Goal: Task Accomplishment & Management: Complete application form

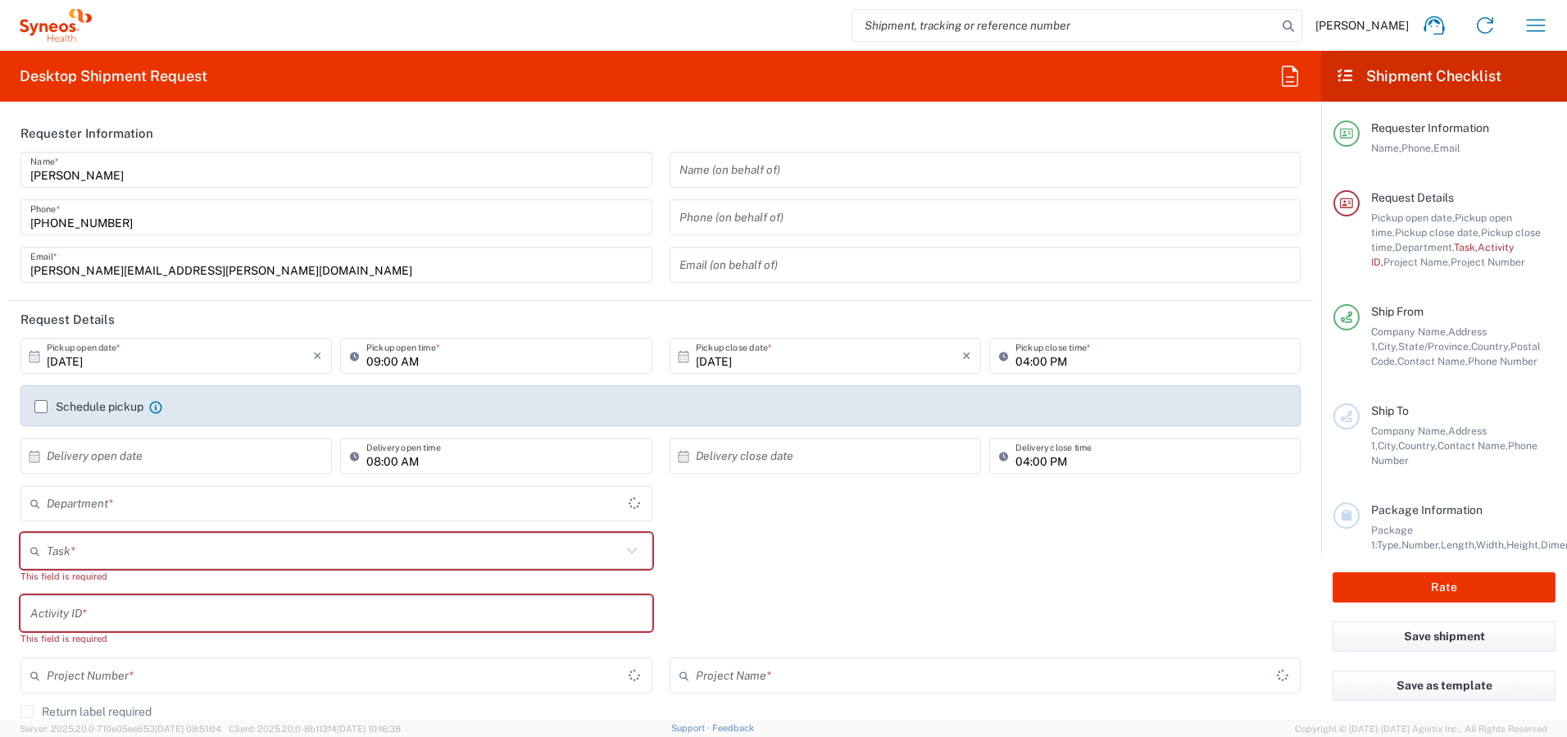
type input "[GEOGRAPHIC_DATA]"
type input "4510"
type input "[GEOGRAPHIC_DATA]"
type input "Syneos Health Canada LP- [GEOGRAPHIC_DATA]"
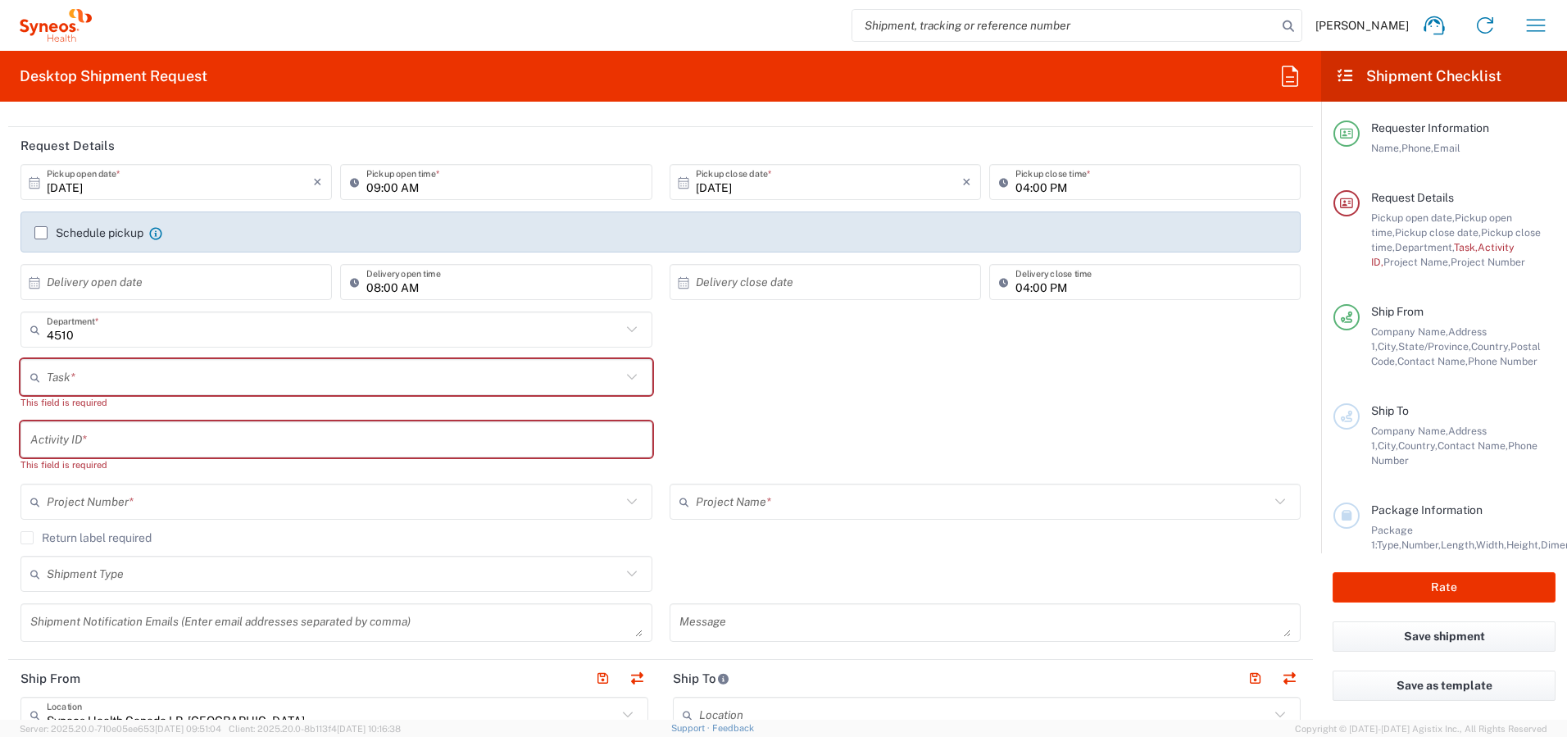
scroll to position [175, 0]
click at [39, 232] on label "Schedule pickup" at bounding box center [88, 231] width 109 height 13
click at [41, 232] on input "Schedule pickup" at bounding box center [41, 232] width 0 height 0
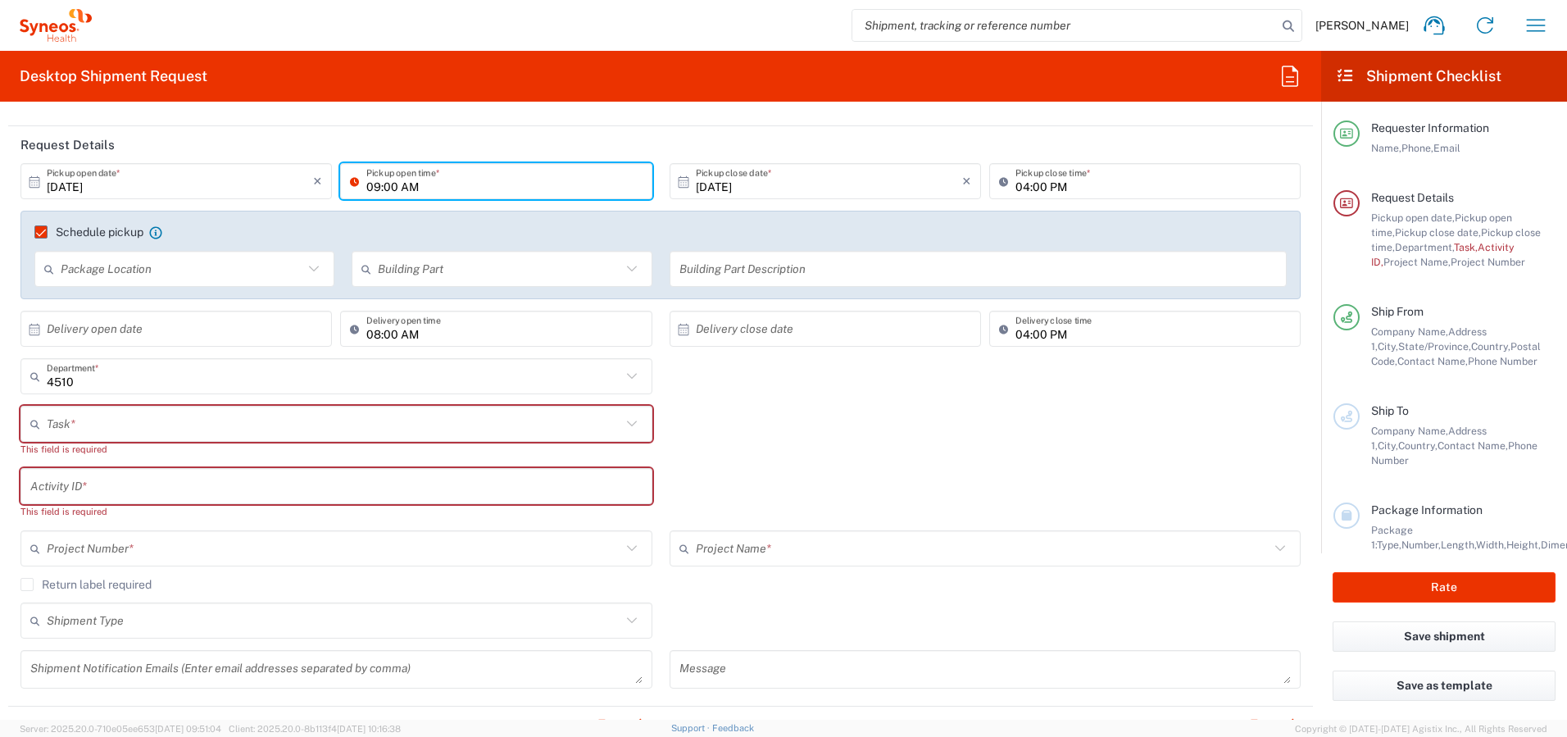
click at [369, 188] on input "09:00 AM" at bounding box center [503, 181] width 275 height 29
type input "12:00 PM"
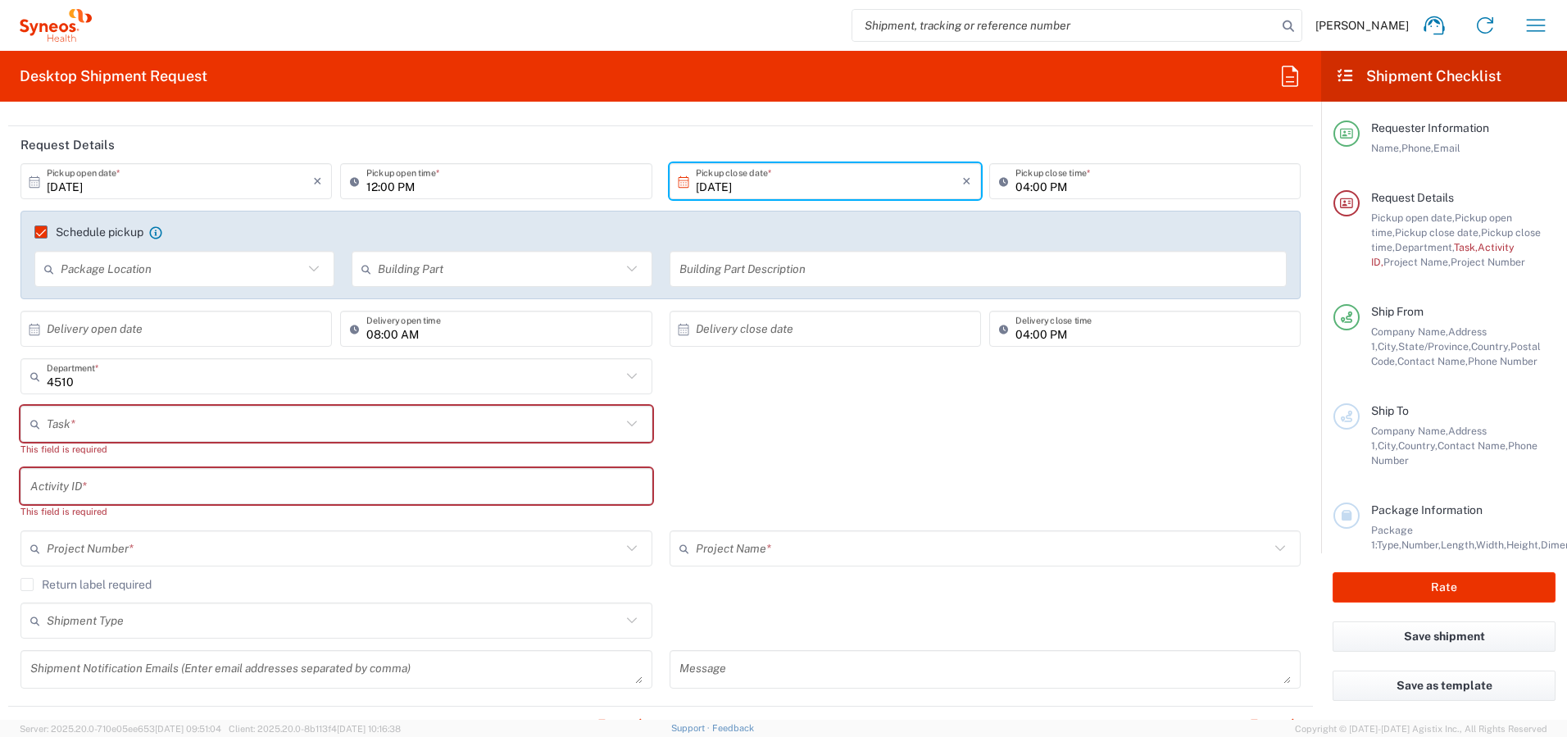
click at [1016, 185] on input "04:00 PM" at bounding box center [1153, 181] width 275 height 29
click at [1016, 183] on input "05:00 PM" at bounding box center [1153, 181] width 275 height 29
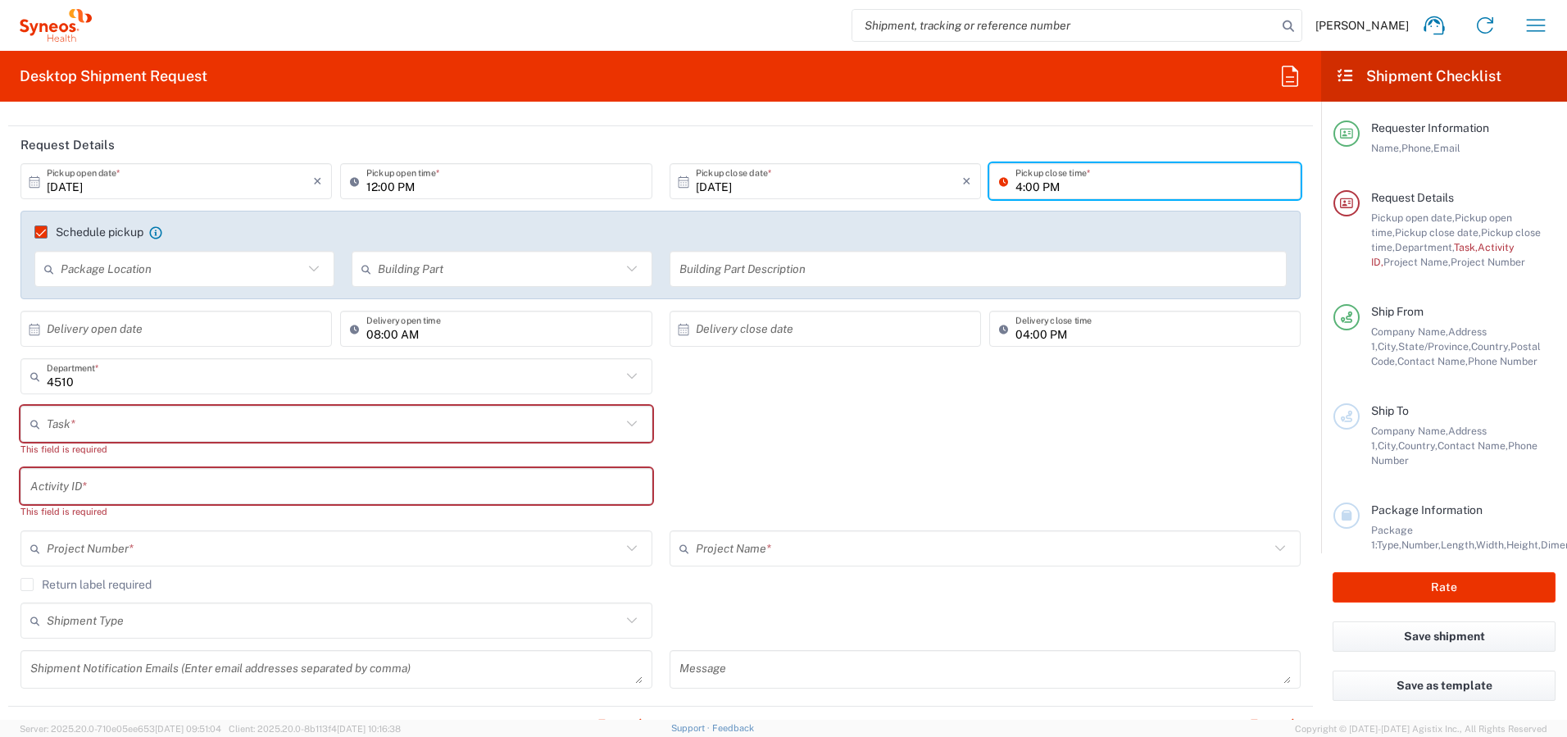
type input "04:00 PM"
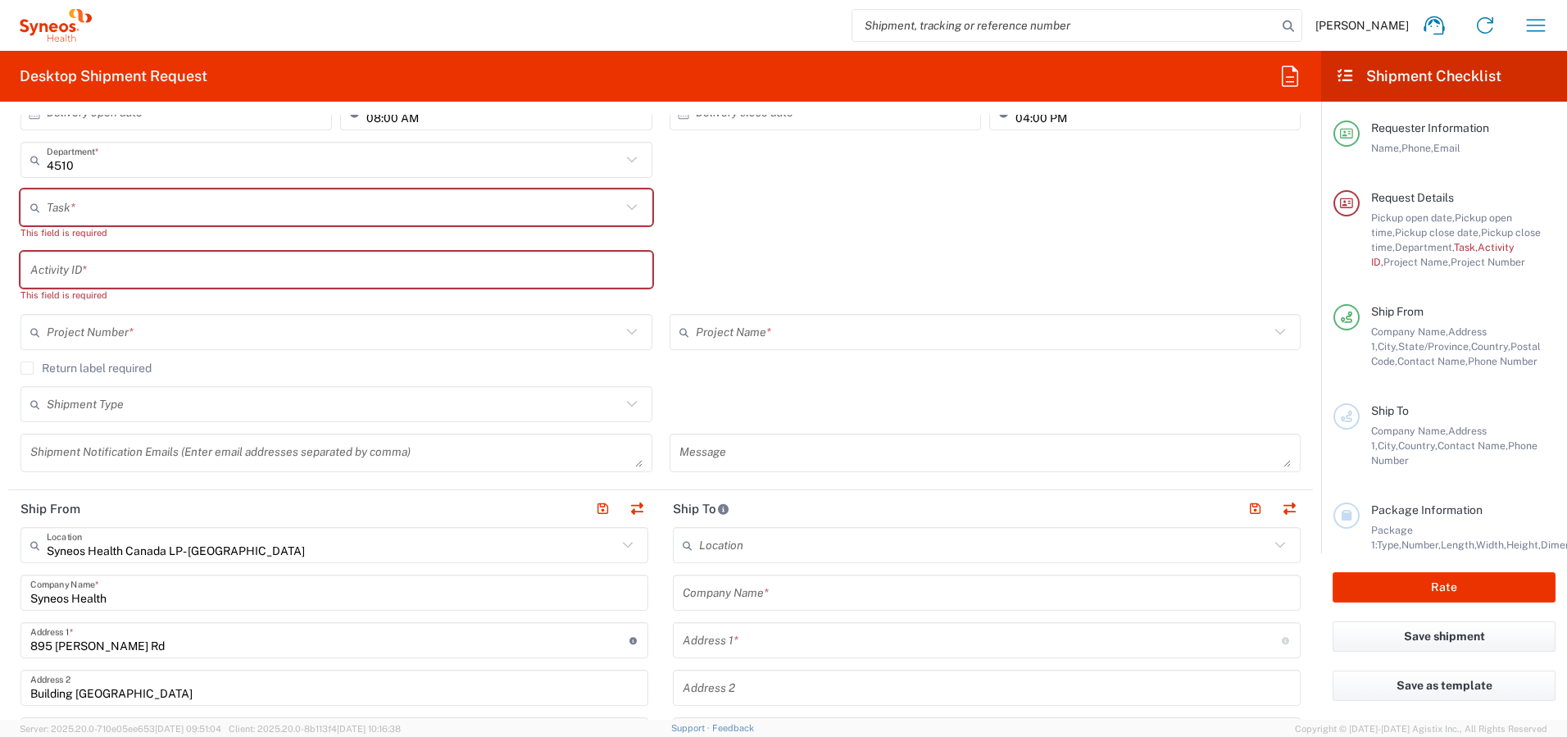
scroll to position [402, 0]
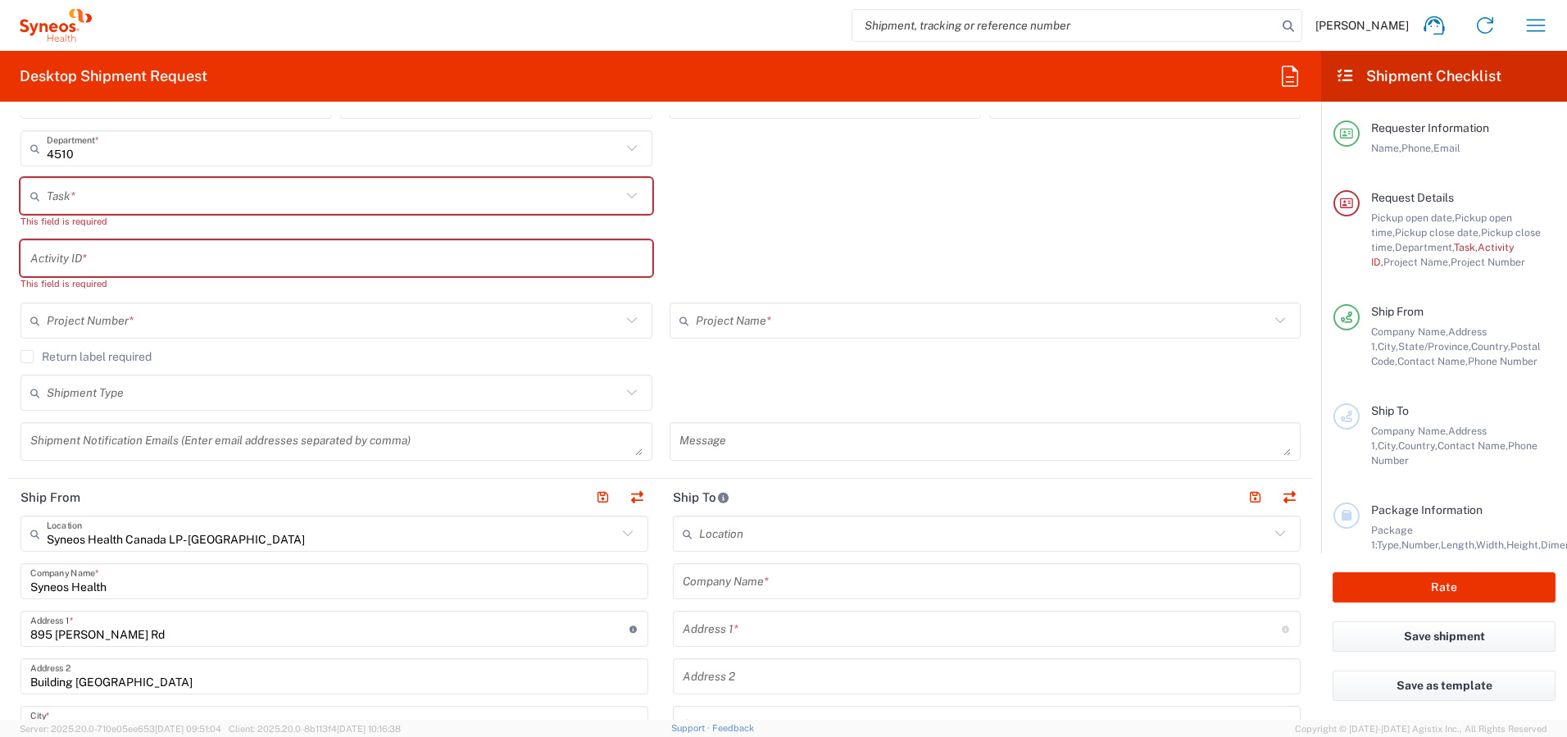
click at [468, 189] on input "text" at bounding box center [334, 196] width 575 height 29
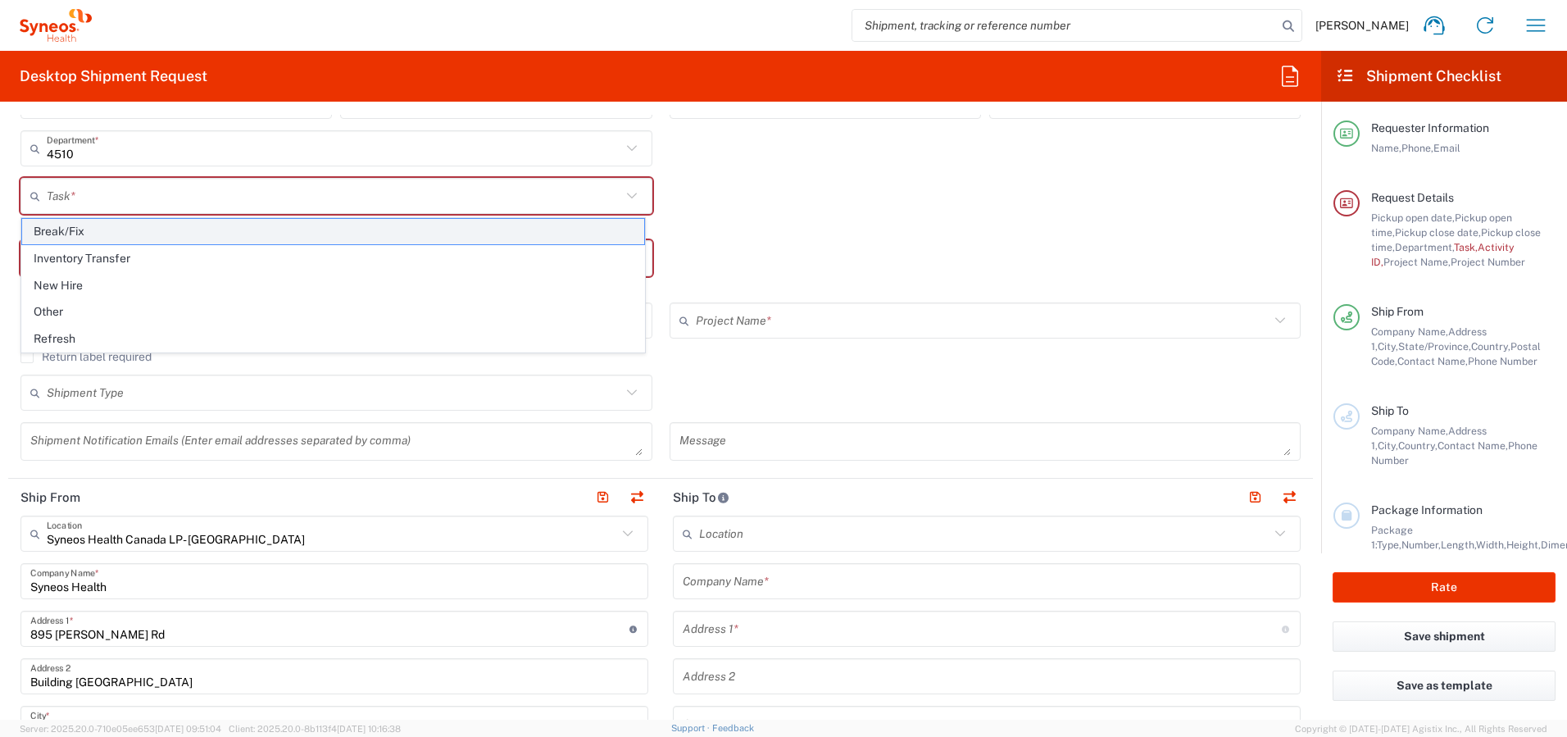
click at [445, 229] on span "Break/Fix" at bounding box center [333, 231] width 622 height 25
type input "Break/Fix"
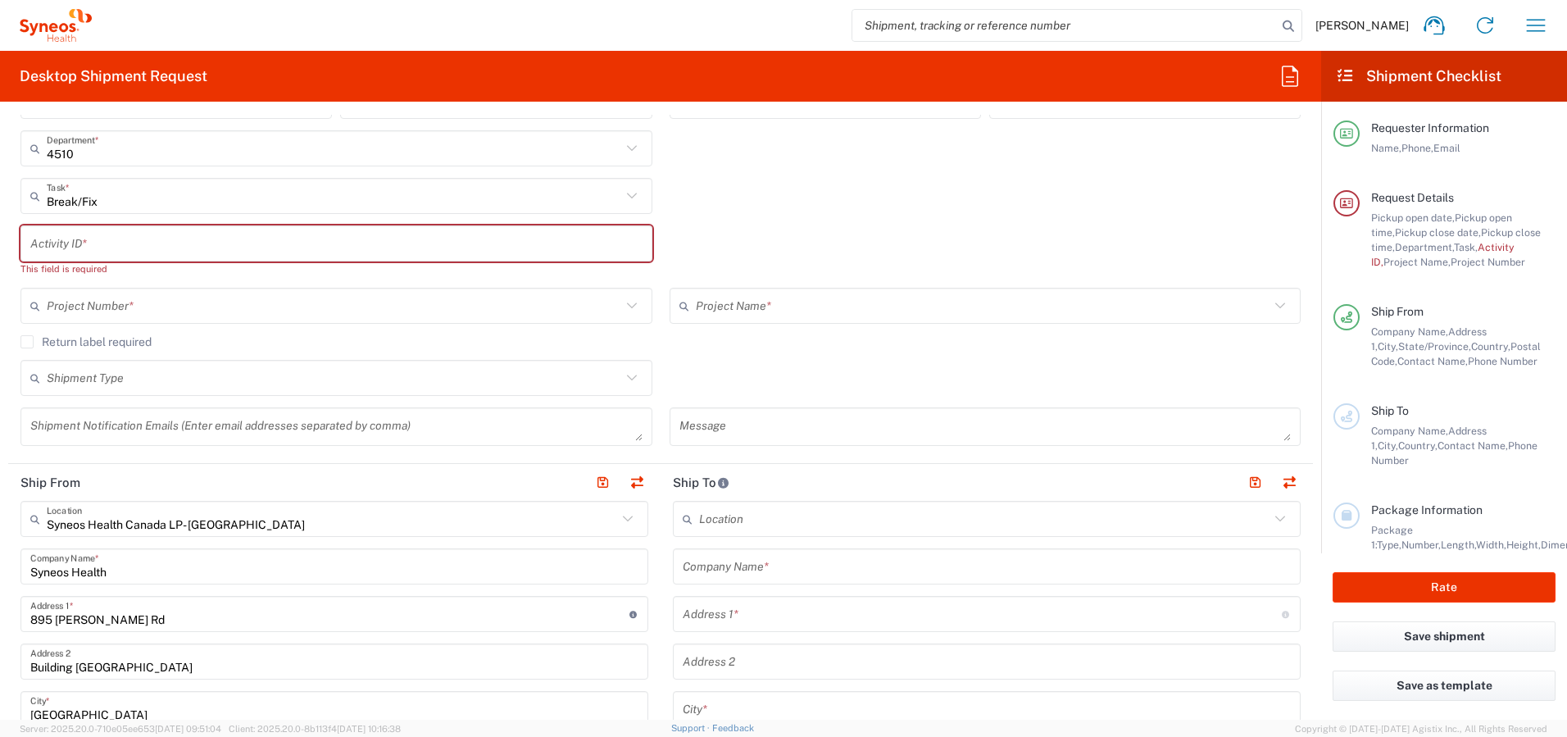
click at [405, 302] on input "text" at bounding box center [334, 306] width 575 height 29
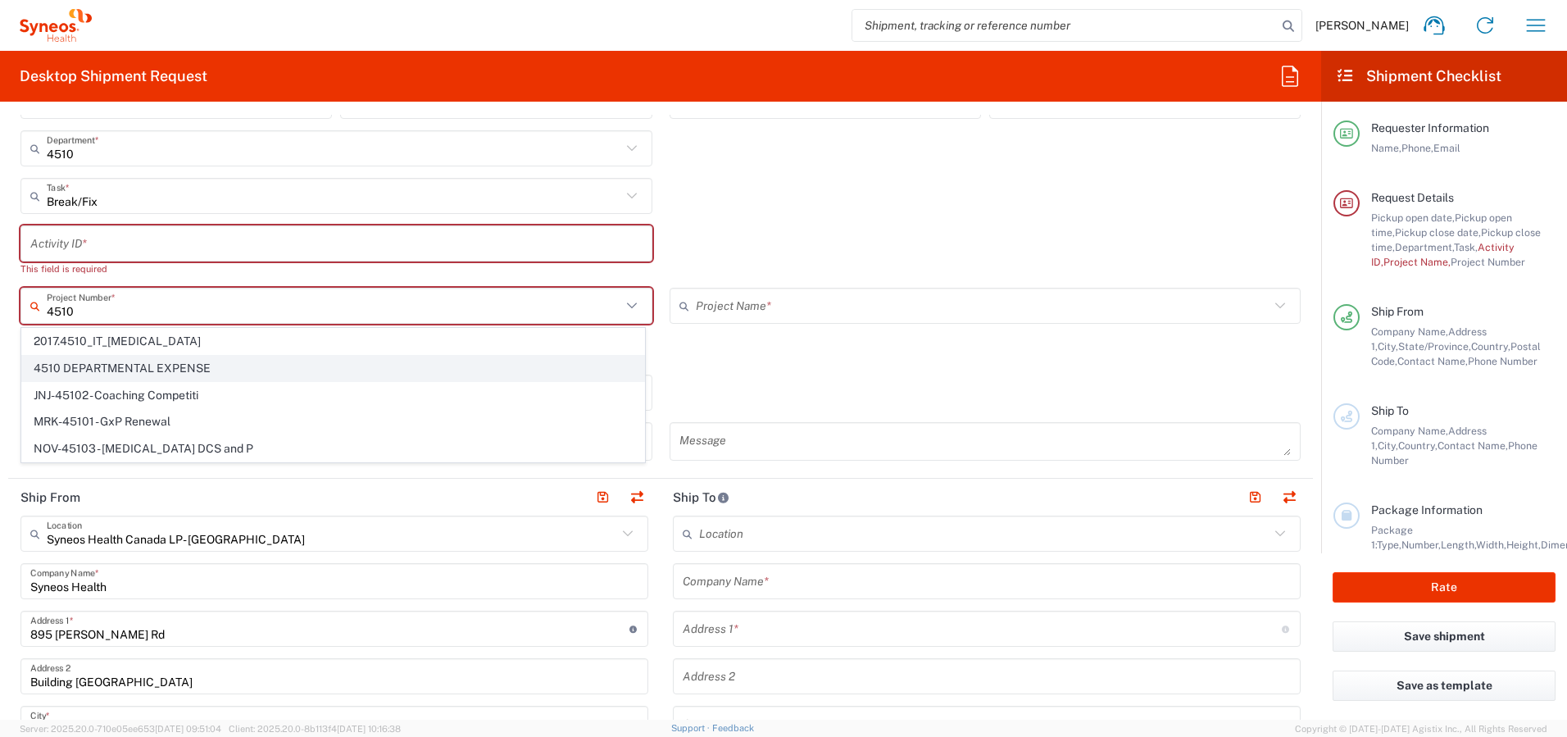
click at [269, 372] on span "4510 DEPARTMENTAL EXPENSE" at bounding box center [333, 368] width 622 height 25
type input "4510 DEPARTMENTAL EXPENSE"
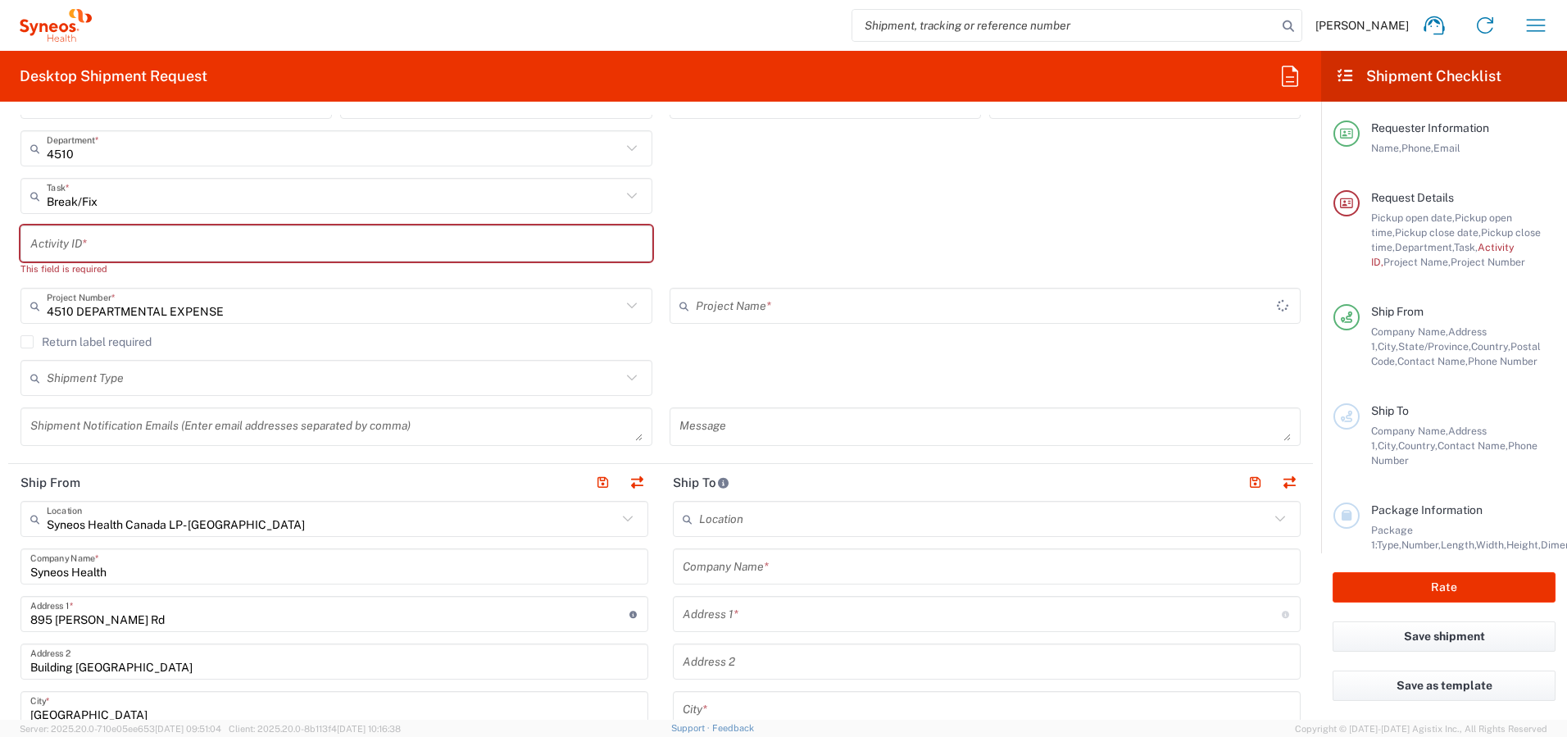
type input "4510 DEPARTMENTAL EXPENSE"
click at [26, 342] on label "Return label required" at bounding box center [85, 341] width 131 height 13
click at [27, 342] on input "Return label required" at bounding box center [27, 342] width 0 height 0
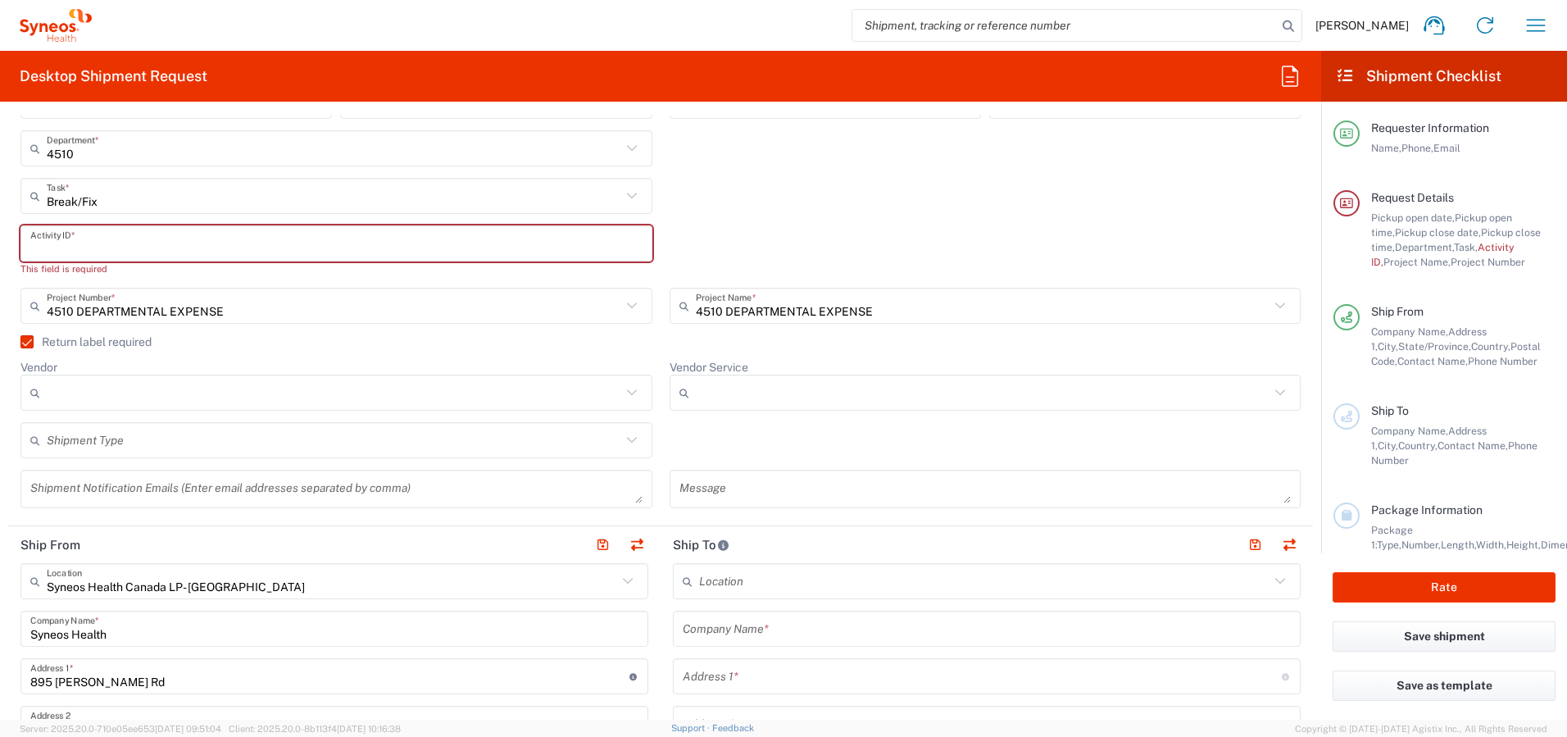
click at [297, 232] on input "text" at bounding box center [336, 244] width 612 height 29
paste input "INC2659634"
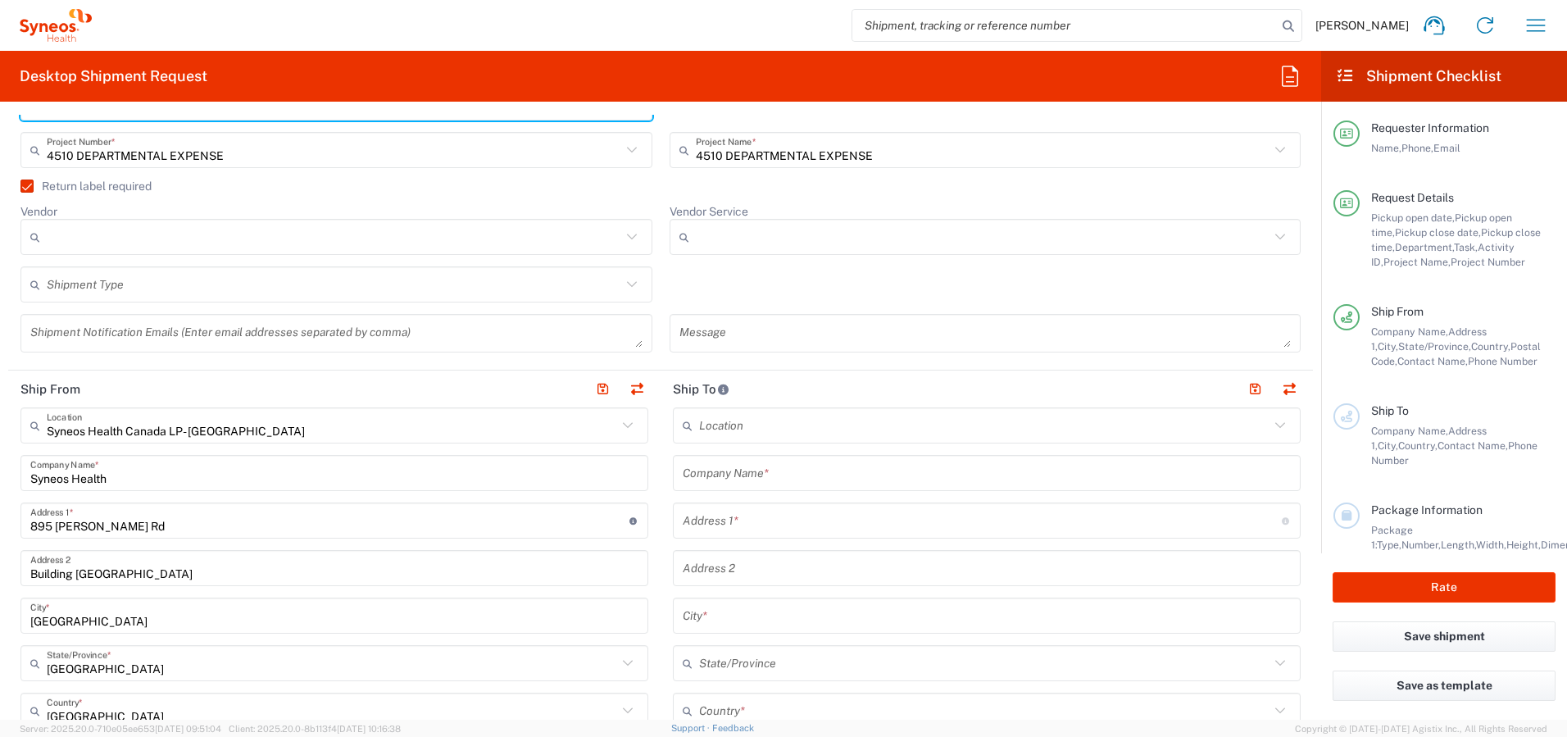
scroll to position [579, 0]
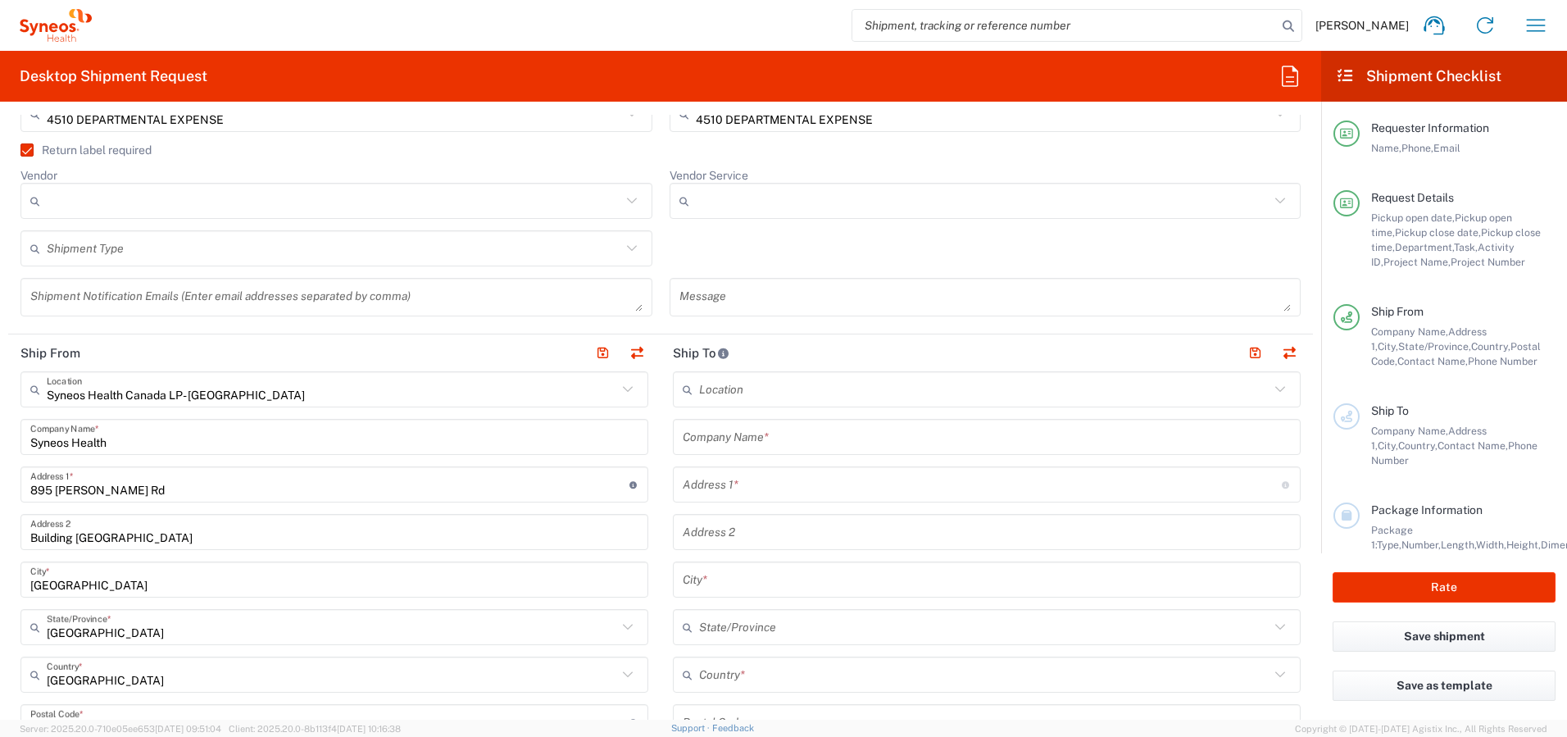
type input "INC2659634"
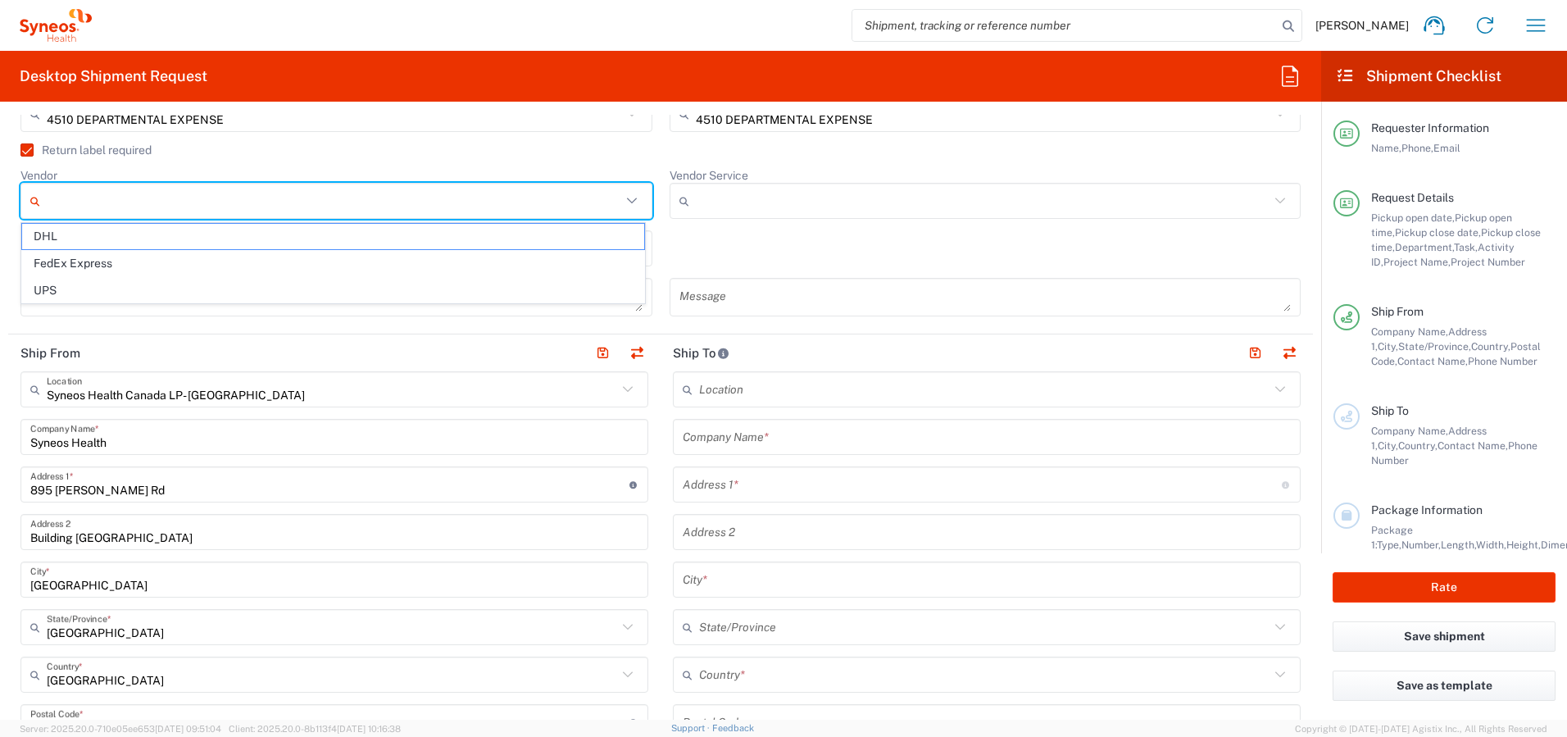
click at [320, 200] on input "Vendor" at bounding box center [334, 201] width 575 height 26
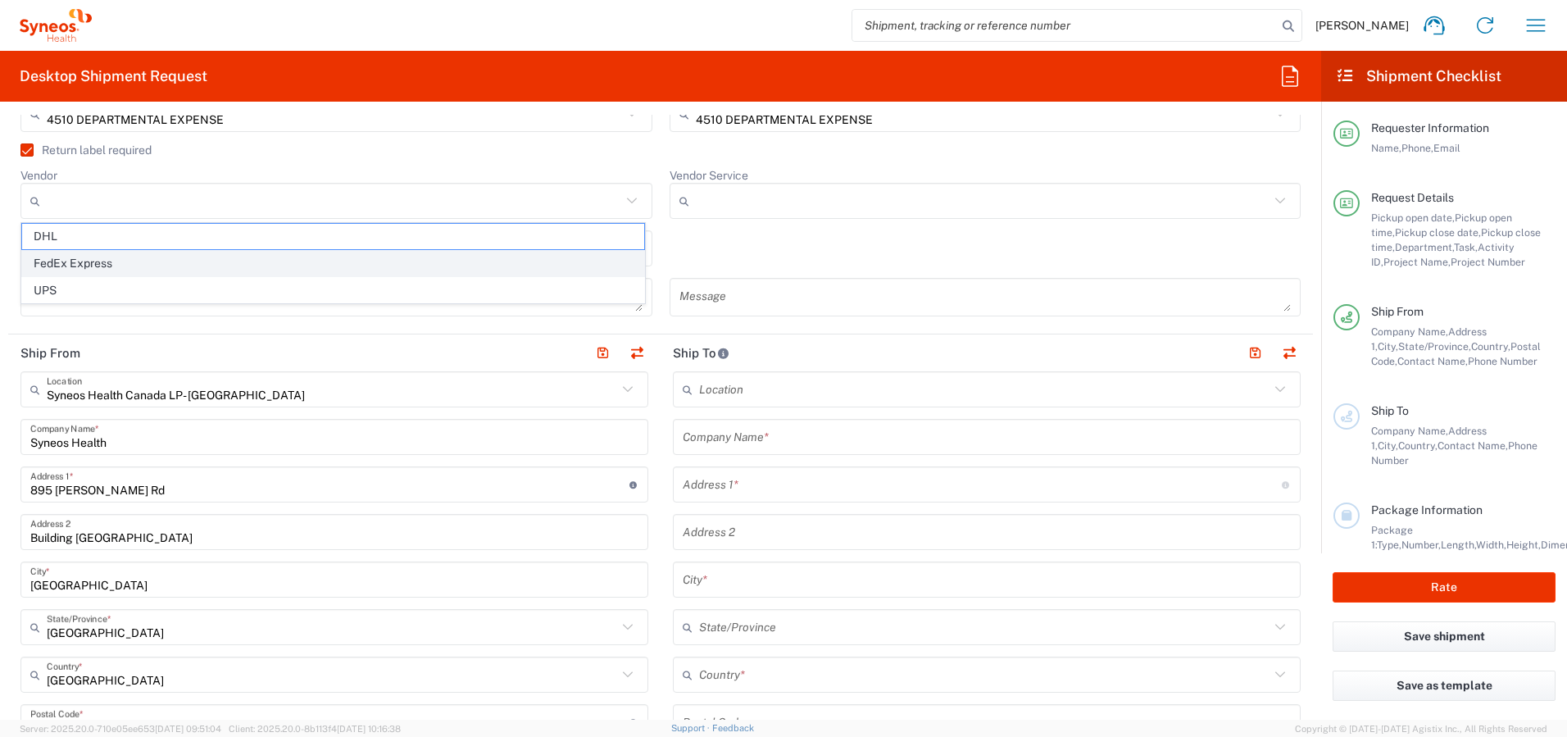
click at [286, 269] on span "FedEx Express" at bounding box center [333, 263] width 622 height 25
type input "FedEx Express"
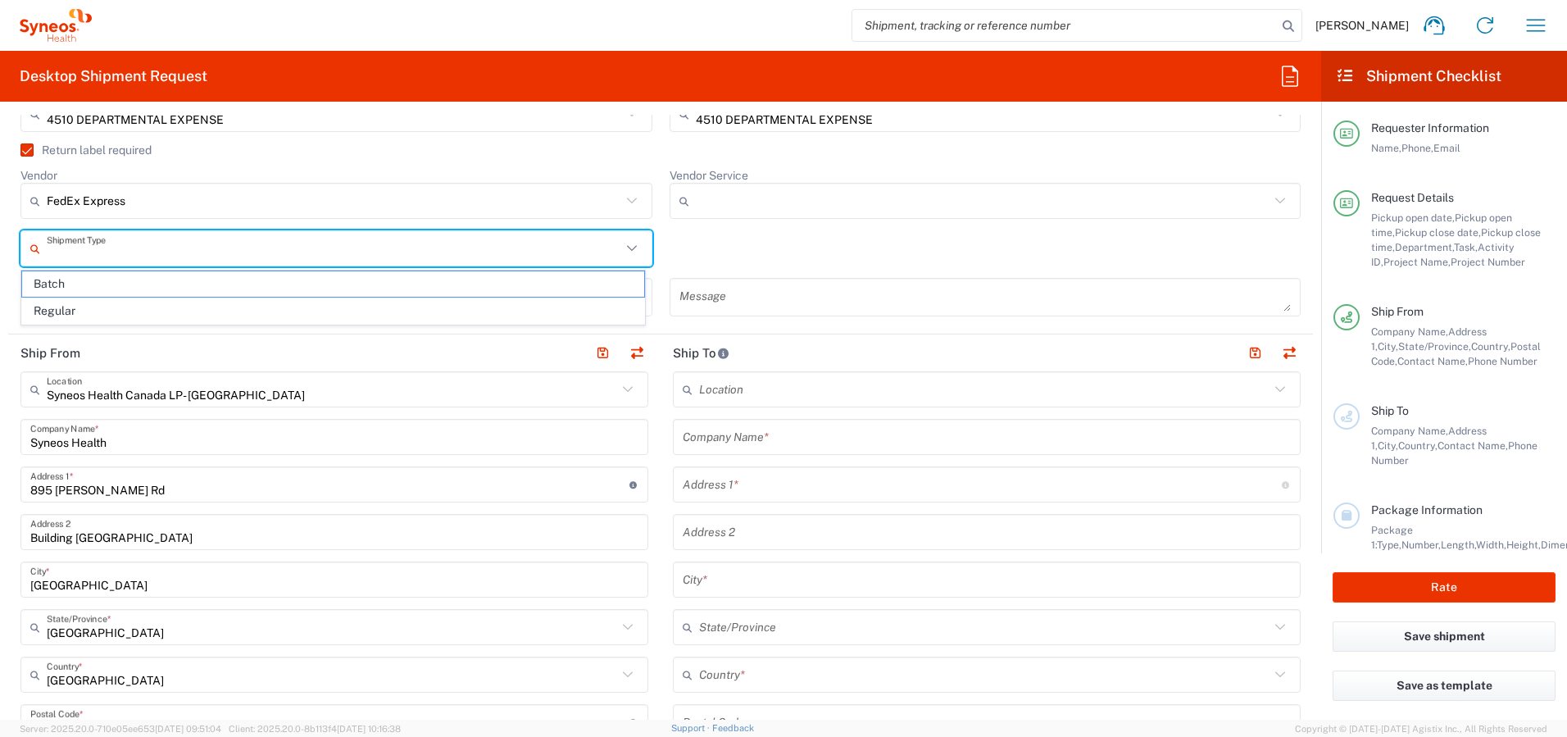
click at [328, 254] on input "text" at bounding box center [334, 248] width 575 height 29
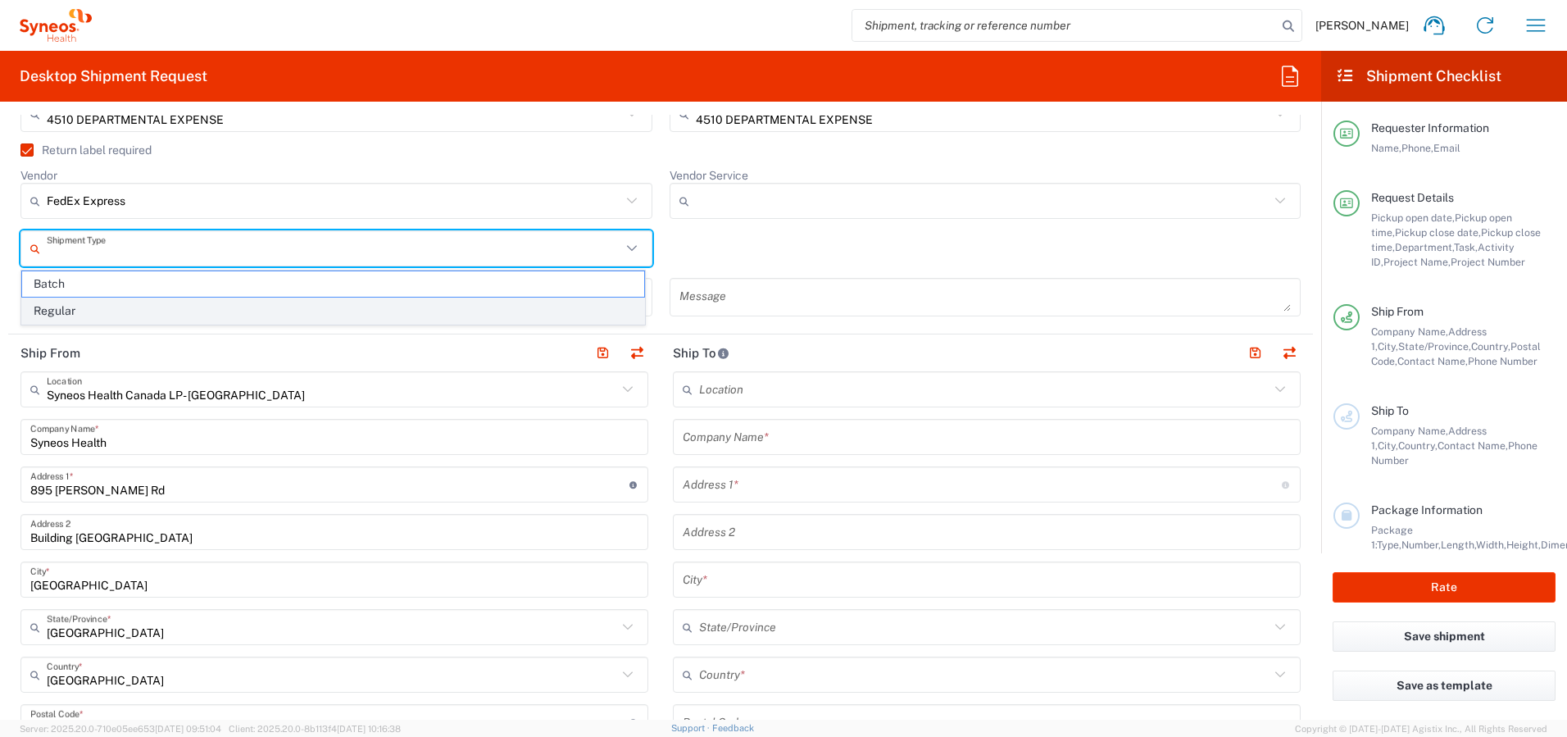
click at [322, 316] on span "Regular" at bounding box center [333, 310] width 622 height 25
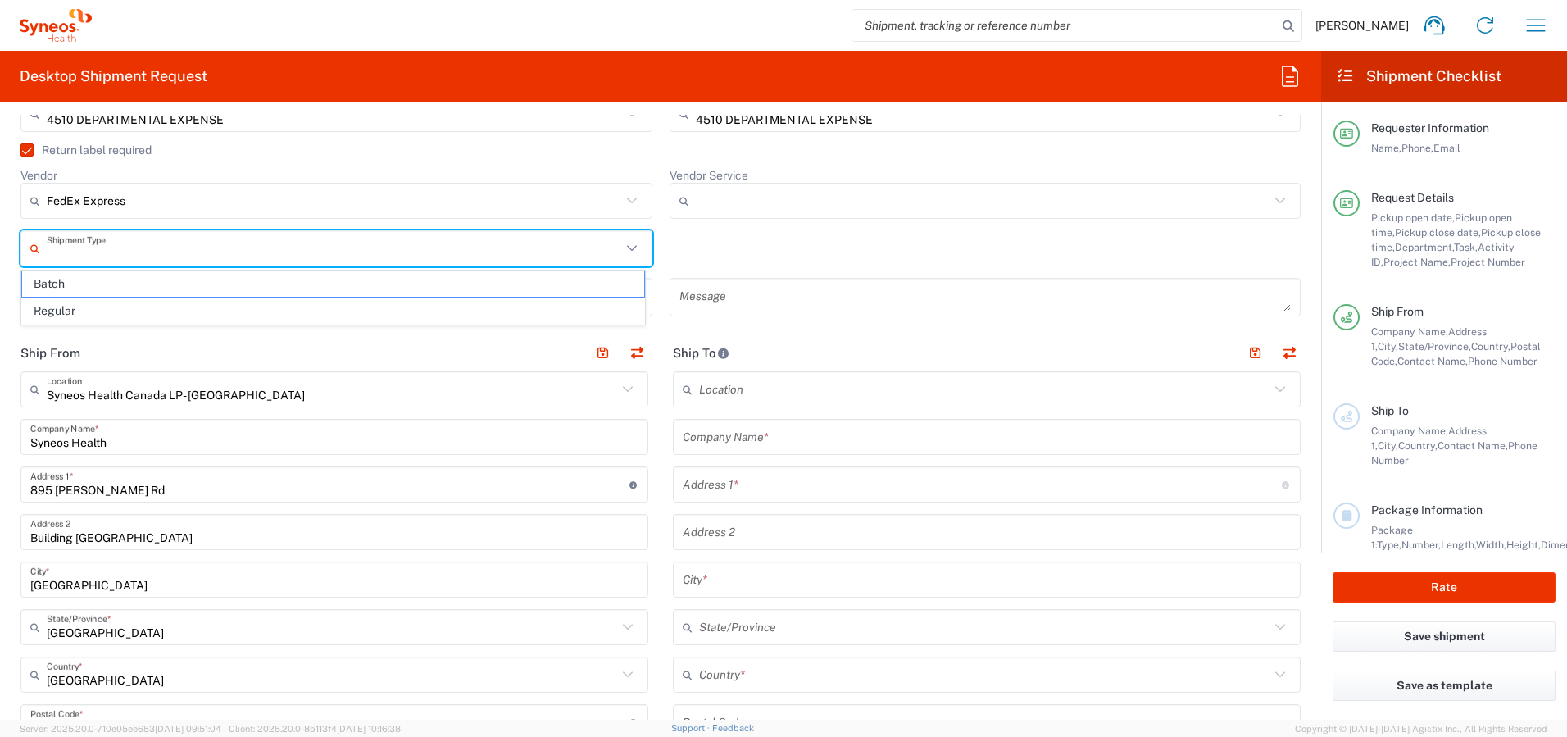
type input "Regular"
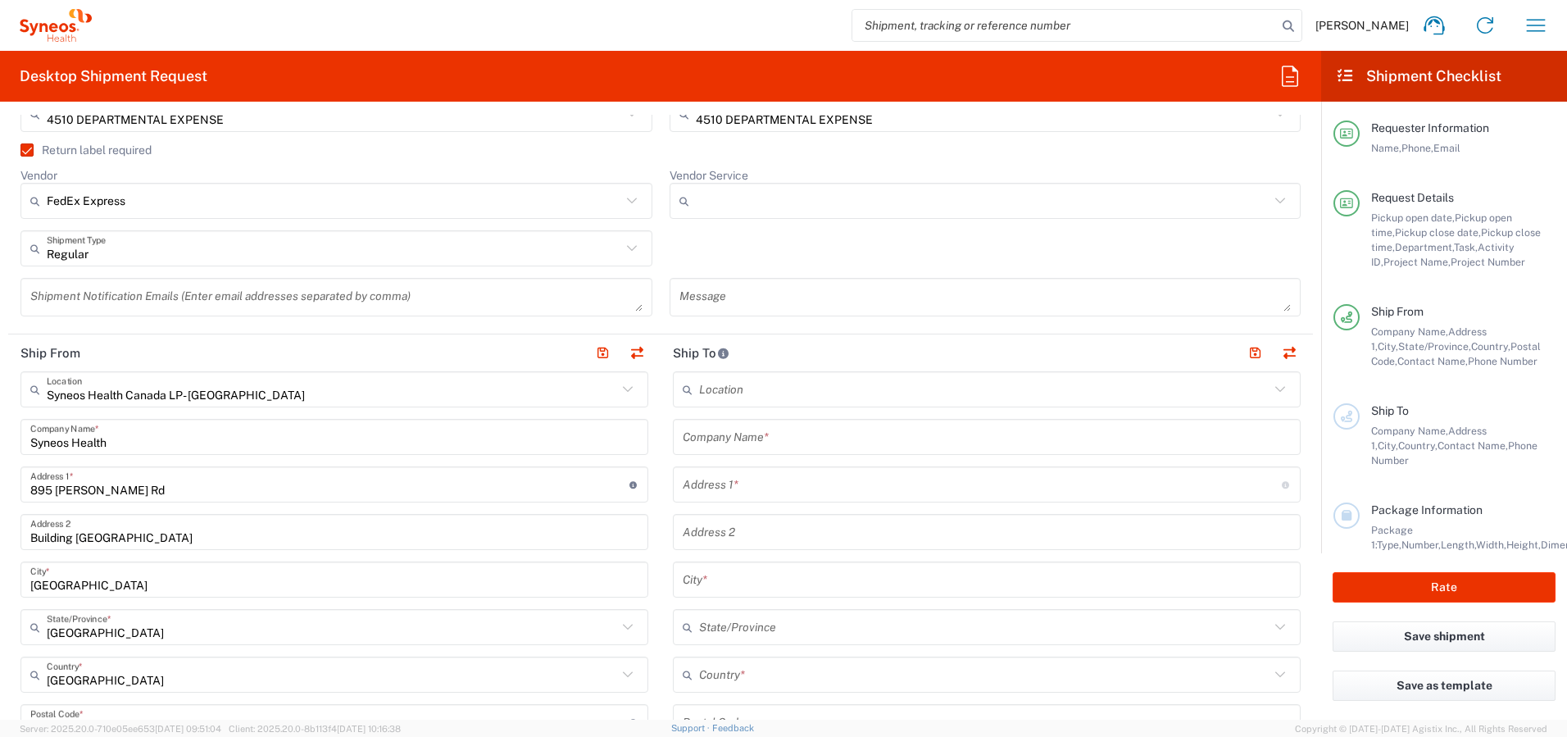
click at [749, 199] on input "Vendor Service" at bounding box center [983, 201] width 575 height 26
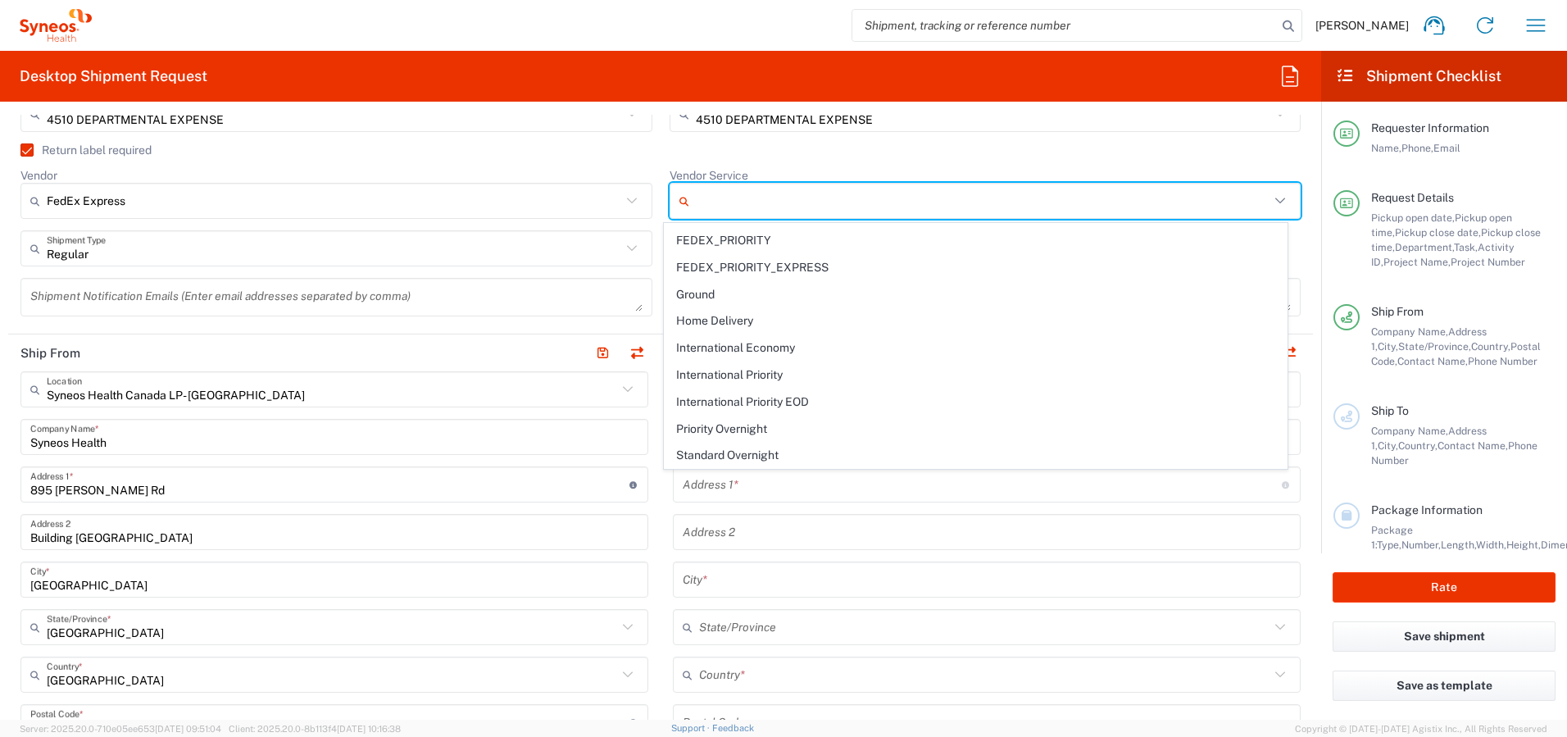
scroll to position [129, 0]
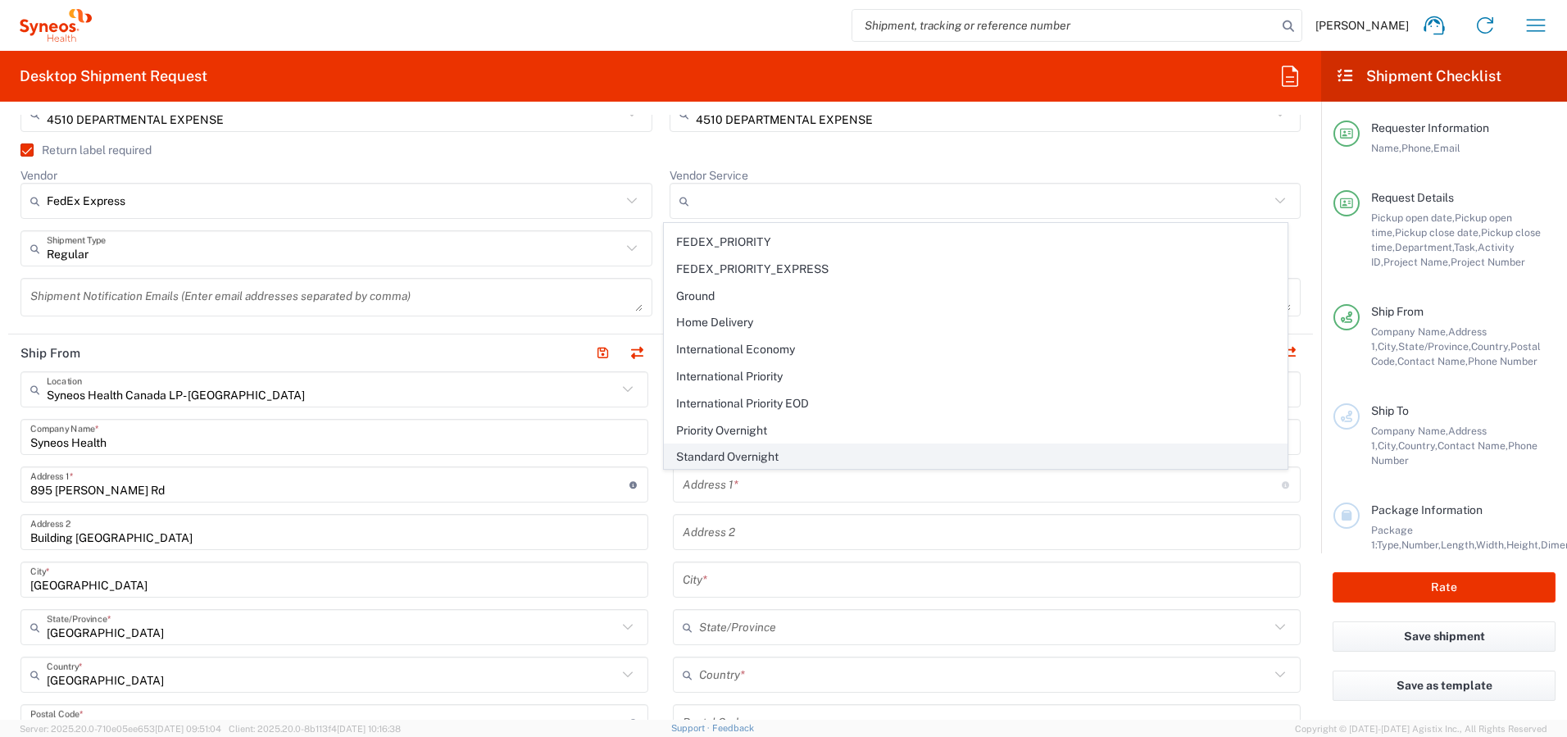
click at [727, 451] on span "Standard Overnight" at bounding box center [976, 456] width 622 height 25
type input "Standard Overnight"
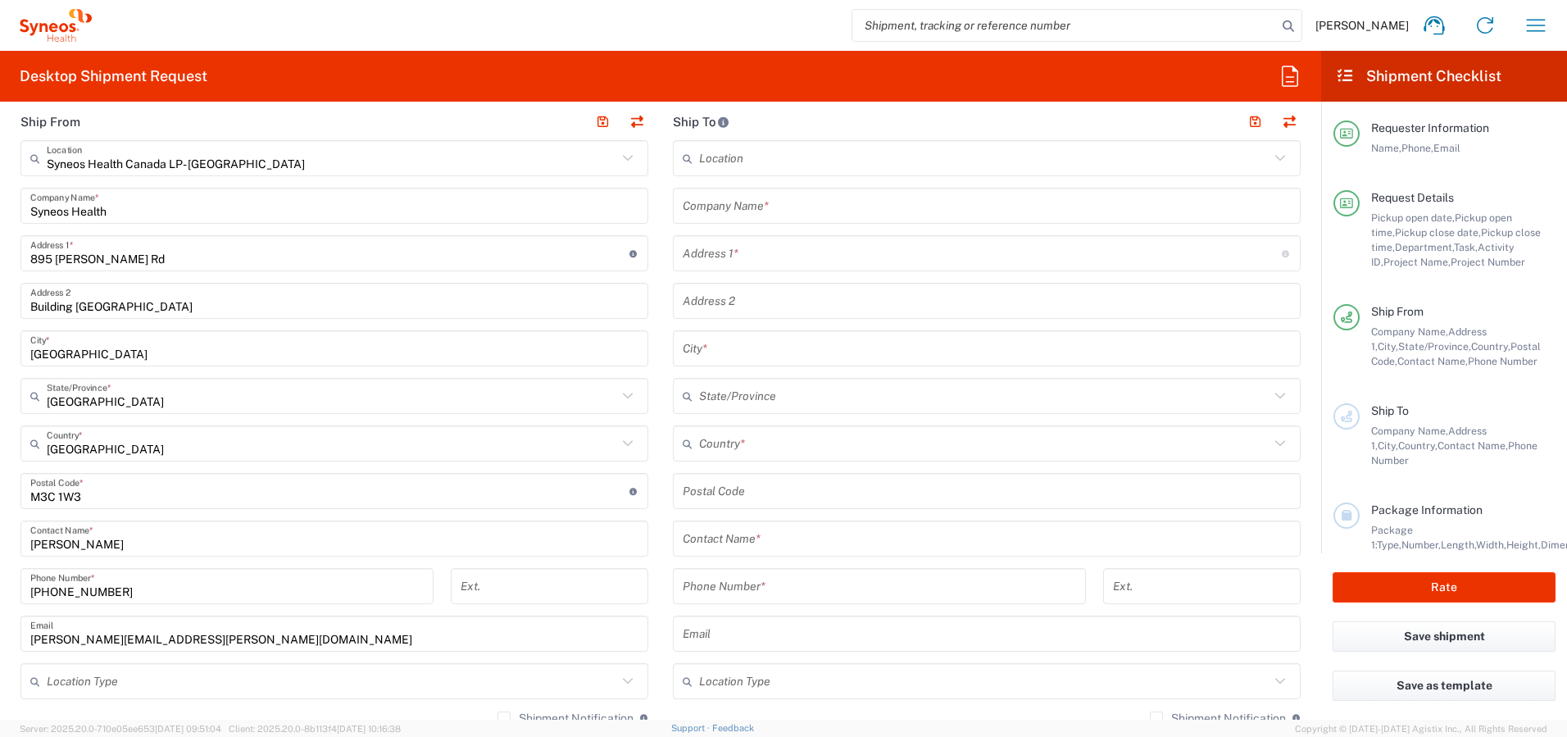
scroll to position [812, 0]
click at [752, 437] on input "text" at bounding box center [984, 442] width 570 height 29
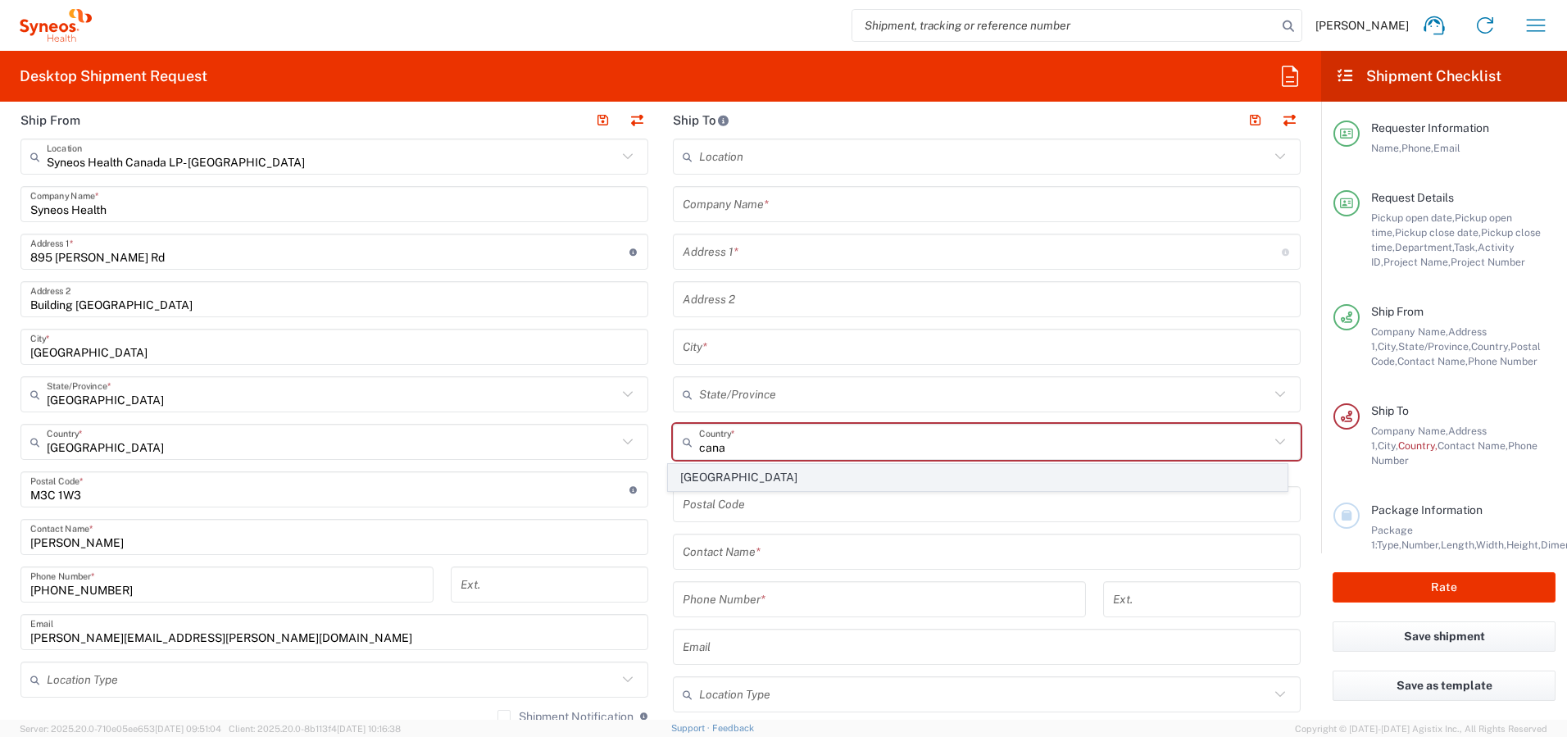
click at [698, 475] on span "[GEOGRAPHIC_DATA]" at bounding box center [978, 477] width 619 height 25
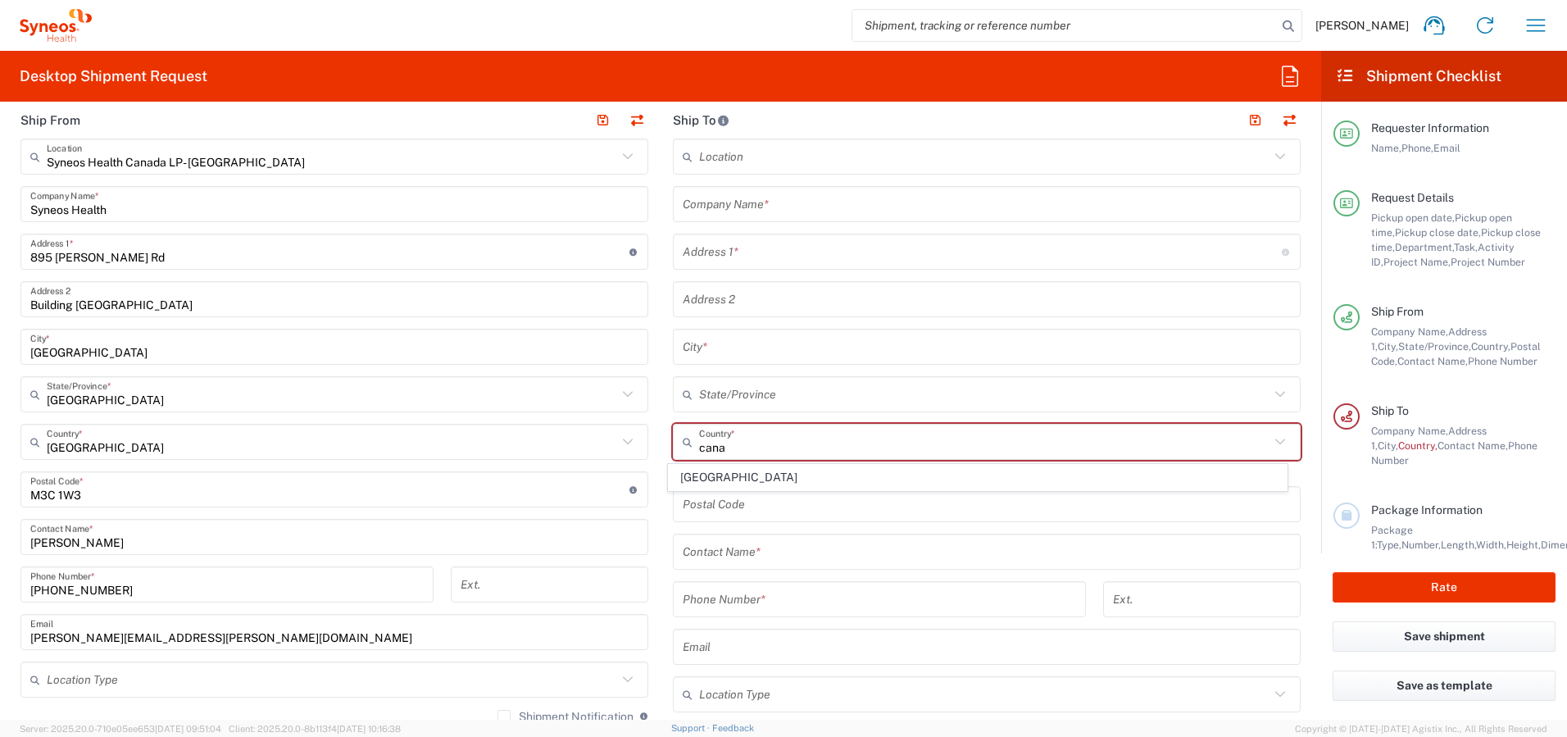
type input "[GEOGRAPHIC_DATA]"
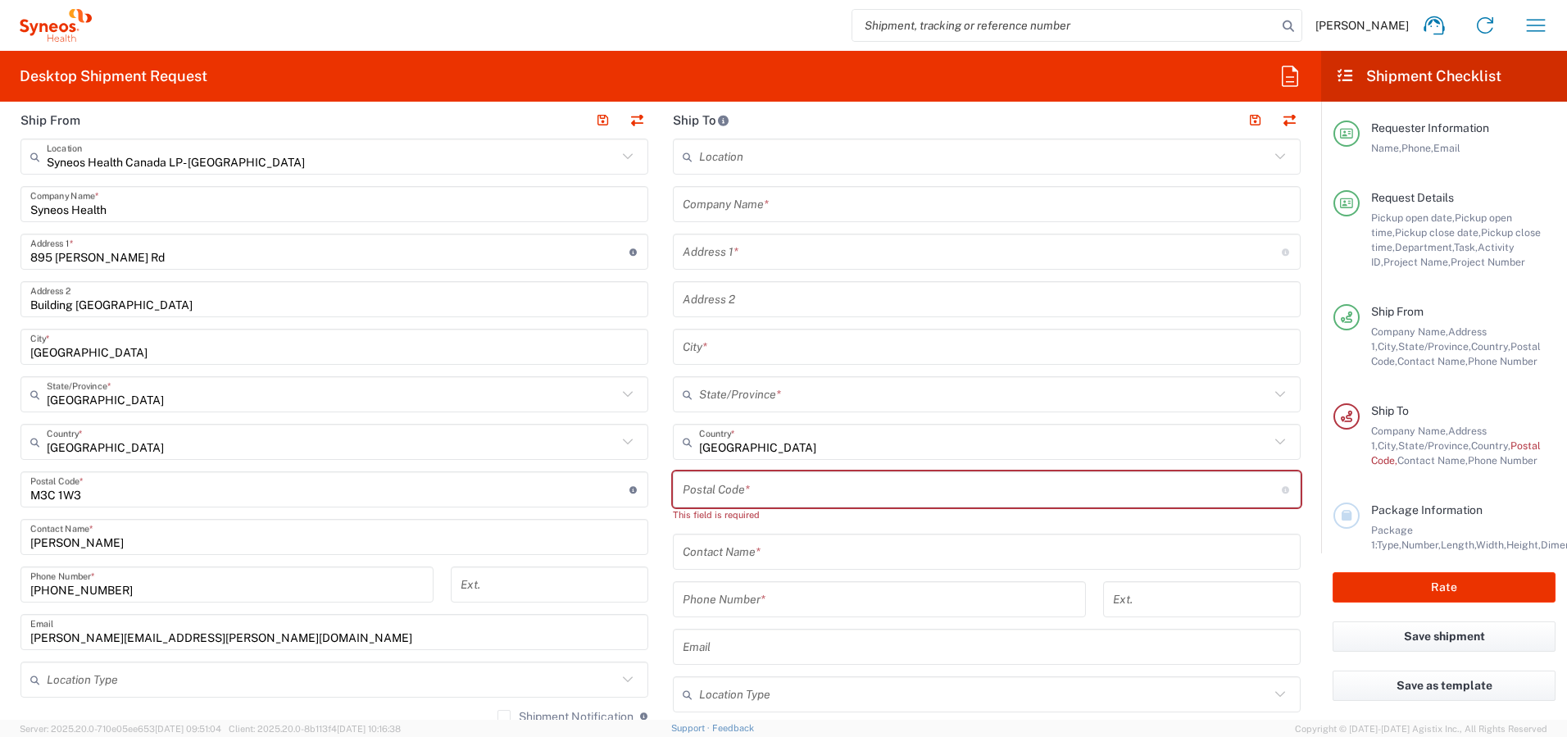
click at [733, 548] on input "text" at bounding box center [987, 552] width 608 height 29
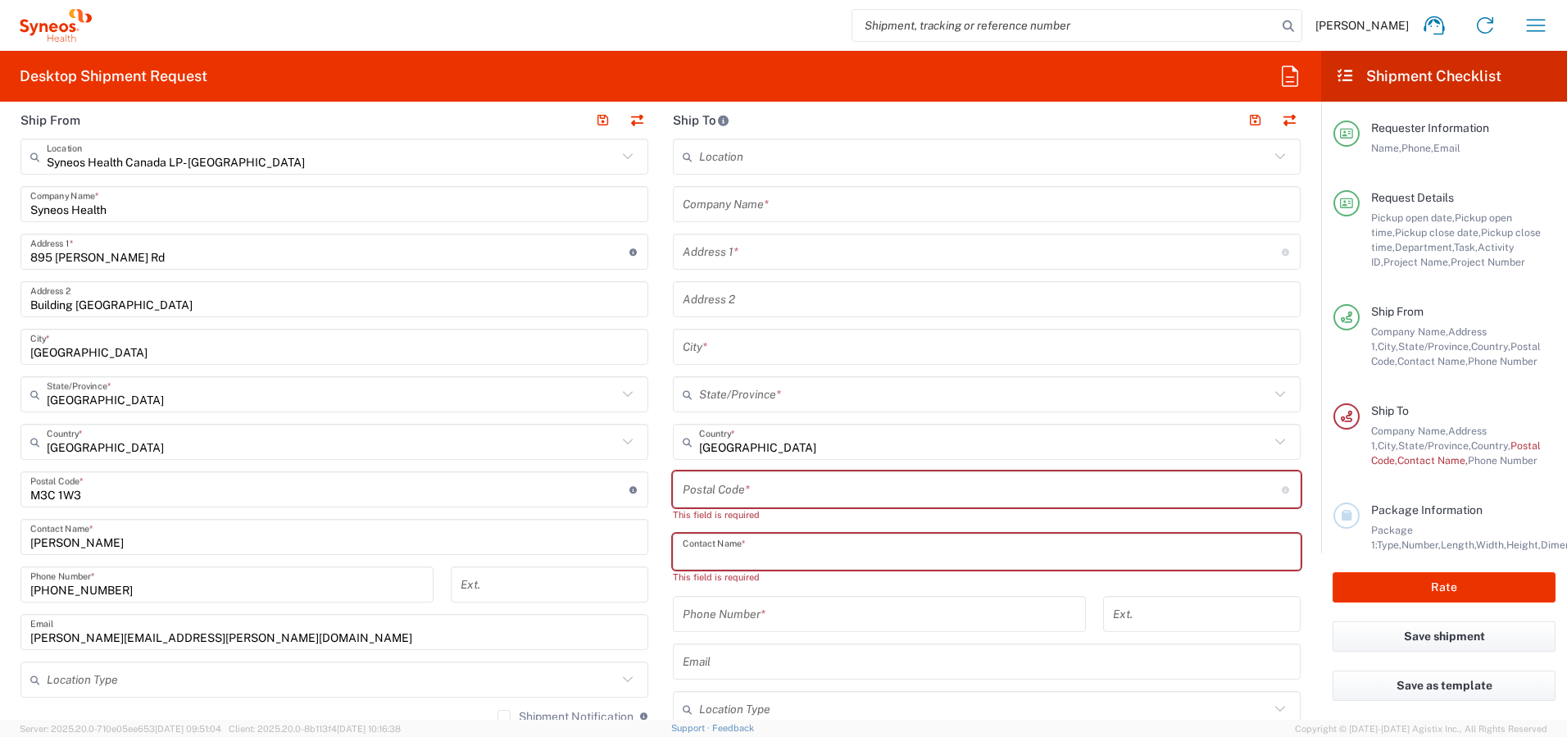
paste input "[PERSON_NAME]"
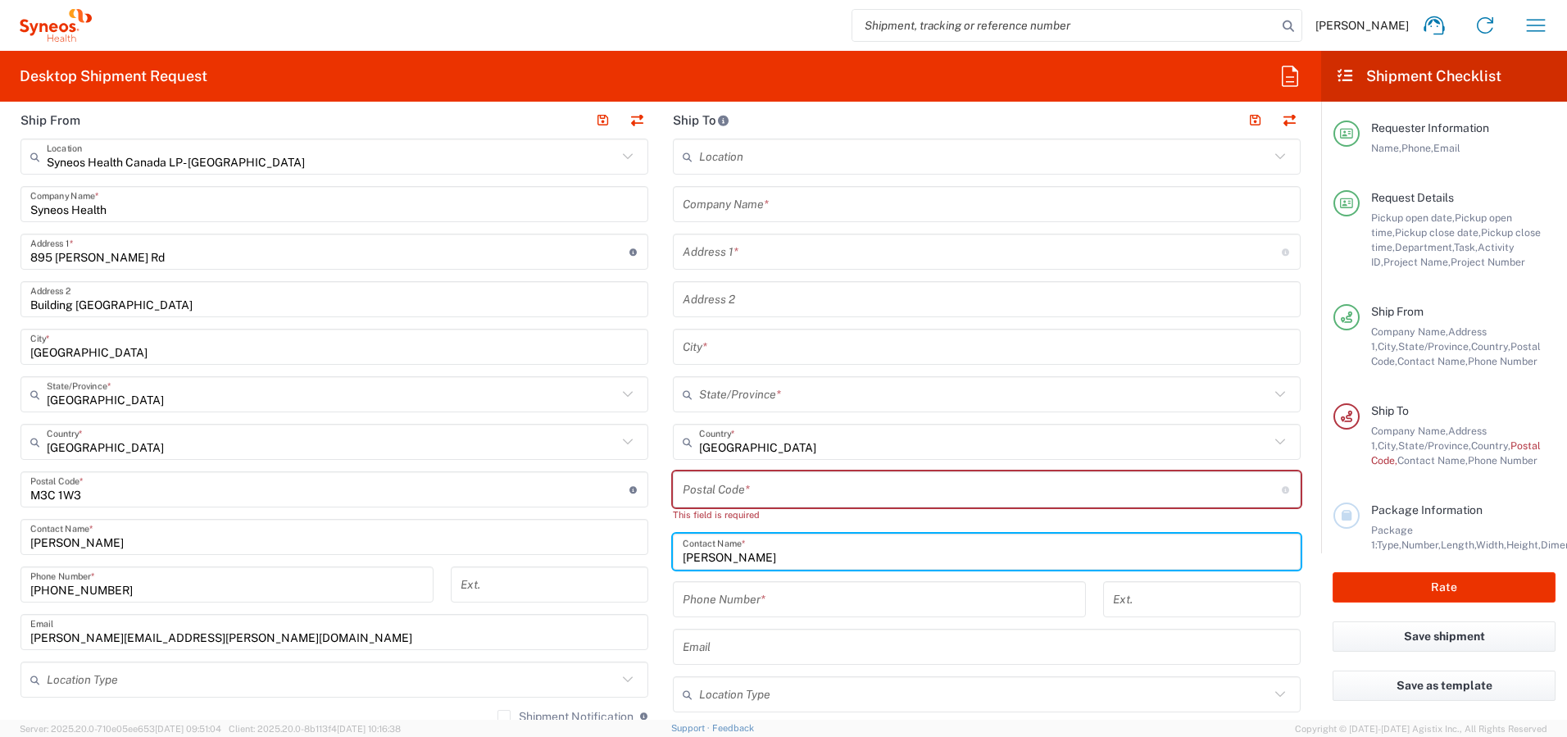
type input "[PERSON_NAME]"
type input "[GEOGRAPHIC_DATA]"
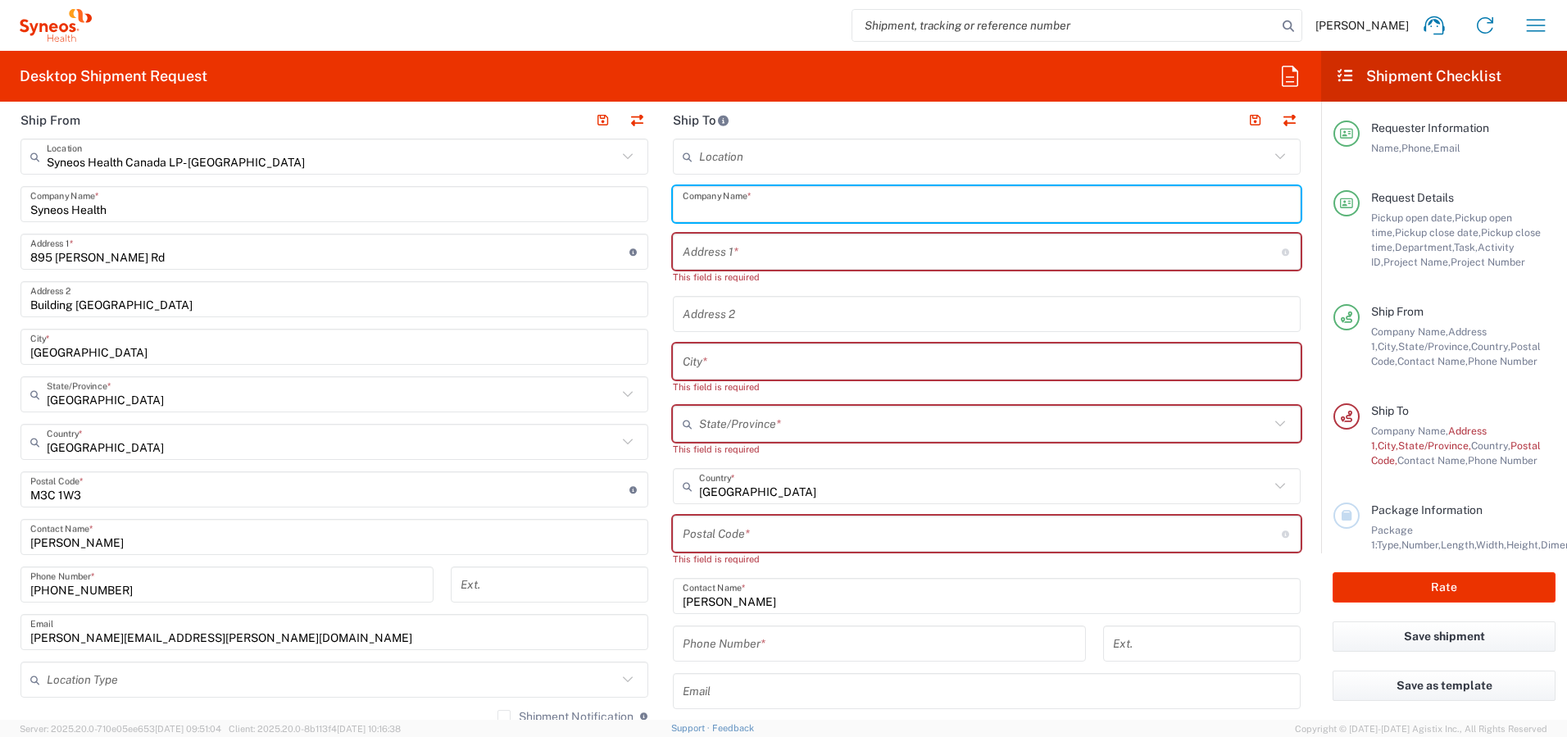
paste input "[PERSON_NAME]"
type input "[PERSON_NAME]"
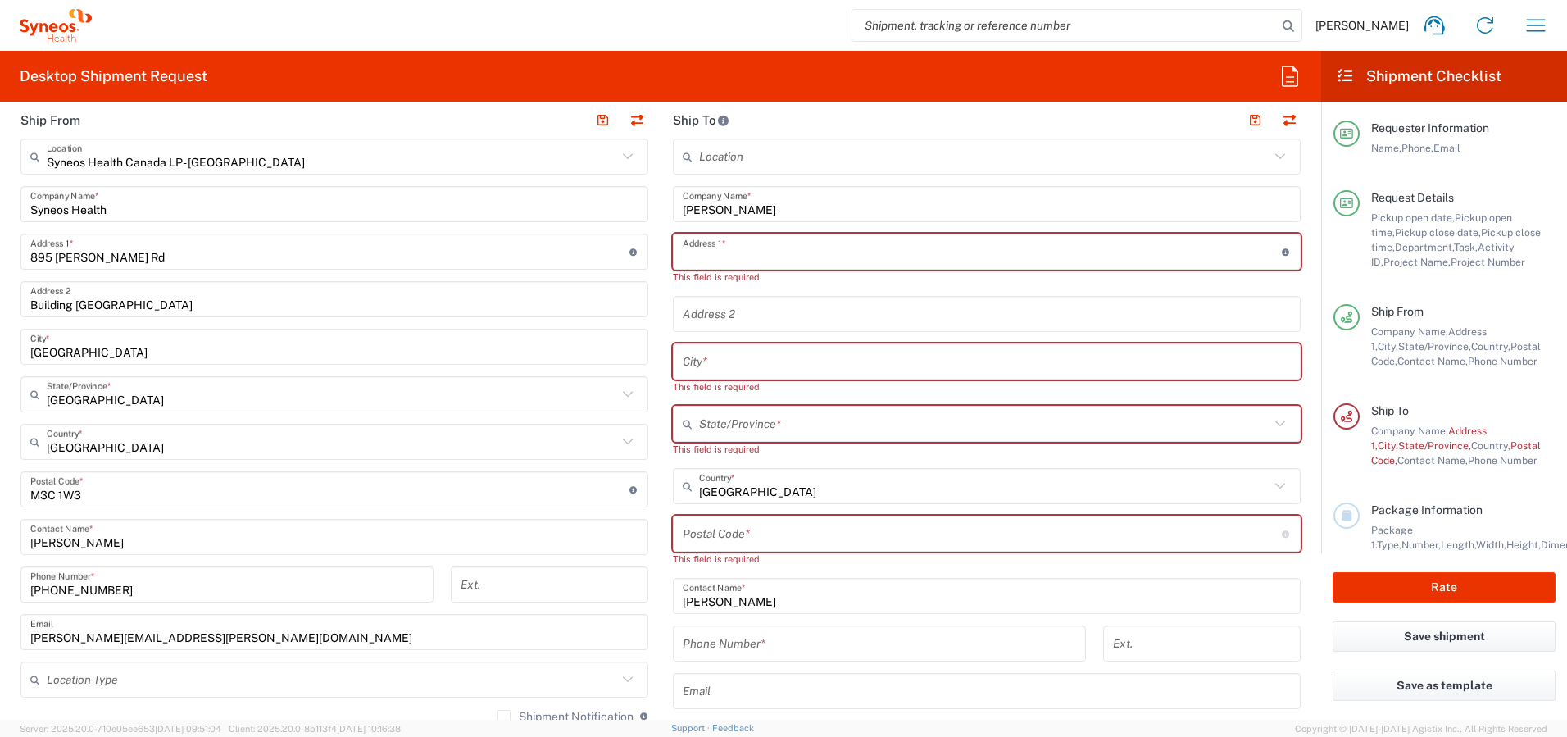
paste input "[STREET_ADDRESS][PERSON_NAME]"
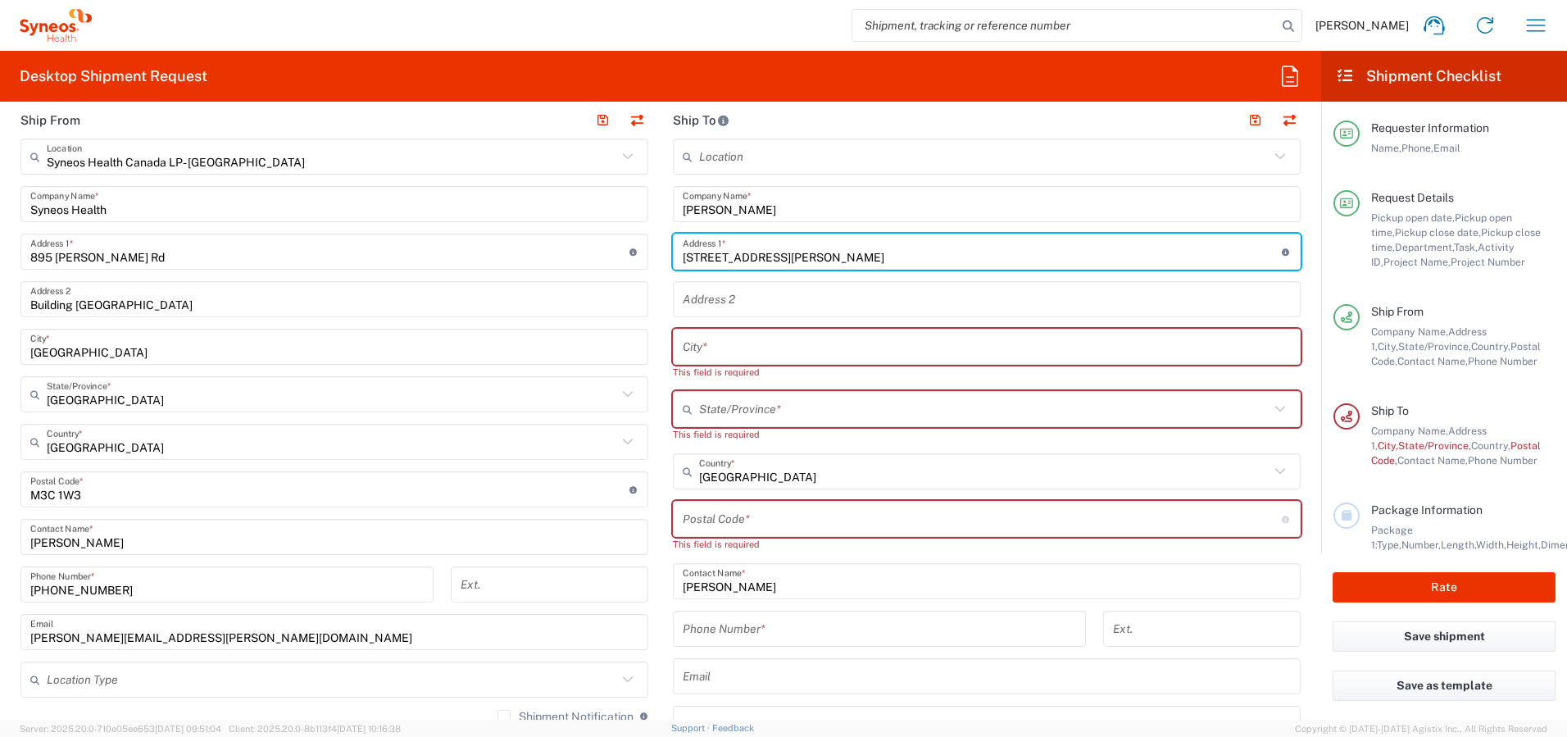
type input "[STREET_ADDRESS][PERSON_NAME]"
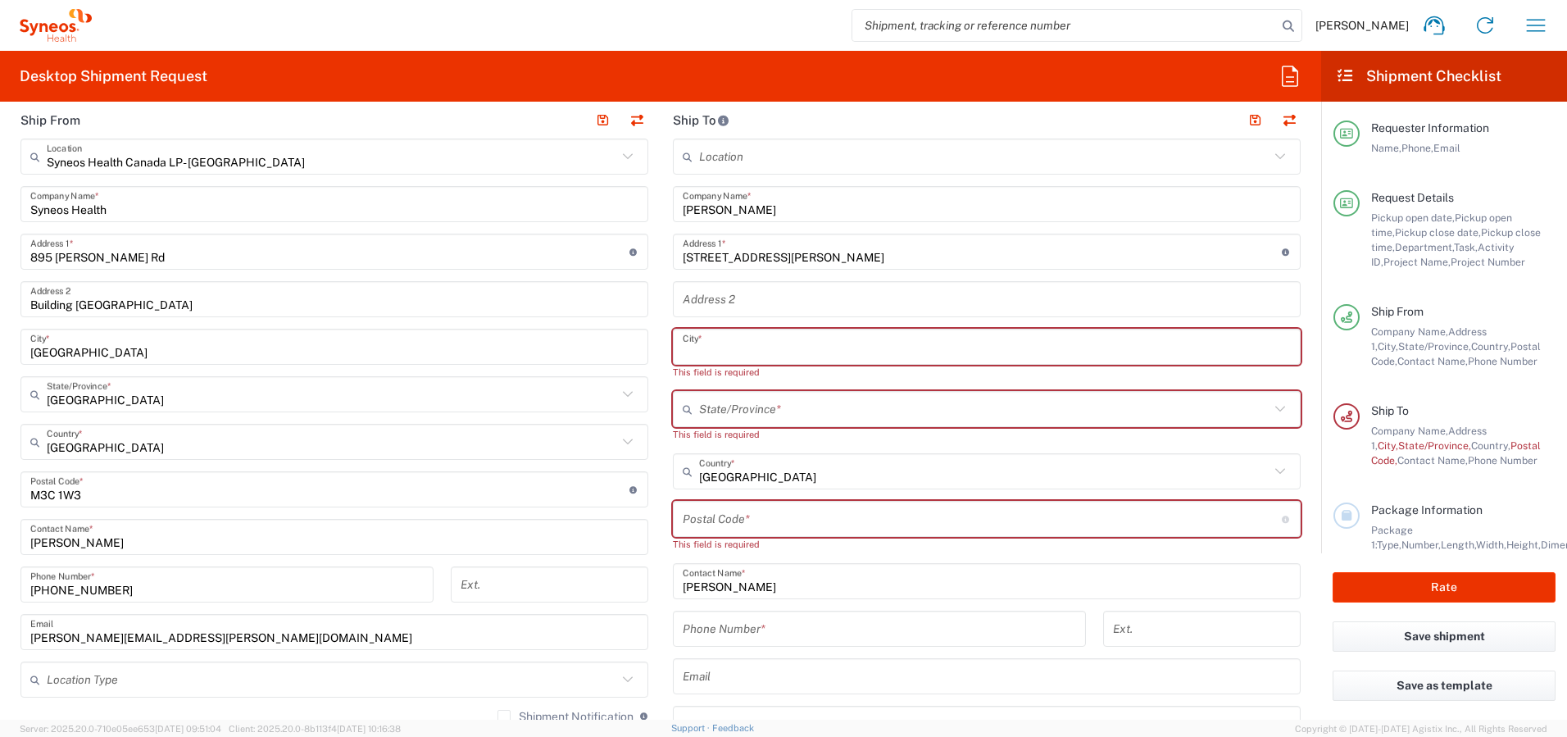
paste input "Marmora"
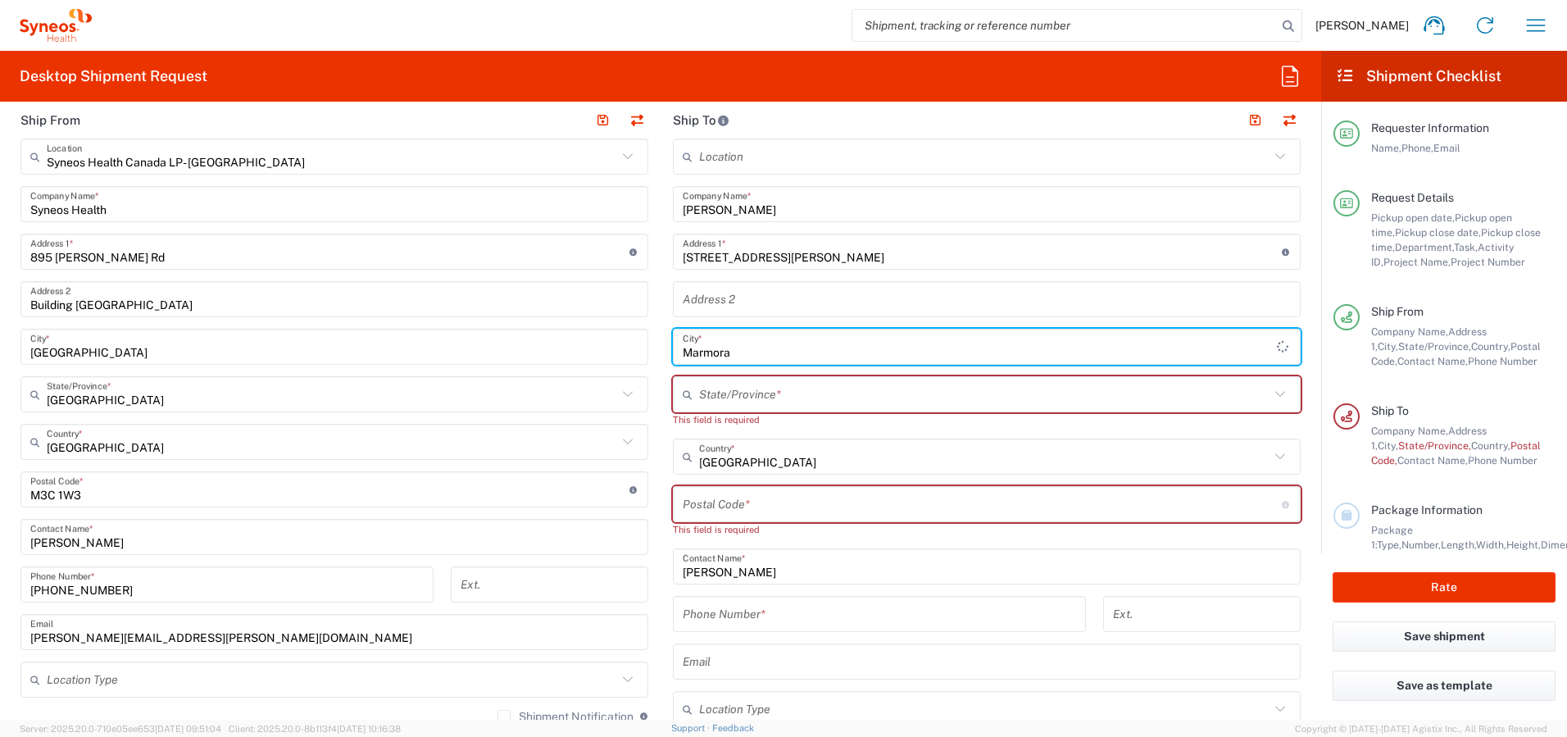
type input "Marmora"
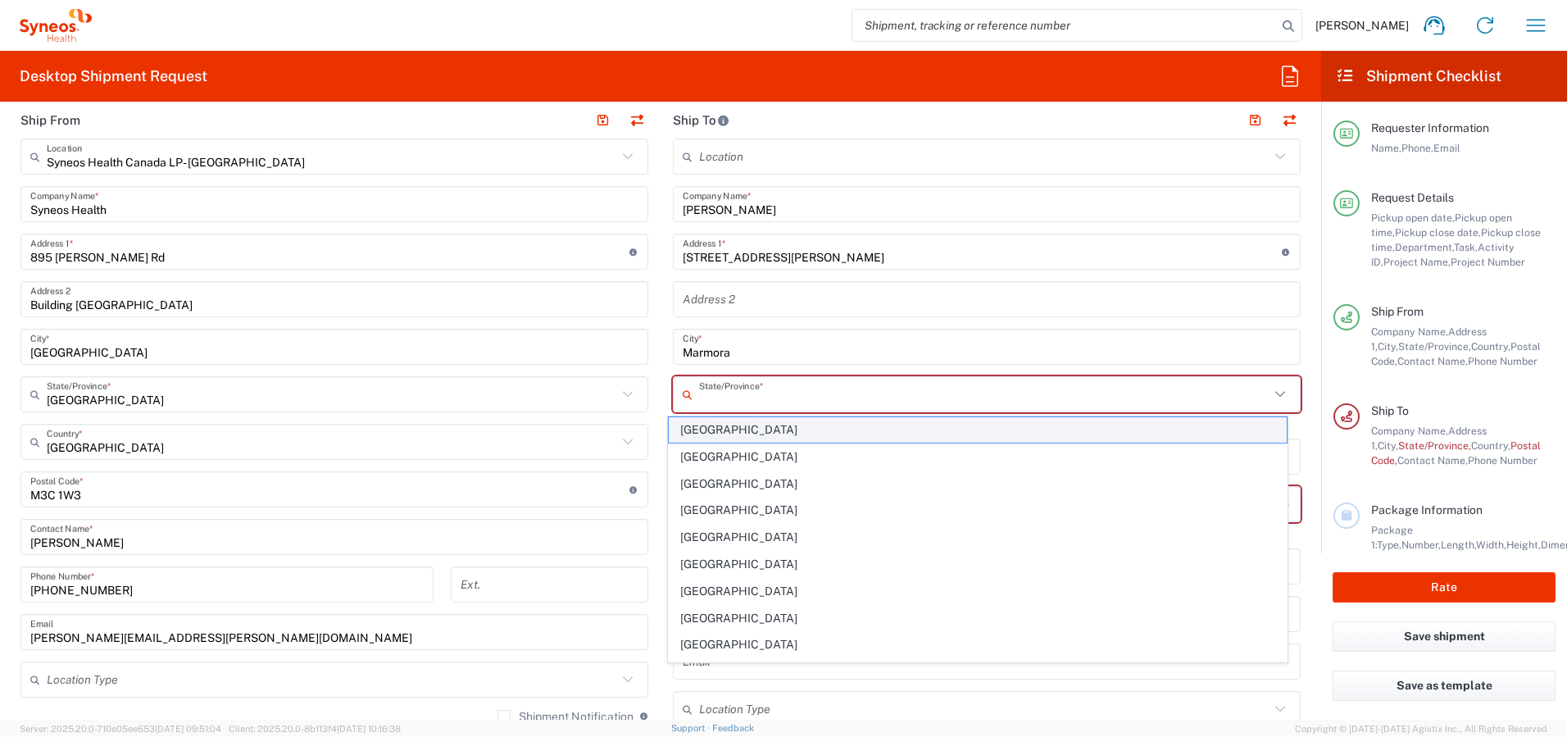
scroll to position [103, 0]
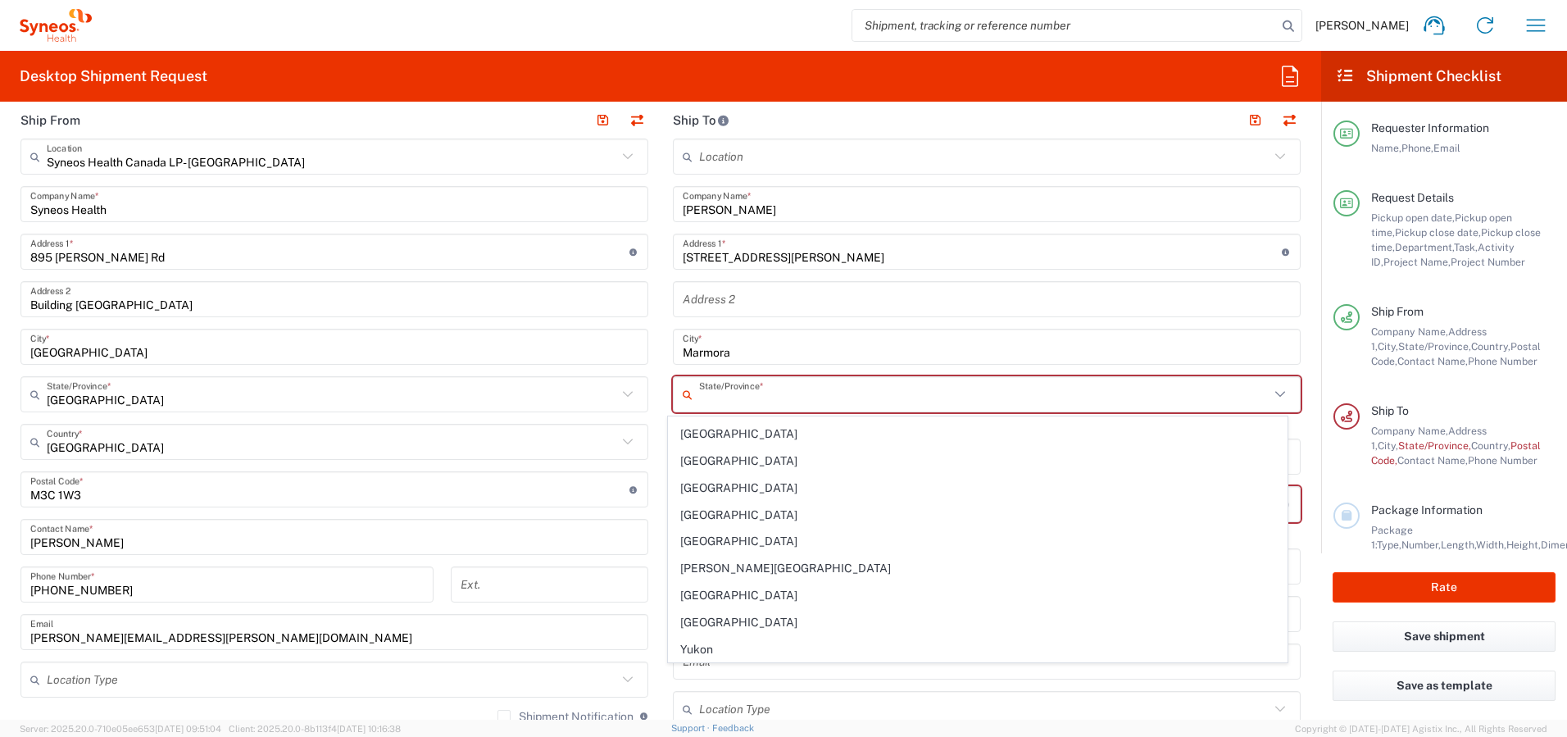
click at [714, 542] on span "[GEOGRAPHIC_DATA]" at bounding box center [978, 541] width 619 height 25
type input "[GEOGRAPHIC_DATA]"
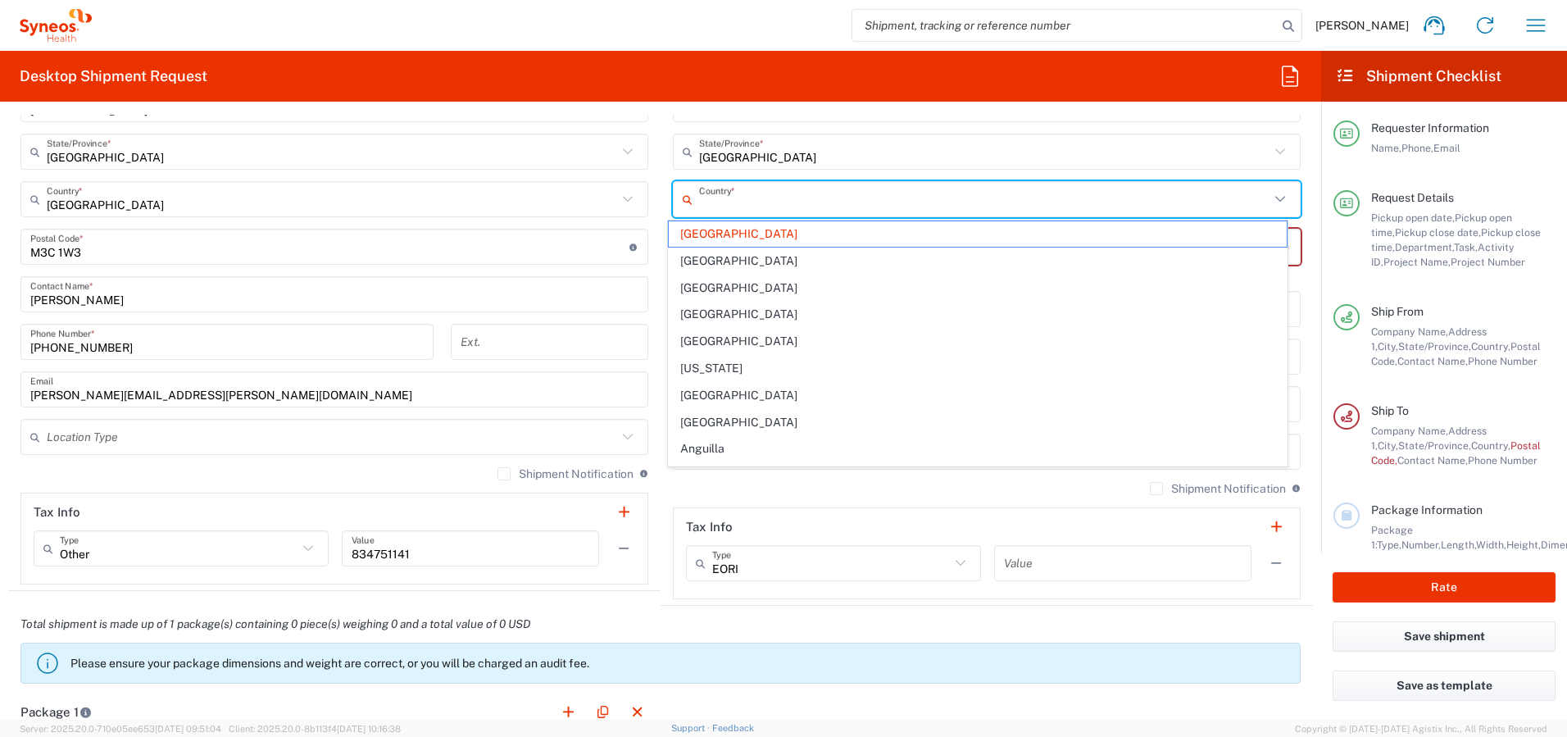
scroll to position [1058, 0]
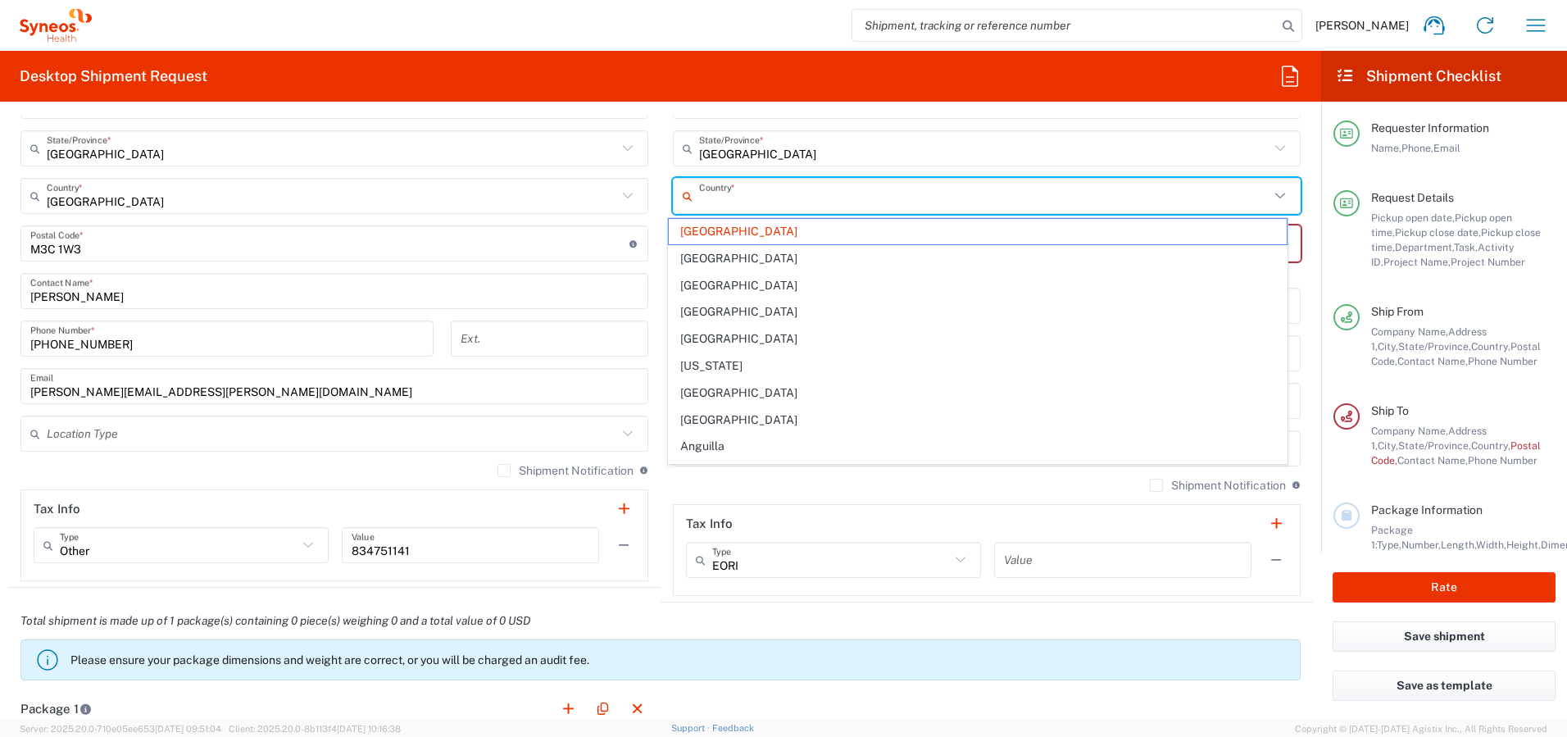
paste input "K0K 2M0"
type input "K0K 2M0"
click at [728, 228] on span "[GEOGRAPHIC_DATA]" at bounding box center [978, 231] width 619 height 25
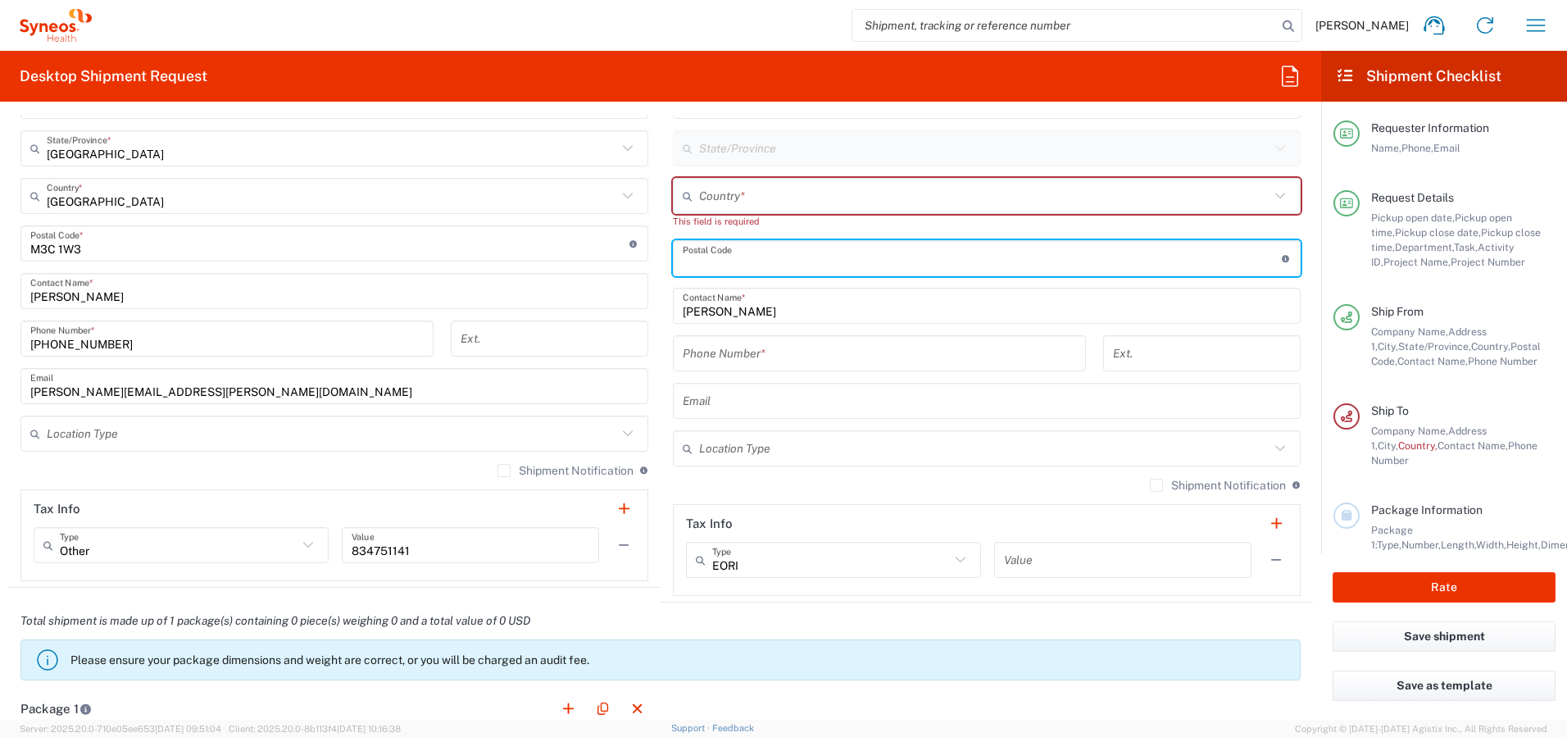
paste input "K0K 2M0"
type input "K0K 2M0"
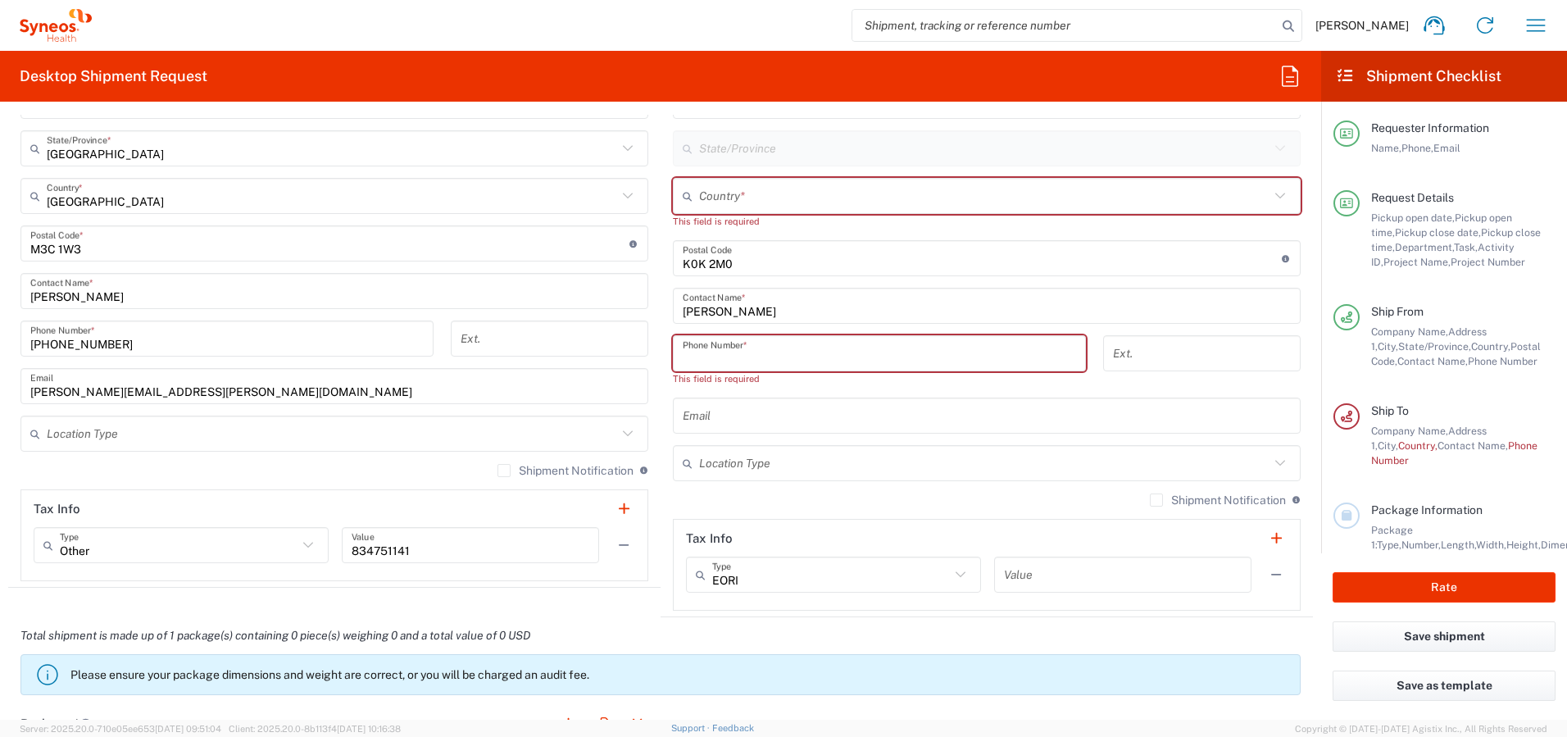
paste input "16133255799"
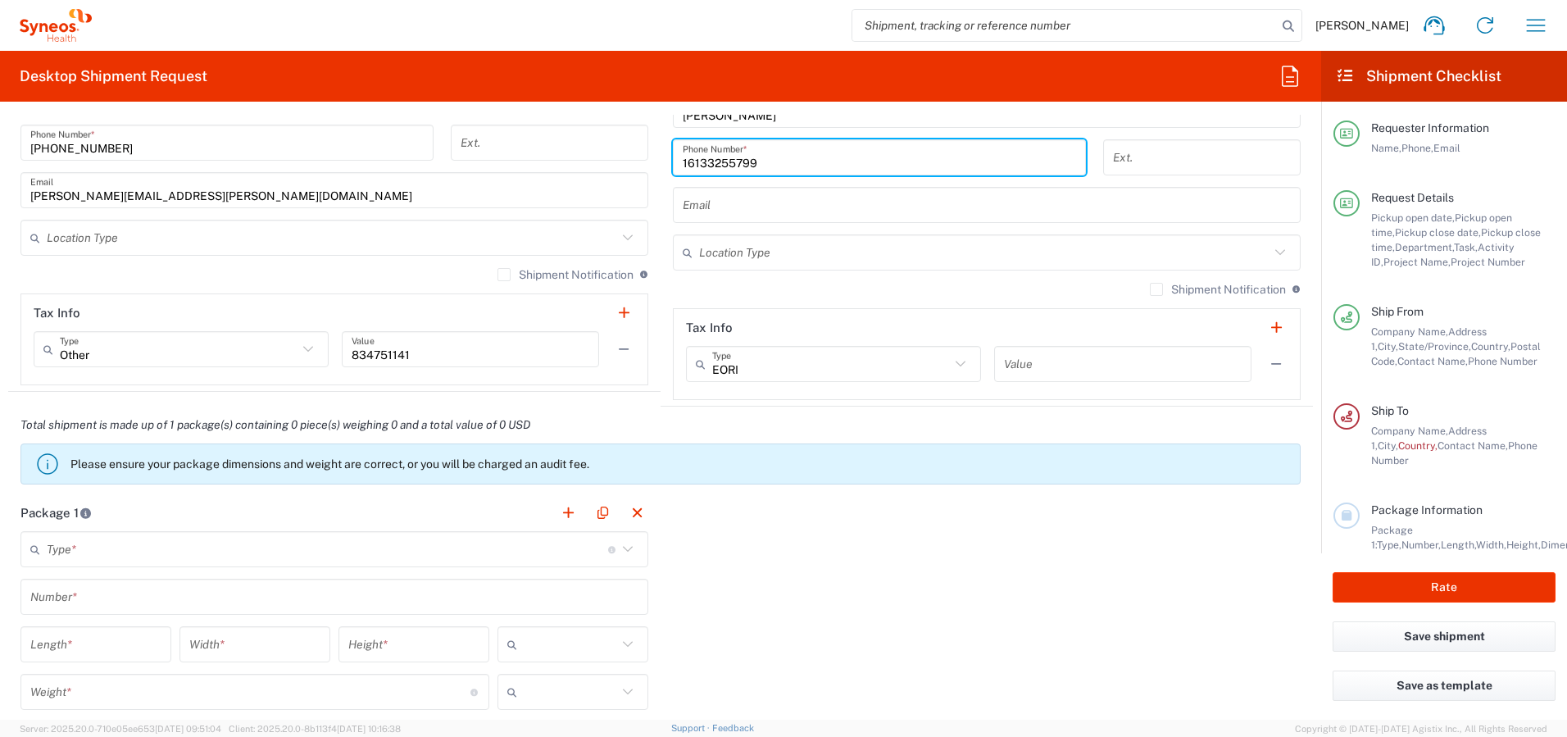
scroll to position [1268, 0]
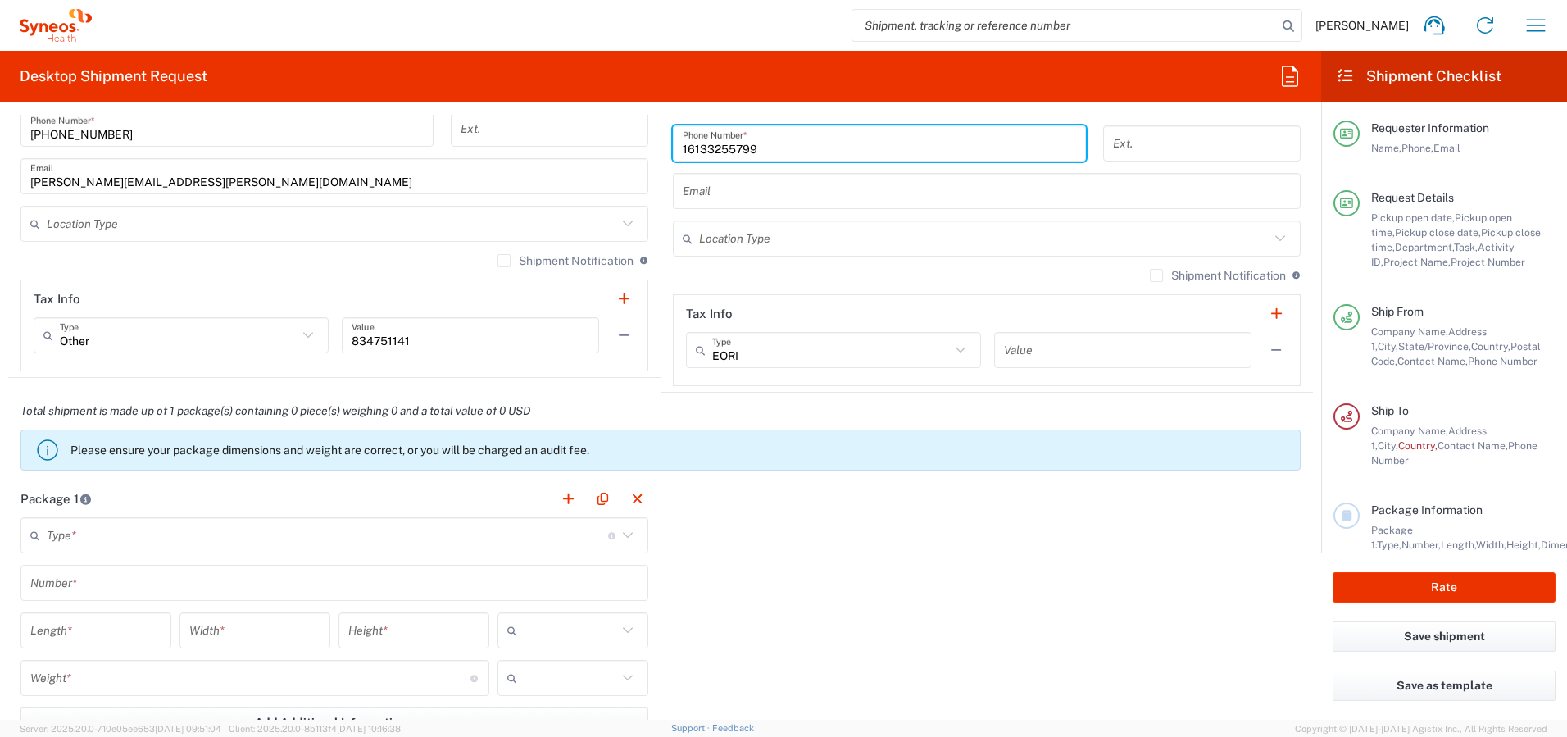
type input "16133255799"
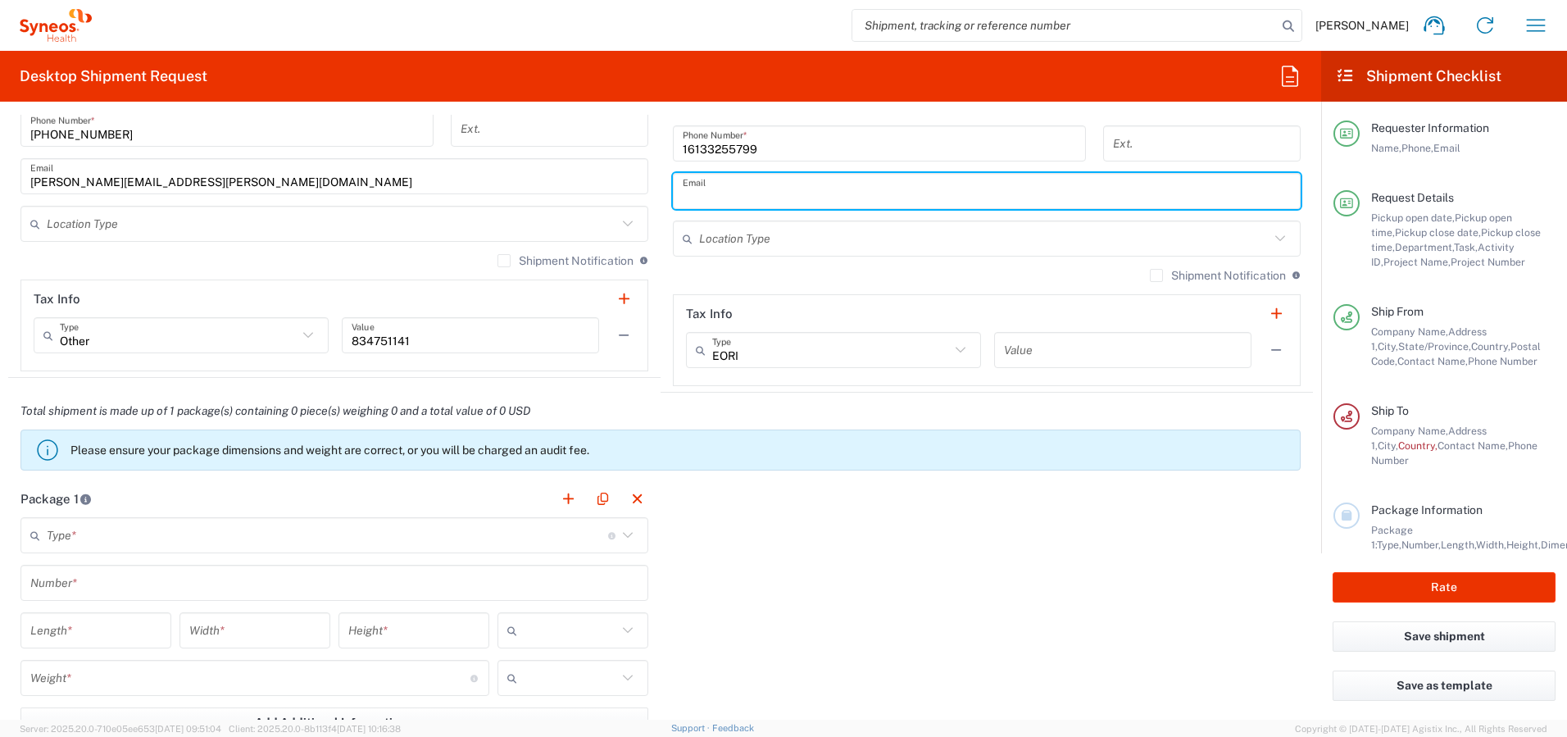
paste input "[EMAIL_ADDRESS][DOMAIN_NAME]"
type input "[EMAIL_ADDRESS][DOMAIN_NAME]"
click at [535, 220] on input "text" at bounding box center [332, 224] width 570 height 29
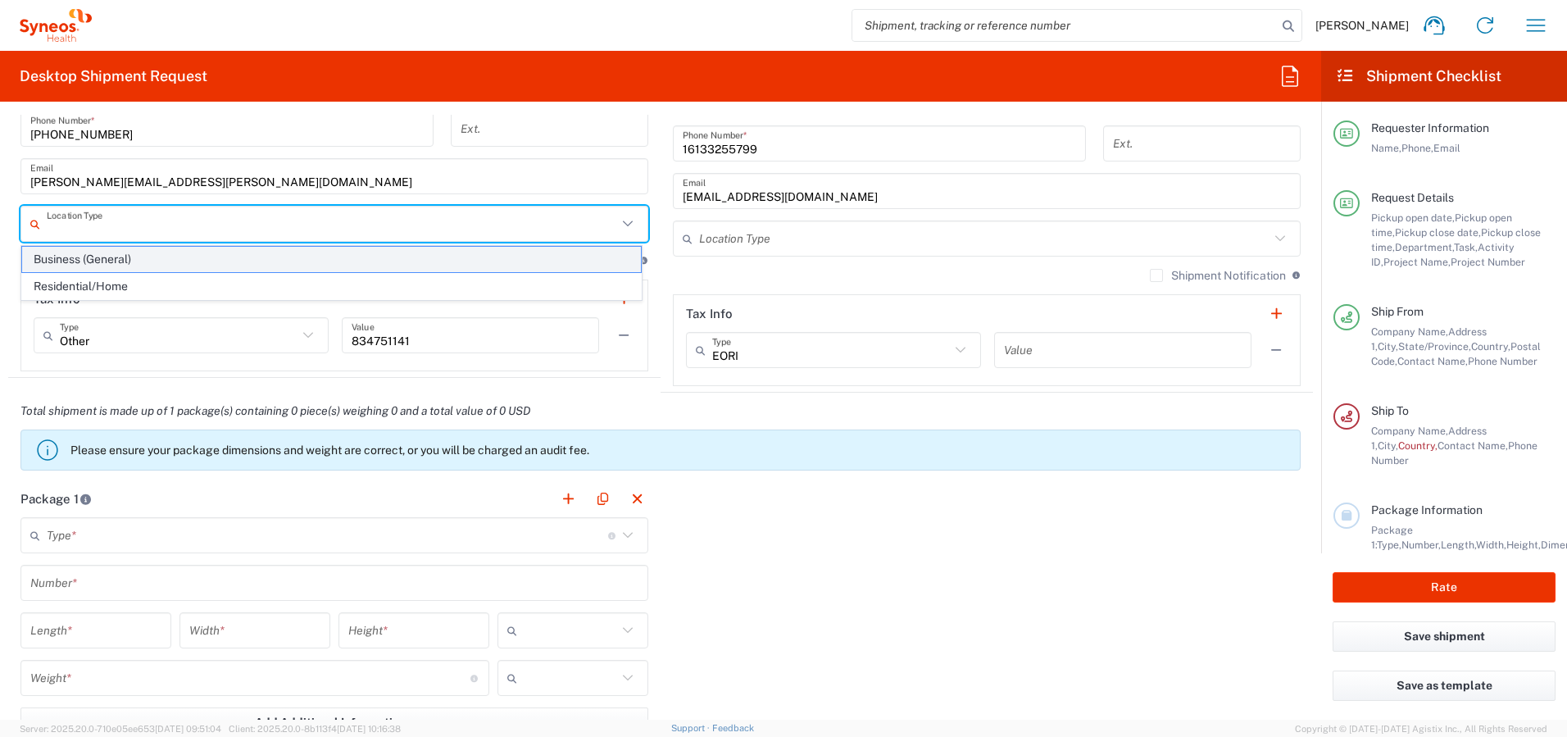
click at [461, 265] on span "Business (General)" at bounding box center [331, 259] width 619 height 25
type input "Business (General)"
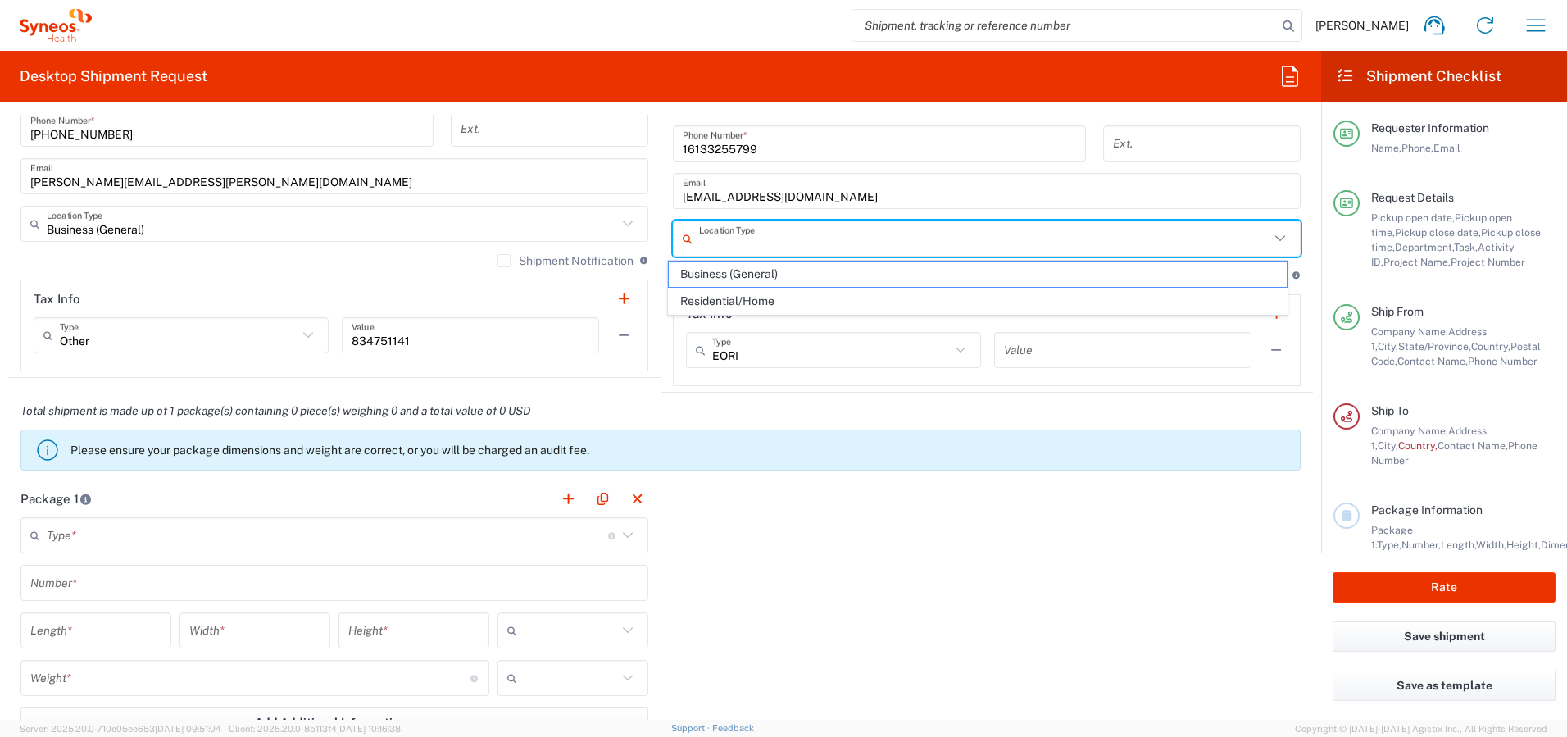
click at [729, 239] on input "text" at bounding box center [984, 239] width 570 height 29
click at [729, 300] on span "Residential/Home" at bounding box center [978, 301] width 619 height 25
type input "Residential/Home"
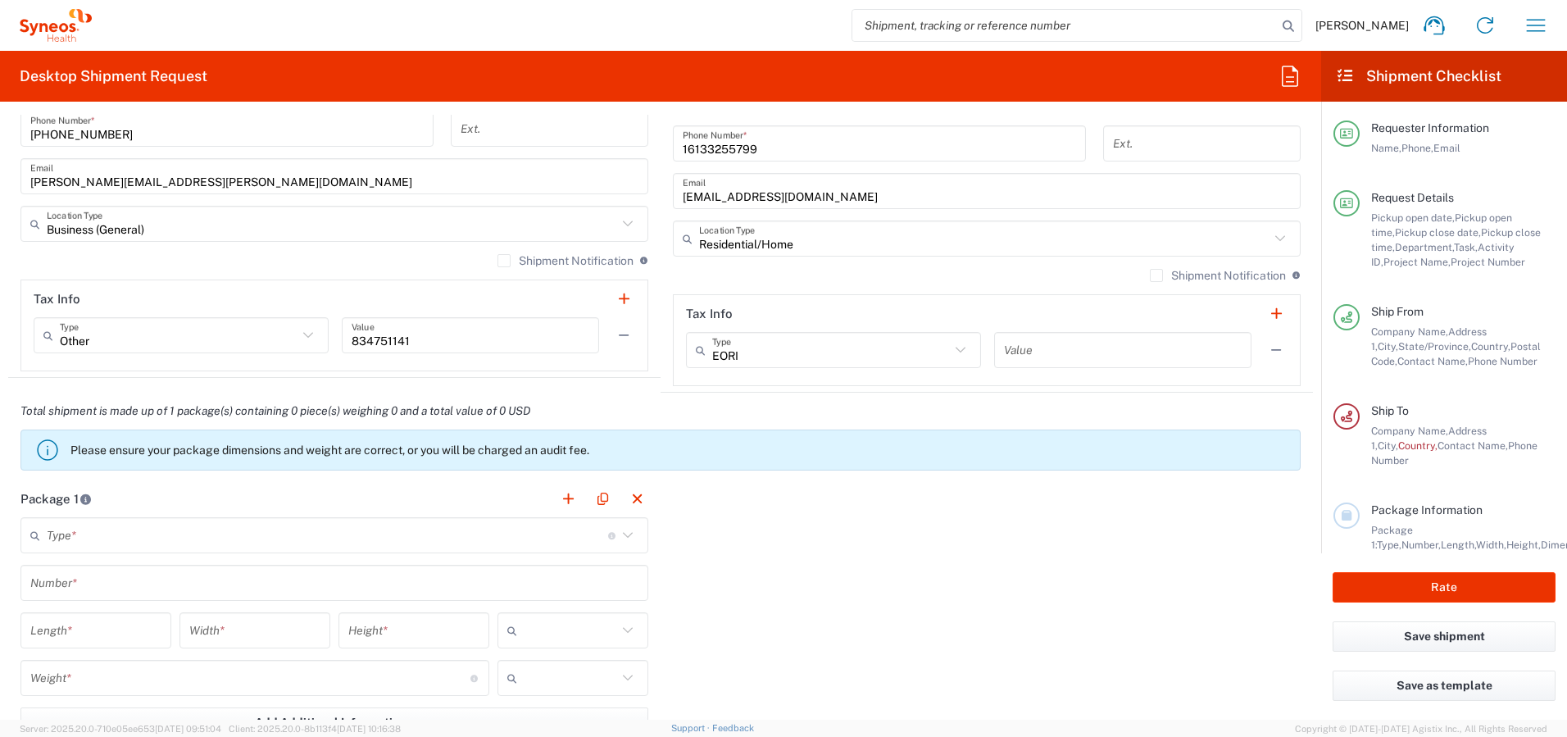
click at [1150, 276] on label "Shipment Notification" at bounding box center [1218, 275] width 136 height 13
click at [1157, 275] on input "Shipment Notification" at bounding box center [1157, 275] width 0 height 0
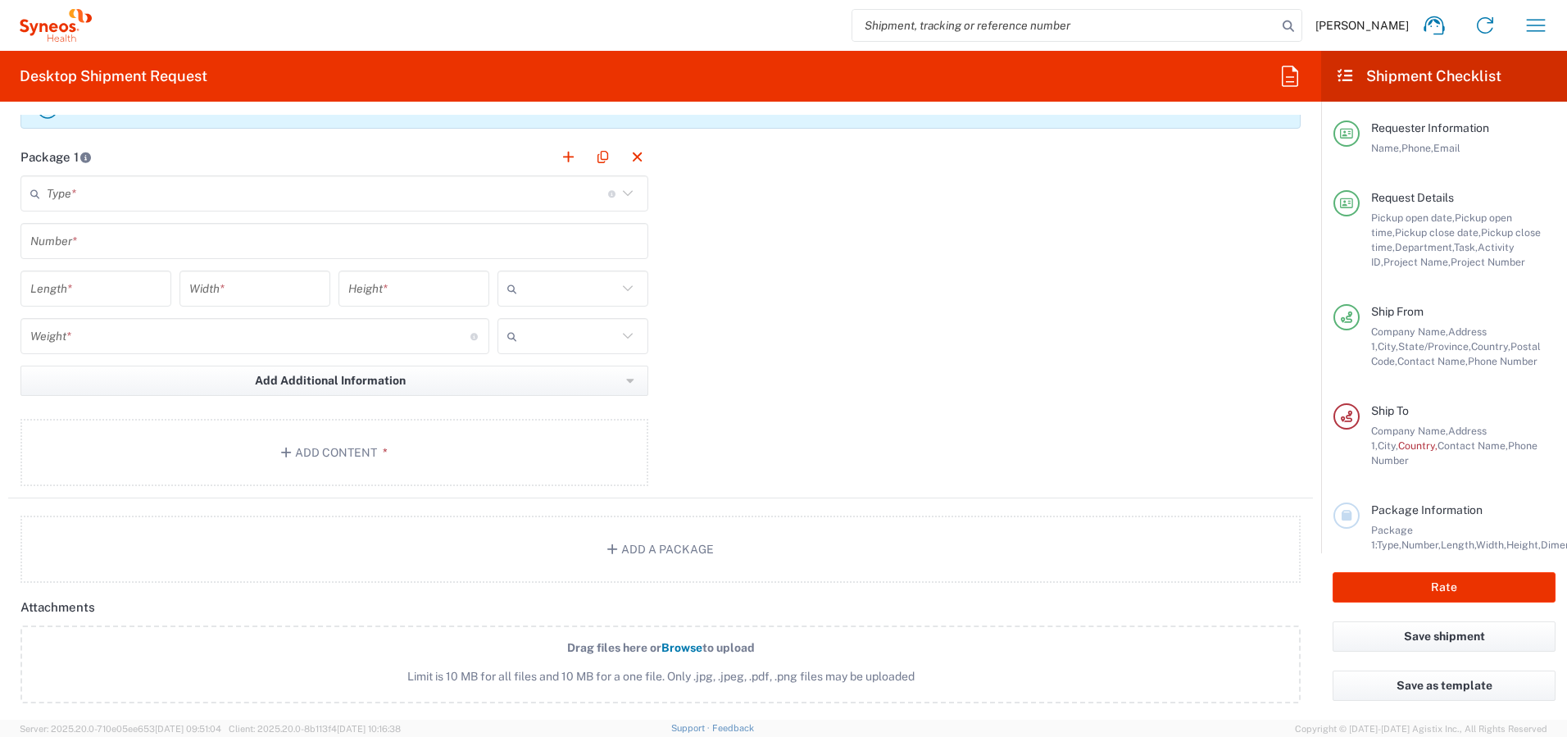
scroll to position [1616, 0]
click at [327, 439] on button "Add Content *" at bounding box center [334, 446] width 628 height 67
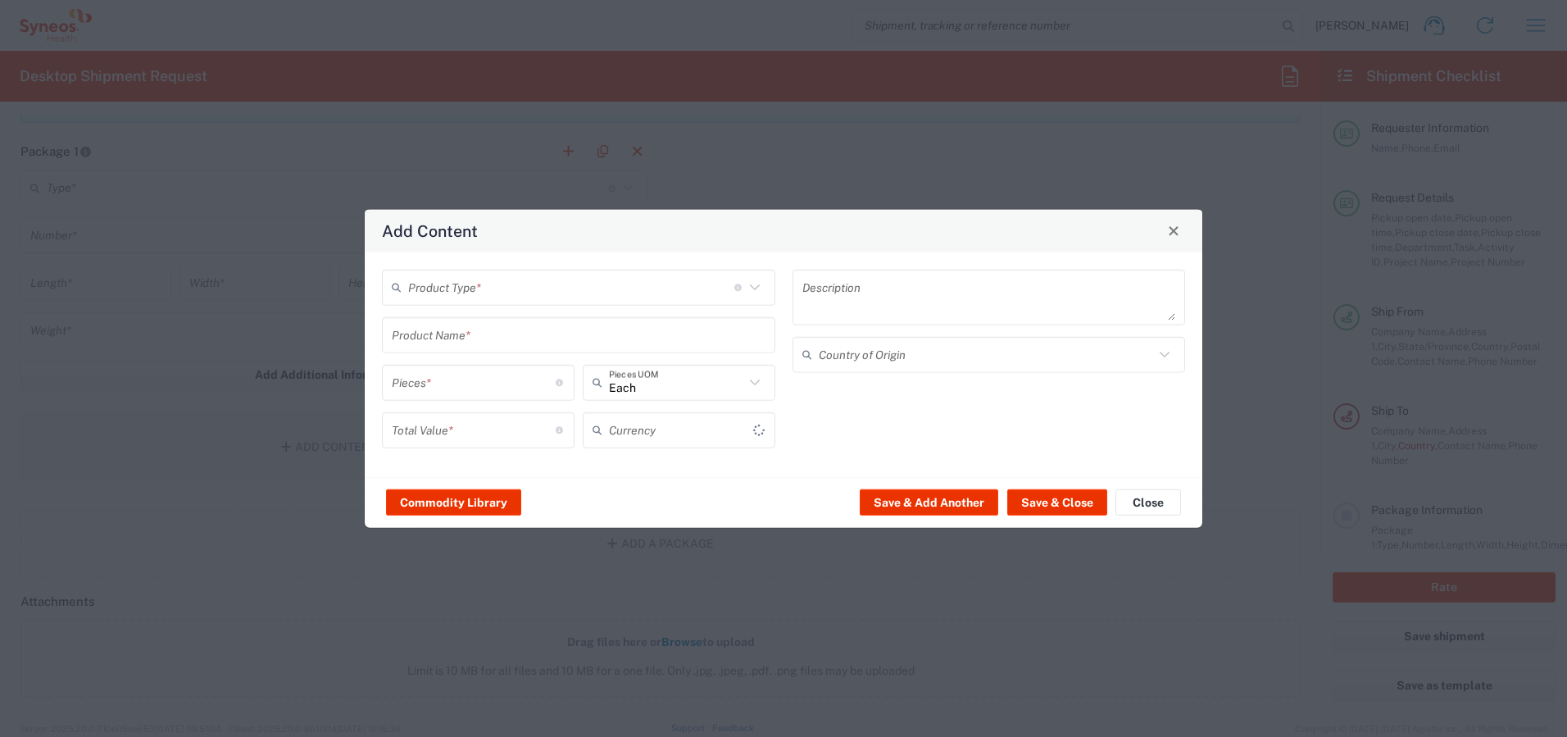
type input "US Dollar"
click at [485, 496] on button "Commodity Library" at bounding box center [453, 502] width 135 height 26
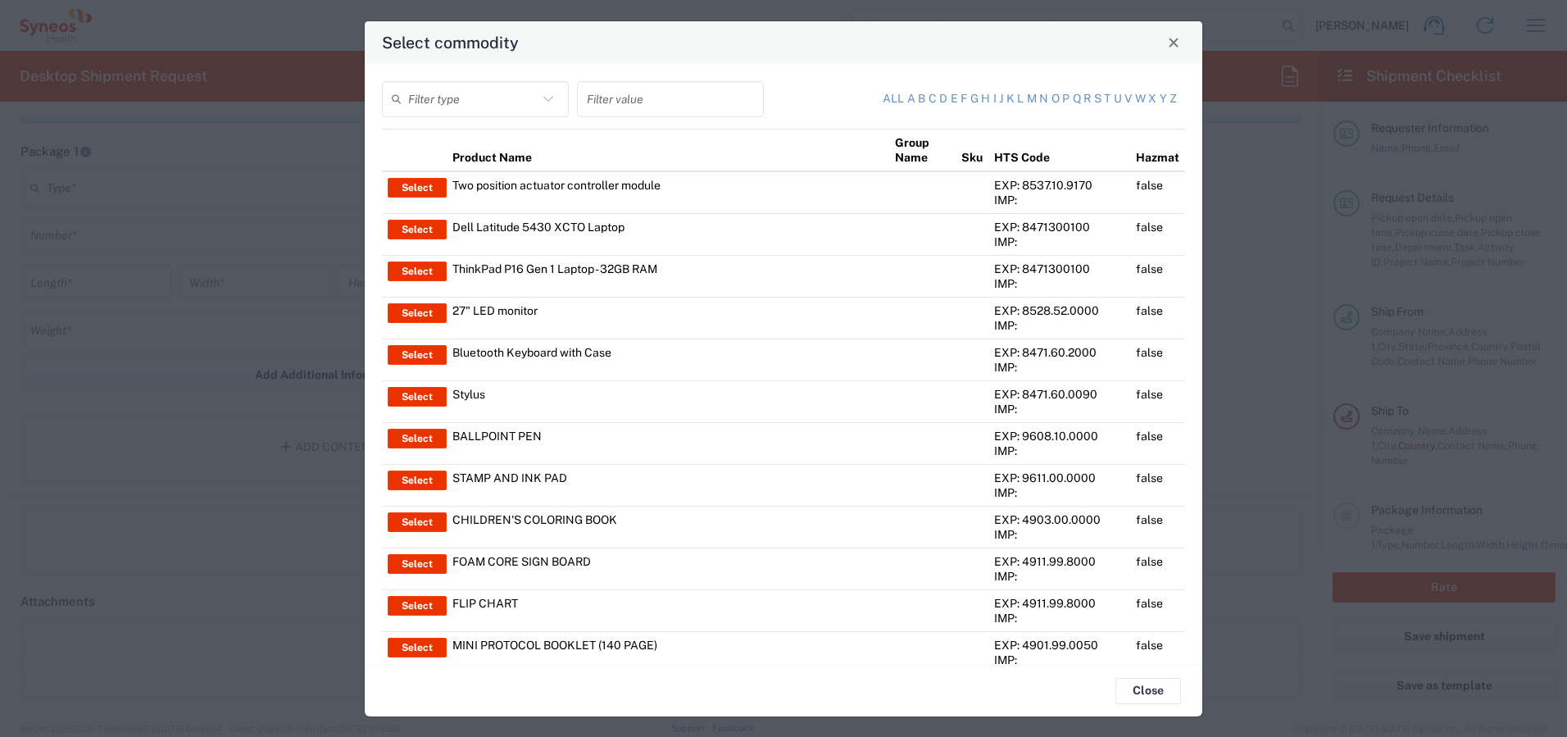
click at [499, 106] on input "text" at bounding box center [473, 98] width 130 height 29
click at [465, 136] on span "Product Name" at bounding box center [474, 134] width 180 height 25
type input "Product Name"
click at [616, 99] on input "text" at bounding box center [670, 98] width 167 height 29
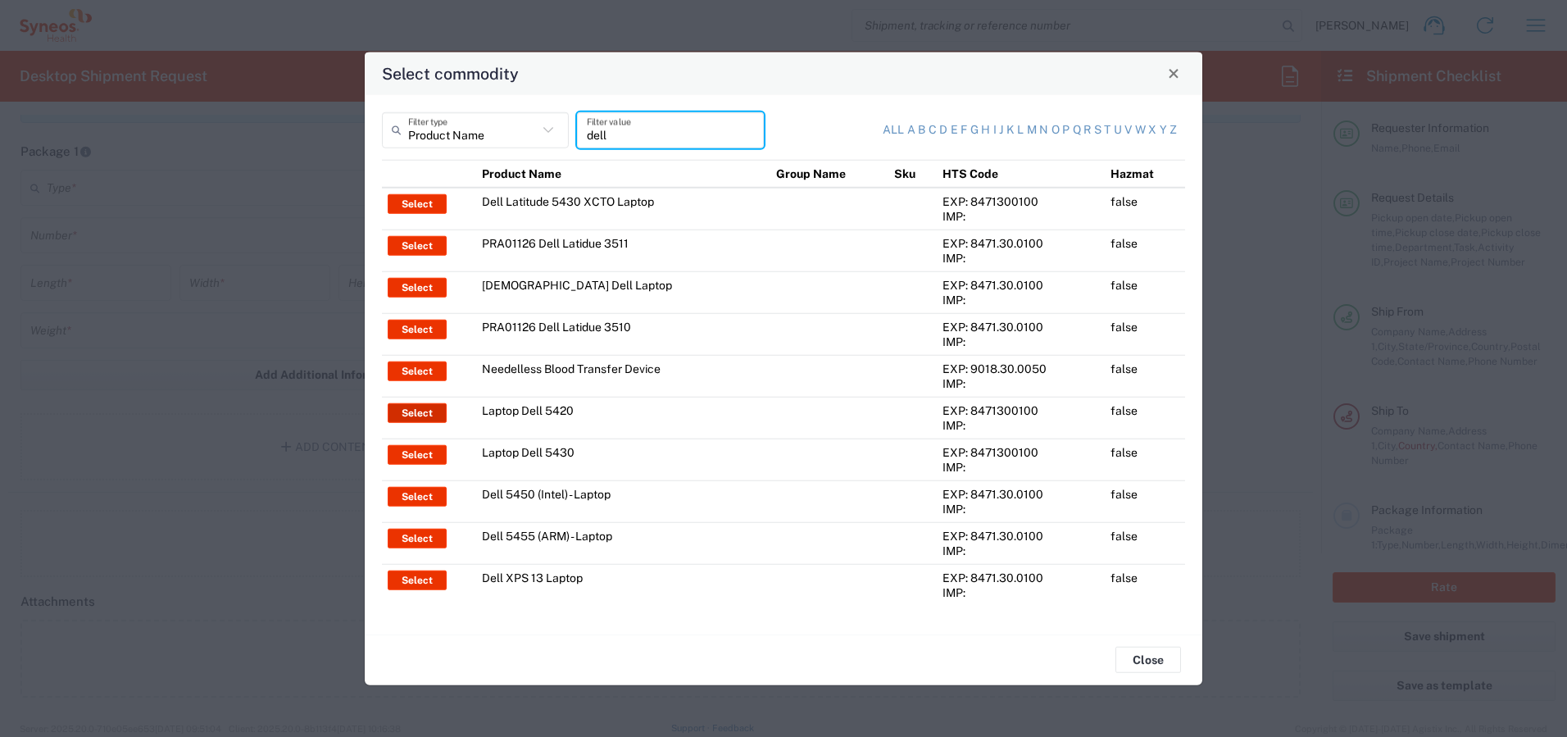
type input "dell"
click at [418, 410] on button "Select" at bounding box center [417, 412] width 59 height 20
type input "Laptop Dell 5420"
type textarea "Laptop Latitude Dell 5420"
type input "[GEOGRAPHIC_DATA]"
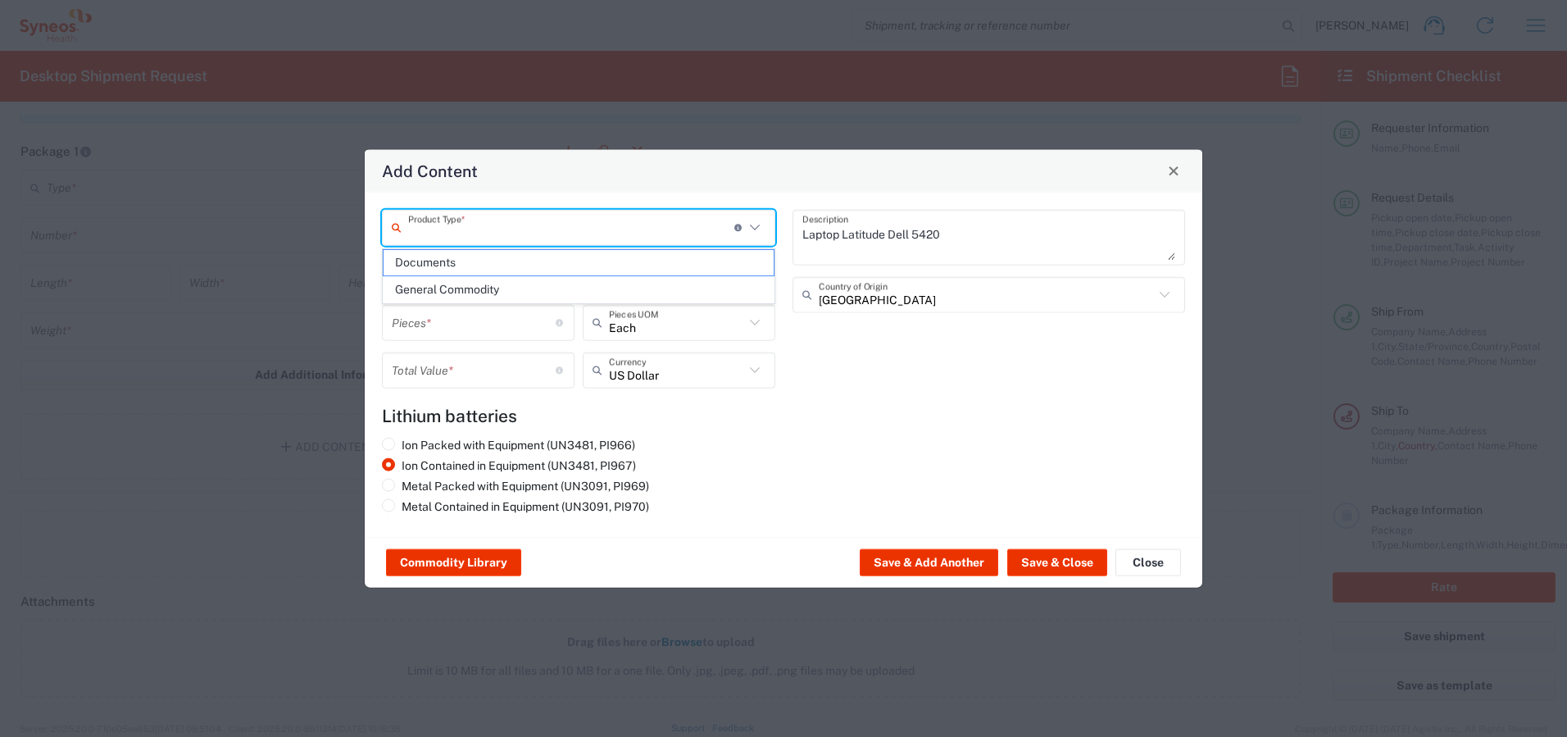
click at [478, 229] on input "text" at bounding box center [571, 227] width 326 height 29
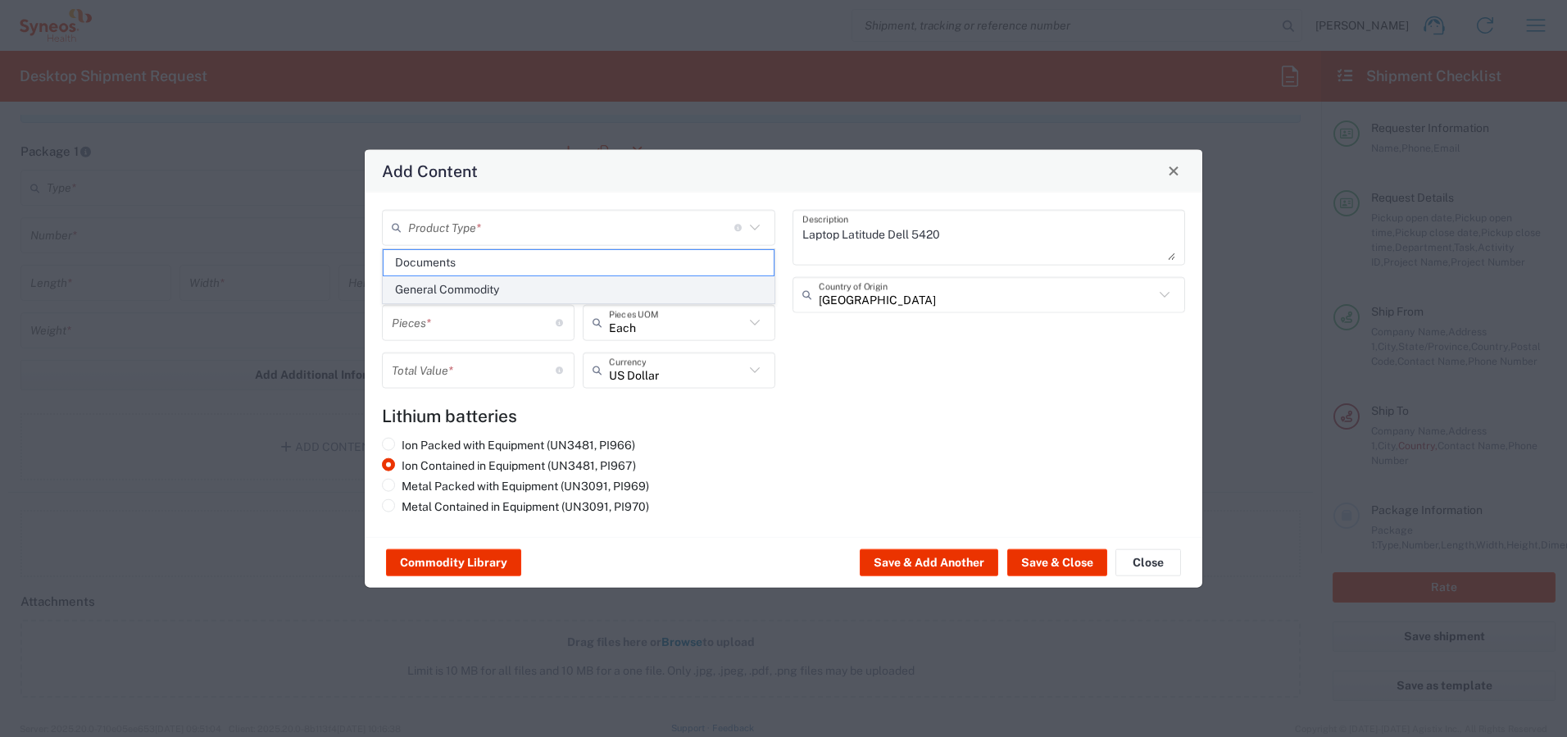
click at [477, 289] on span "General Commodity" at bounding box center [579, 289] width 390 height 25
type input "General Commodity"
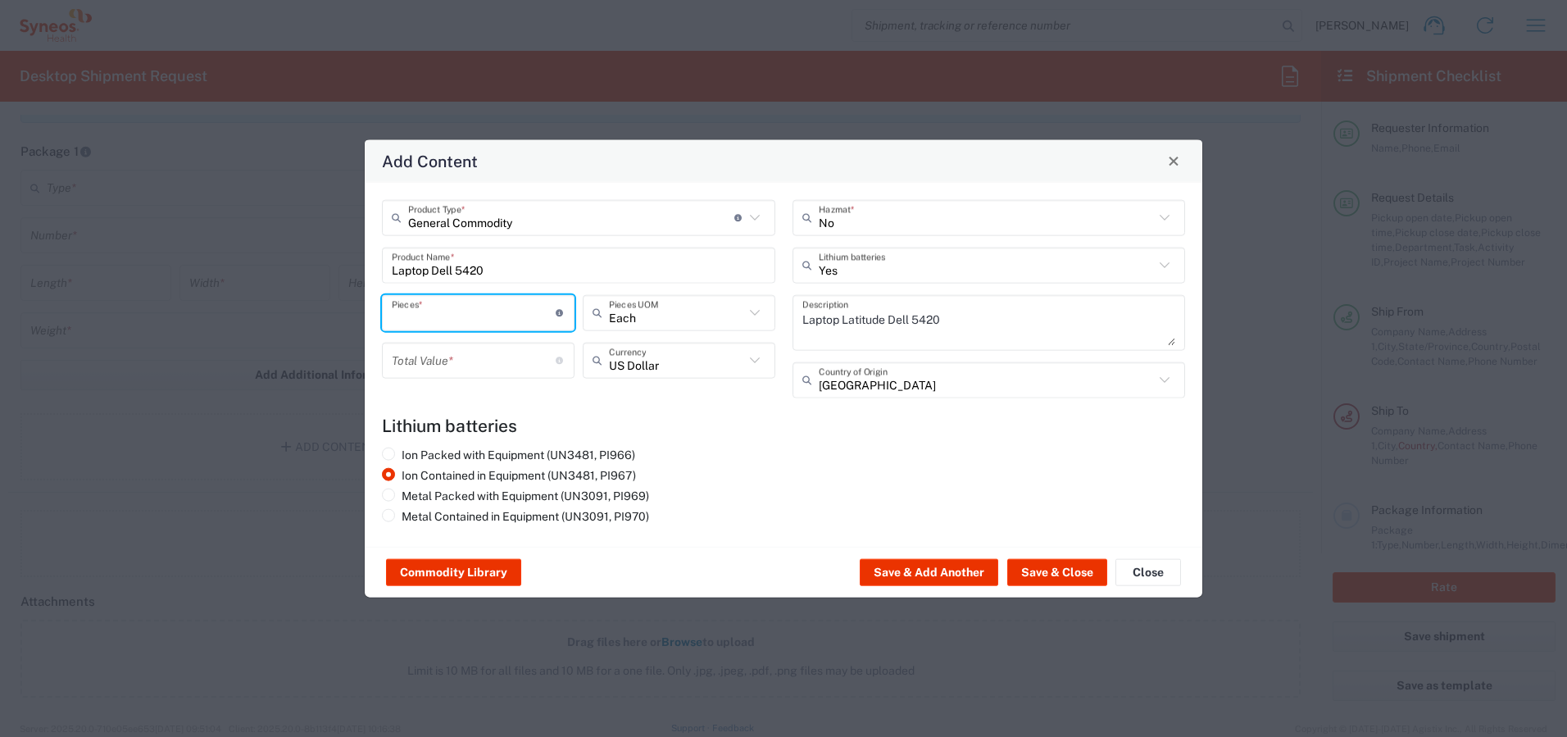
click at [468, 306] on input "number" at bounding box center [474, 312] width 164 height 29
type input "1"
click at [472, 359] on input "number" at bounding box center [474, 360] width 164 height 29
type input "1700"
click at [1056, 573] on button "Save & Close" at bounding box center [1057, 572] width 100 height 26
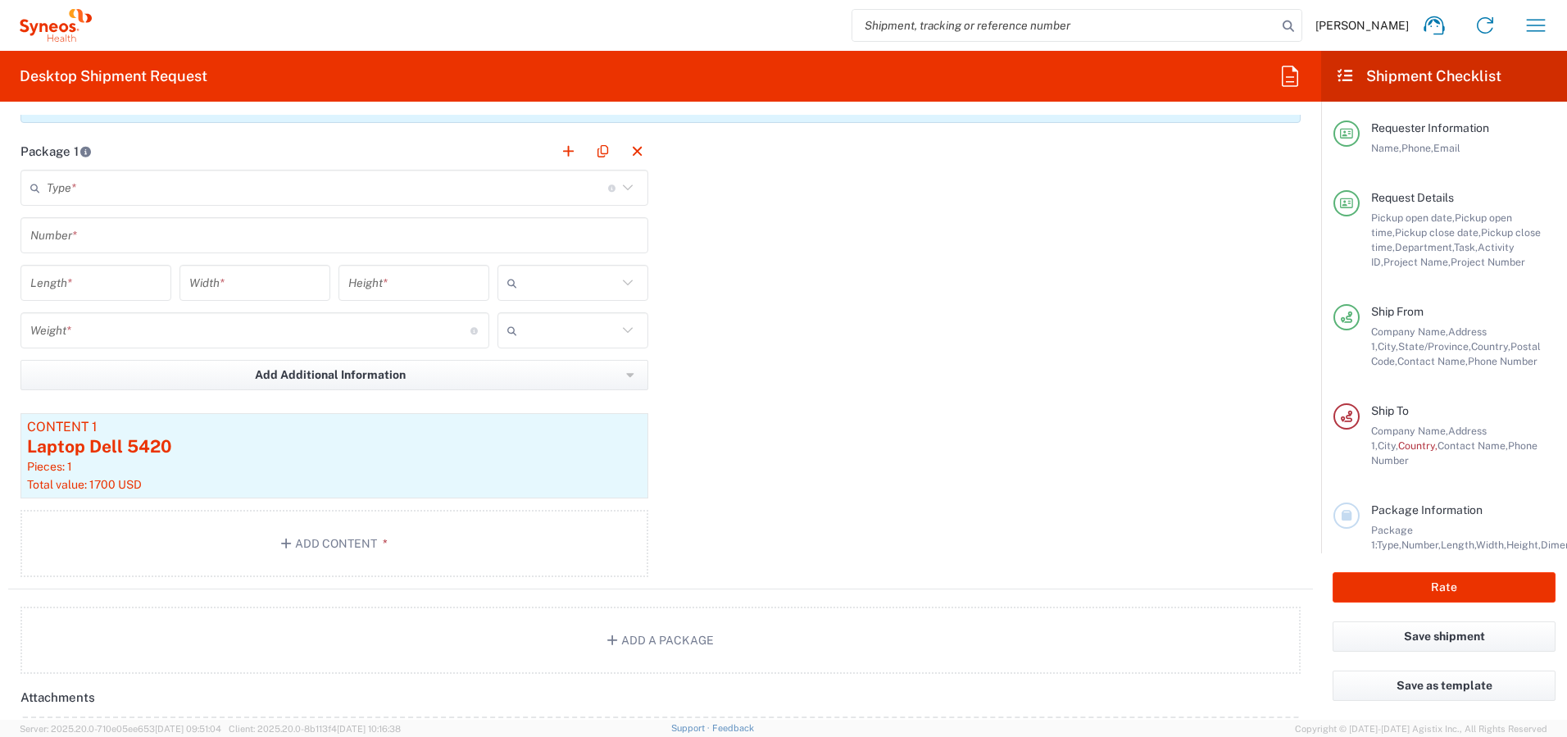
click at [207, 192] on input "text" at bounding box center [327, 188] width 561 height 29
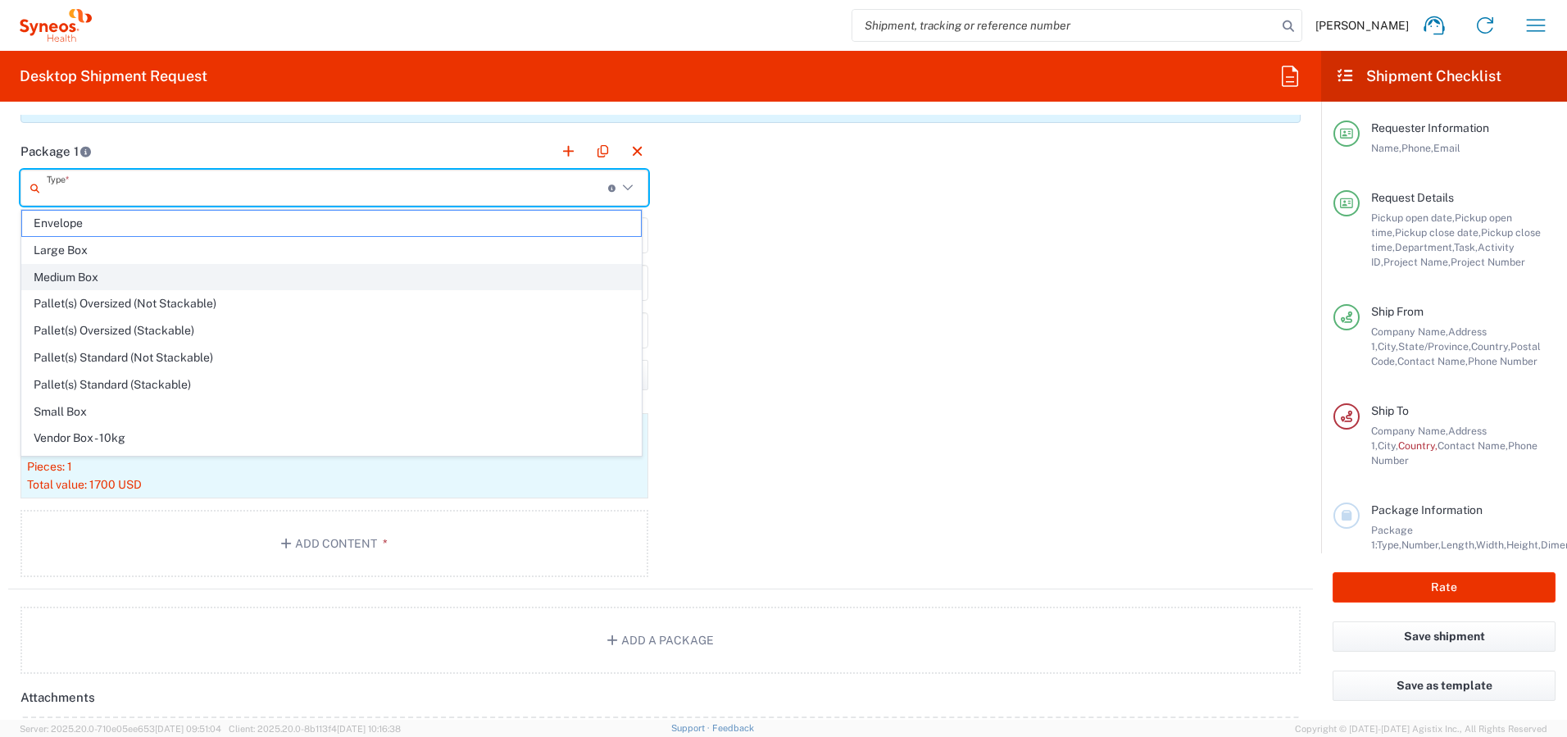
click at [189, 265] on span "Medium Box" at bounding box center [331, 277] width 619 height 25
type input "Medium Box"
type input "13"
type input "11.5"
type input "2.5"
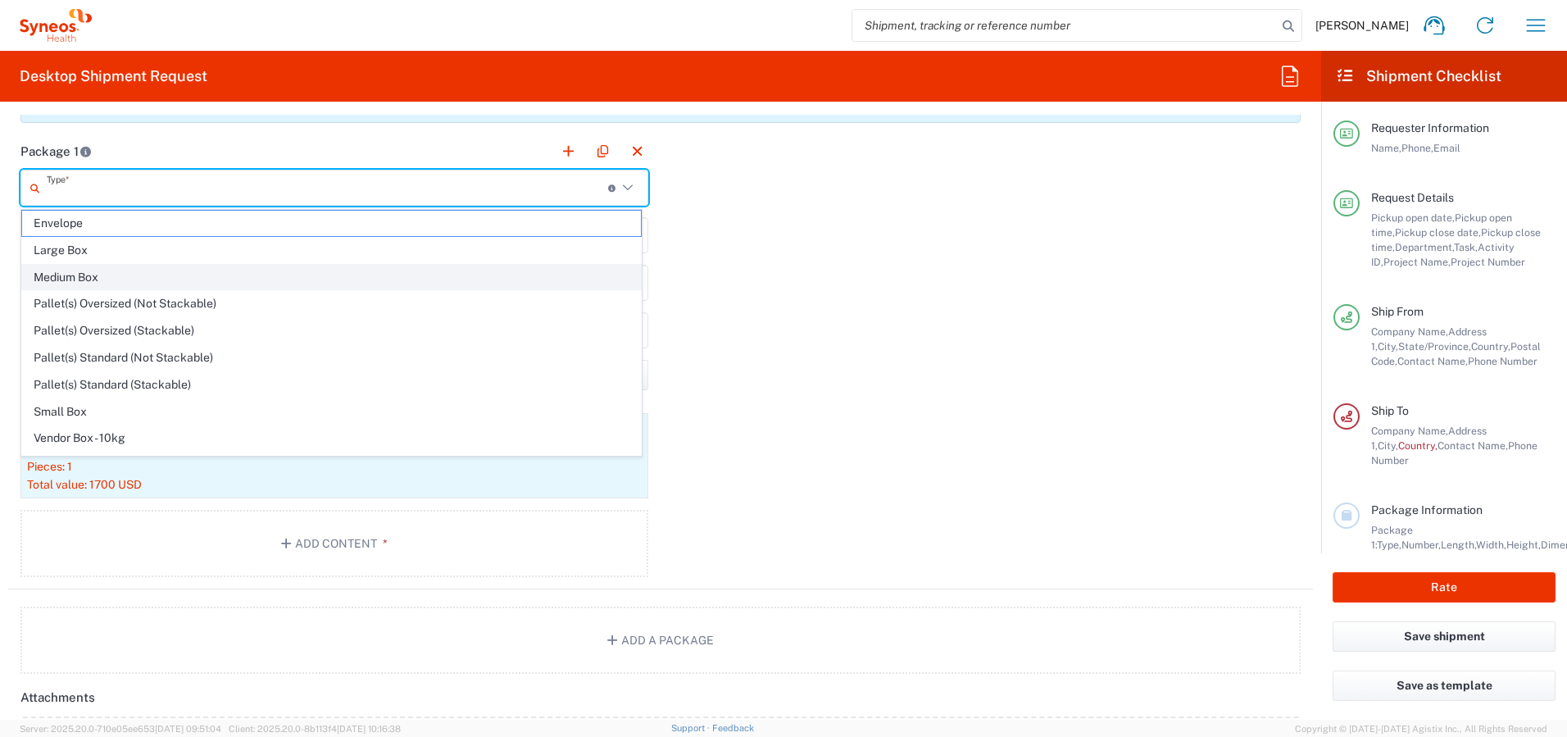
type input "in"
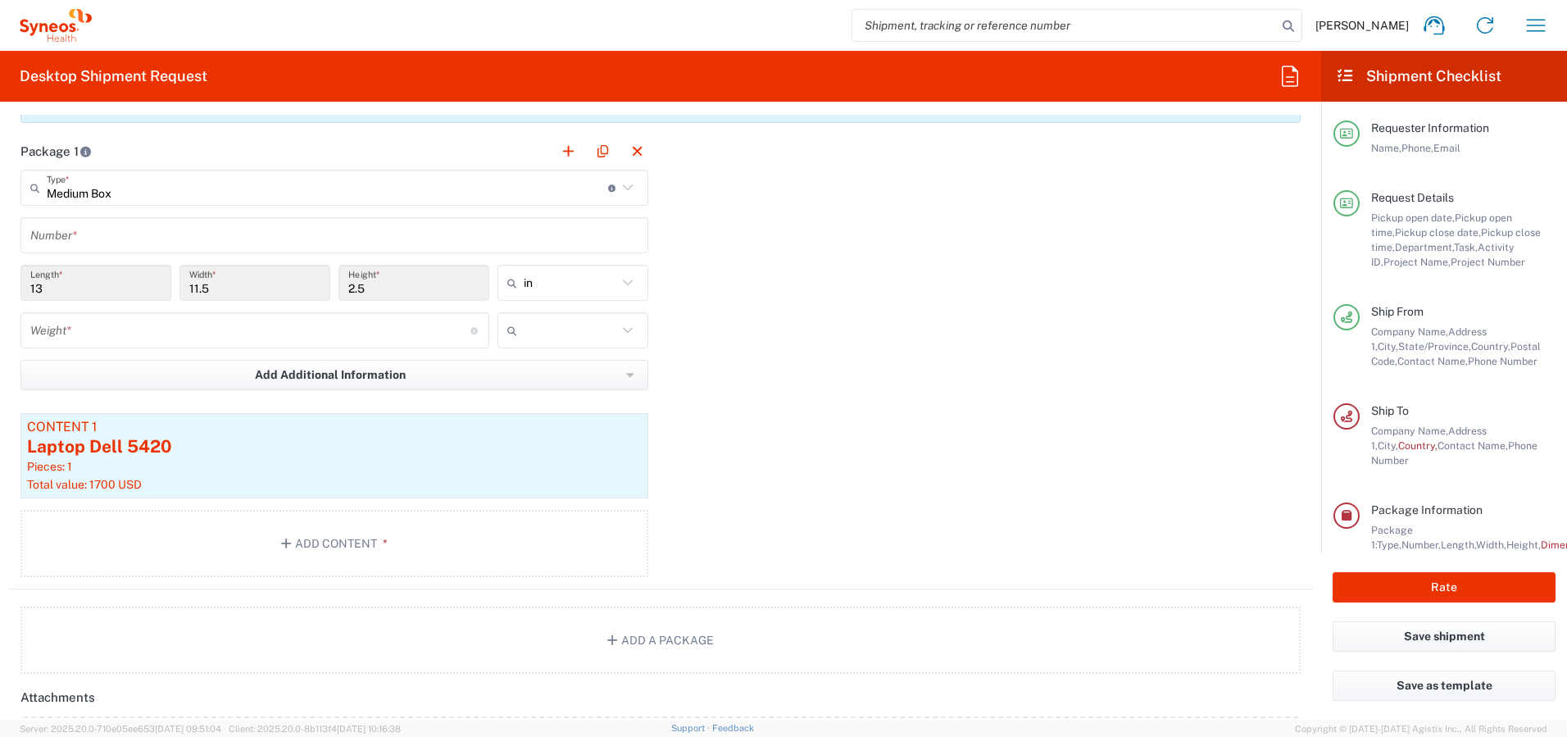
click at [107, 228] on input "text" at bounding box center [334, 235] width 608 height 29
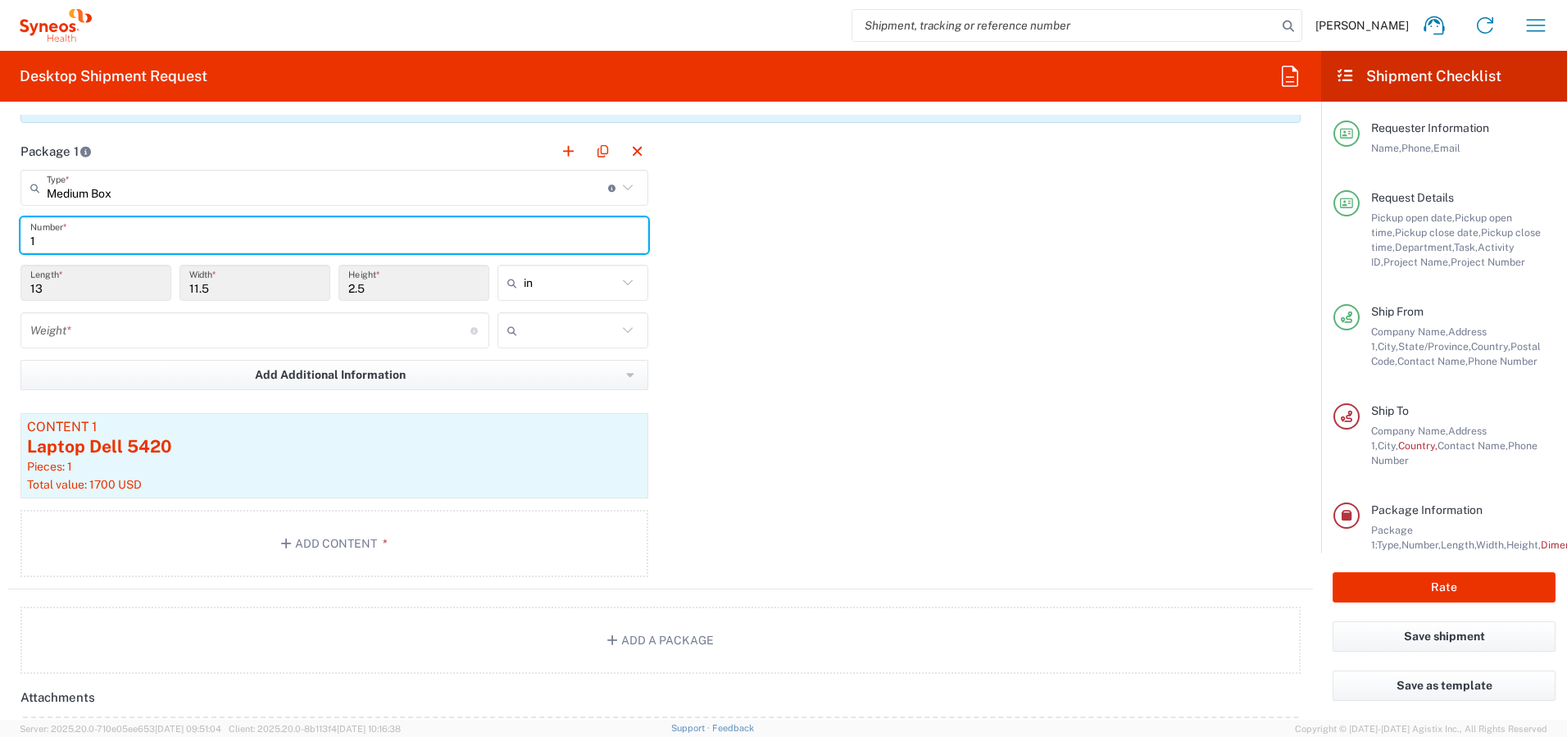
type input "1"
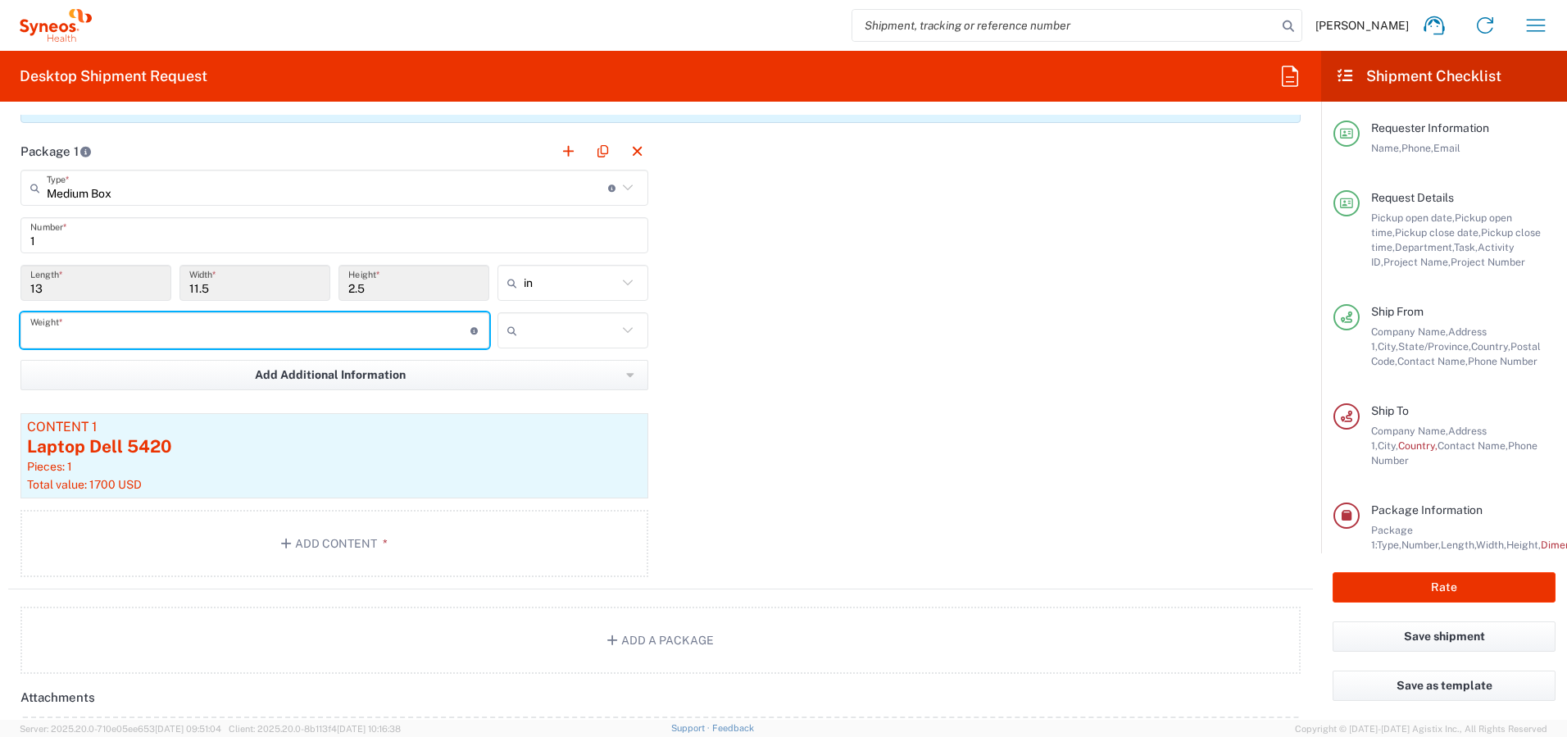
click at [137, 329] on input "number" at bounding box center [250, 330] width 440 height 29
type input "7"
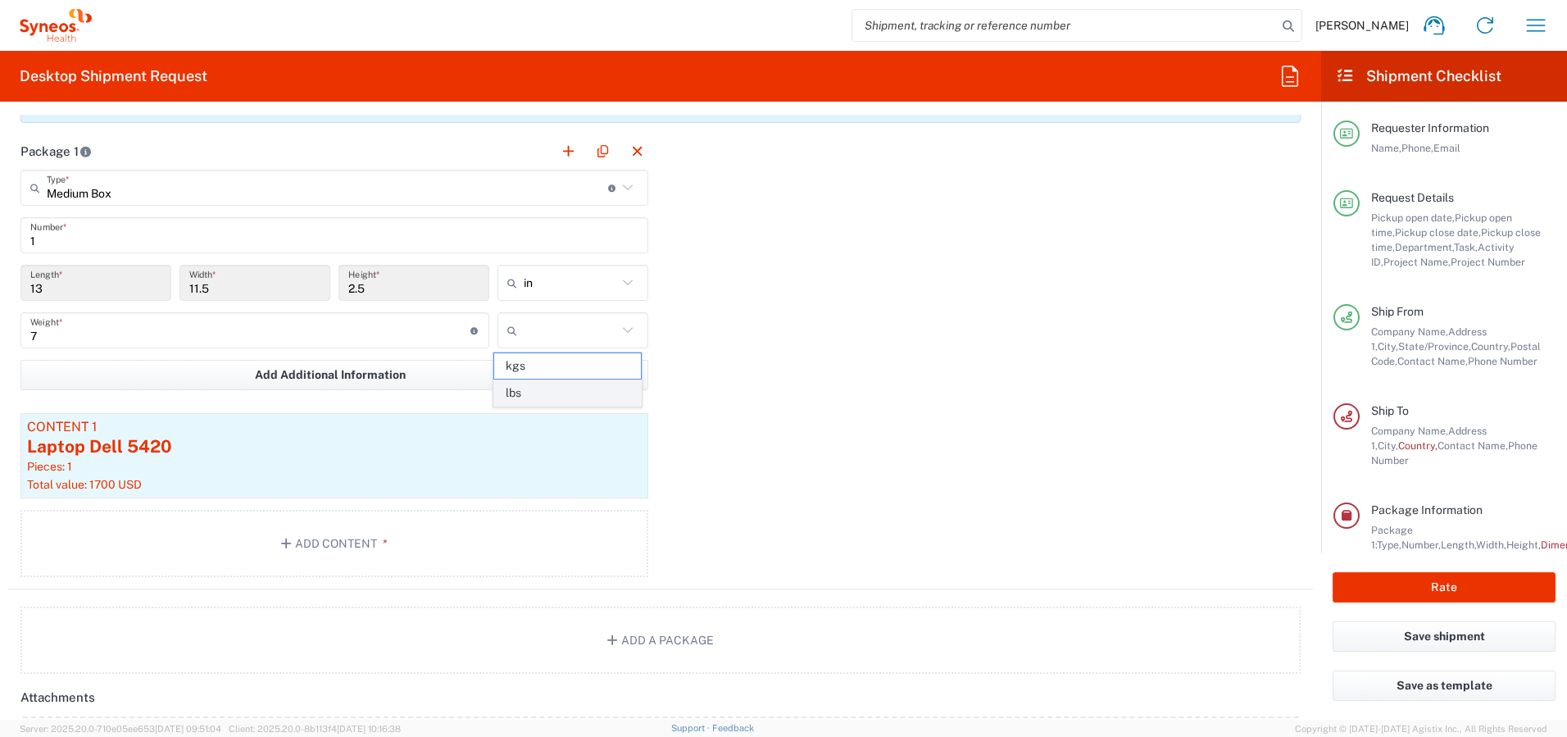
click at [538, 394] on span "lbs" at bounding box center [567, 392] width 146 height 25
type input "lbs"
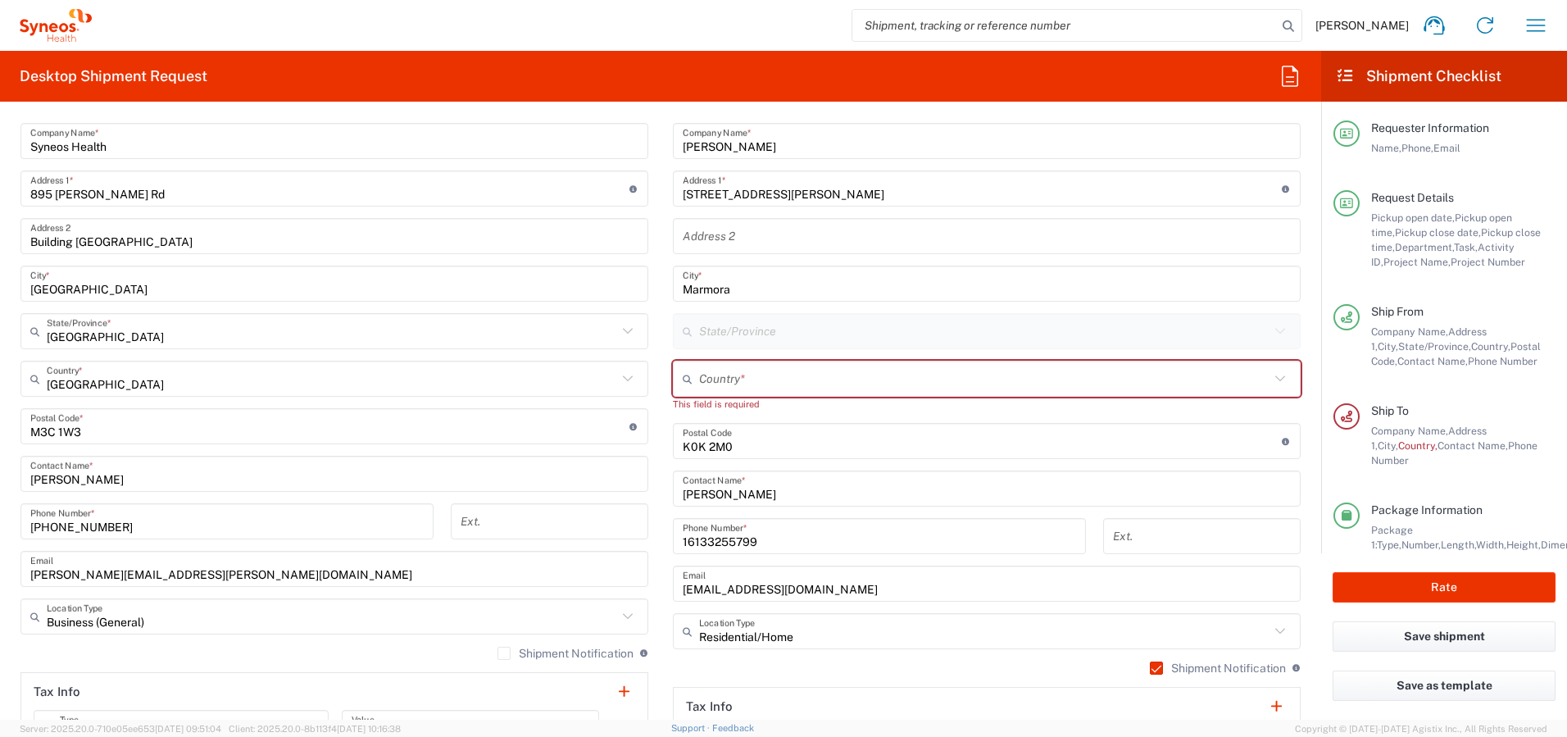
scroll to position [878, 0]
click at [739, 379] on input "text" at bounding box center [984, 376] width 570 height 29
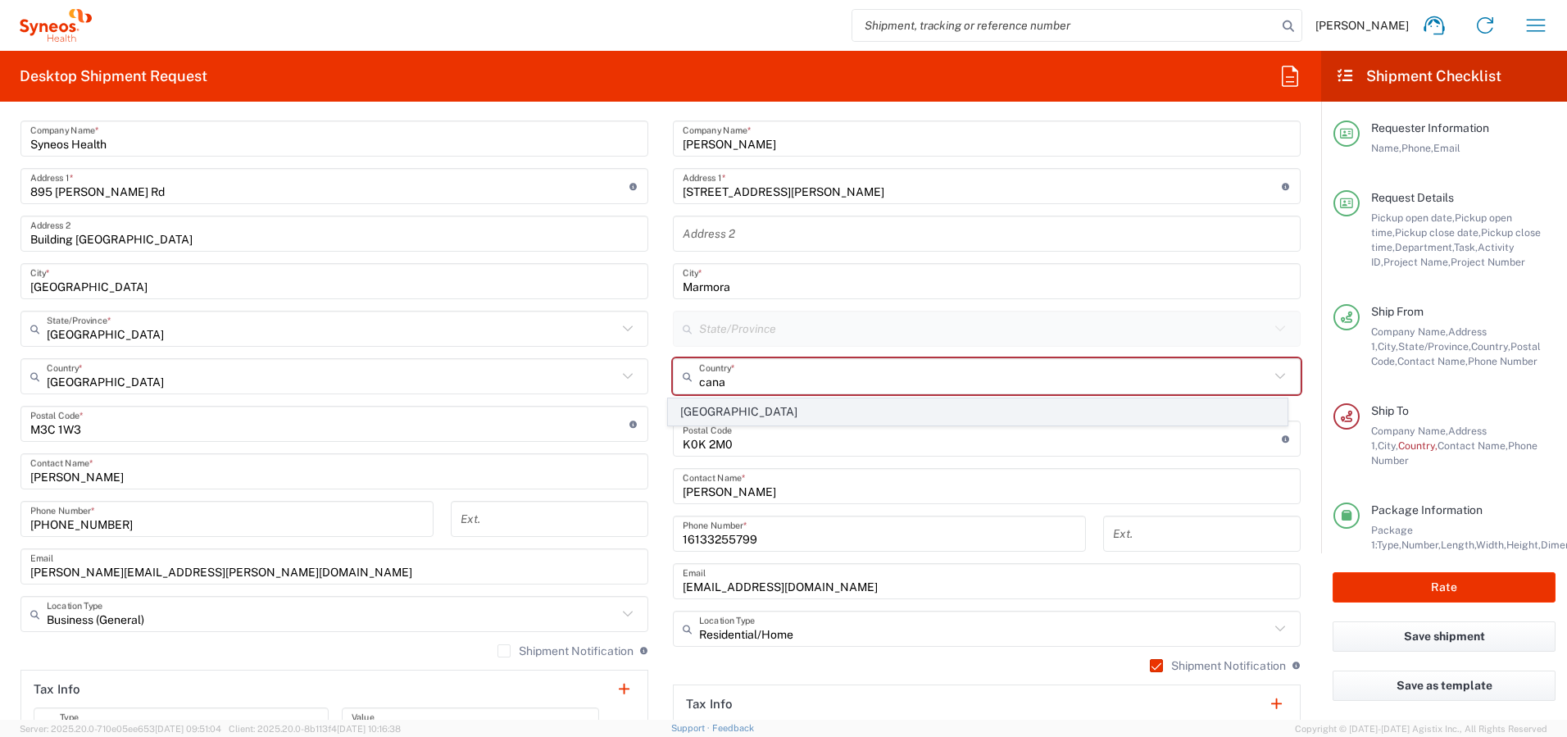
click at [699, 407] on span "[GEOGRAPHIC_DATA]" at bounding box center [978, 411] width 619 height 25
type input "[GEOGRAPHIC_DATA]"
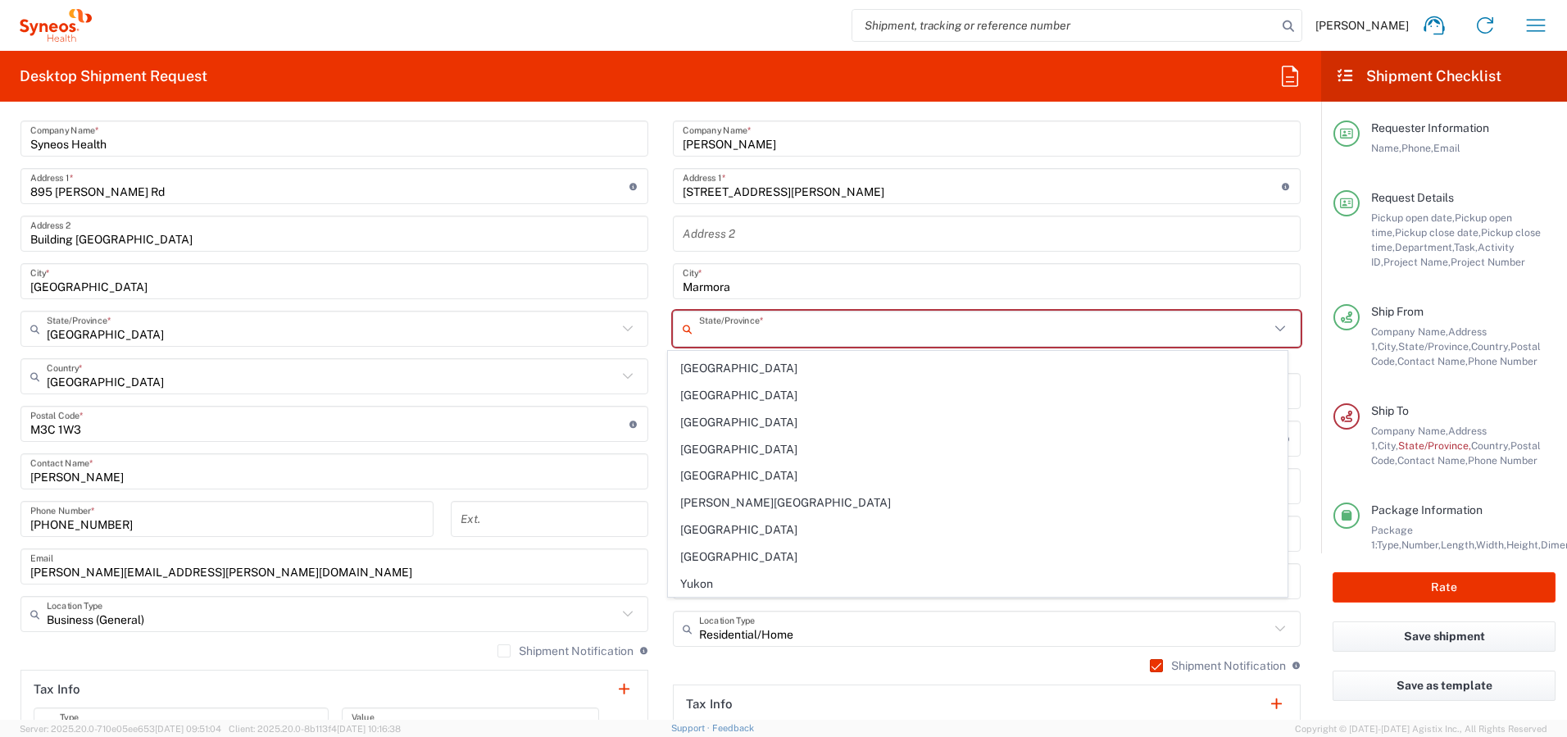
click at [733, 329] on input "text" at bounding box center [984, 329] width 570 height 29
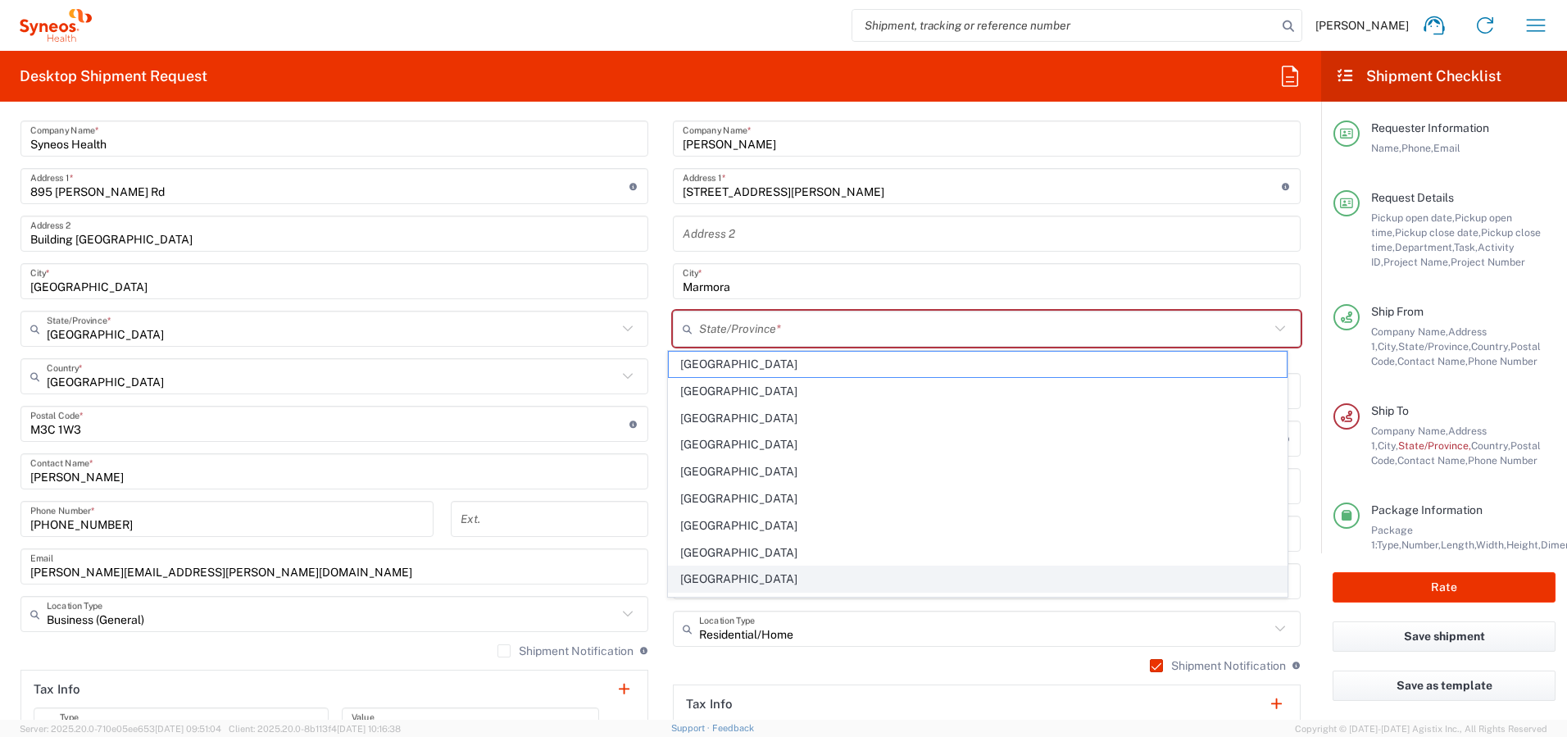
click at [699, 573] on span "[GEOGRAPHIC_DATA]" at bounding box center [978, 578] width 619 height 25
type input "[GEOGRAPHIC_DATA]"
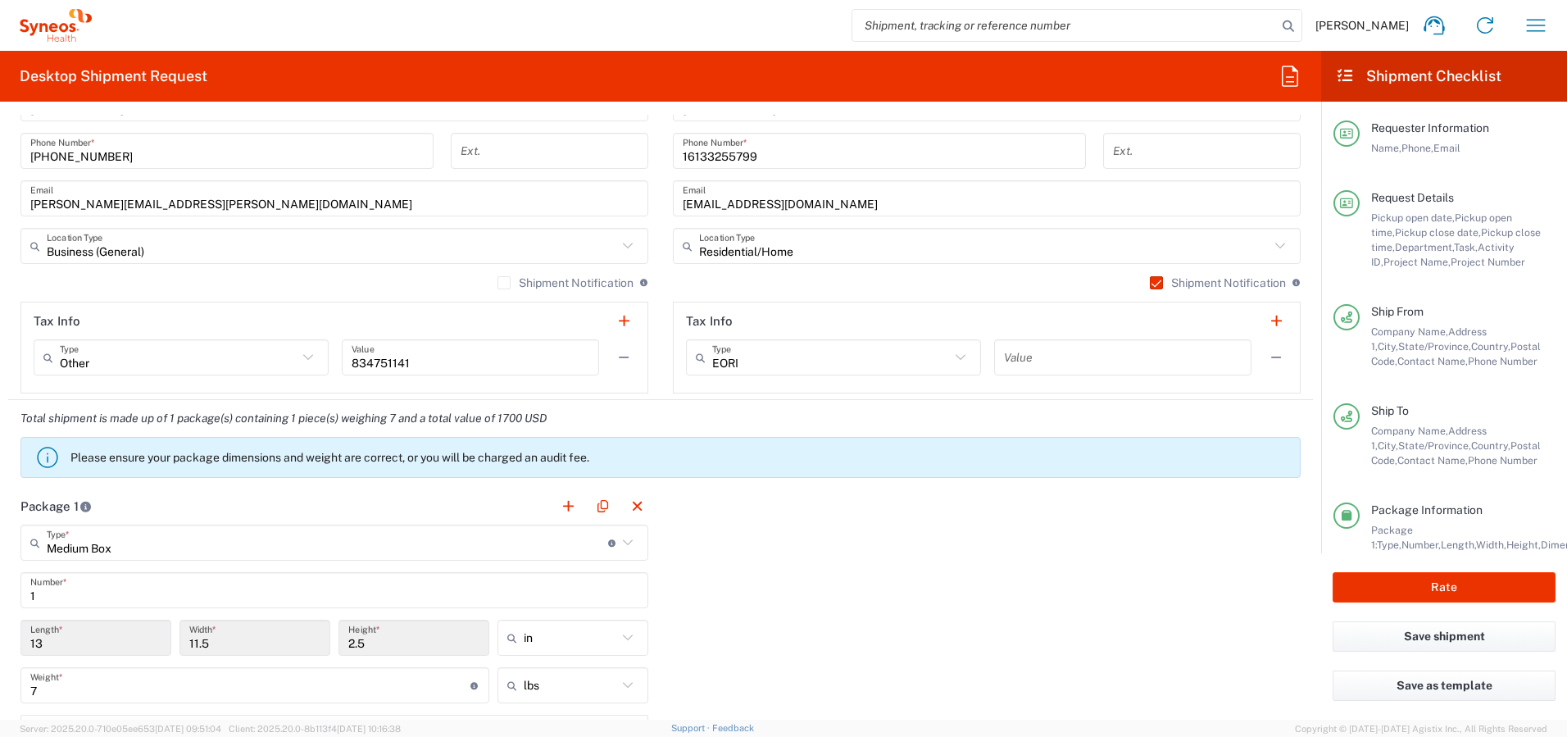
scroll to position [2034, 0]
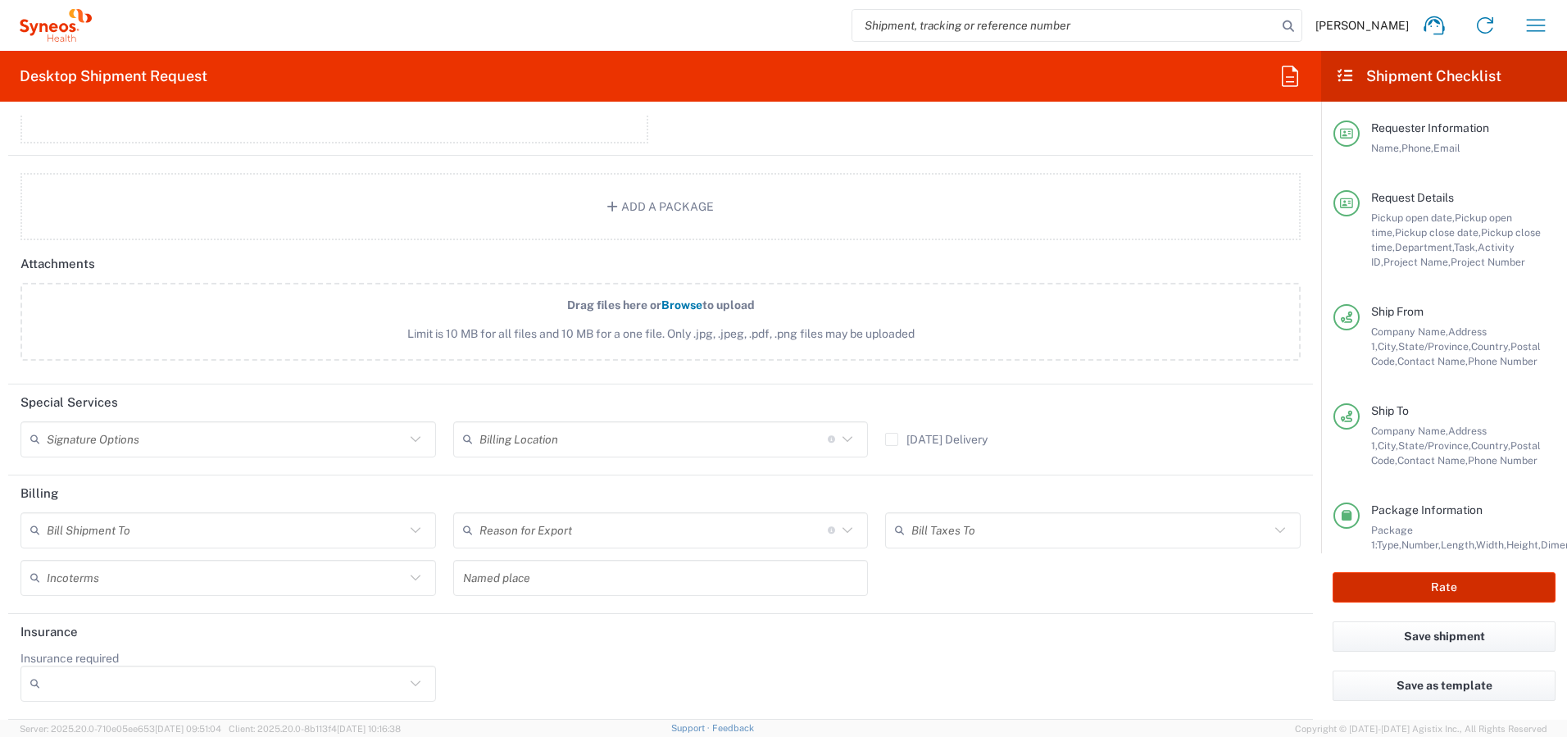
drag, startPoint x: 1431, startPoint y: 588, endPoint x: 1443, endPoint y: 590, distance: 12.5
click at [1431, 588] on button "Rate" at bounding box center [1444, 587] width 223 height 30
type input "4510 DEPARTMENTAL EXPENSE"
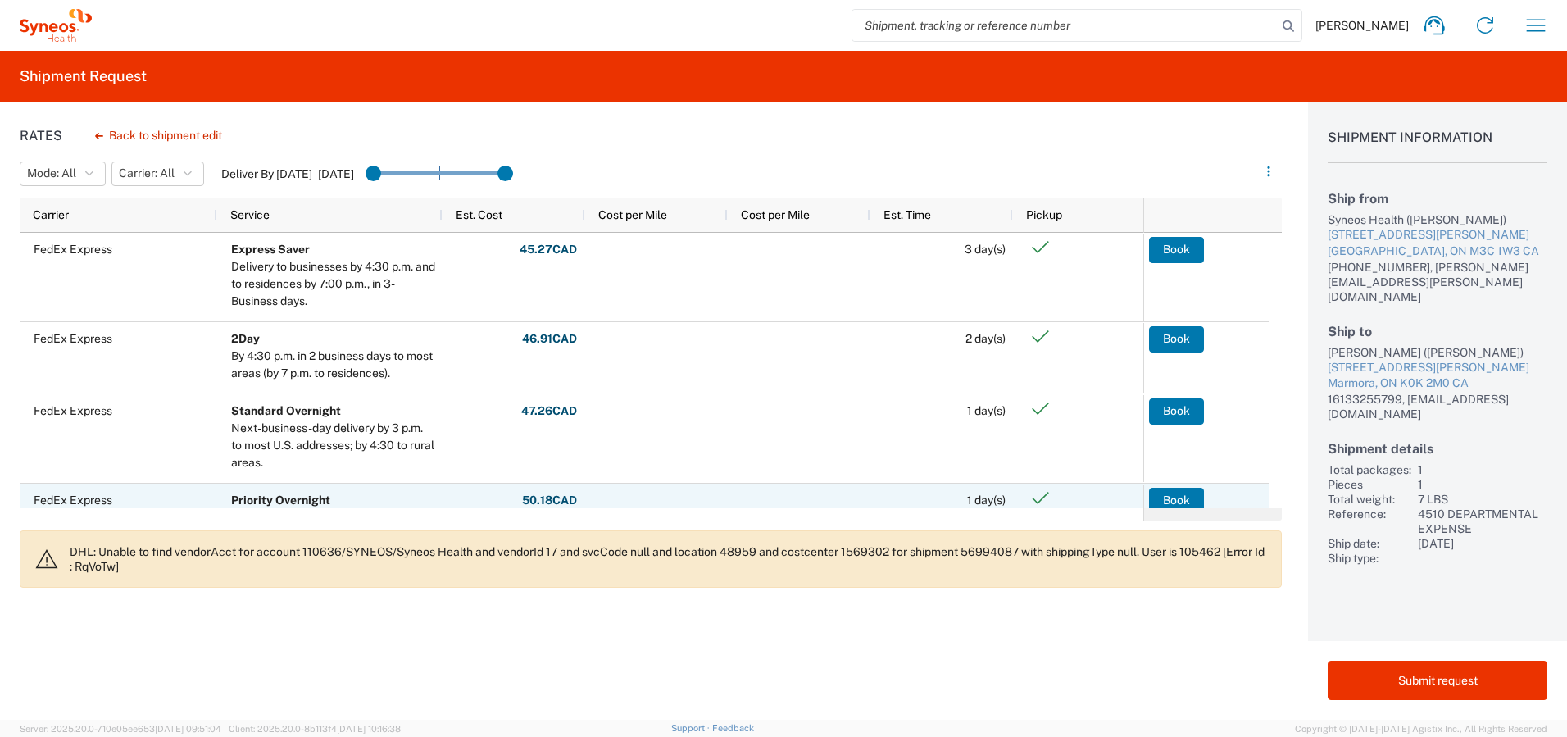
scroll to position [82, 0]
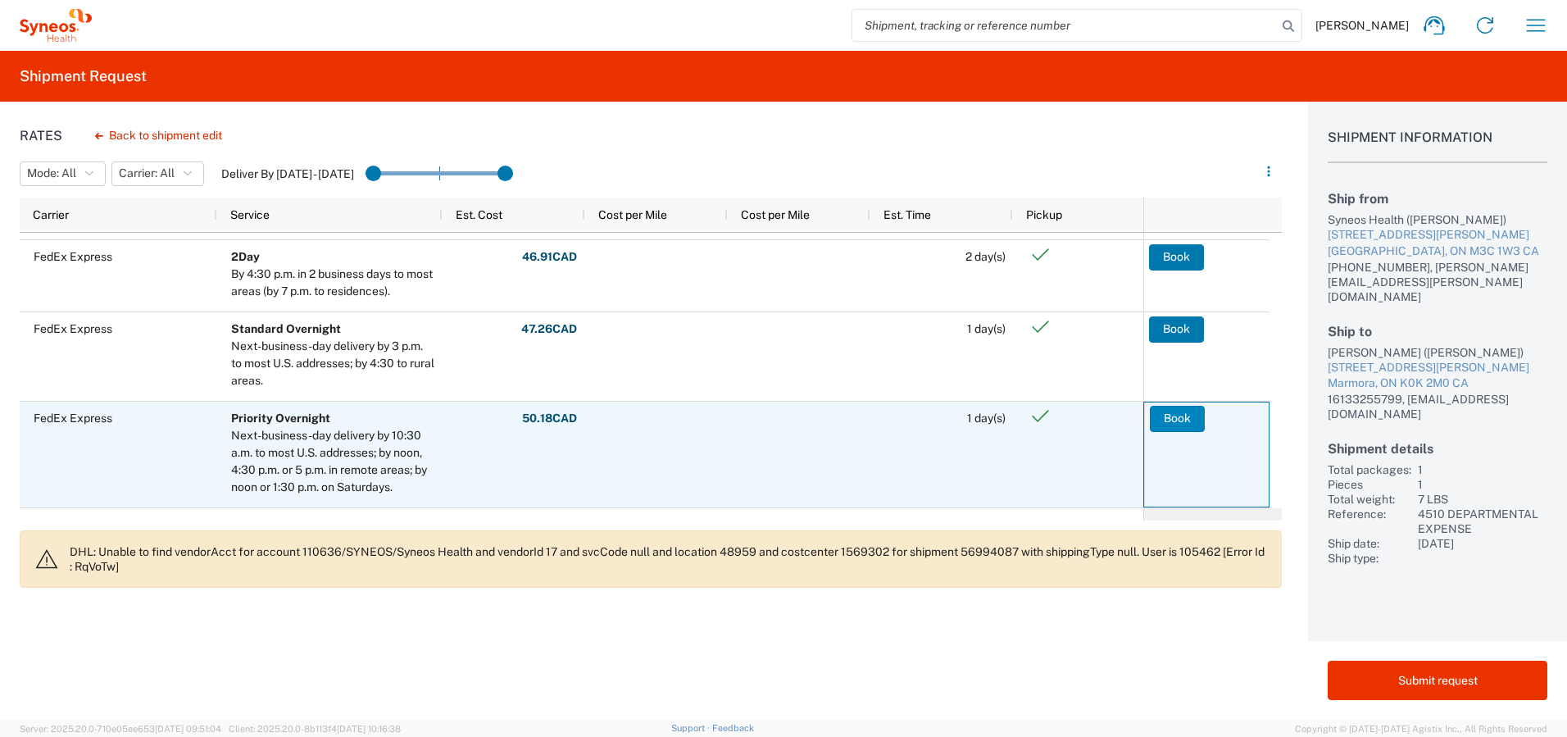
click at [1166, 415] on button "Book" at bounding box center [1177, 419] width 55 height 26
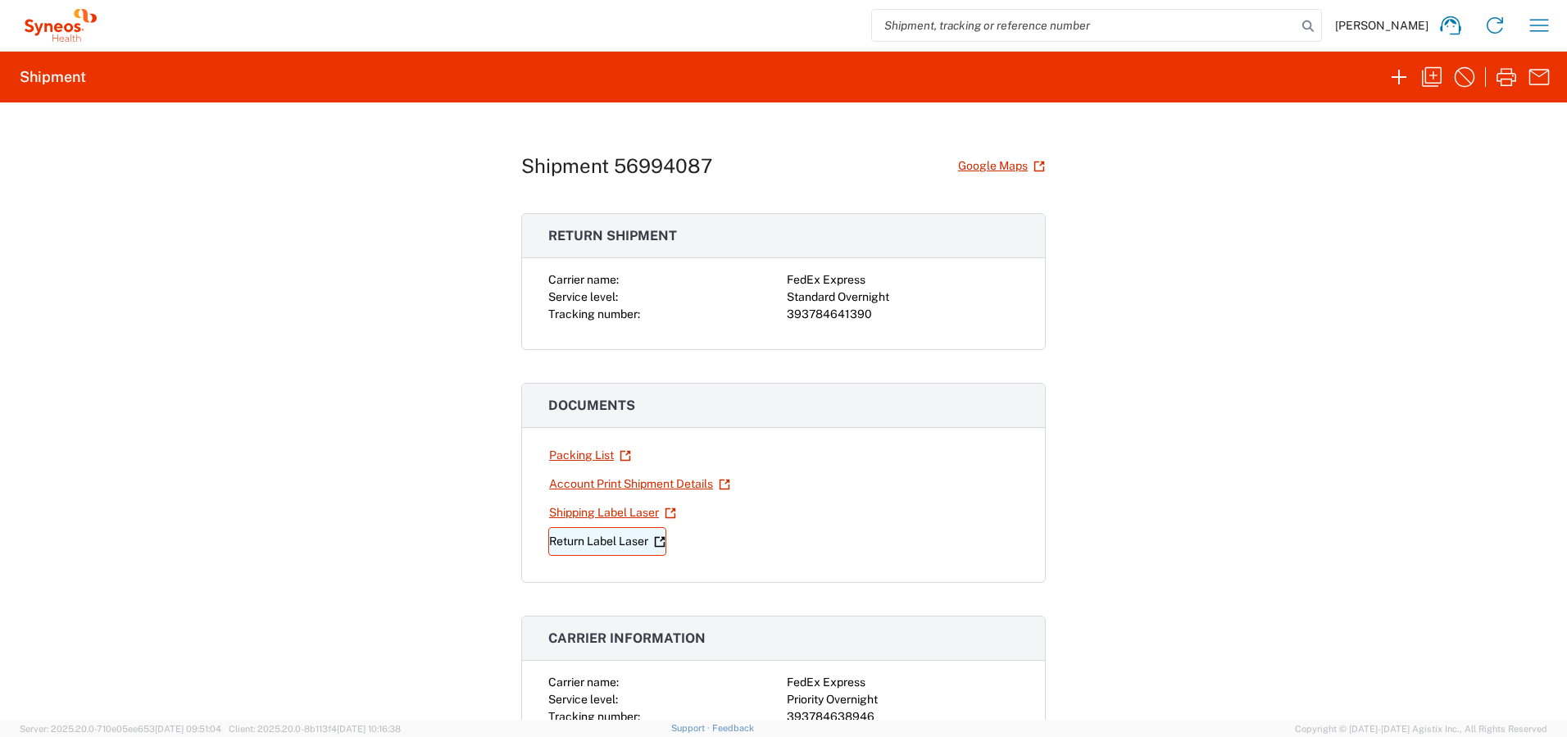
click at [579, 541] on link "Return Label Laser" at bounding box center [607, 541] width 118 height 29
click at [581, 507] on link "Shipping Label Laser" at bounding box center [612, 512] width 129 height 29
click at [1398, 75] on icon "button" at bounding box center [1399, 77] width 15 height 15
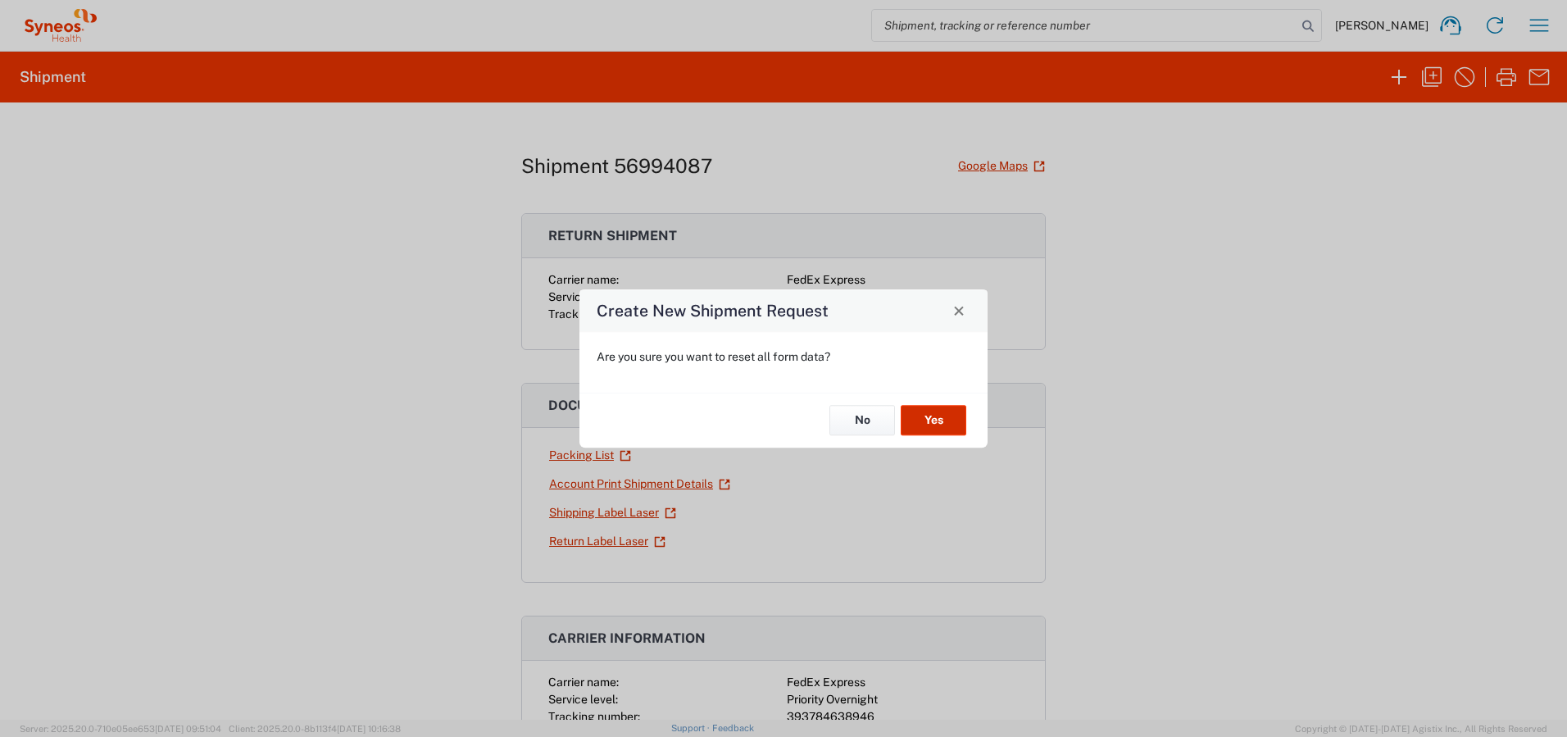
click at [931, 419] on button "Yes" at bounding box center [934, 421] width 66 height 30
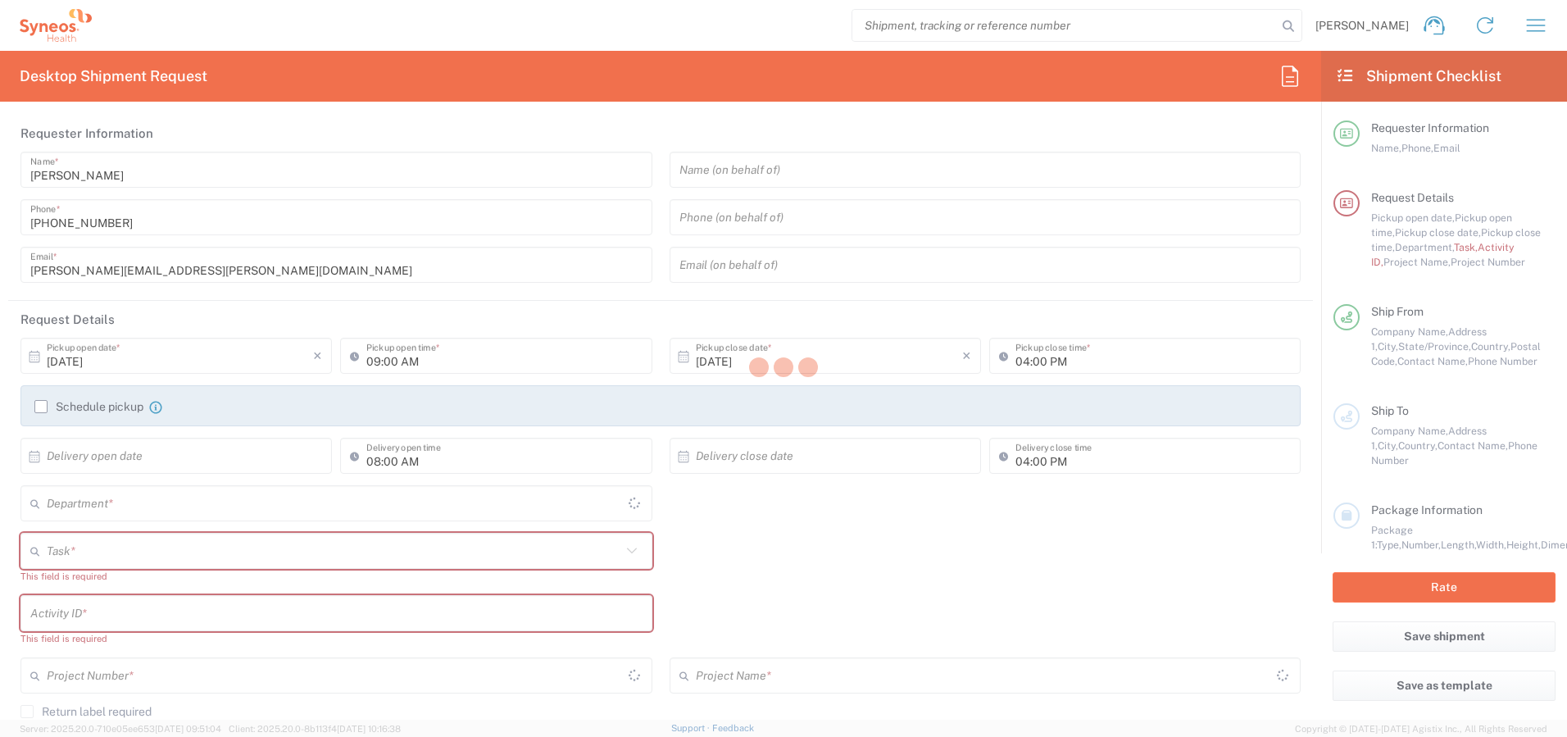
type input "[GEOGRAPHIC_DATA]"
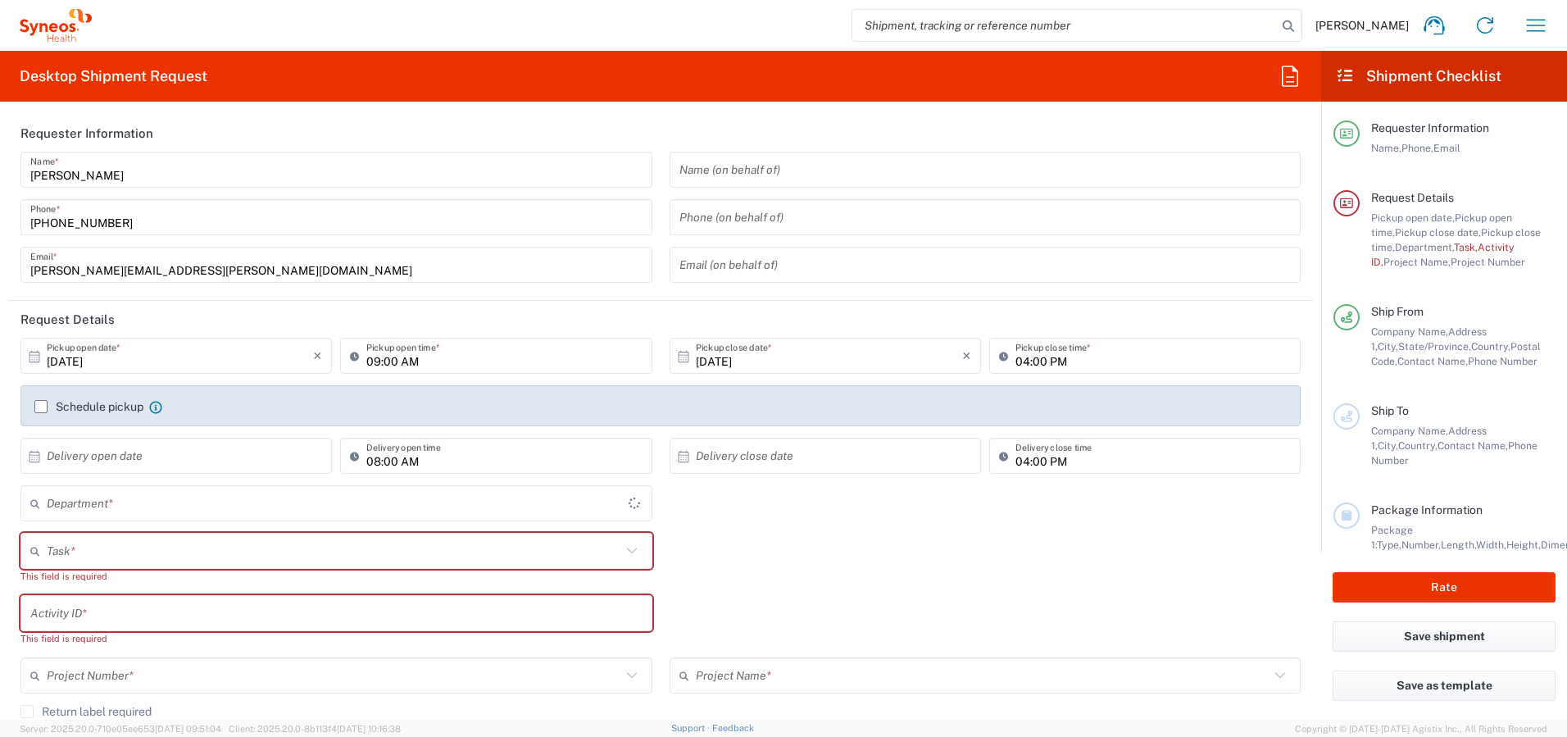
type input "4510"
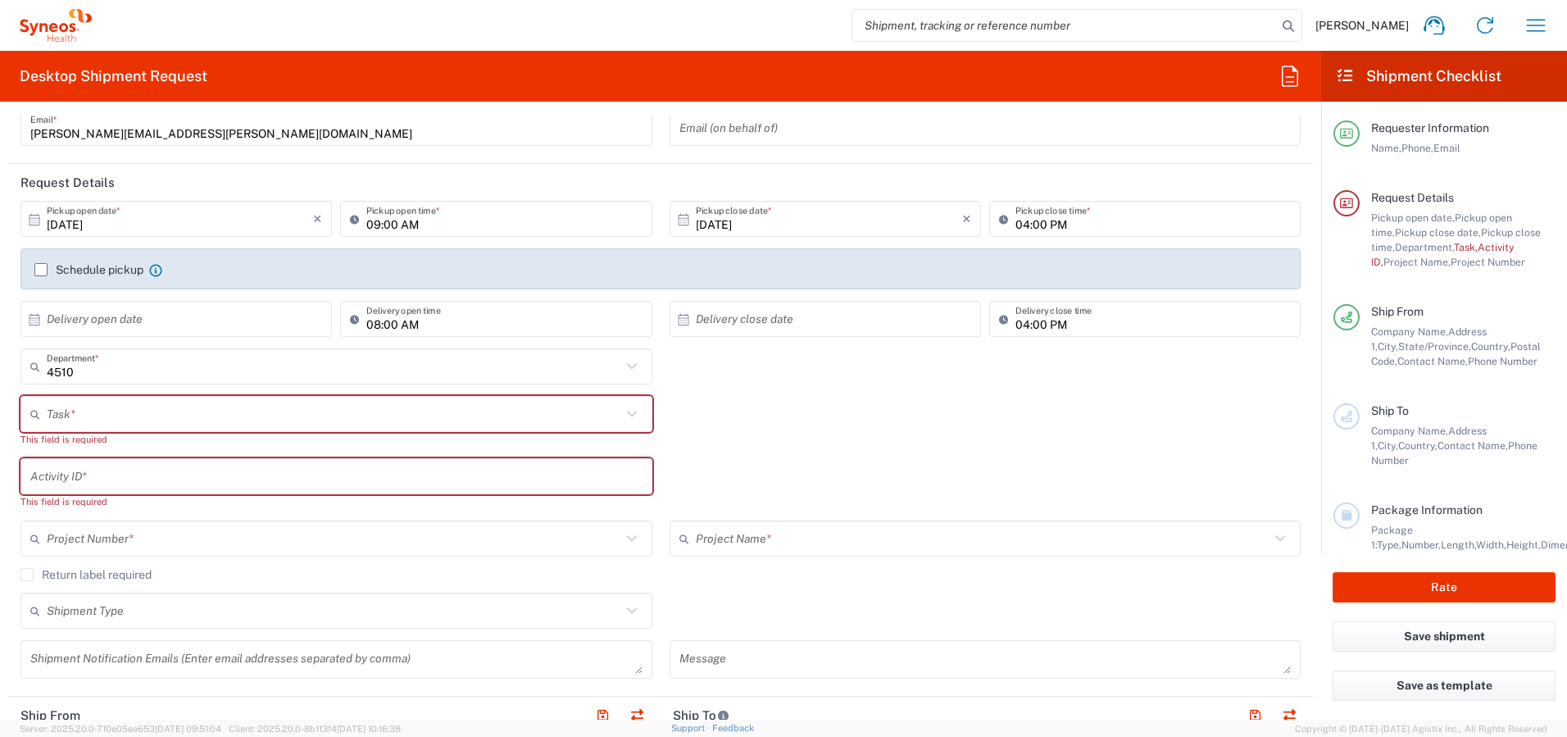
scroll to position [140, 0]
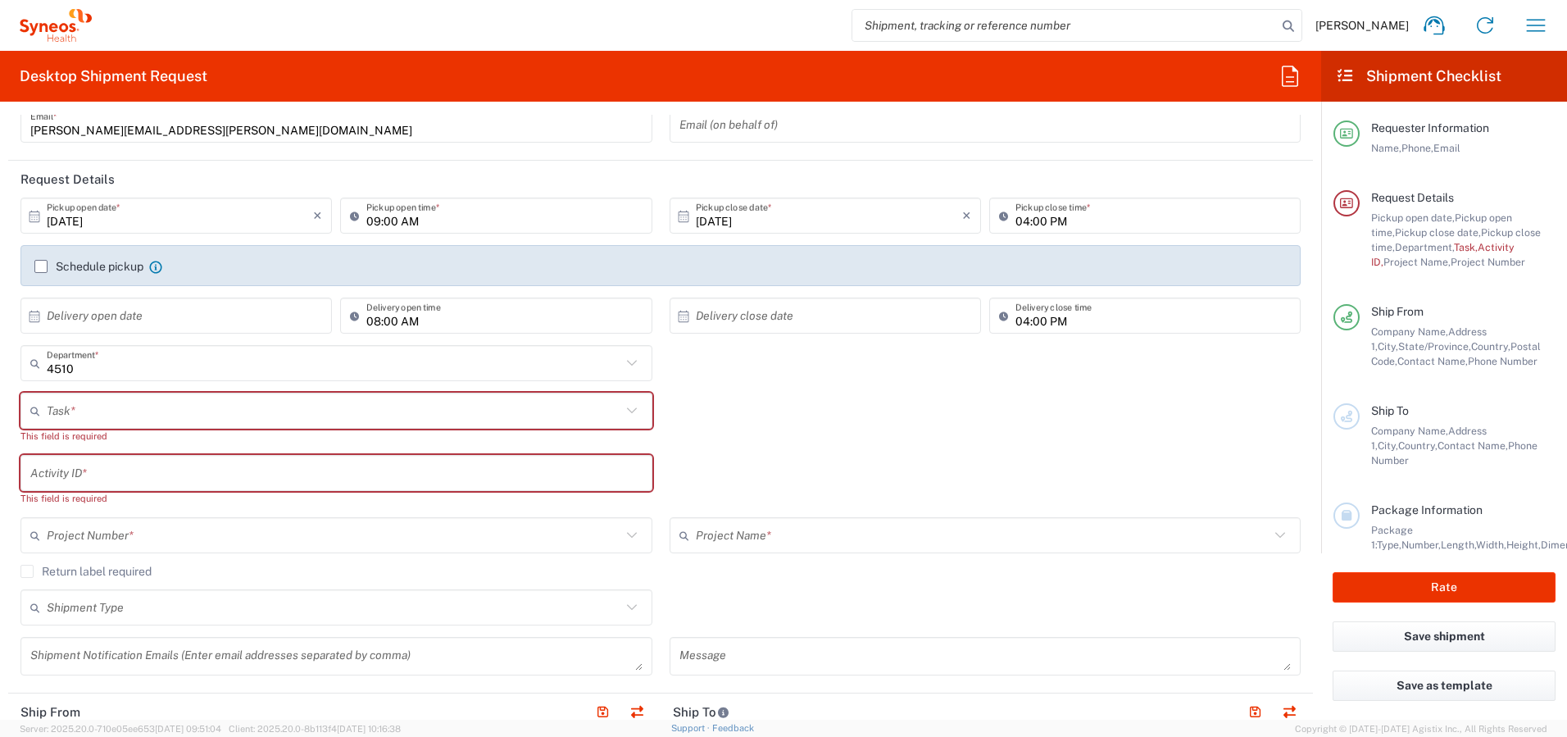
click at [372, 220] on input "09:00 AM" at bounding box center [503, 216] width 275 height 29
click at [408, 220] on input "12:00 AM" at bounding box center [503, 216] width 275 height 29
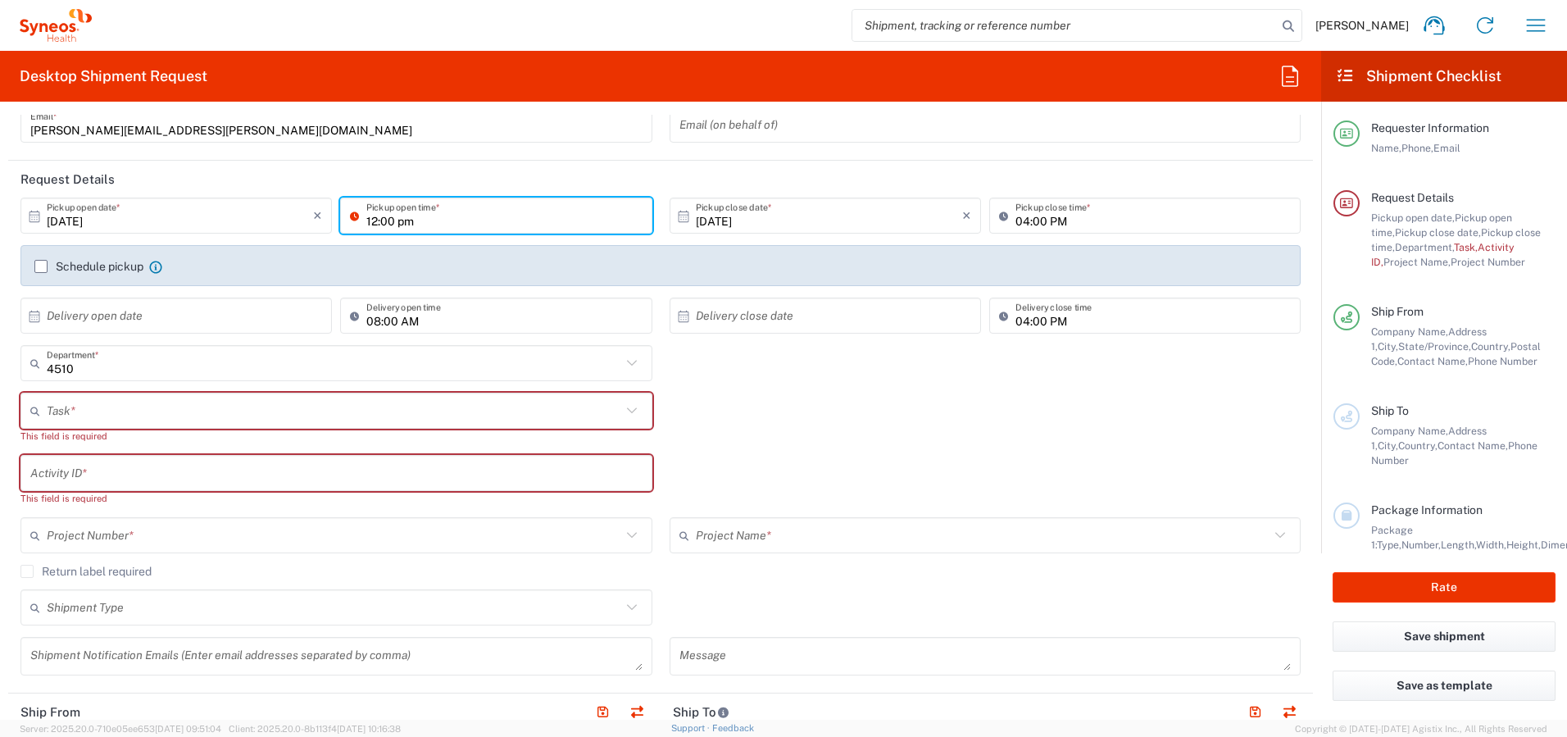
type input "12:00 PM"
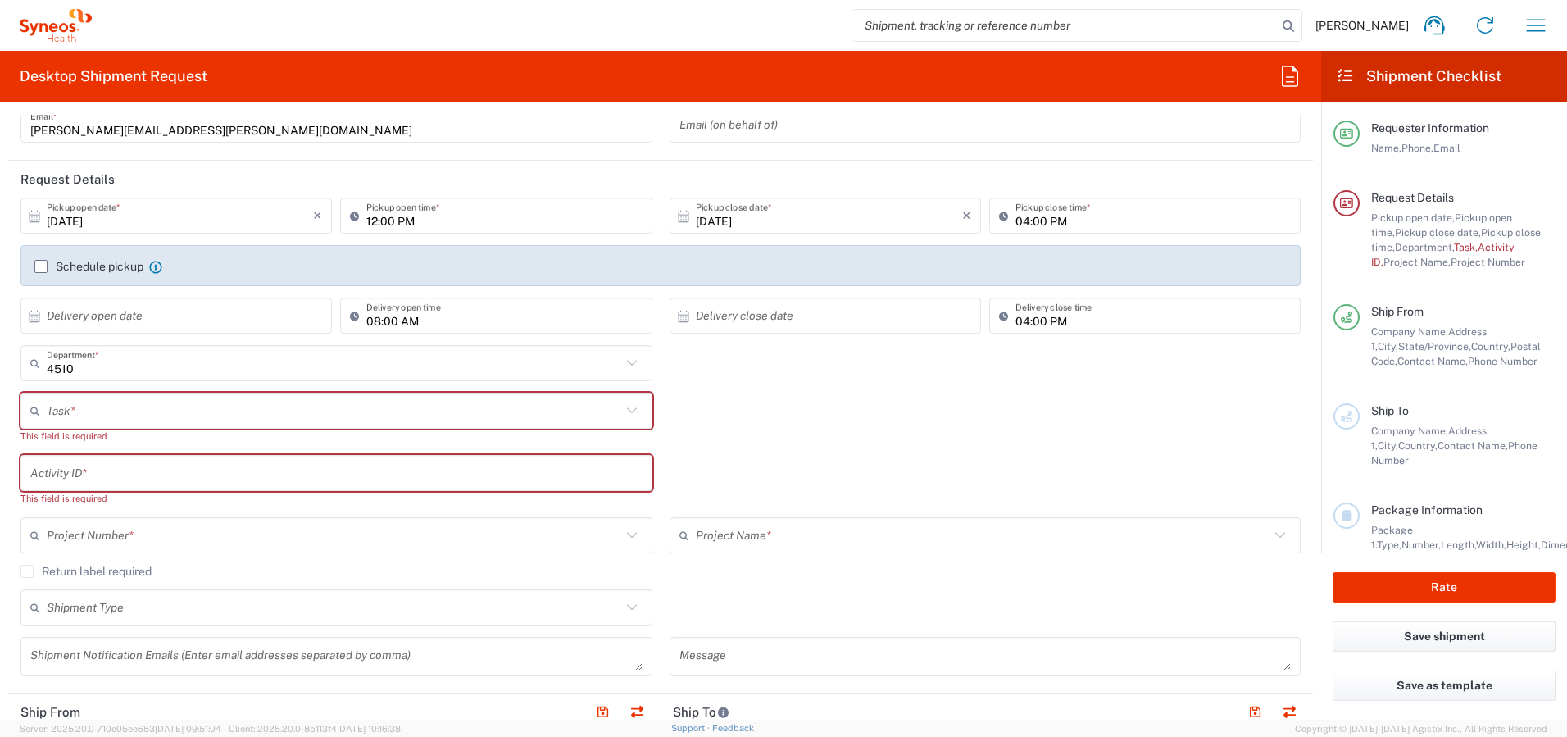
click at [40, 266] on label "Schedule pickup" at bounding box center [88, 266] width 109 height 13
click at [41, 266] on input "Schedule pickup" at bounding box center [41, 266] width 0 height 0
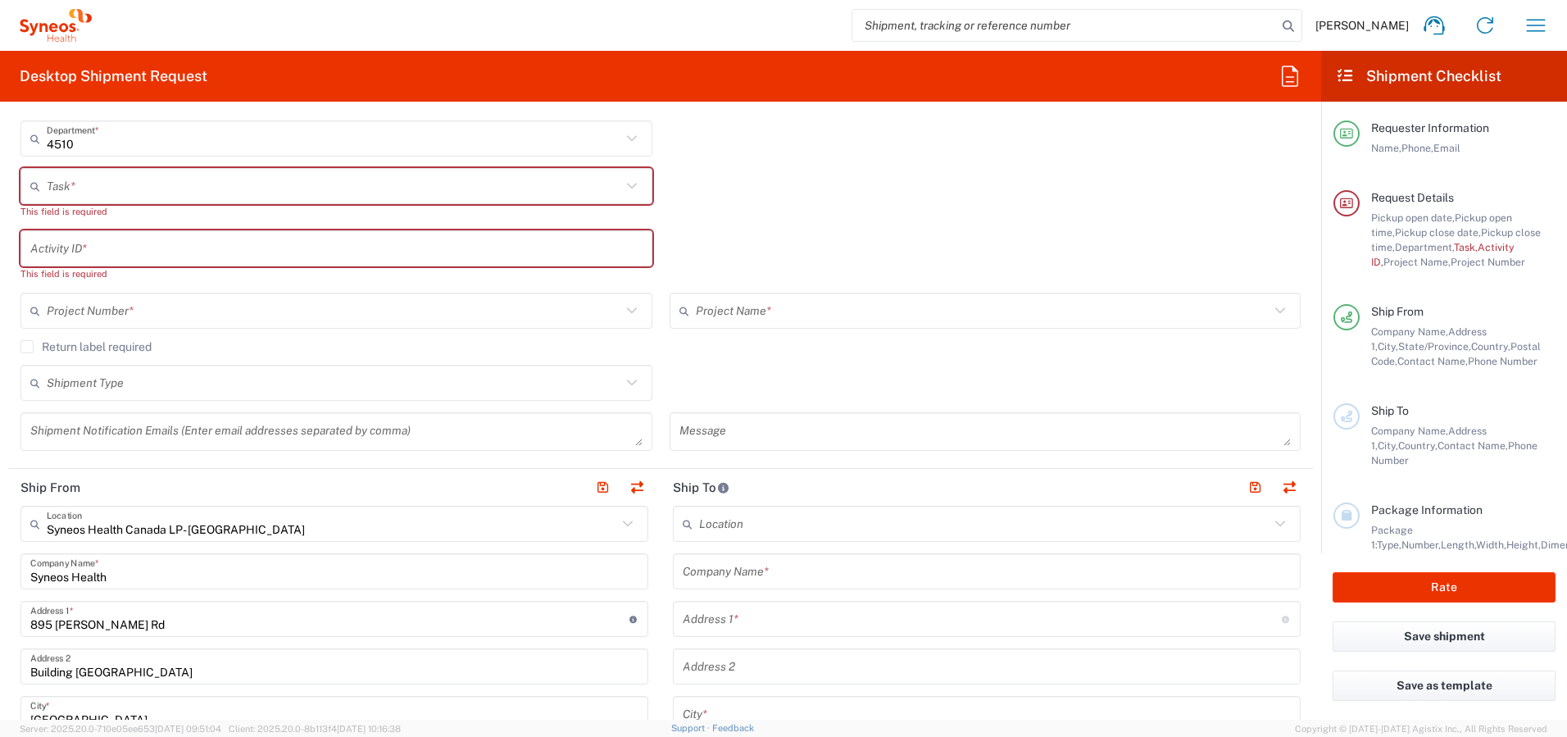
scroll to position [413, 0]
click at [273, 176] on input "text" at bounding box center [334, 185] width 575 height 29
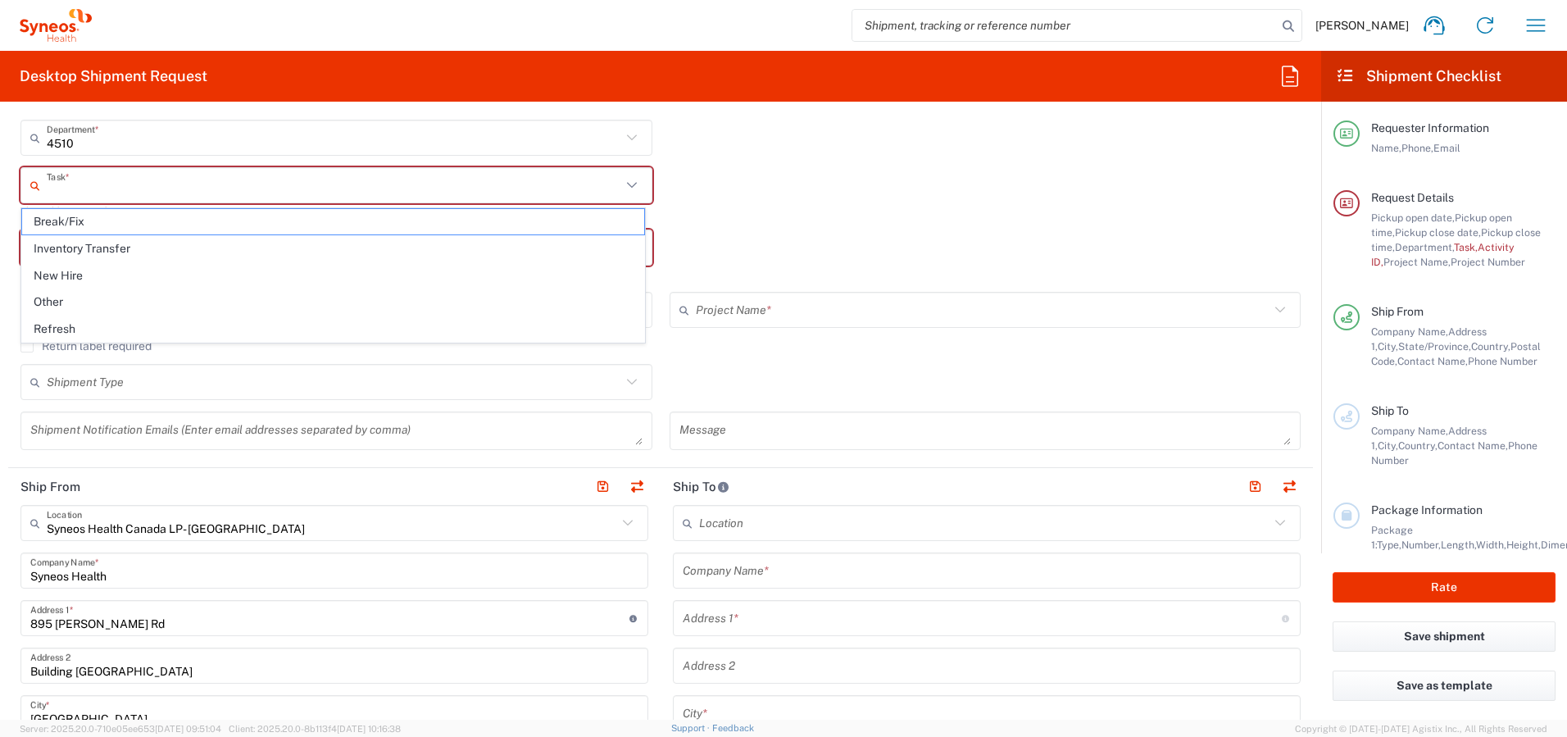
scroll to position [412, 0]
click at [259, 223] on span "Break/Fix" at bounding box center [333, 221] width 622 height 25
type input "Break/Fix"
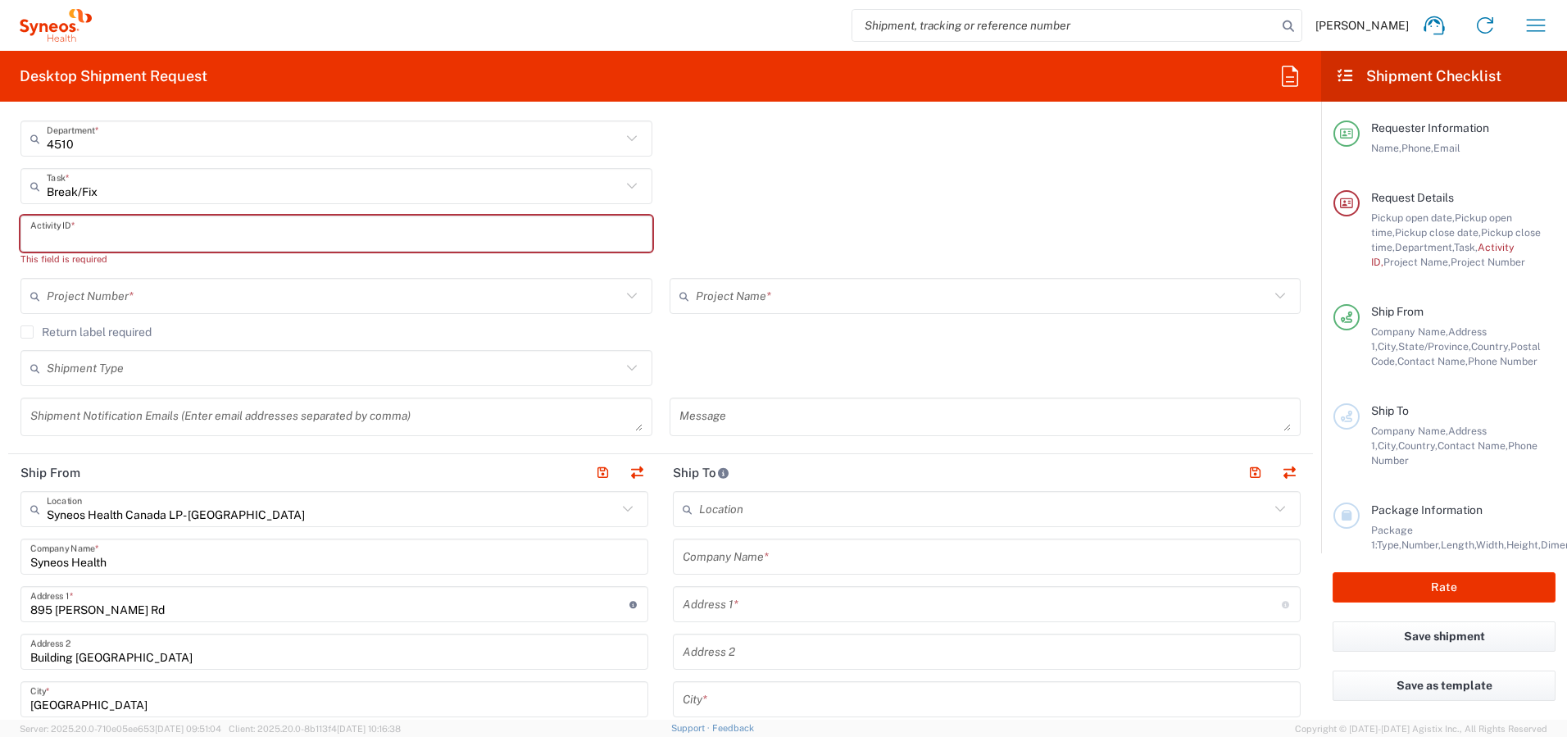
paste input "INC2659627"
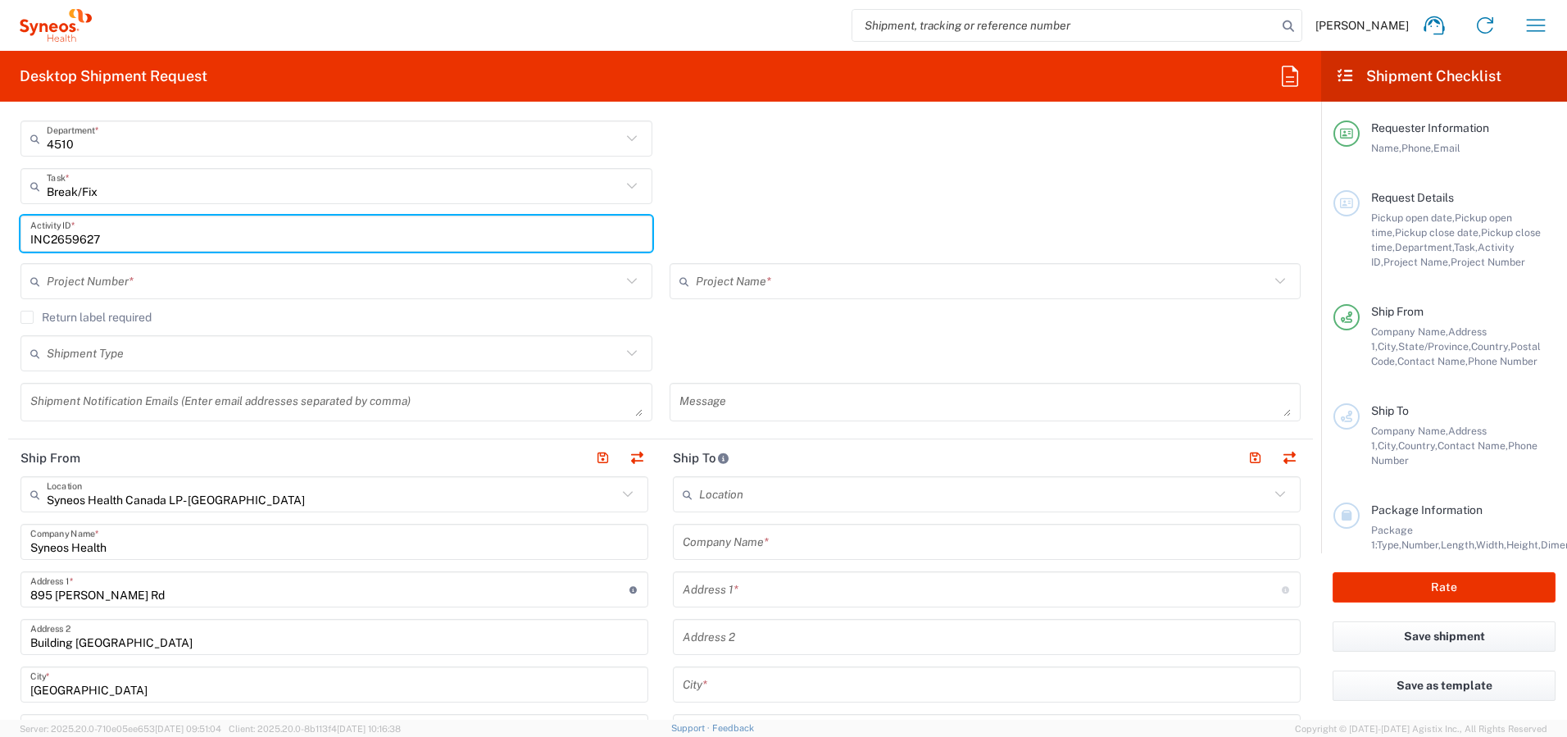
type input "INC2659627"
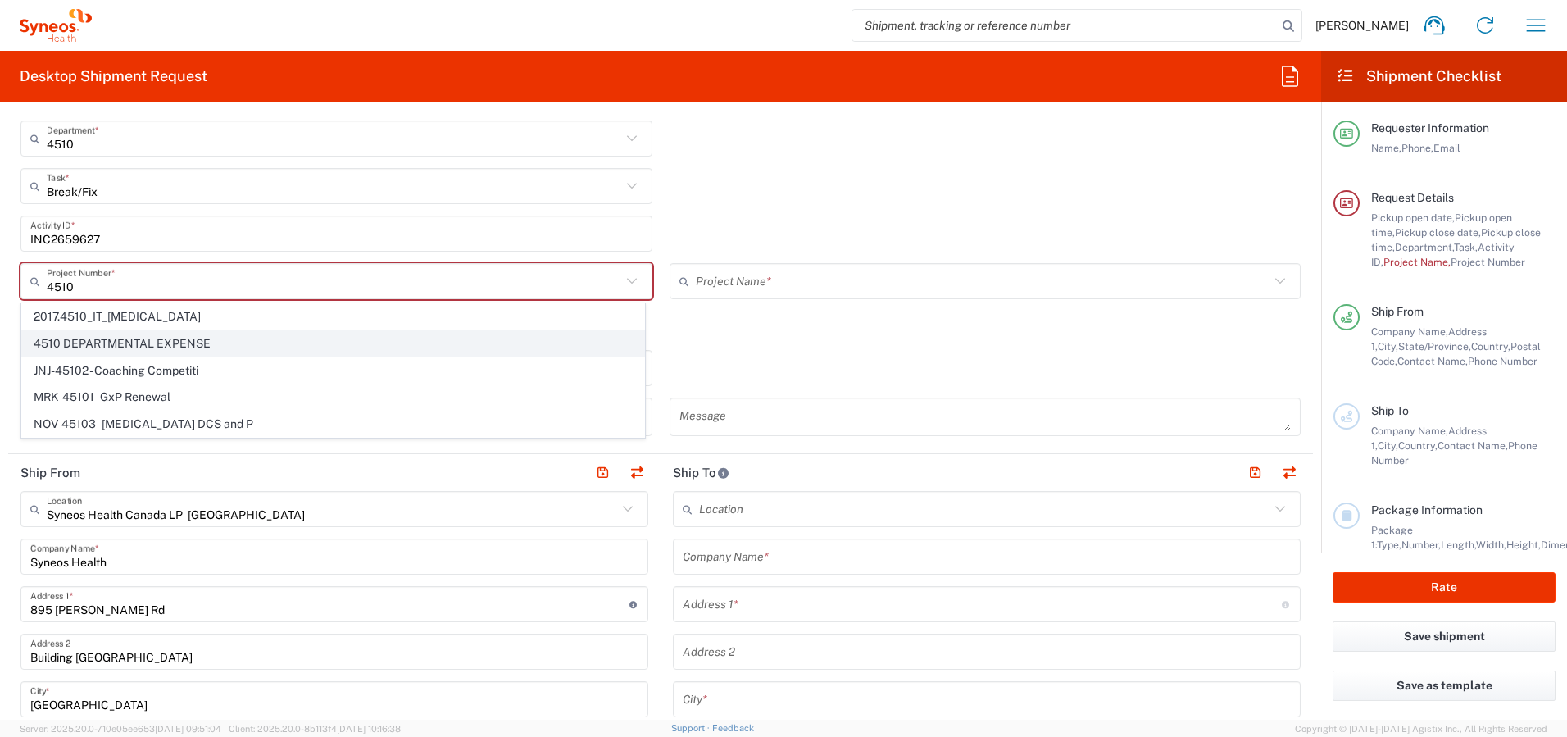
click at [287, 337] on span "4510 DEPARTMENTAL EXPENSE" at bounding box center [333, 343] width 622 height 25
type input "4510 DEPARTMENTAL EXPENSE"
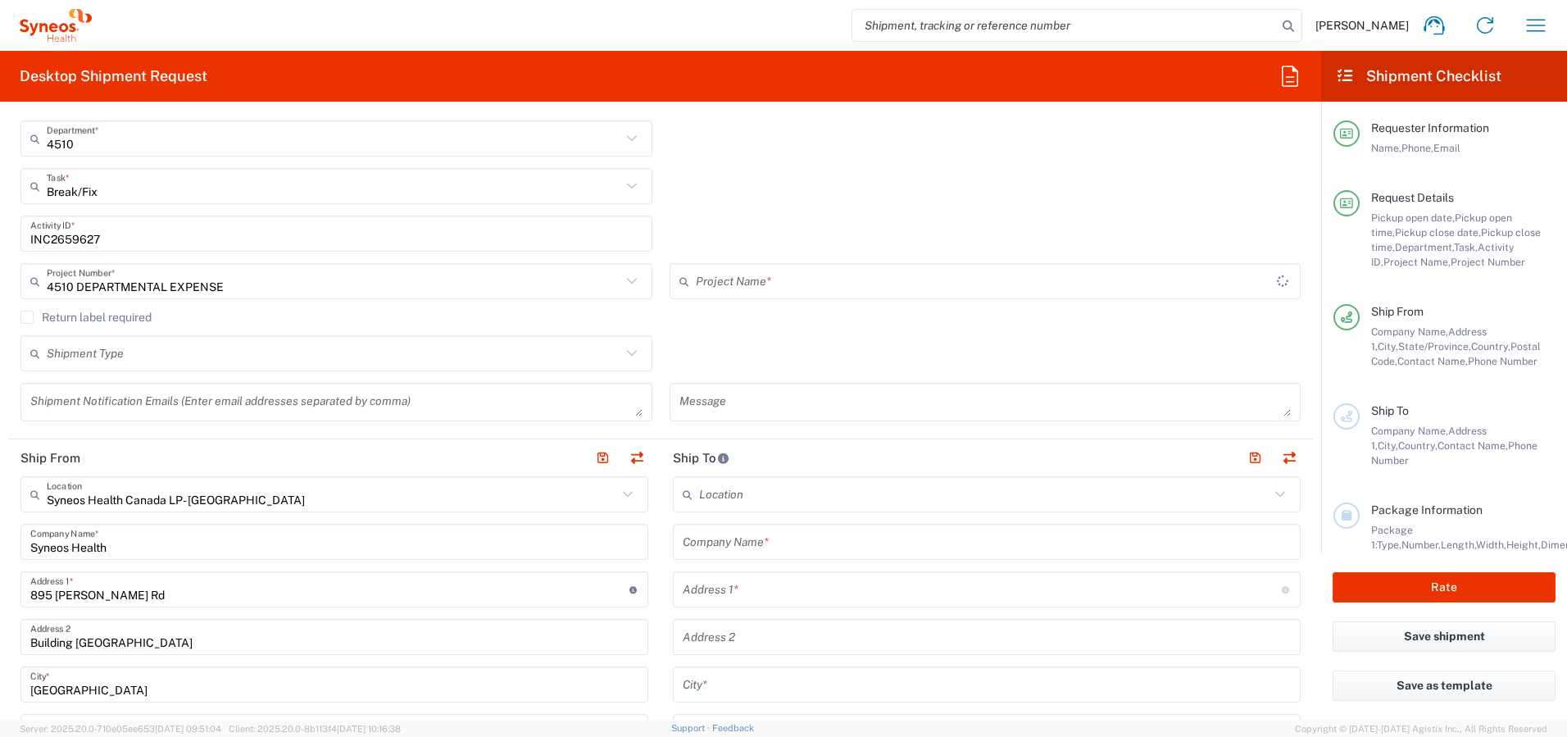
type input "4510 DEPARTMENTAL EXPENSE"
click at [28, 316] on label "Return label required" at bounding box center [85, 317] width 131 height 13
click at [27, 317] on input "Return label required" at bounding box center [27, 317] width 0 height 0
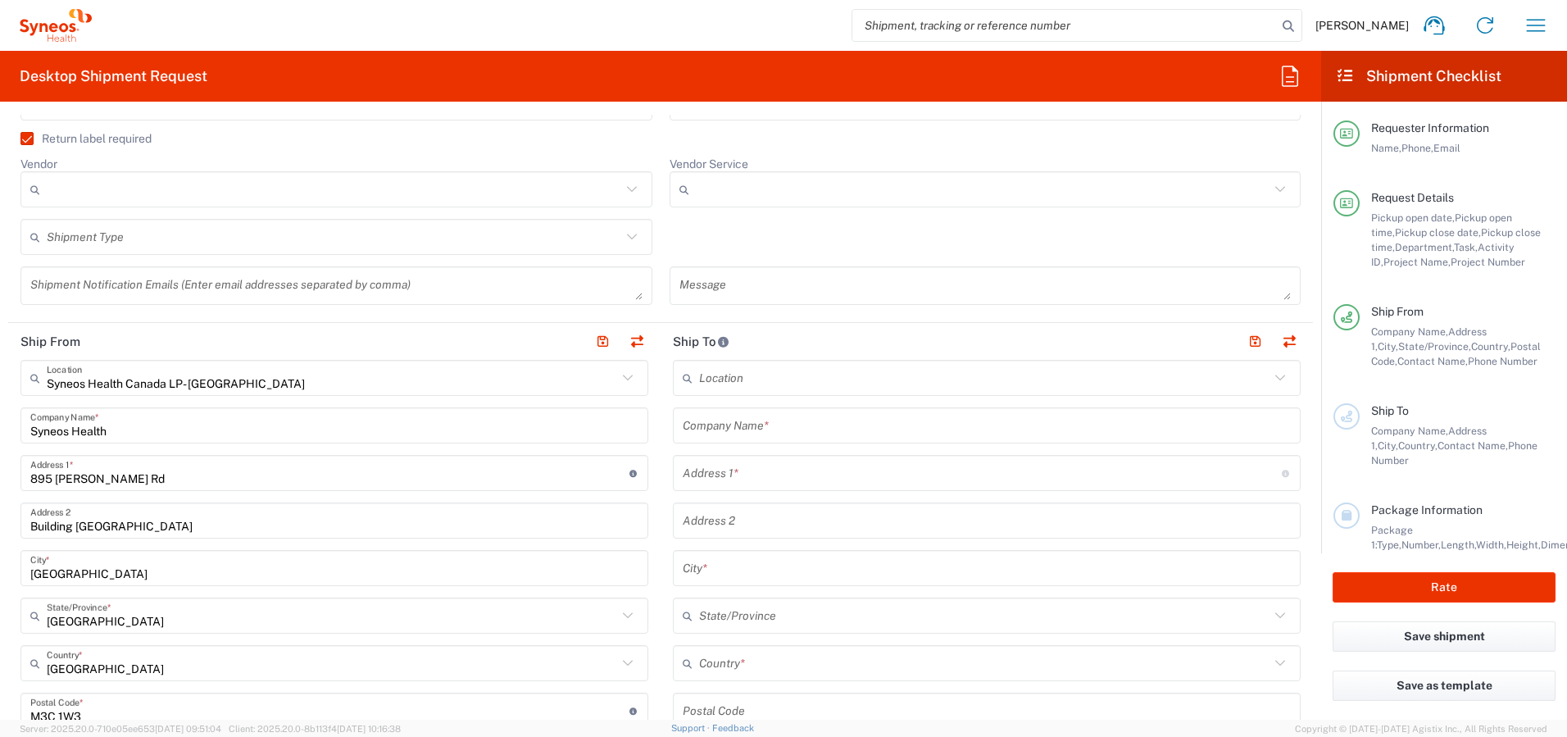
scroll to position [607, 0]
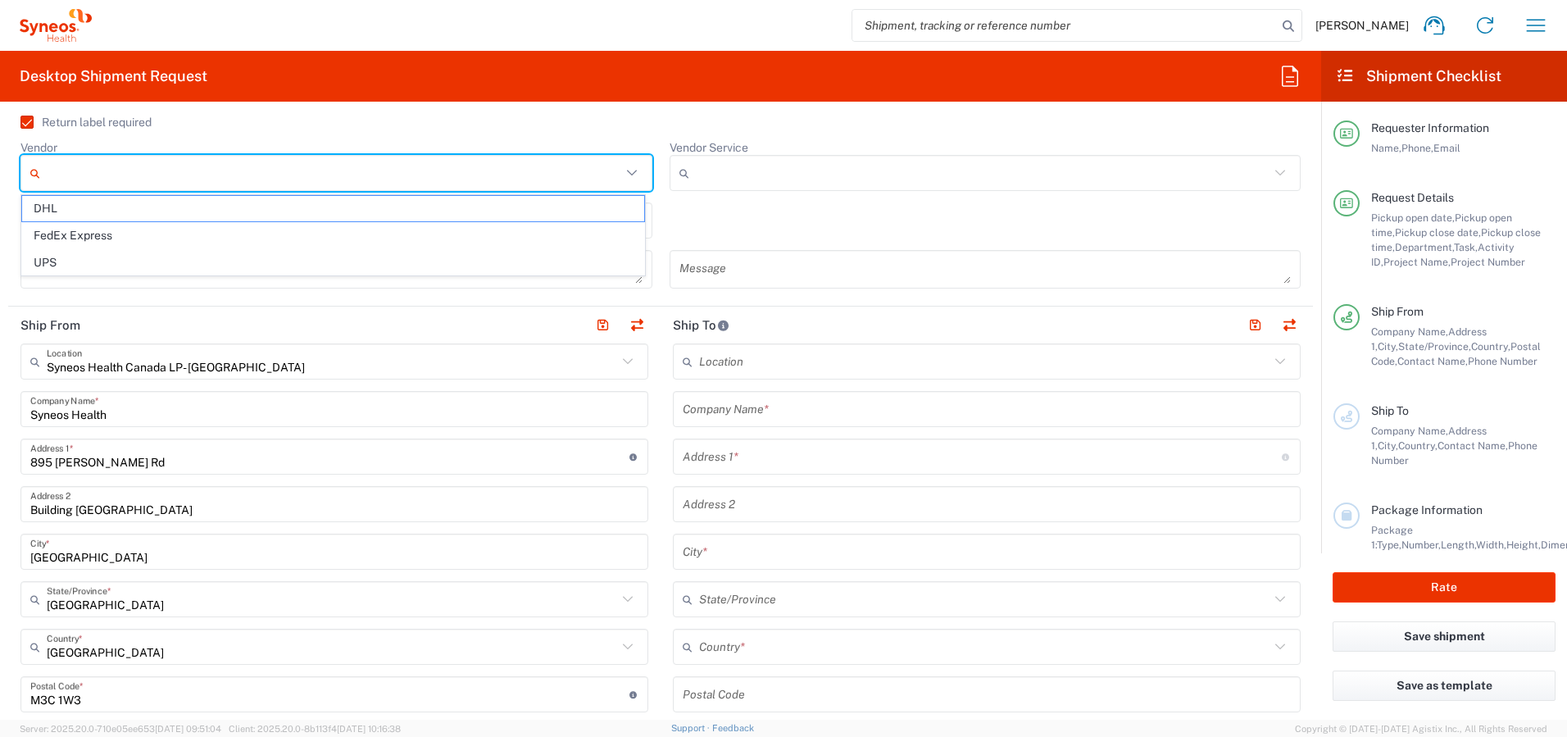
click at [399, 167] on input "Vendor" at bounding box center [334, 173] width 575 height 26
click at [371, 239] on span "FedEx Express" at bounding box center [333, 235] width 622 height 25
type input "FedEx Express"
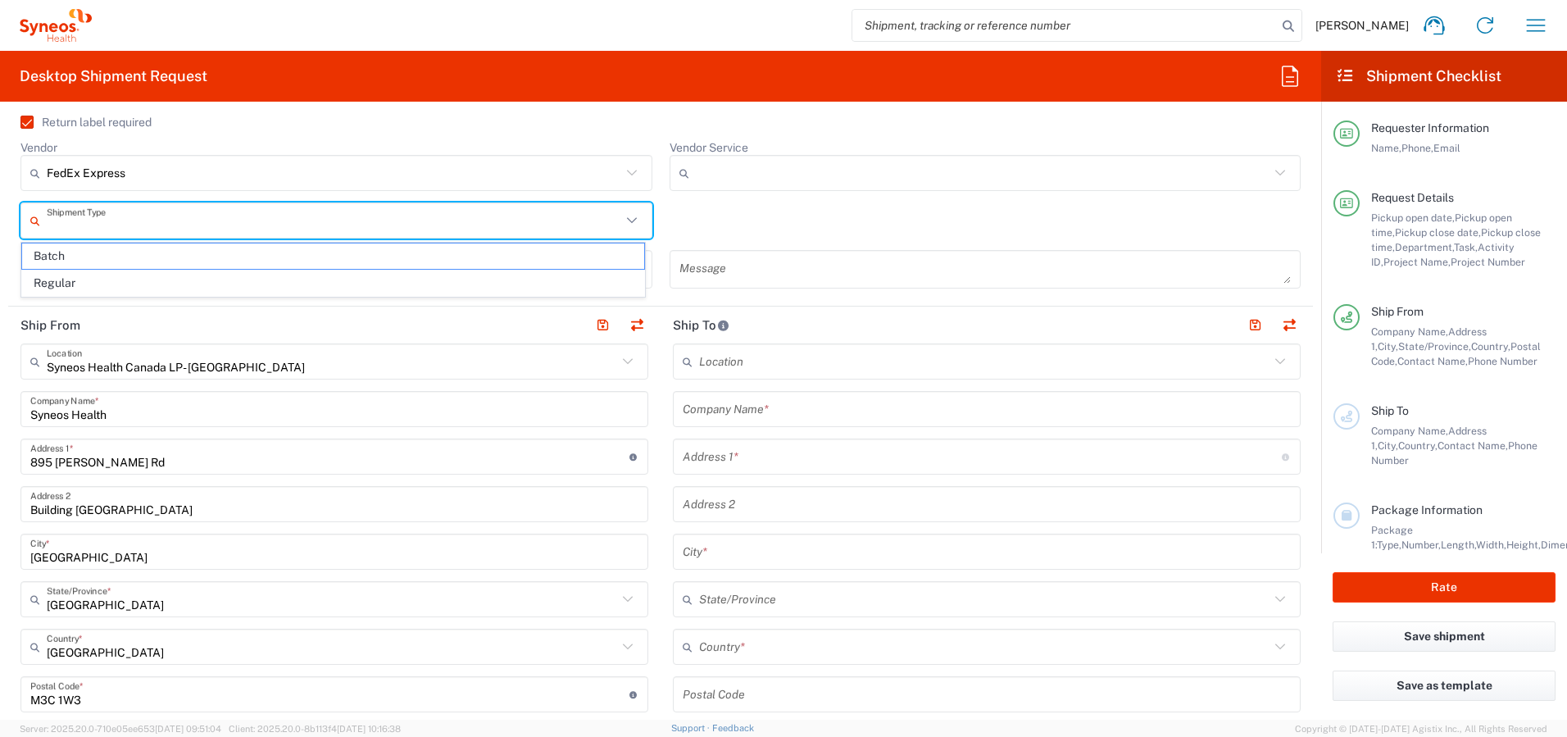
click at [367, 232] on input "text" at bounding box center [334, 221] width 575 height 29
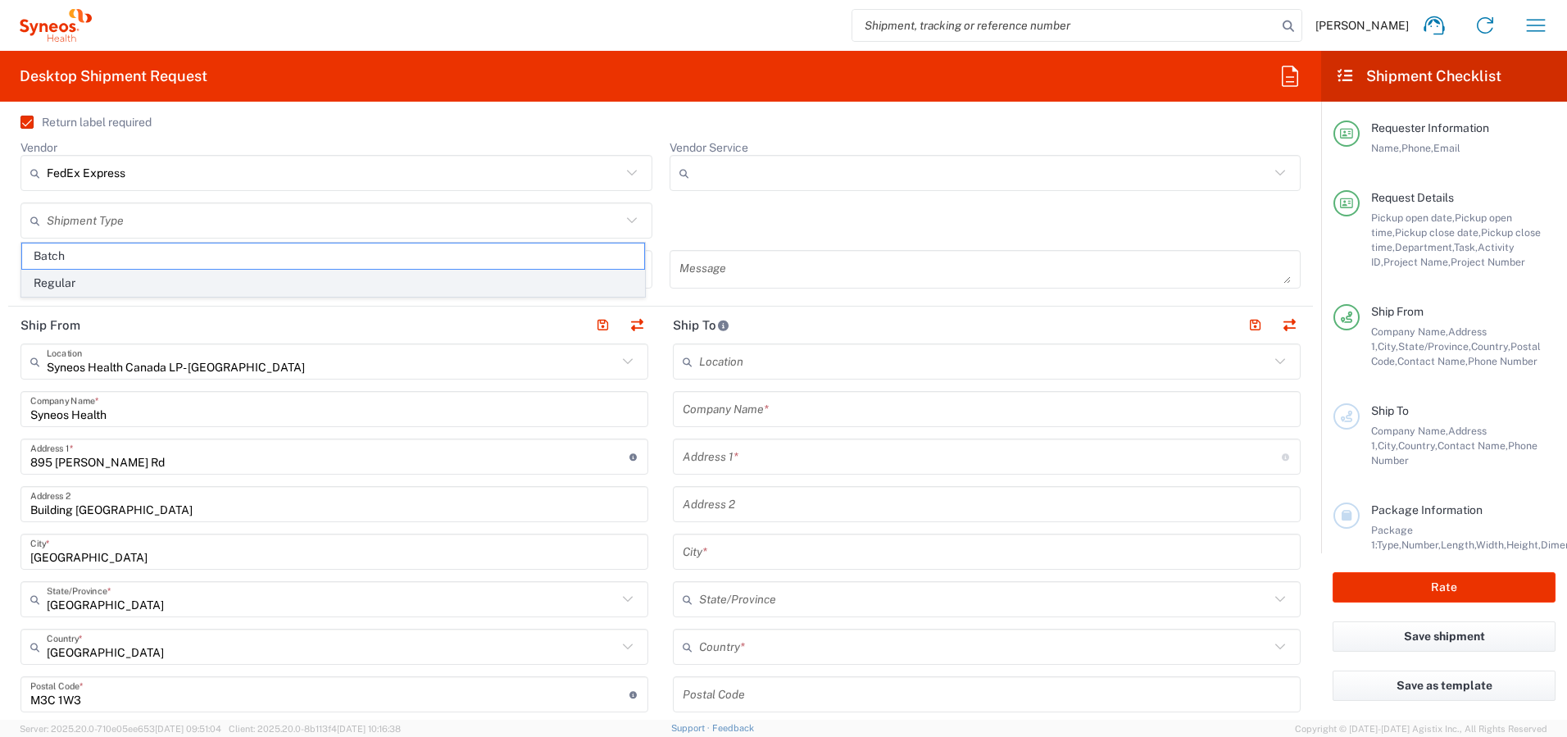
click at [366, 279] on span "Regular" at bounding box center [333, 282] width 622 height 25
type input "Regular"
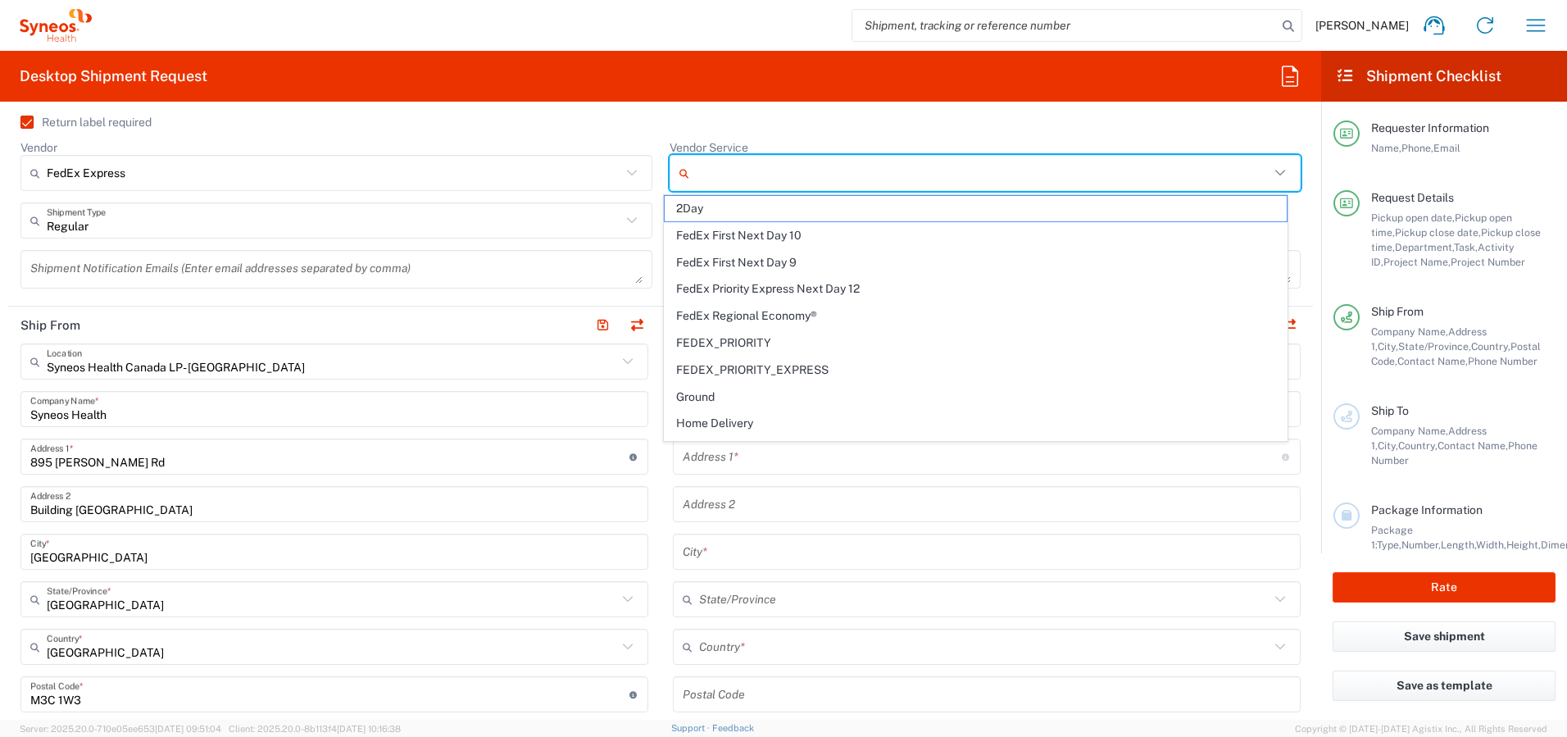
click at [736, 176] on input "Vendor Service" at bounding box center [983, 173] width 575 height 26
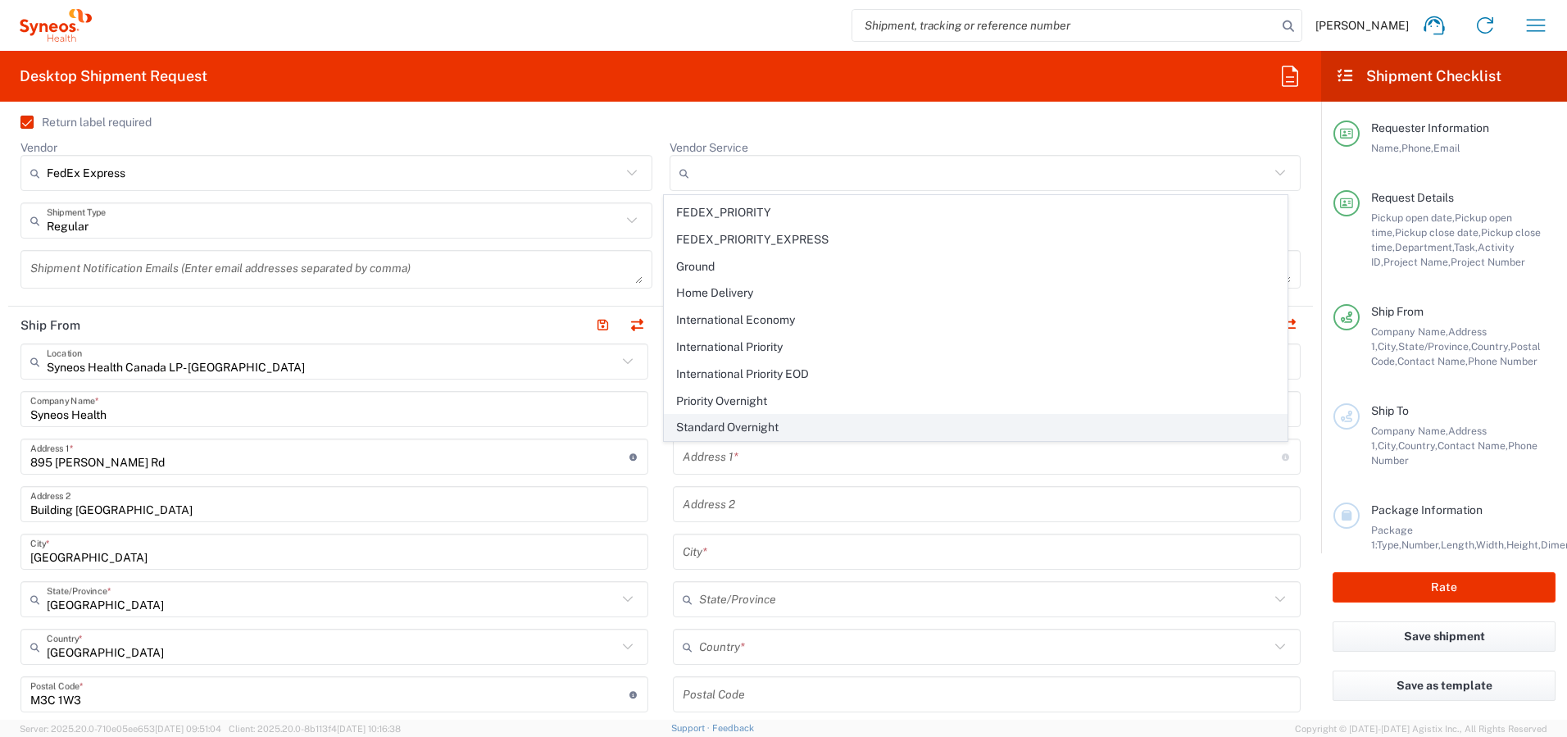
click at [747, 429] on span "Standard Overnight" at bounding box center [976, 427] width 622 height 25
type input "Standard Overnight"
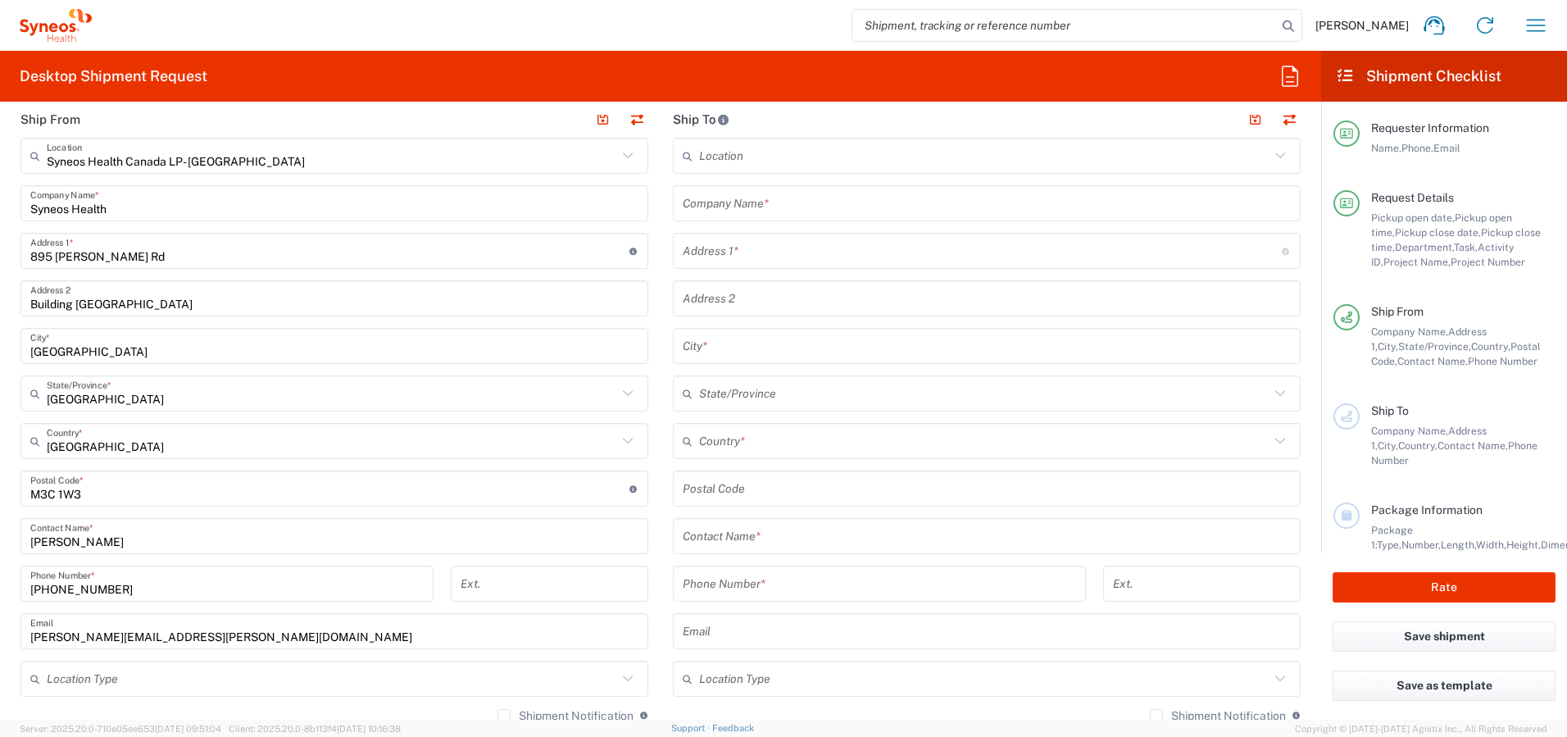
scroll to position [815, 0]
click at [742, 443] on input "text" at bounding box center [984, 439] width 570 height 29
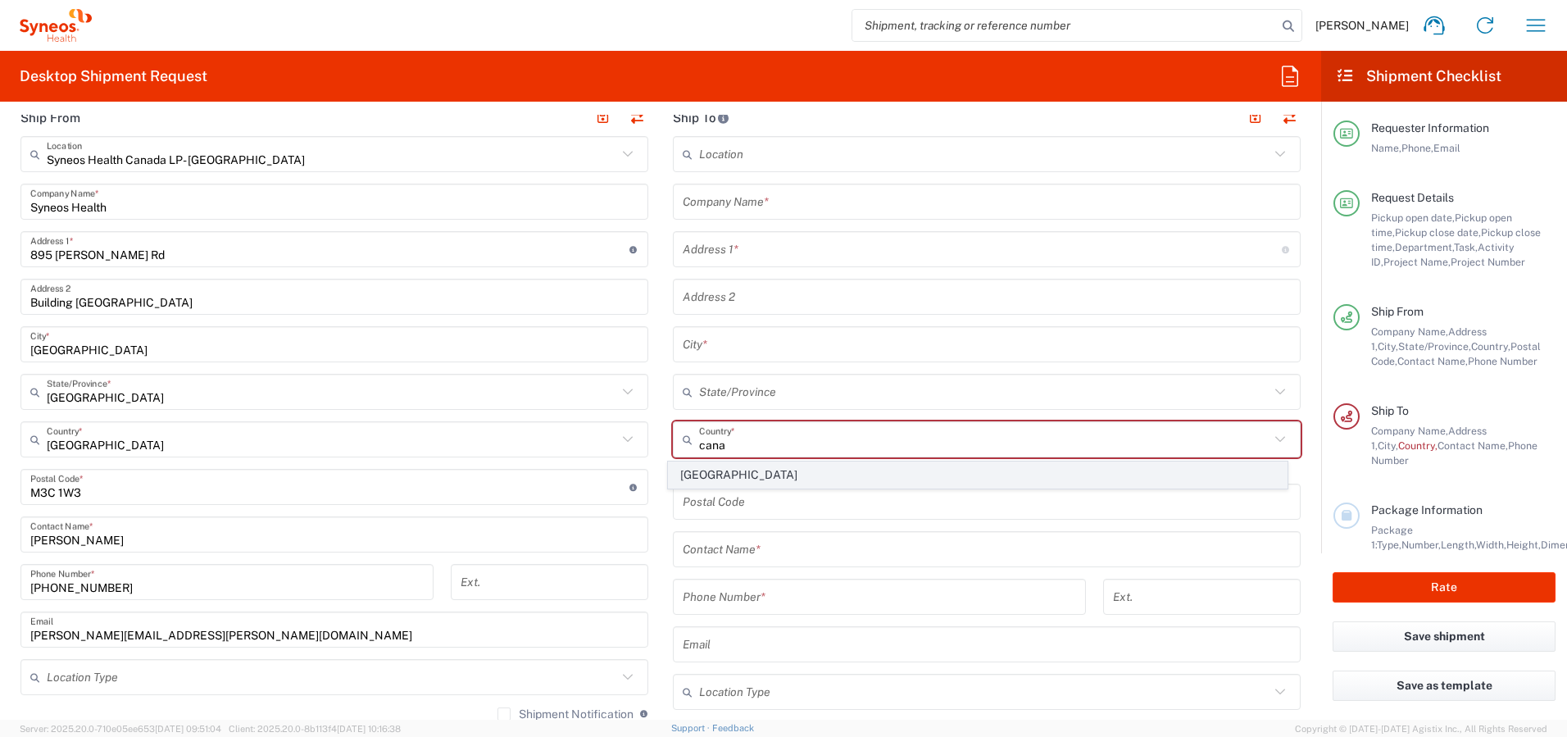
click at [697, 480] on span "[GEOGRAPHIC_DATA]" at bounding box center [978, 474] width 619 height 25
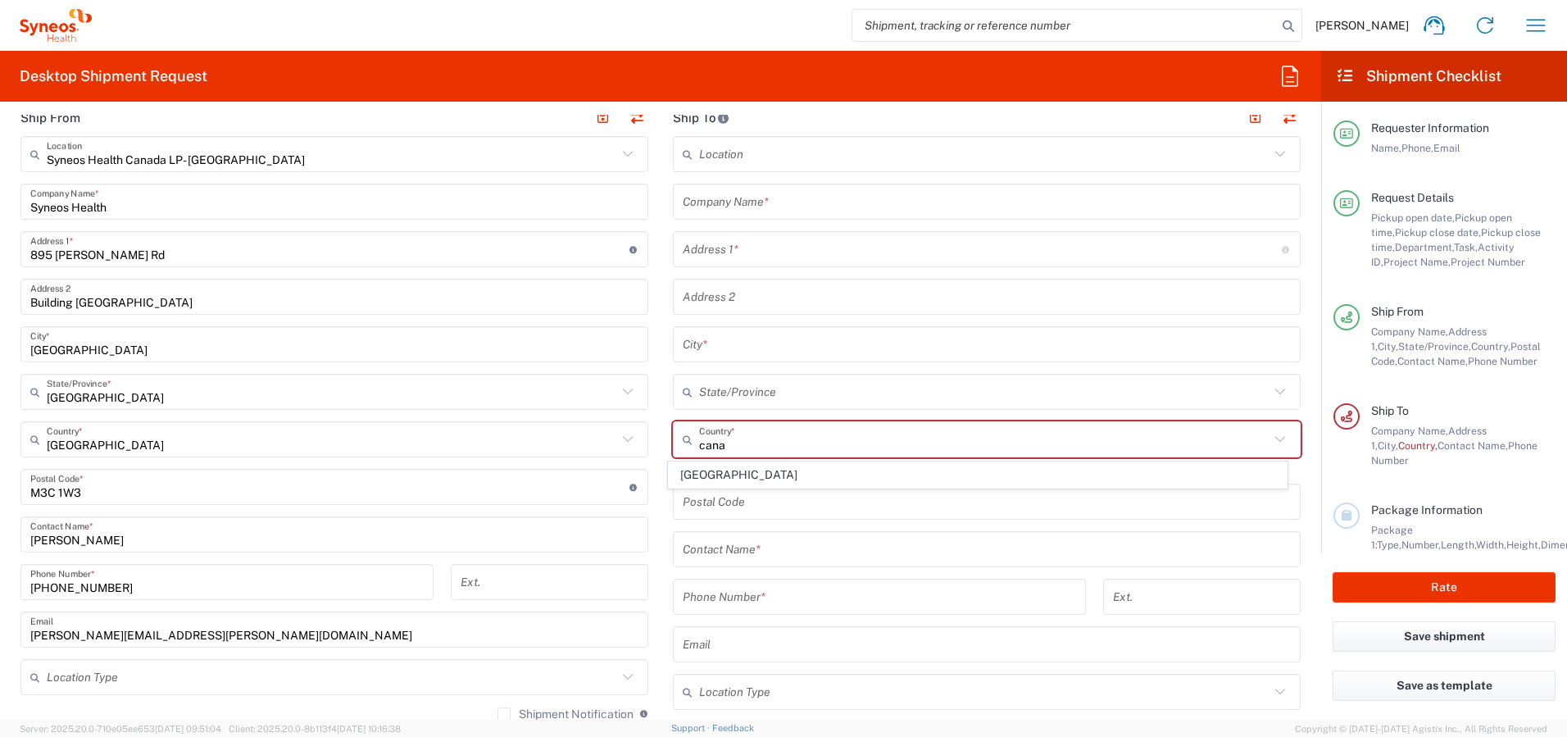
type input "[GEOGRAPHIC_DATA]"
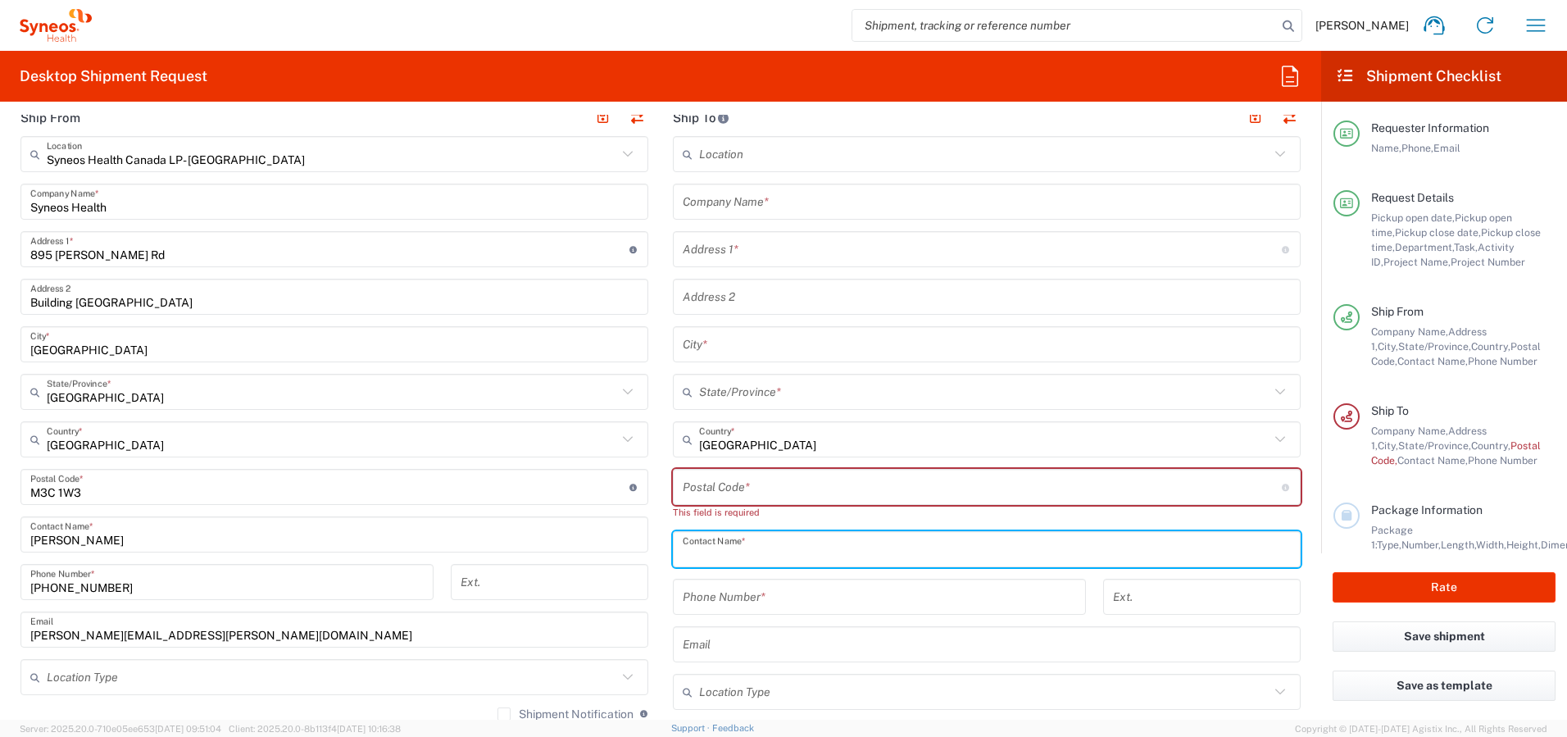
click at [708, 548] on input "text" at bounding box center [987, 549] width 608 height 29
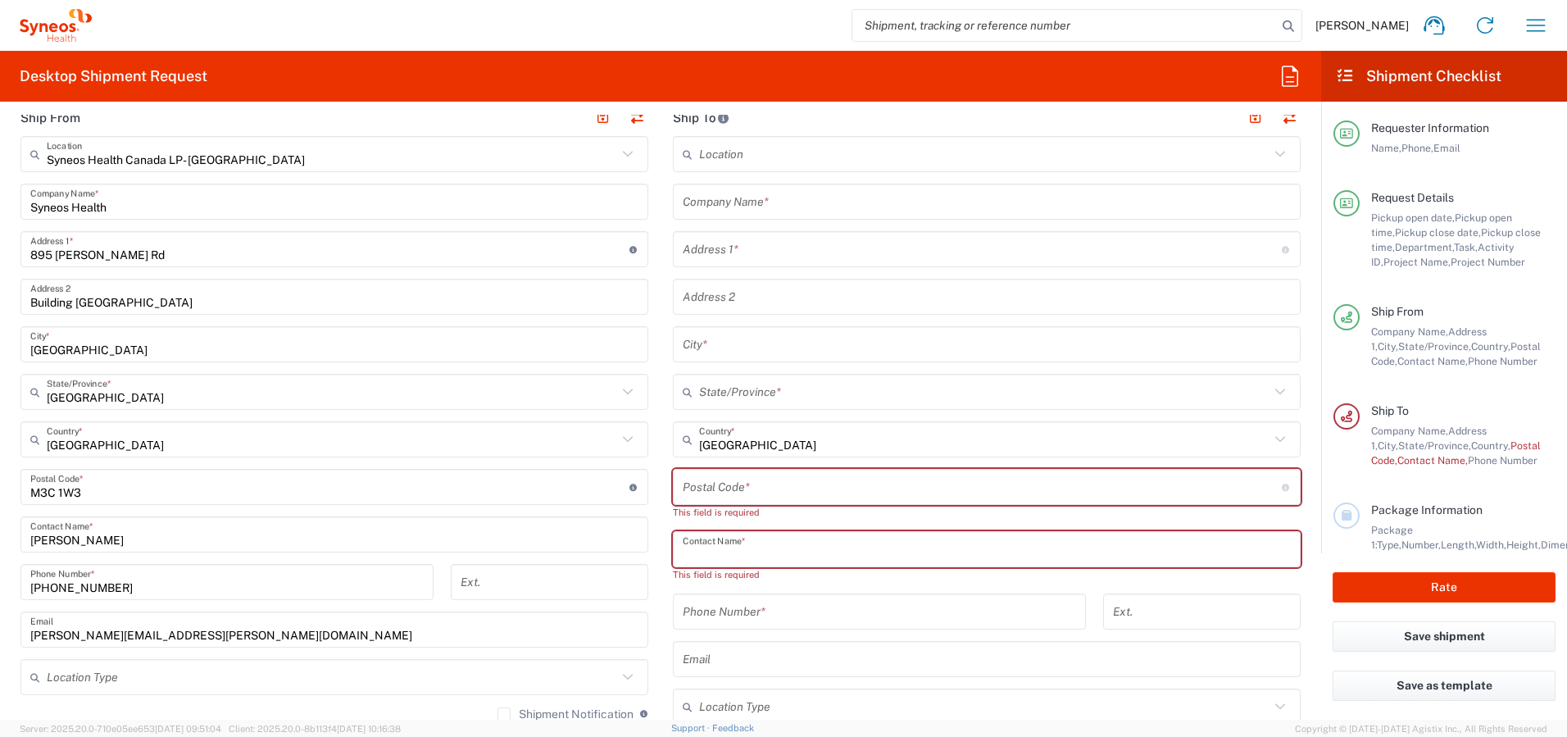
paste input "[PERSON_NAME]"
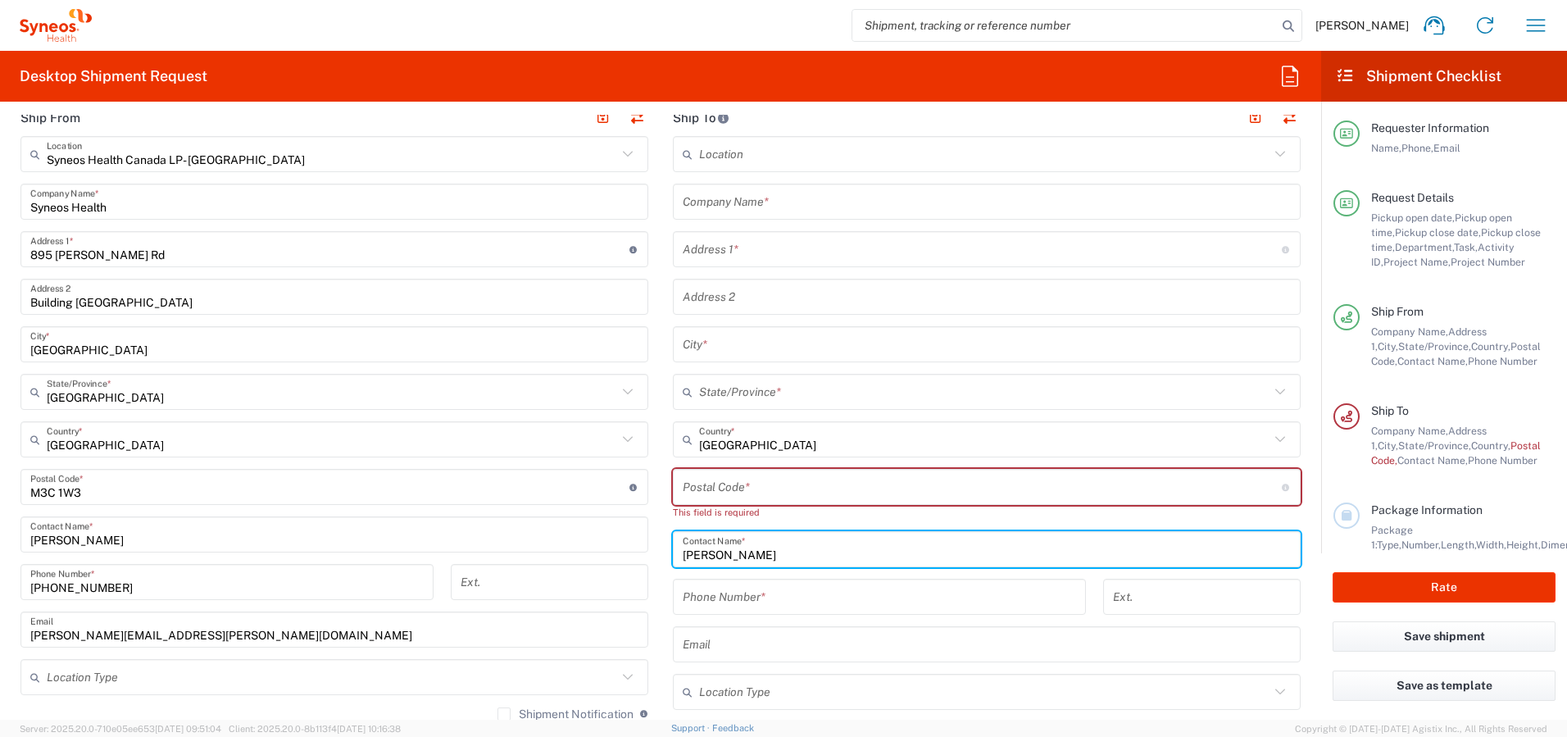
type input "[PERSON_NAME]"
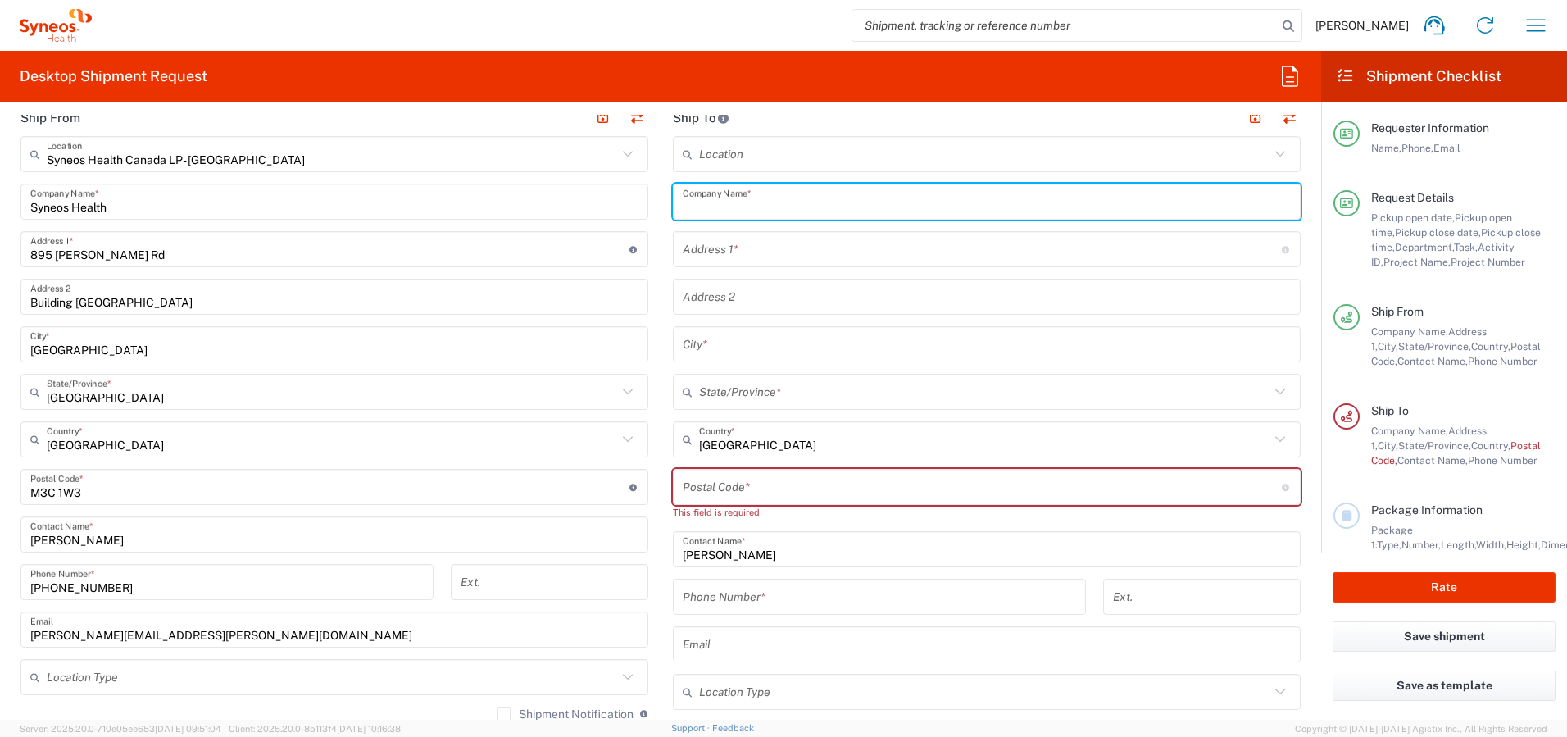
click at [739, 195] on input "text" at bounding box center [987, 202] width 608 height 29
paste input "[PERSON_NAME]"
type input "[PERSON_NAME]"
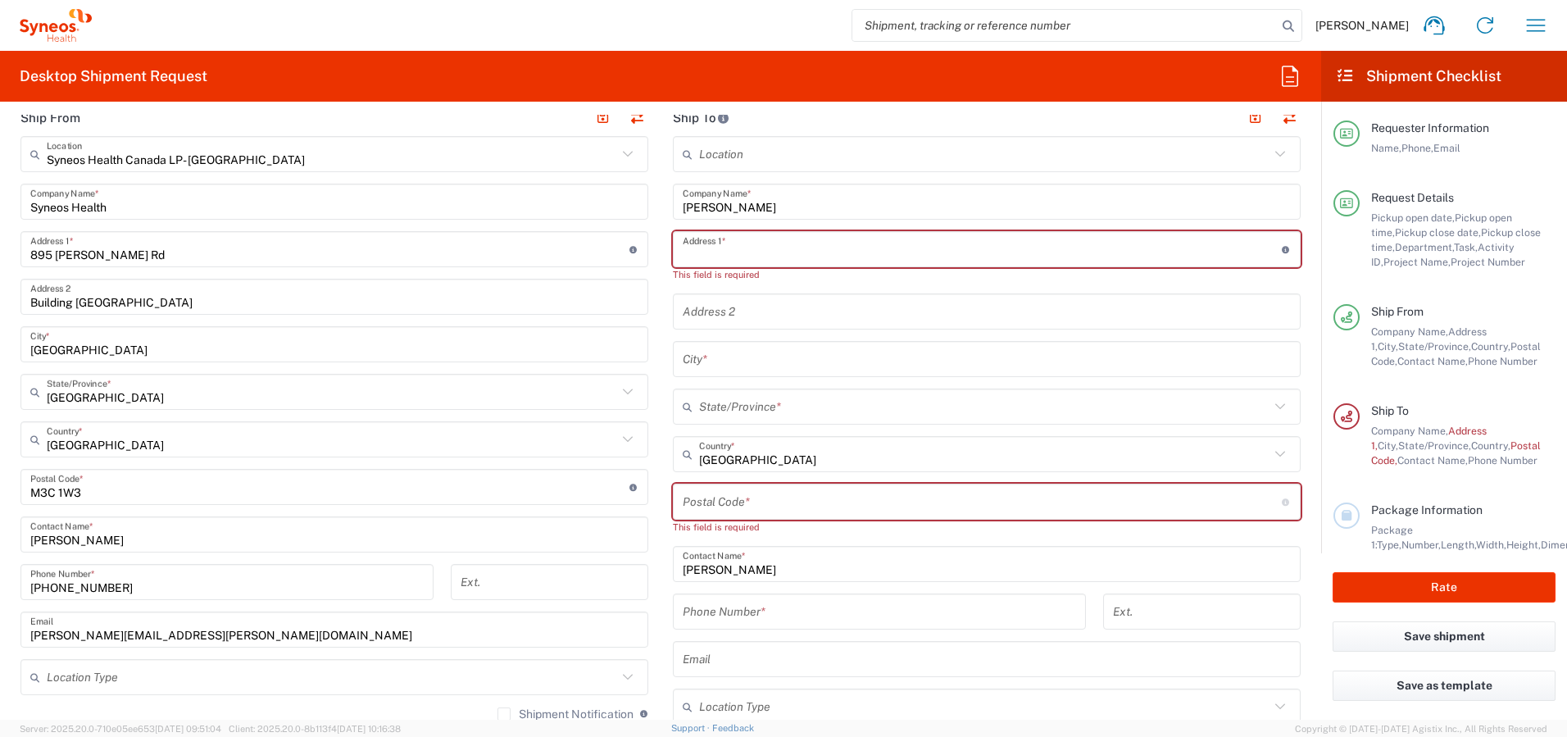
paste input "157 Sailors Landing"
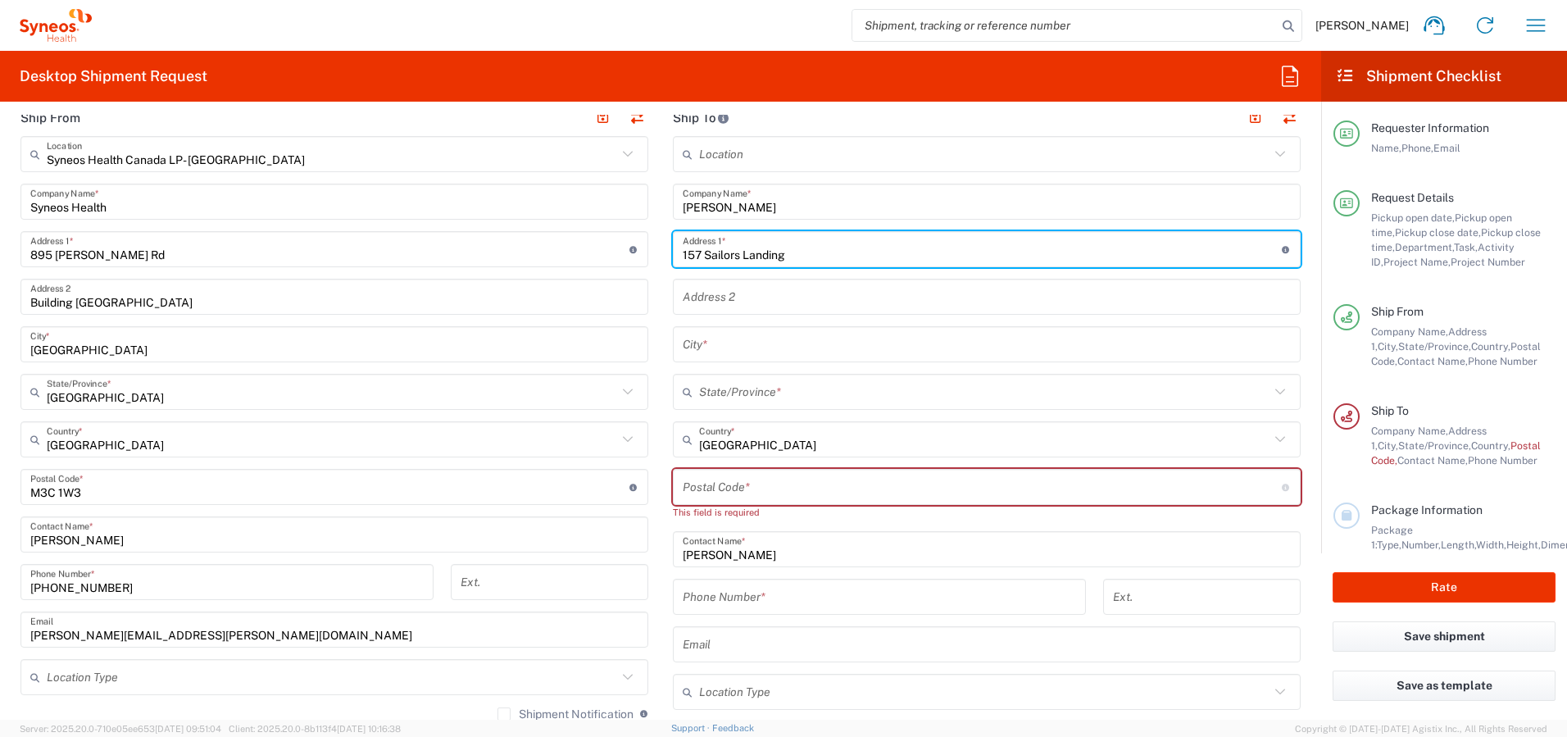
type input "157 Sailors Landing"
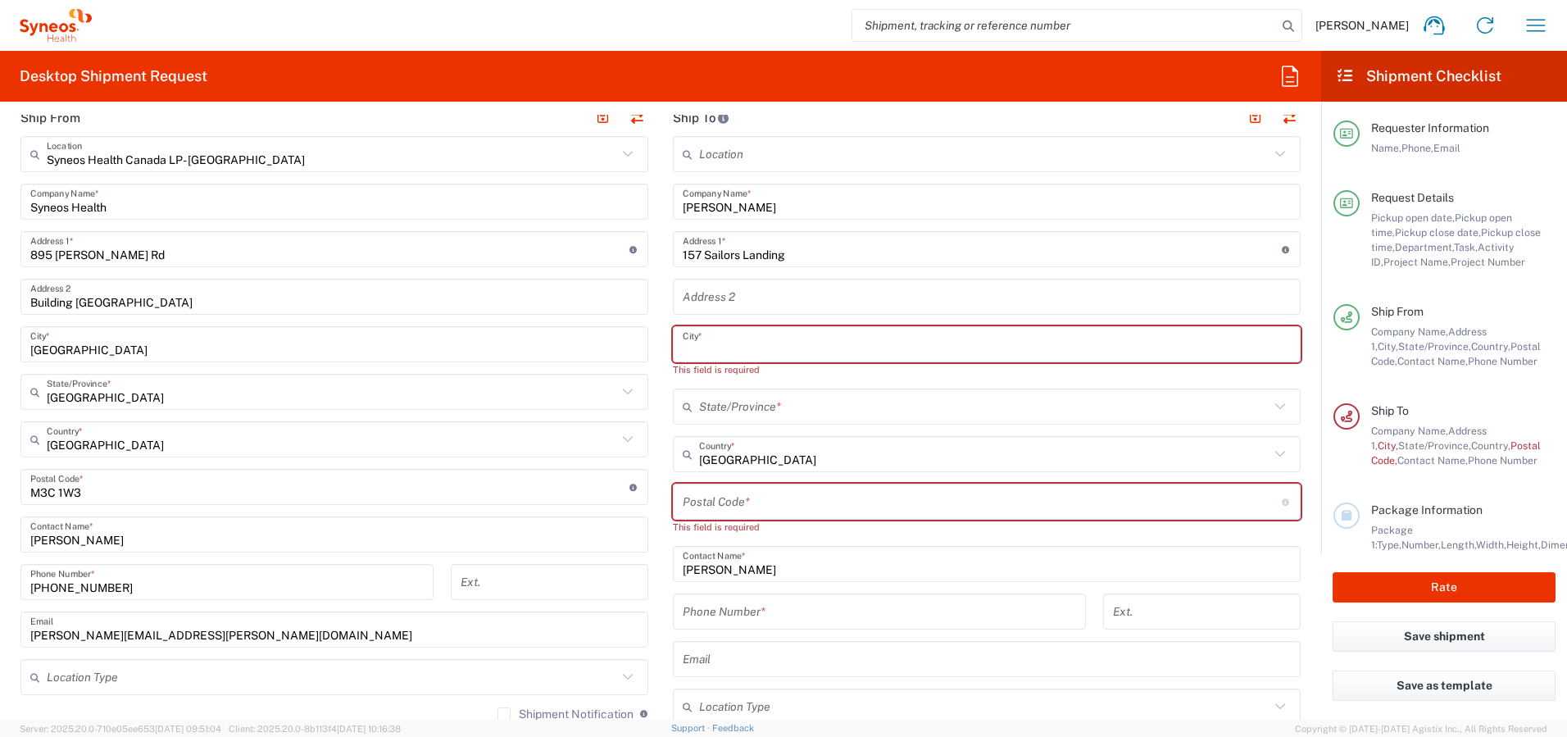
paste input "[GEOGRAPHIC_DATA]"
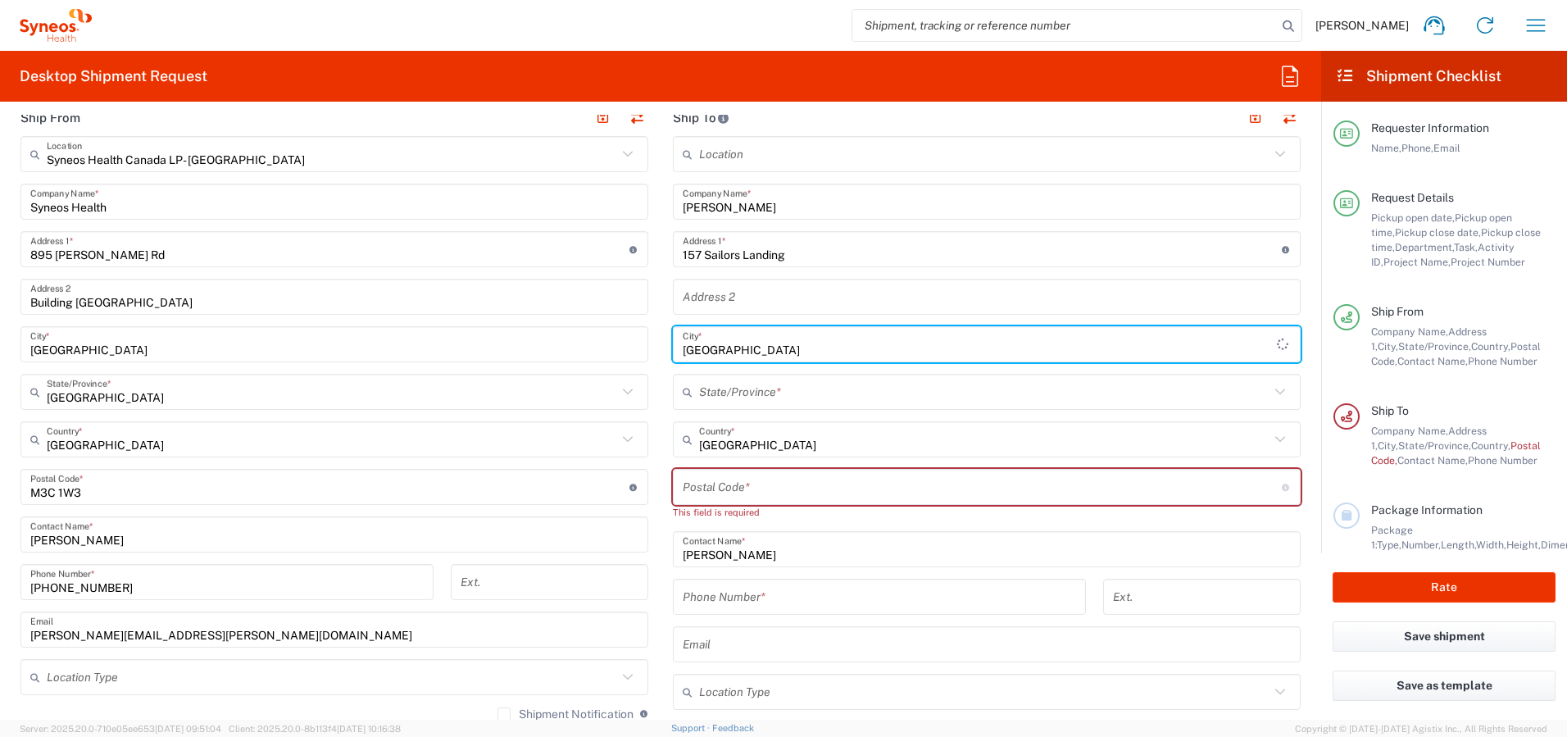
type input "[GEOGRAPHIC_DATA]"
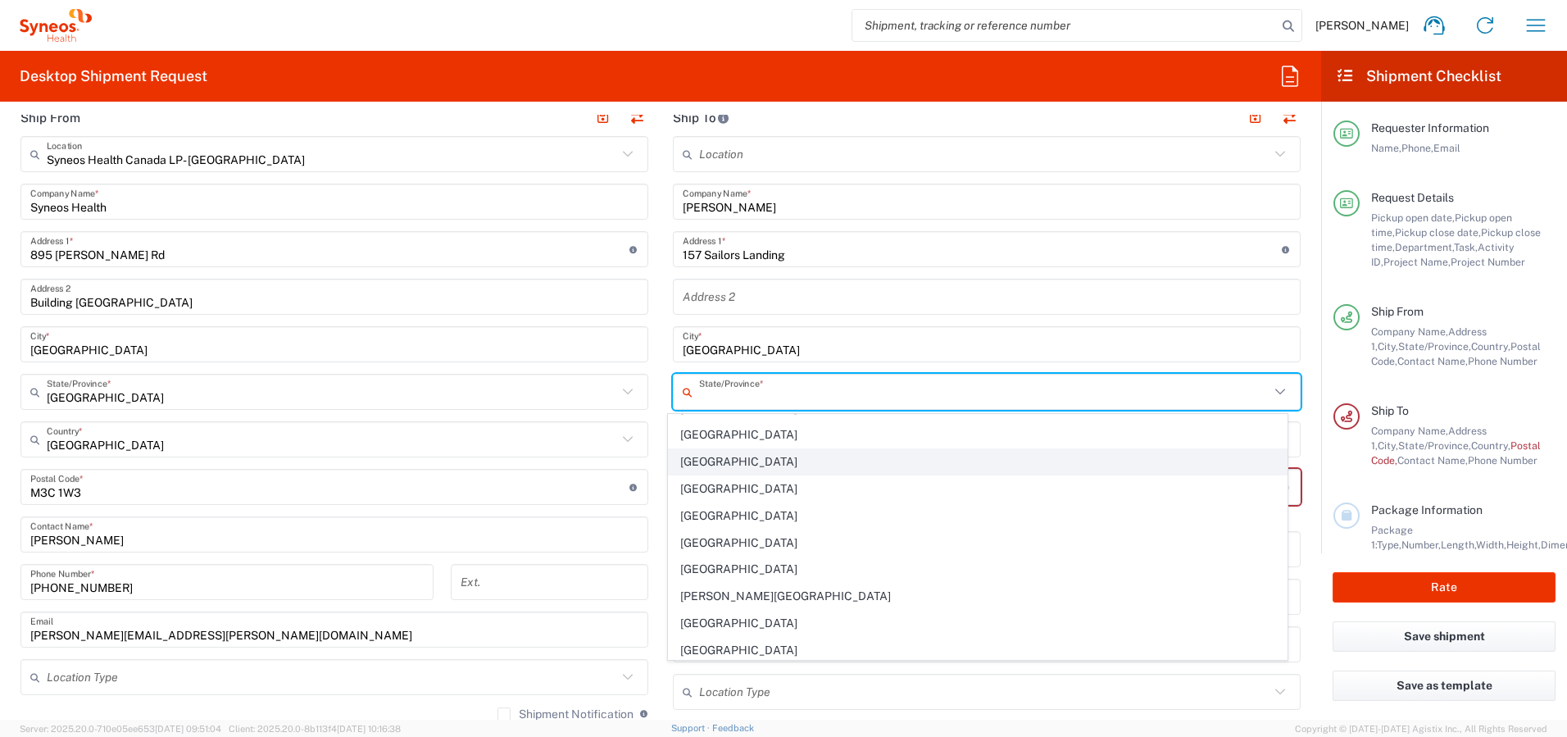
scroll to position [103, 0]
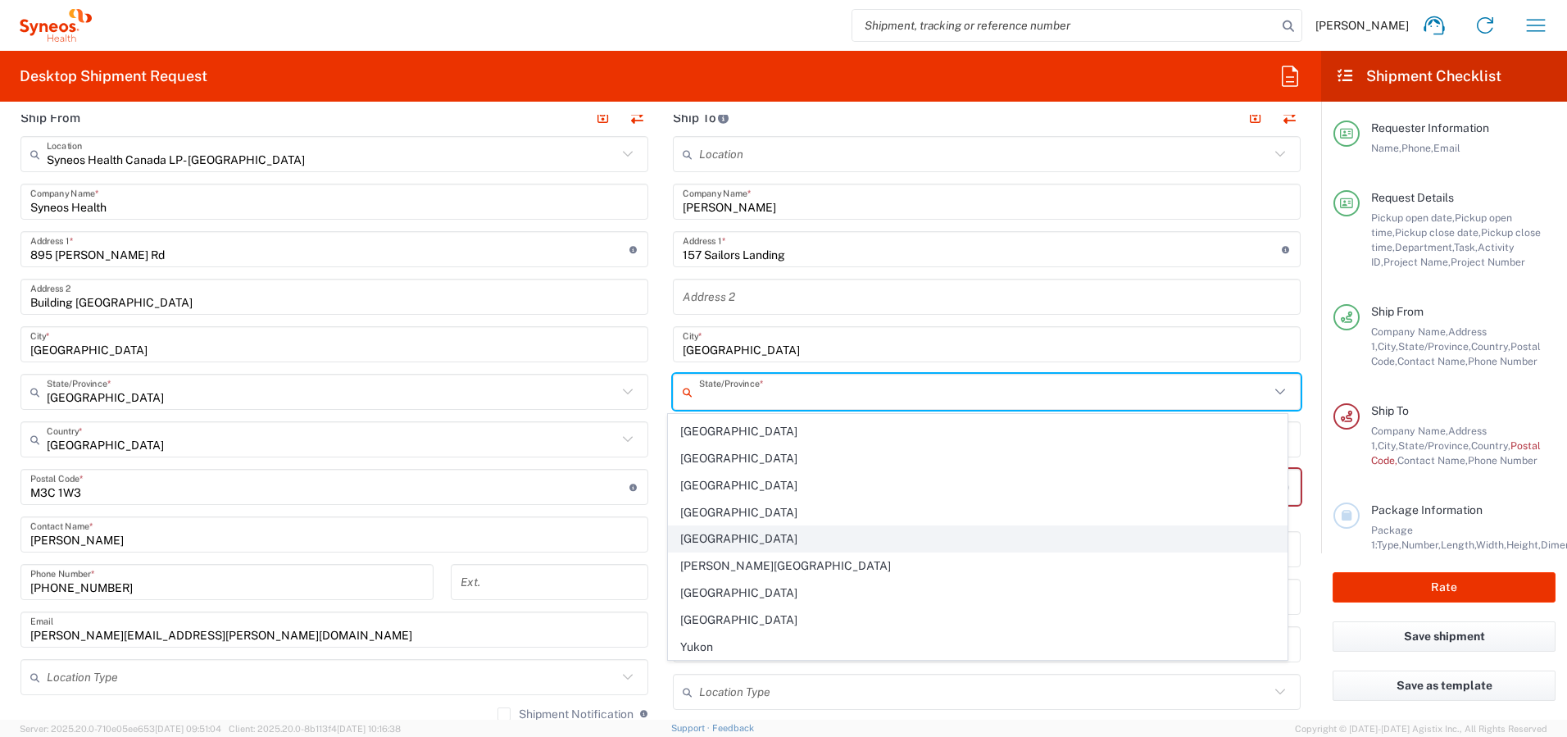
click at [752, 542] on span "[GEOGRAPHIC_DATA]" at bounding box center [978, 538] width 619 height 25
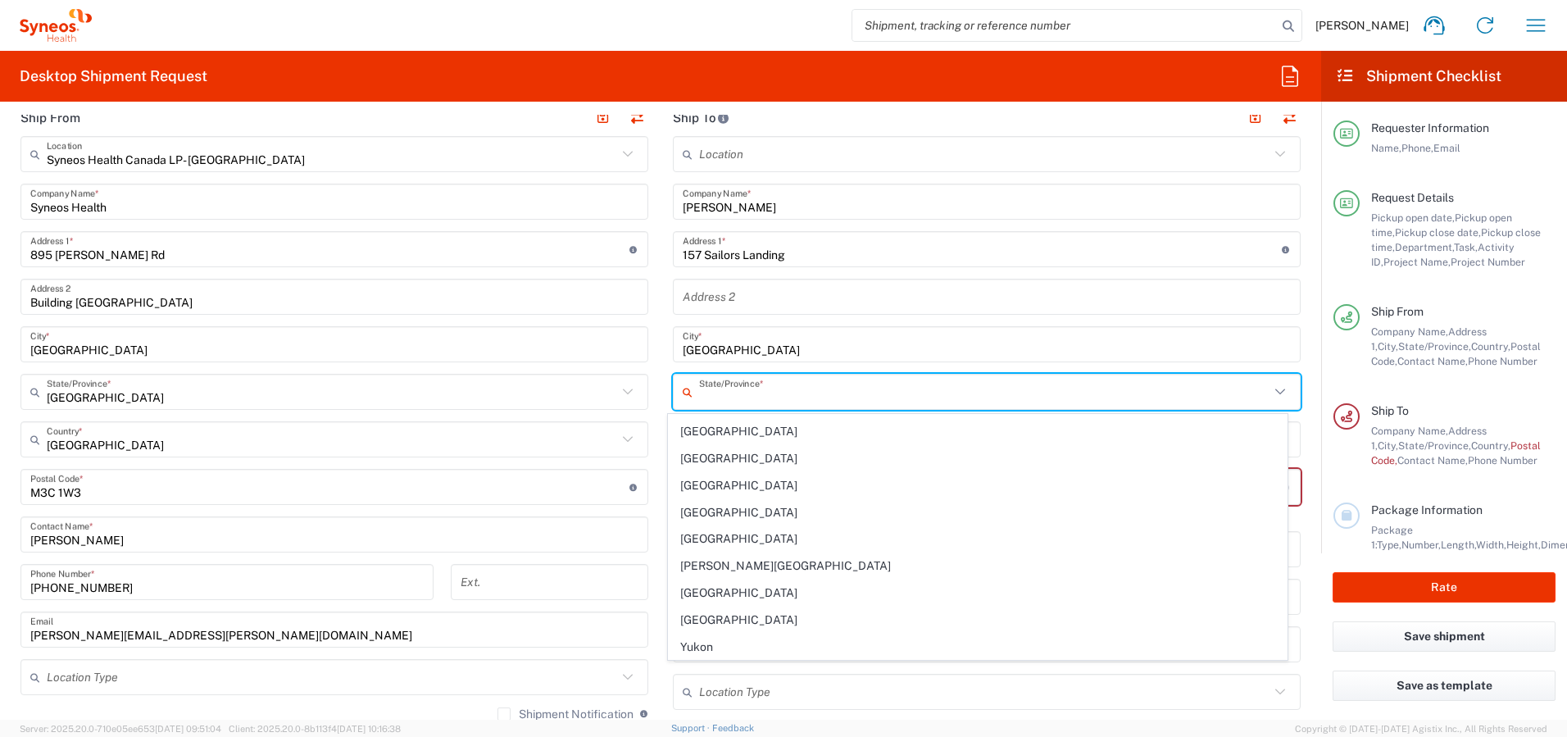
type input "[GEOGRAPHIC_DATA]"
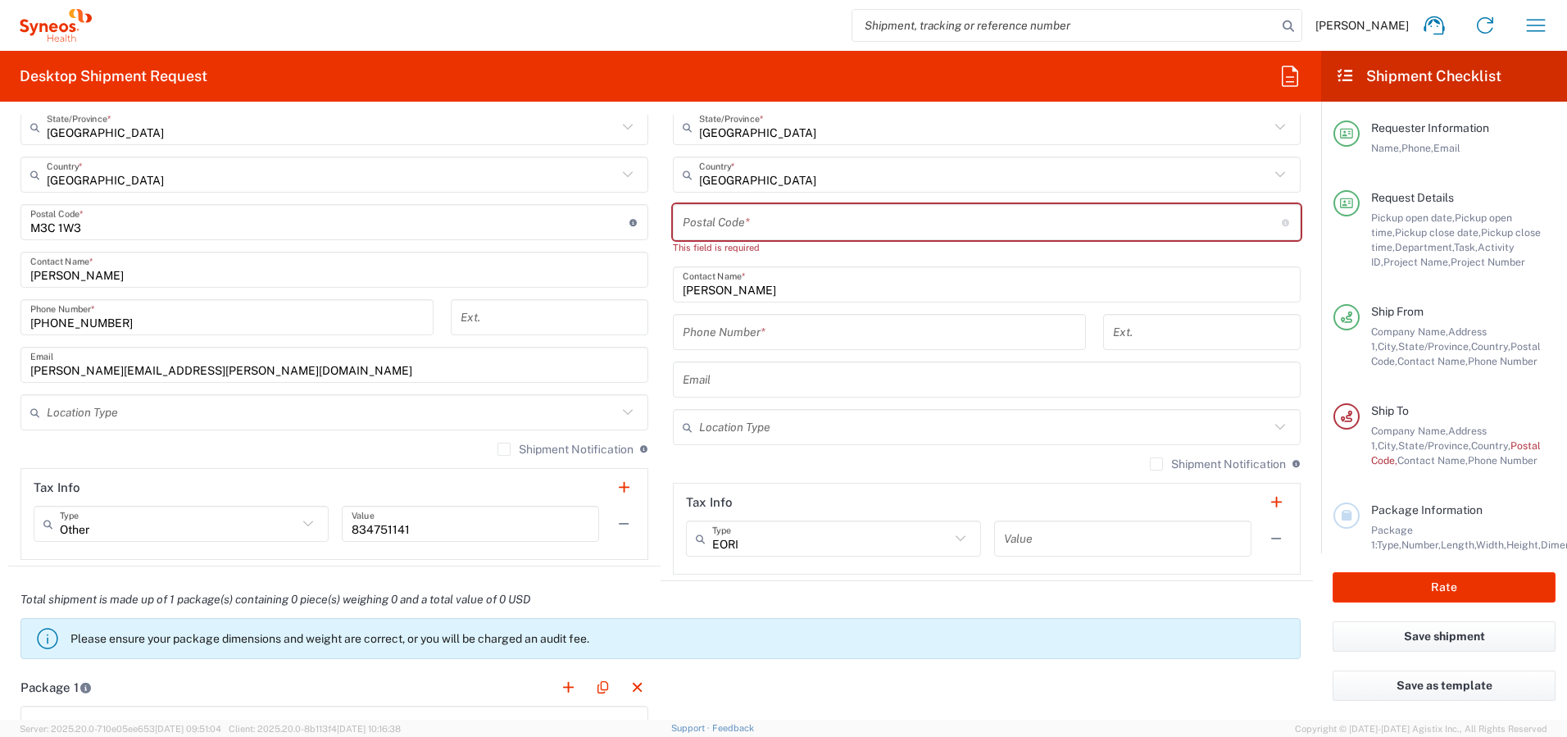
scroll to position [1102, 0]
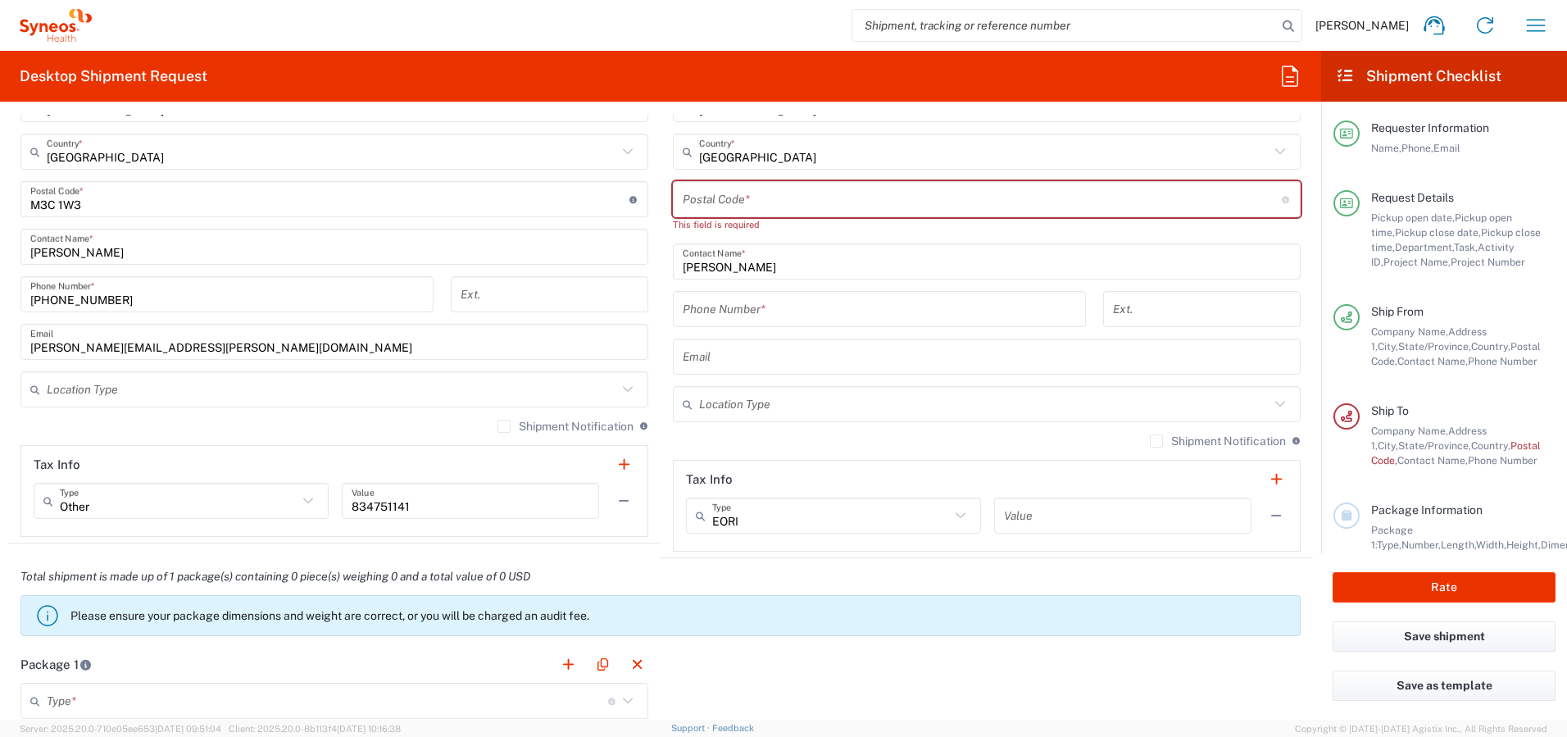
type input "[GEOGRAPHIC_DATA]"
paste input "L1C7G4"
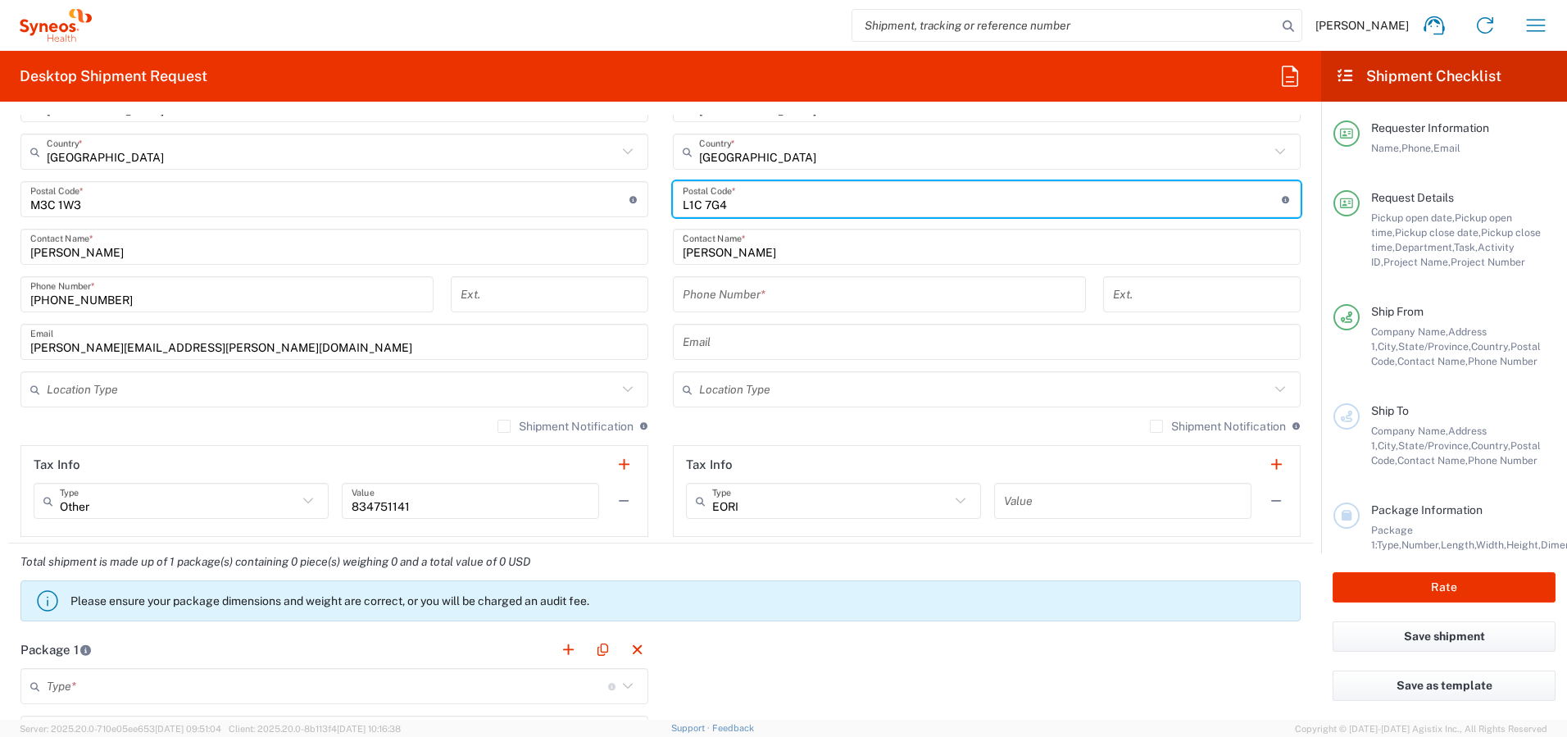
type input "L1C 7G4"
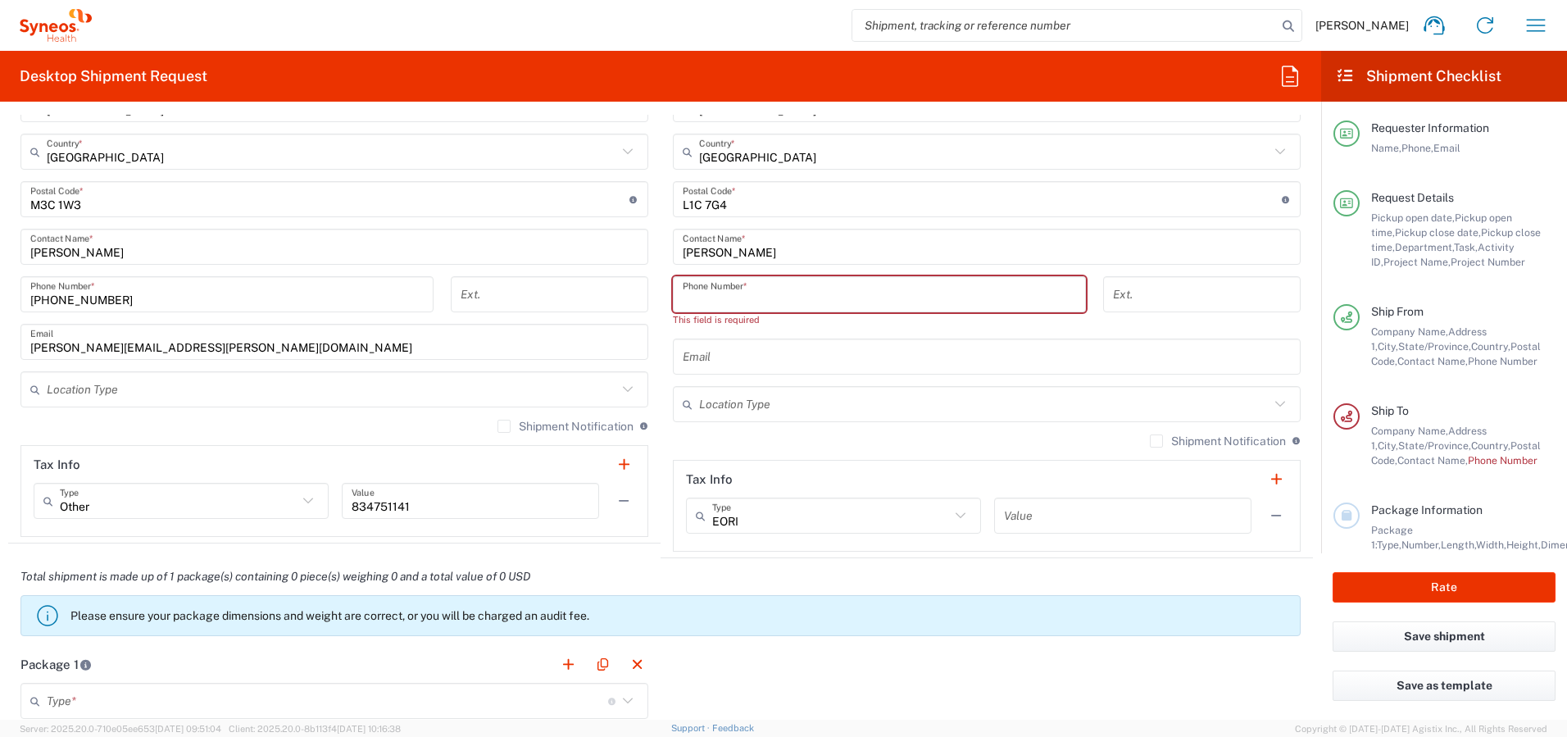
paste input "4164600964"
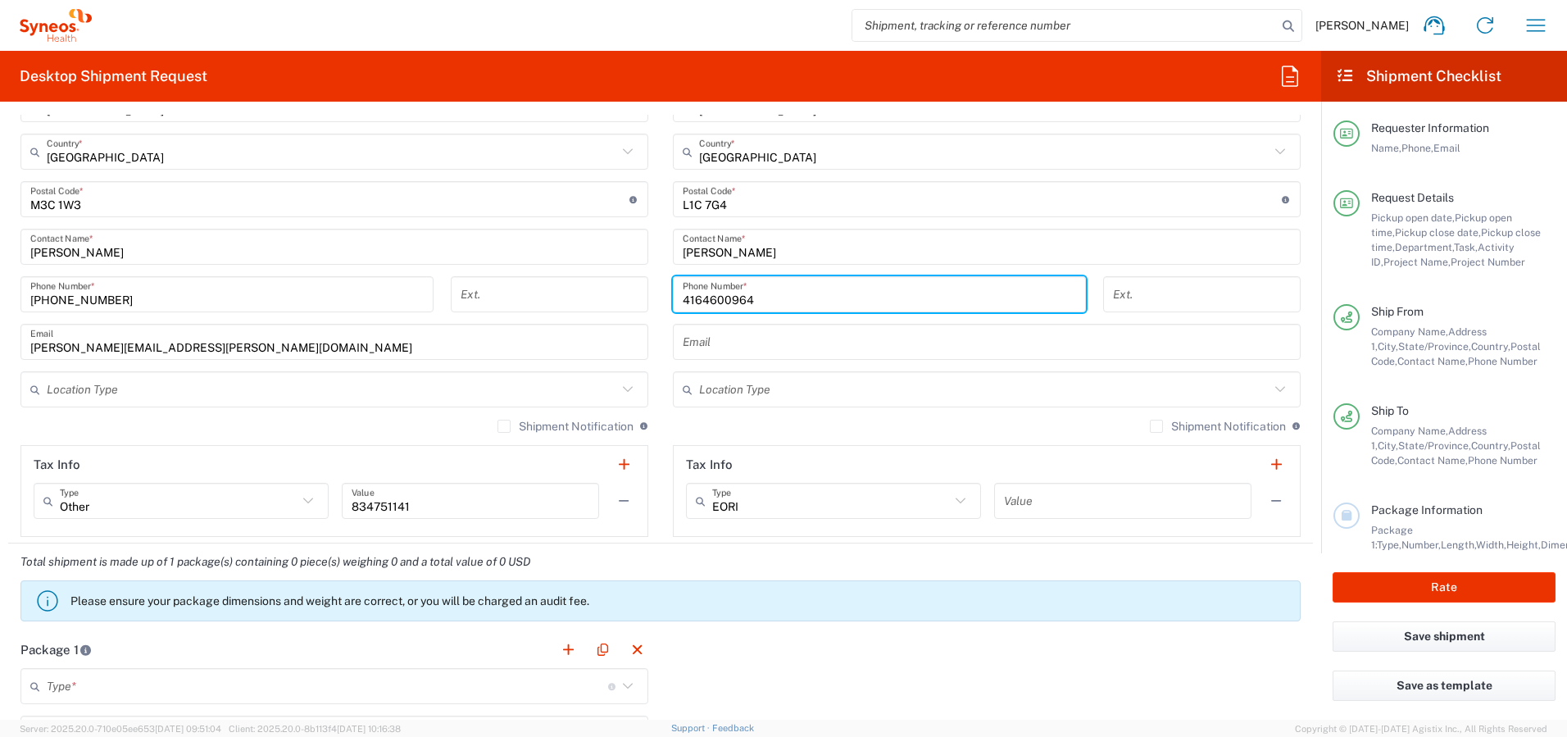
type input "4164600964"
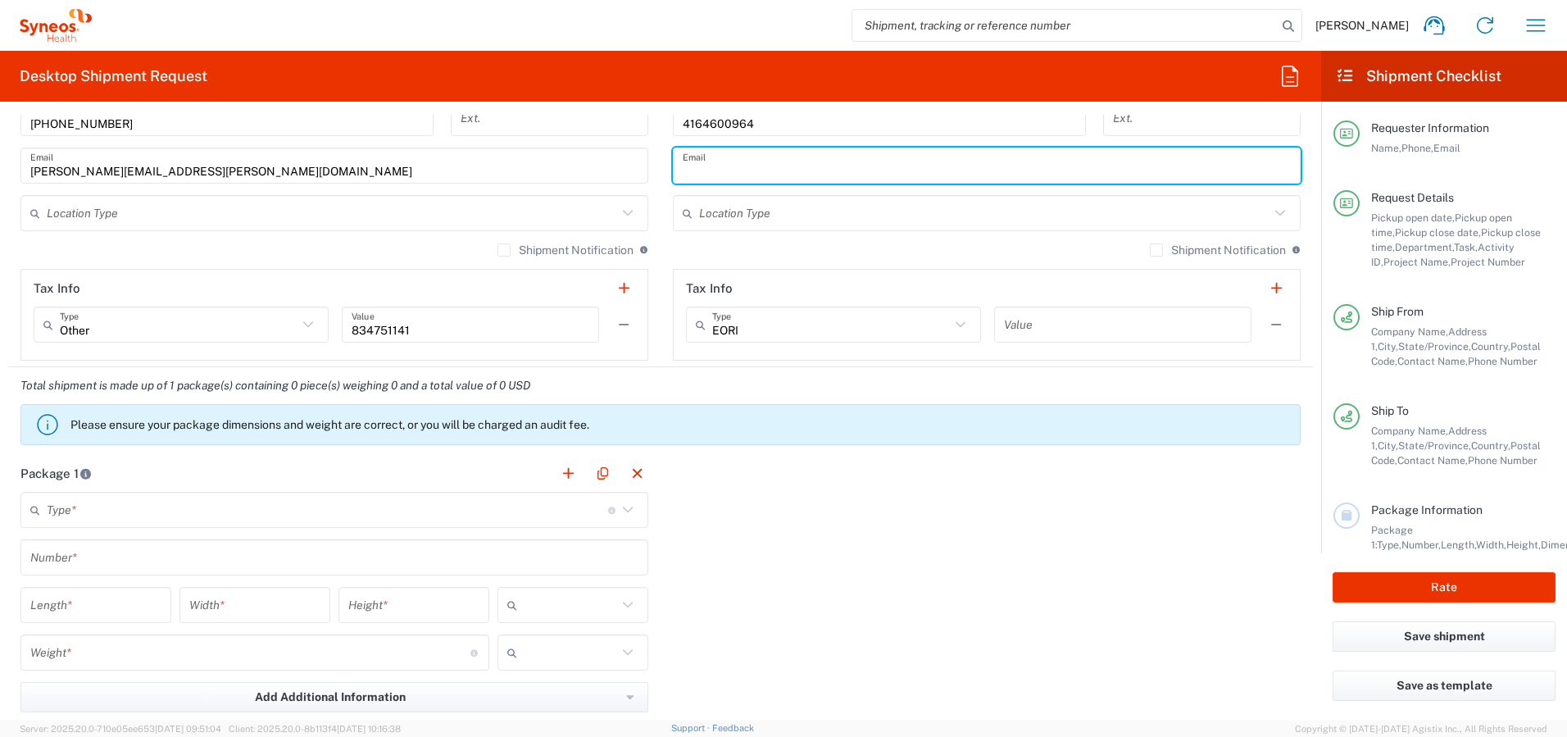
scroll to position [1302, 0]
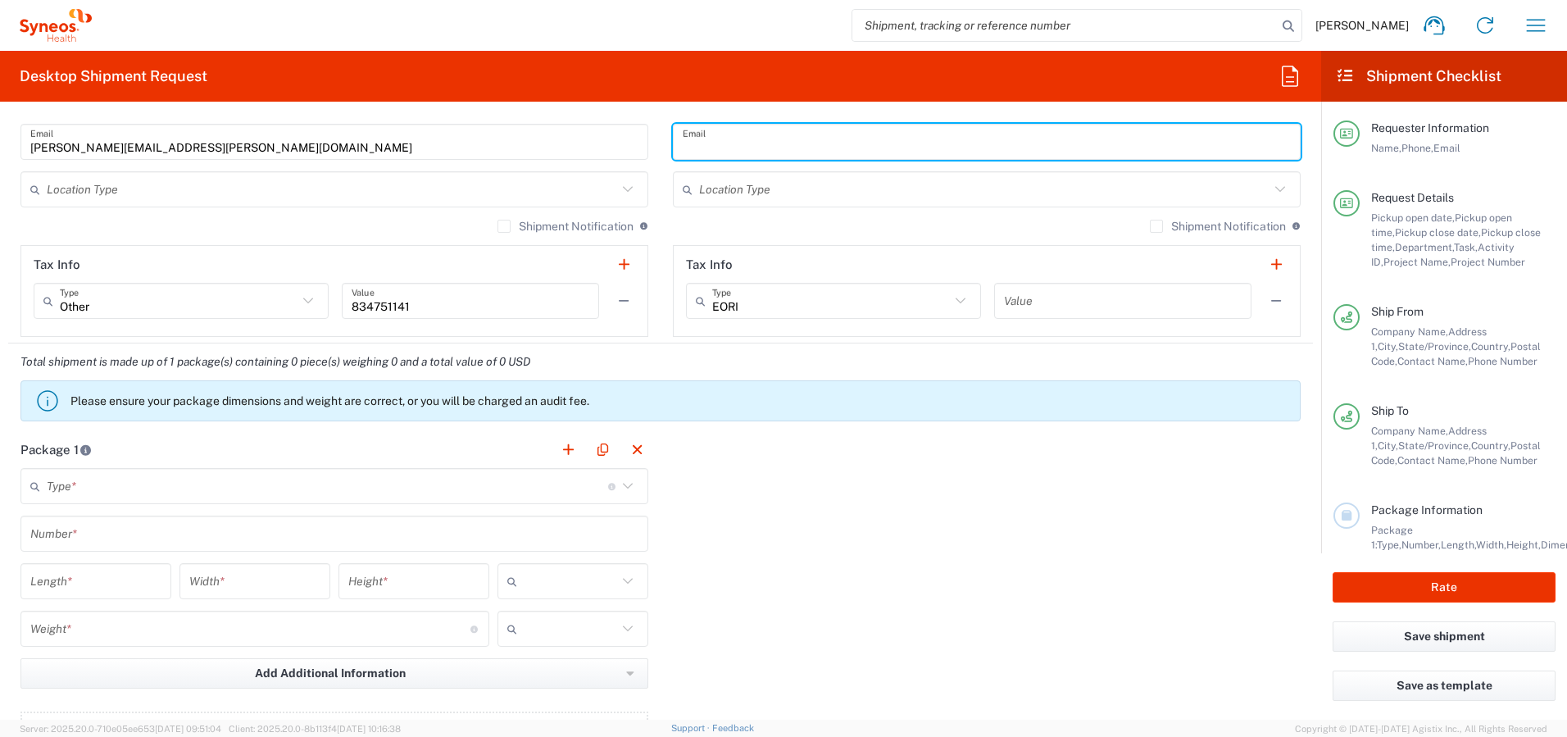
paste input "[PERSON_NAME][EMAIL_ADDRESS][PERSON_NAME][DOMAIN_NAME]"
type input "[PERSON_NAME][EMAIL_ADDRESS][PERSON_NAME][DOMAIN_NAME]"
click at [501, 185] on input "text" at bounding box center [332, 189] width 570 height 29
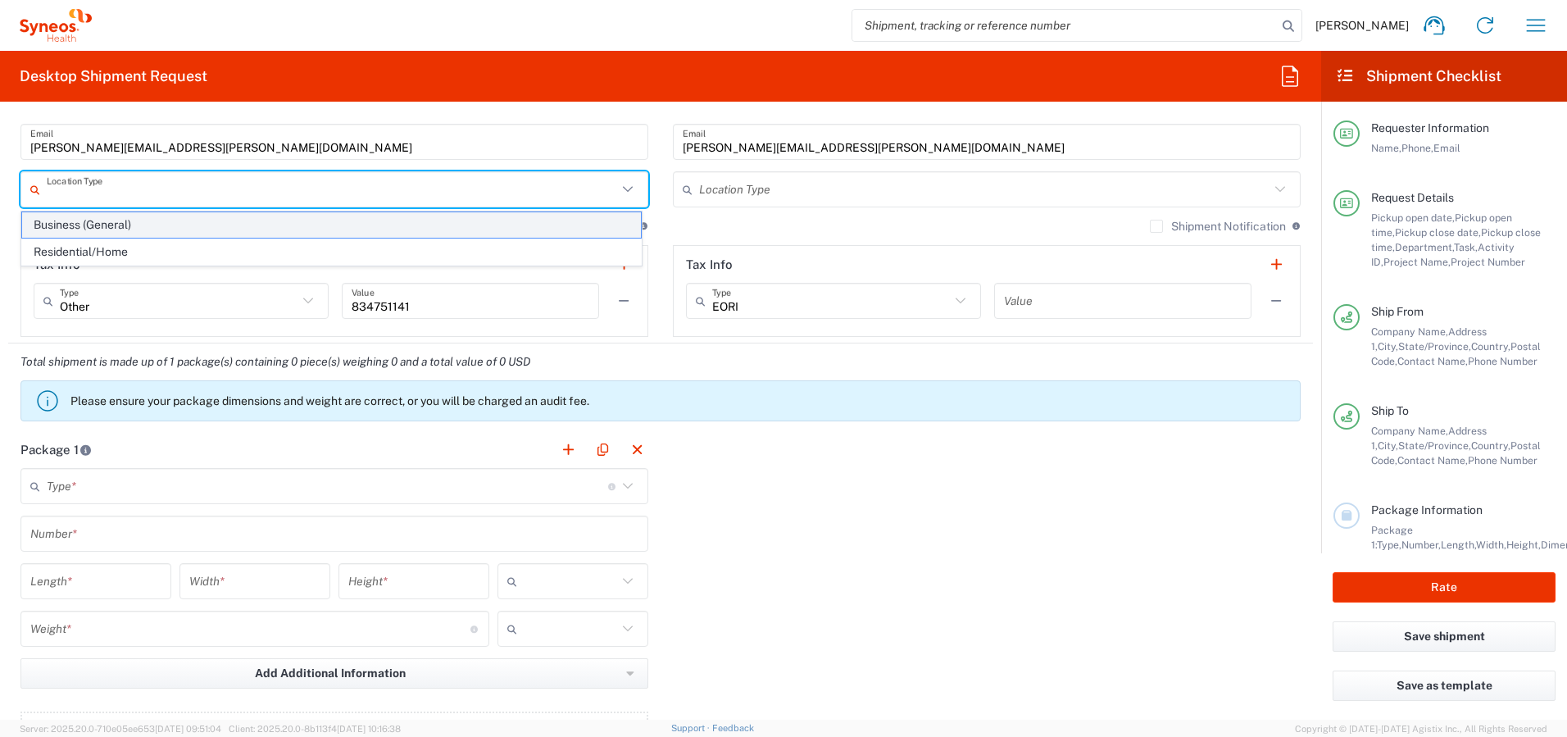
click at [425, 226] on span "Business (General)" at bounding box center [331, 224] width 619 height 25
type input "Business (General)"
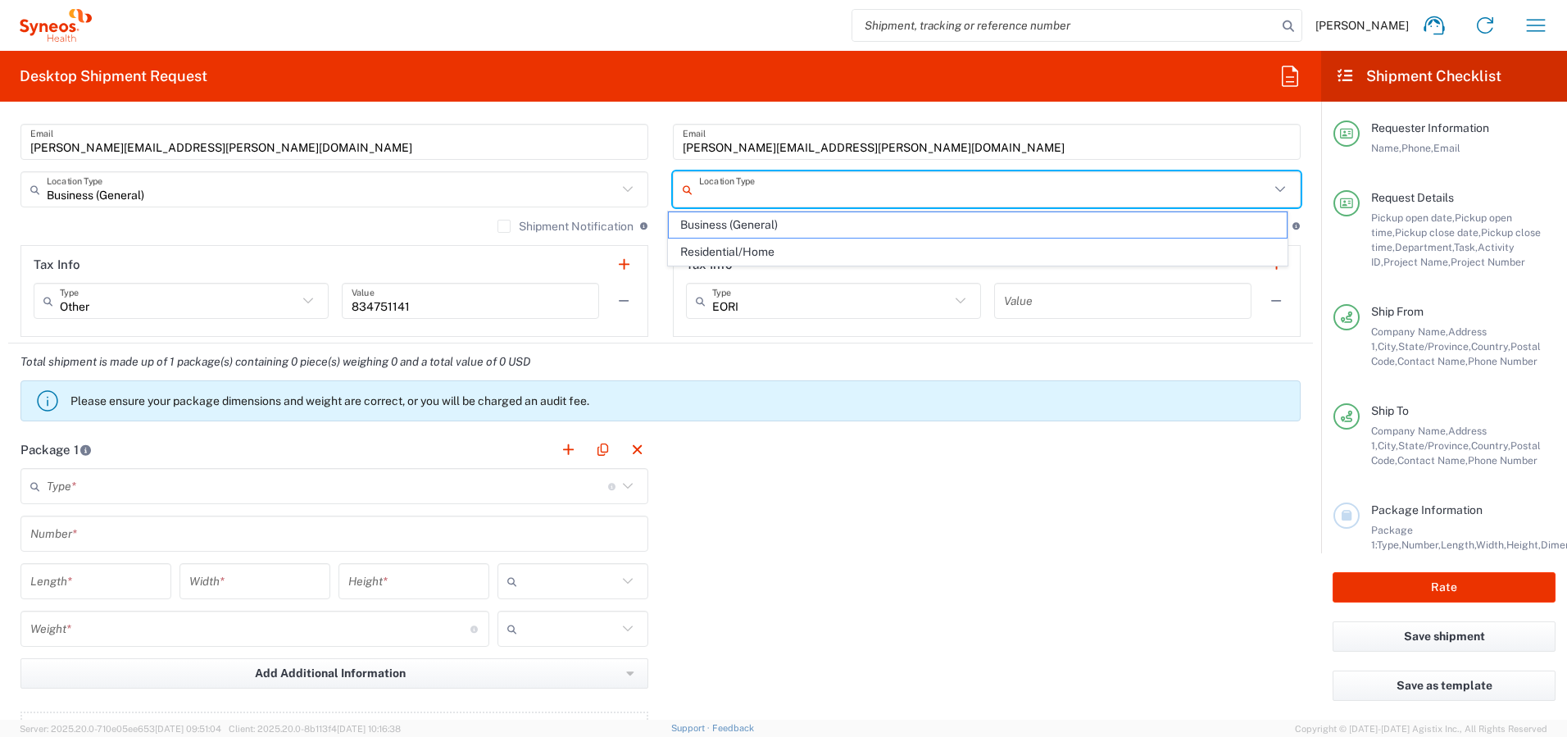
click at [755, 183] on input "text" at bounding box center [984, 189] width 570 height 29
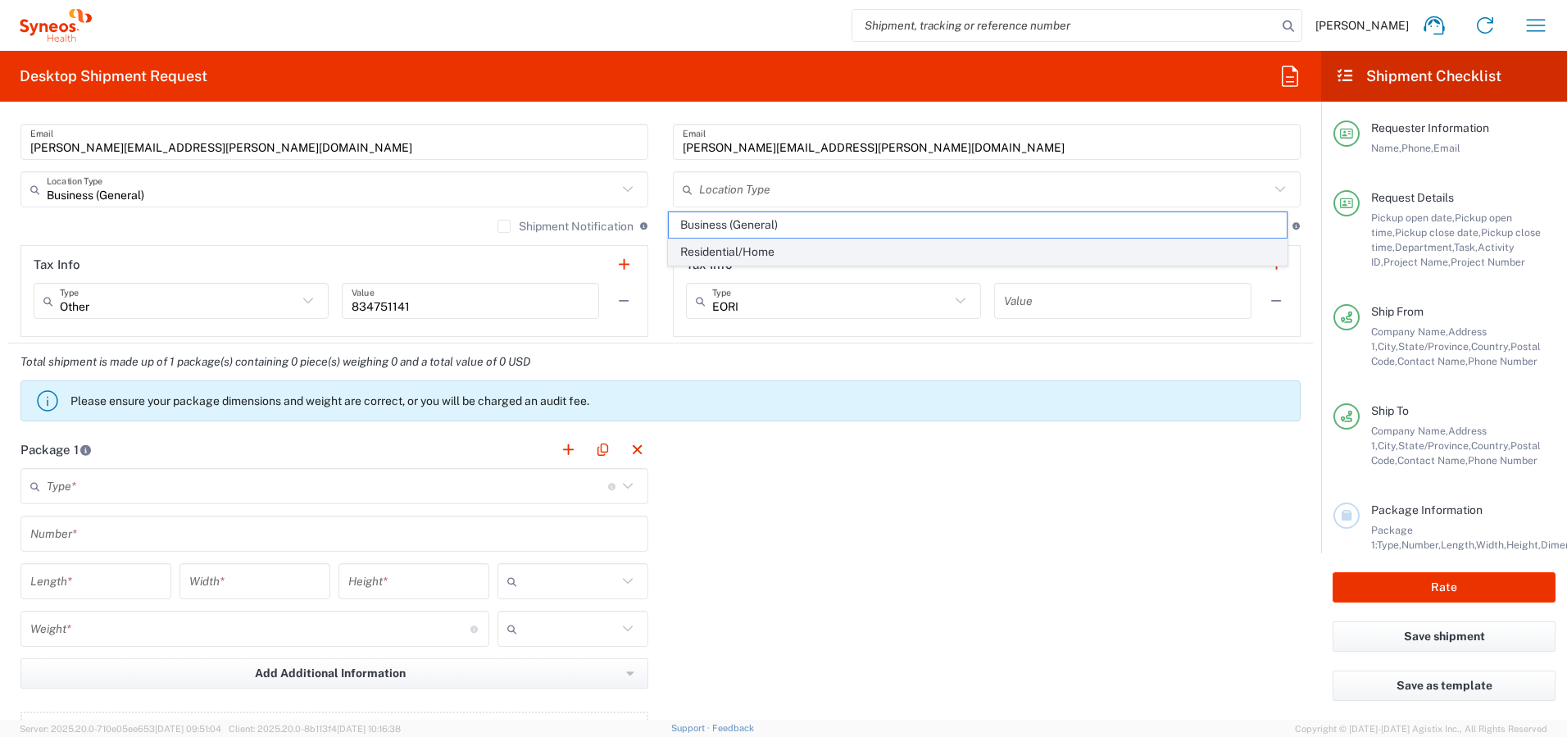
click at [757, 248] on span "Residential/Home" at bounding box center [978, 251] width 619 height 25
type input "Residential/Home"
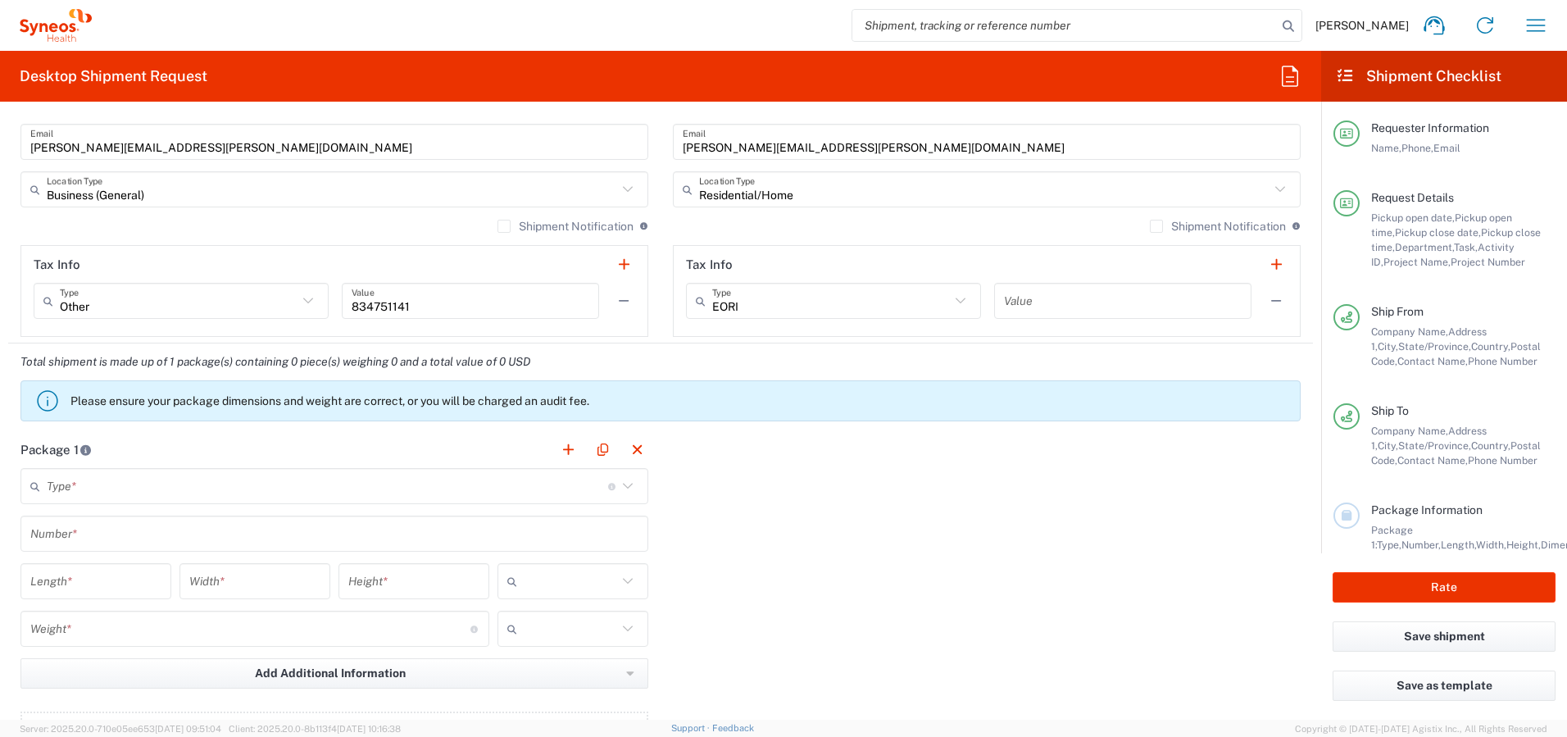
click at [1150, 225] on label "Shipment Notification" at bounding box center [1218, 226] width 136 height 13
click at [1157, 226] on input "Shipment Notification" at bounding box center [1157, 226] width 0 height 0
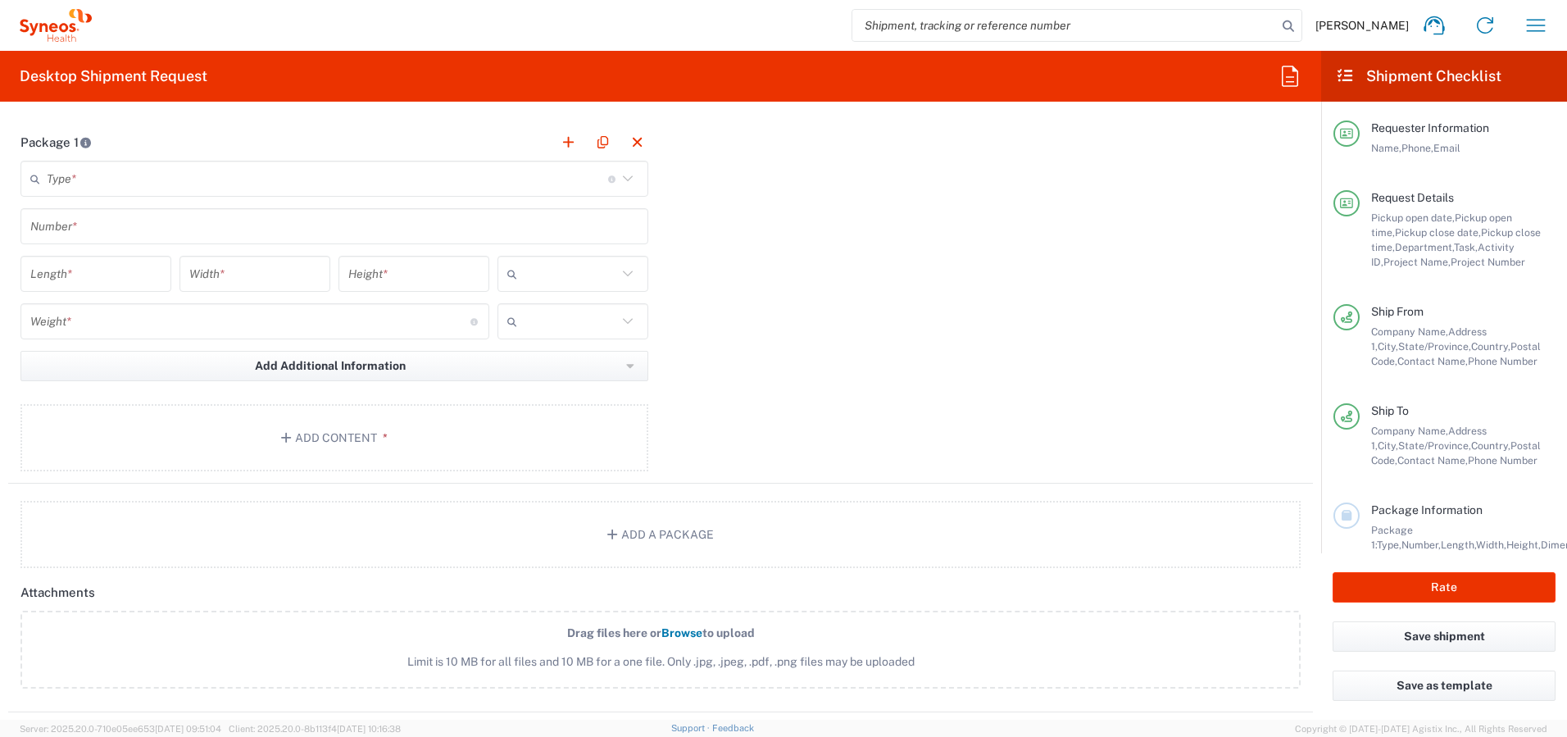
scroll to position [1605, 0]
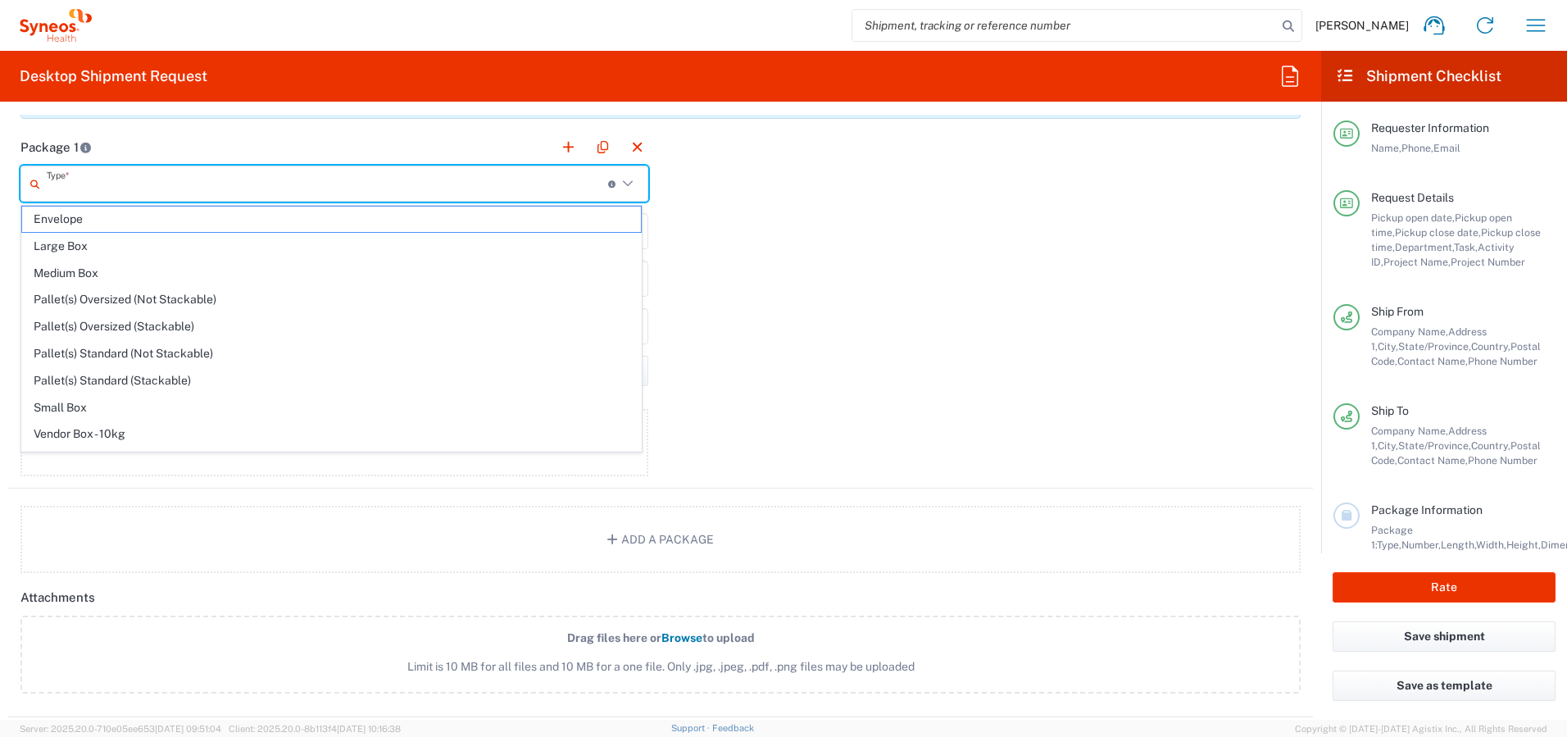
click at [442, 177] on input "text" at bounding box center [327, 184] width 561 height 29
drag, startPoint x: 684, startPoint y: 219, endPoint x: 671, endPoint y: 216, distance: 13.5
click at [684, 220] on div "Package 1 Type * Material used to package goods Envelope Large Box Medium Box P…" at bounding box center [660, 309] width 1305 height 360
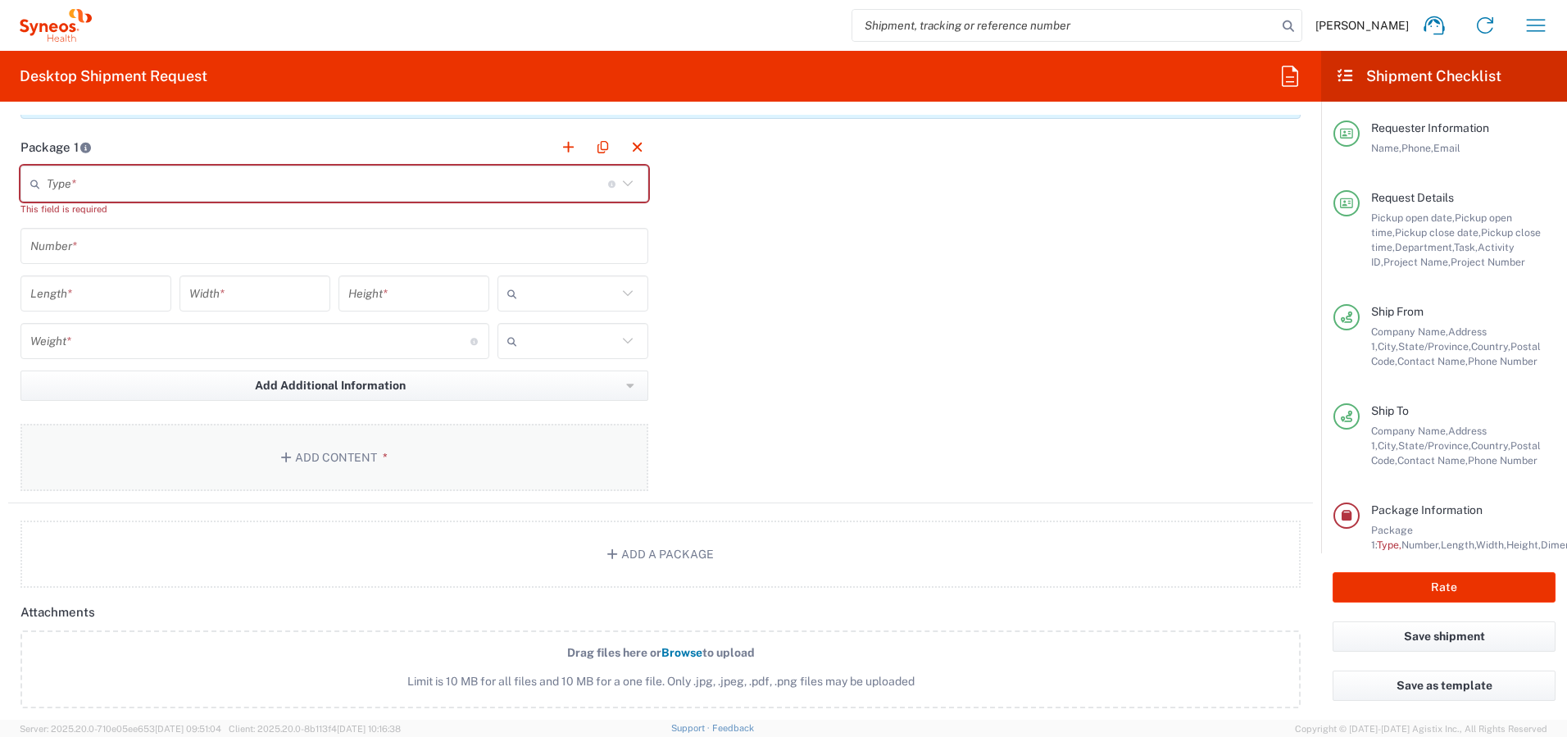
click at [322, 460] on button "Add Content *" at bounding box center [334, 457] width 628 height 67
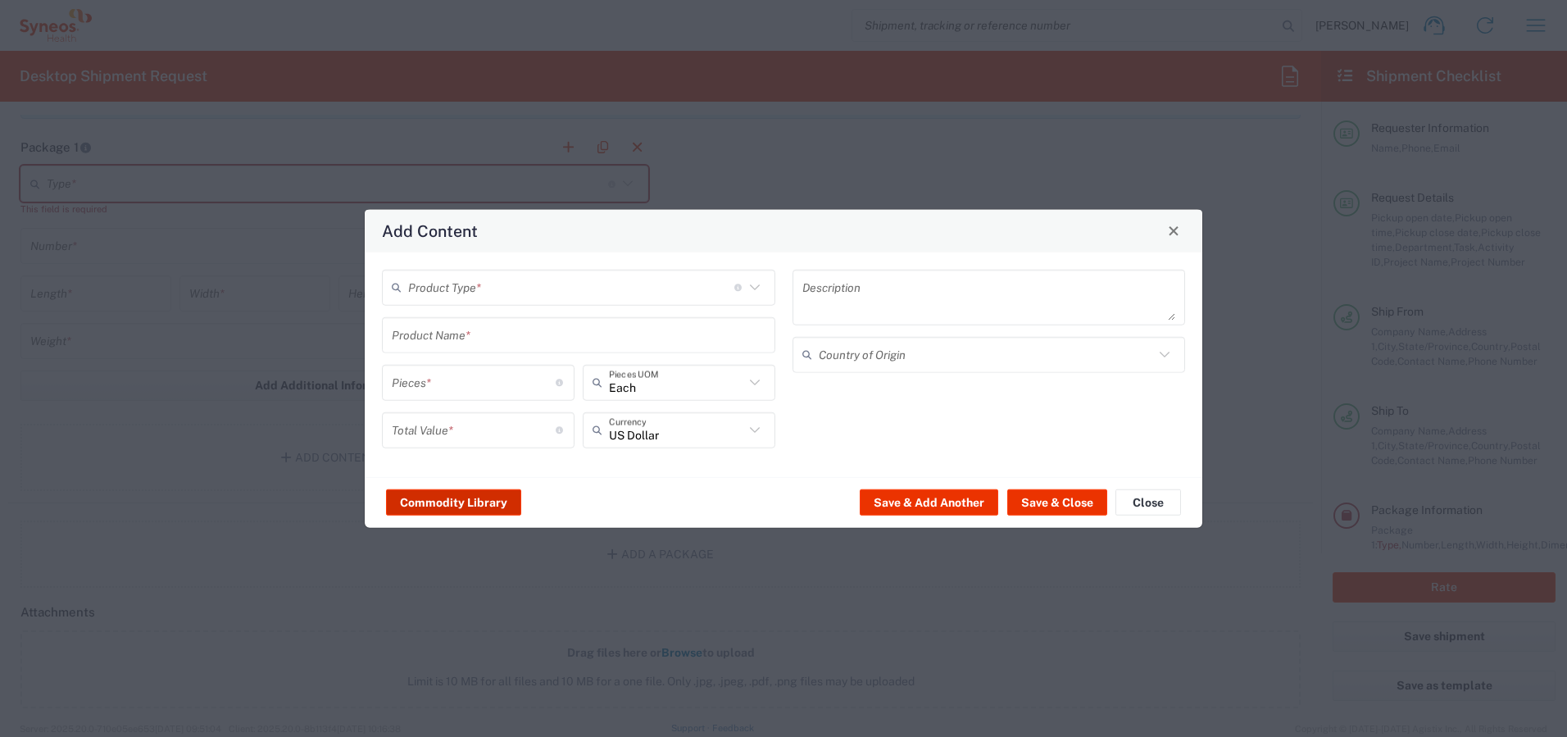
click at [423, 502] on button "Commodity Library" at bounding box center [453, 502] width 135 height 26
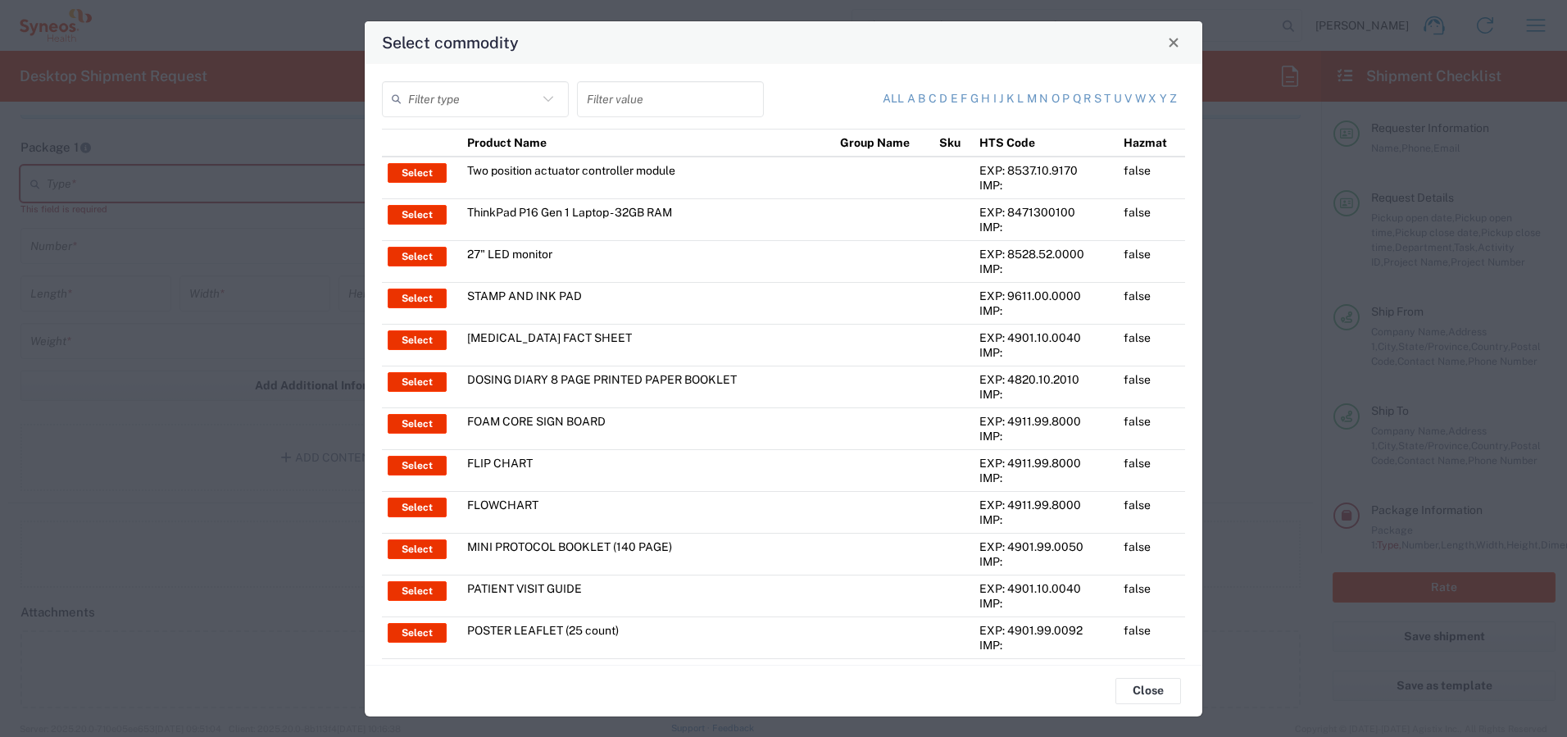
click at [499, 100] on input "text" at bounding box center [473, 98] width 130 height 29
click at [488, 133] on span "Product Name" at bounding box center [474, 134] width 180 height 25
type input "Product Name"
click at [611, 97] on input "text" at bounding box center [670, 98] width 167 height 29
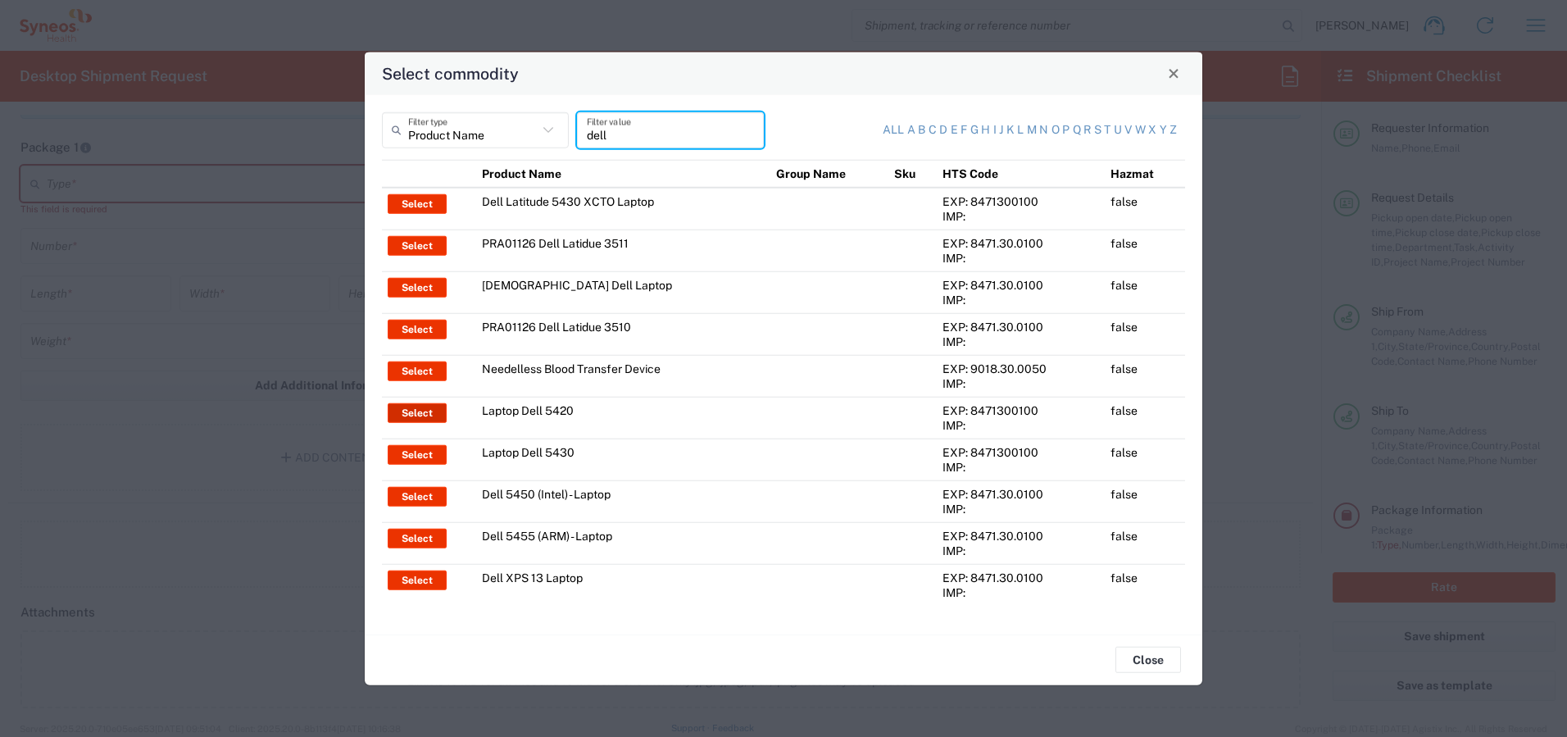
type input "dell"
click at [419, 409] on button "Select" at bounding box center [417, 412] width 59 height 20
type input "Laptop Dell 5420"
type textarea "Laptop Latitude Dell 5420"
type input "[GEOGRAPHIC_DATA]"
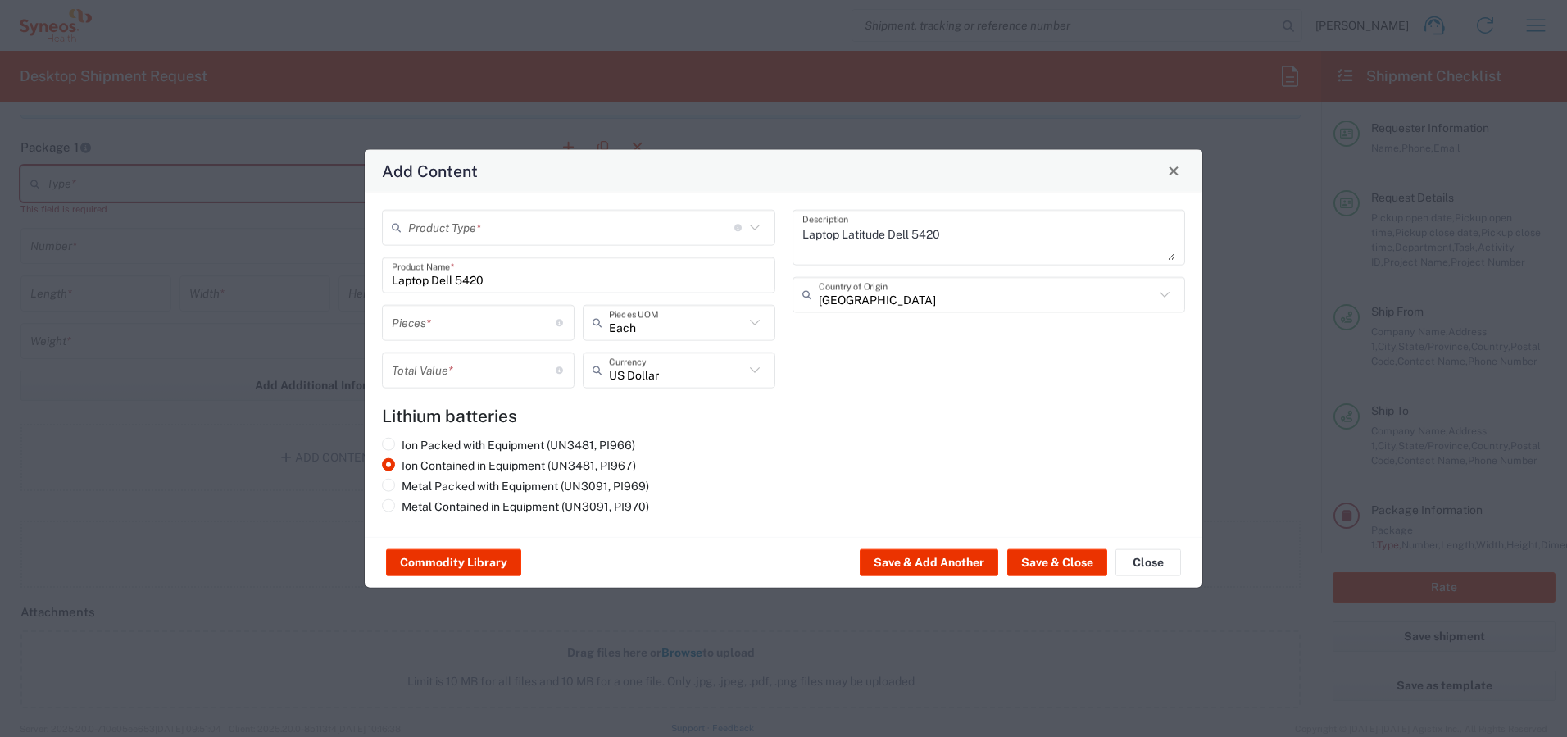
click at [474, 223] on input "text" at bounding box center [571, 227] width 326 height 29
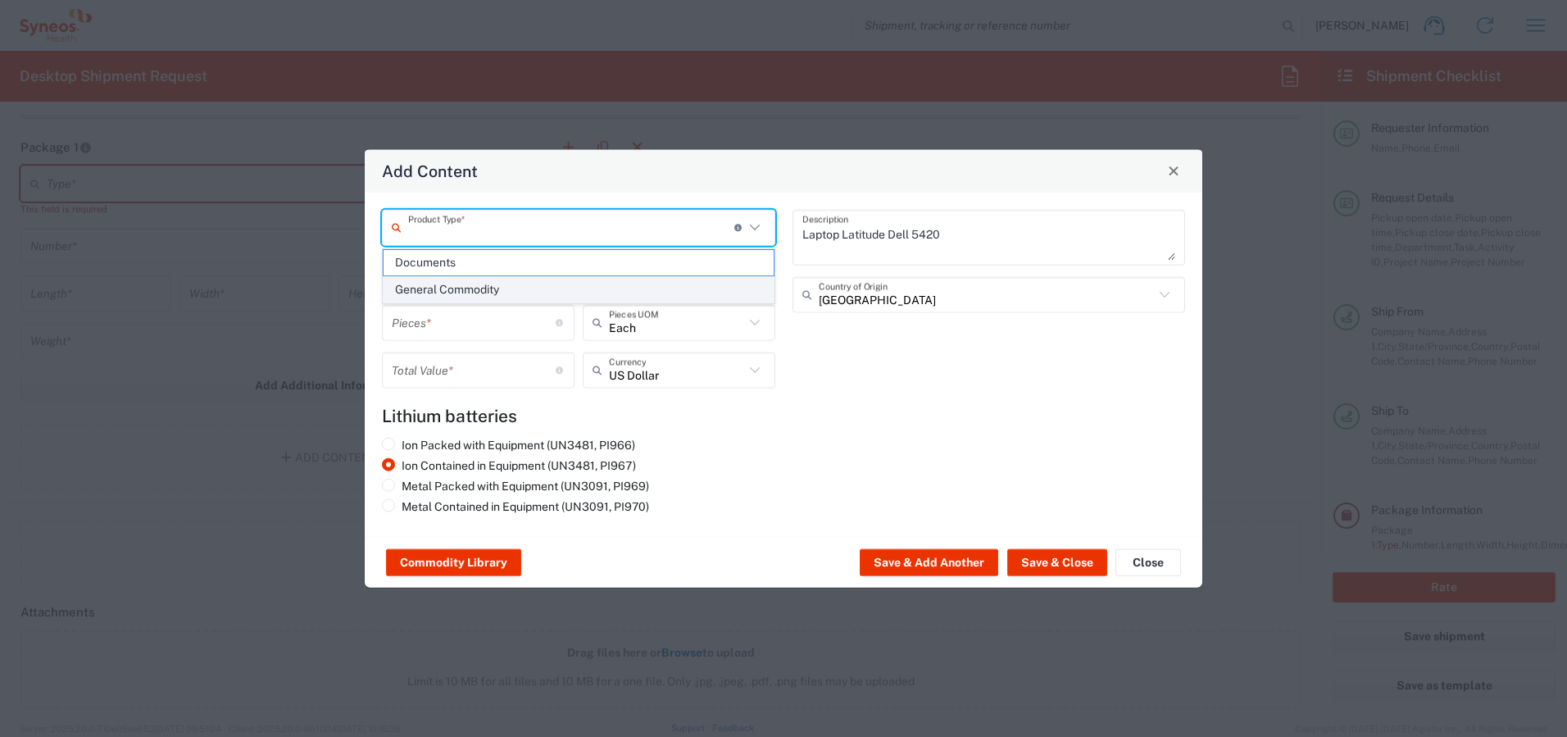
click at [473, 282] on span "General Commodity" at bounding box center [579, 289] width 390 height 25
type input "General Commodity"
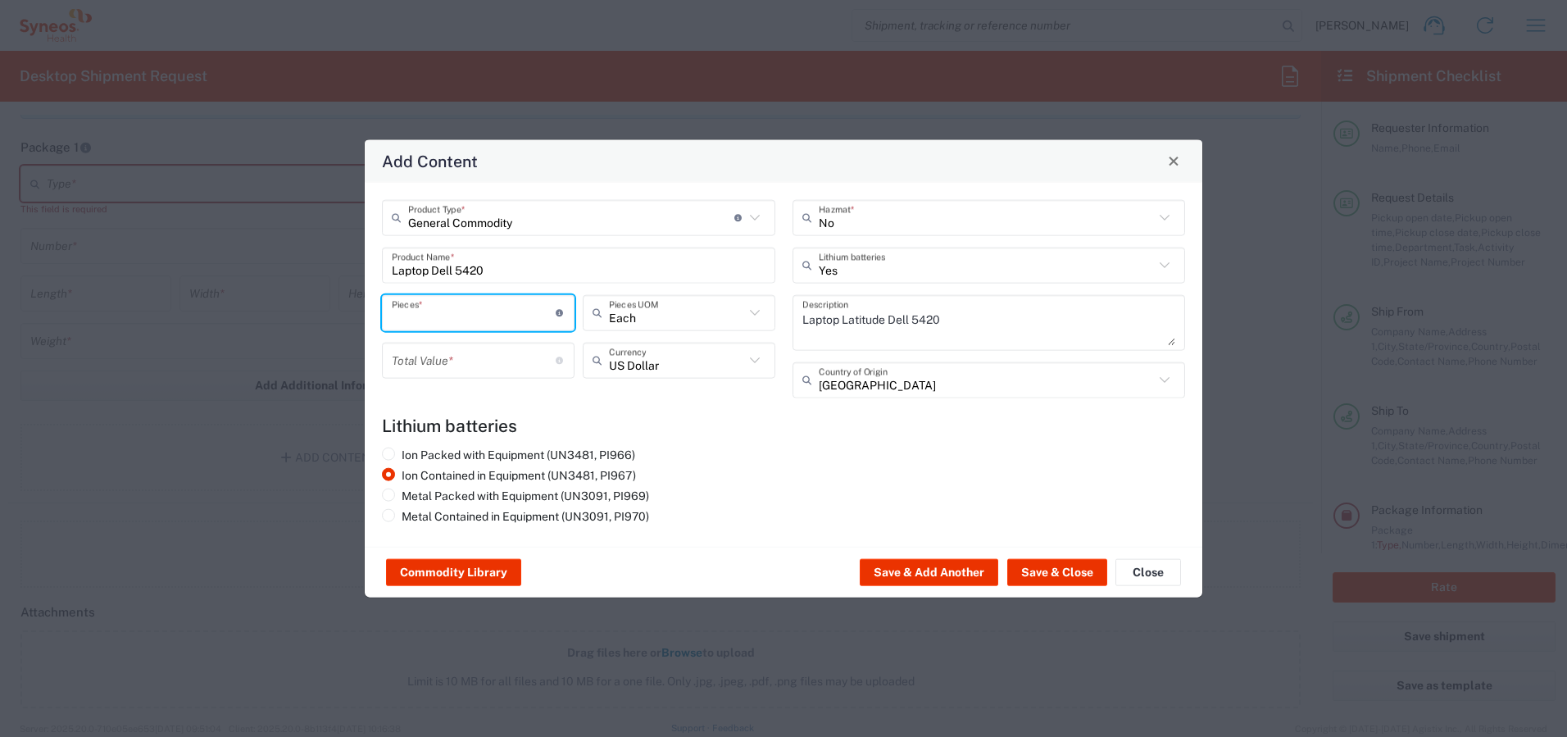
click at [466, 310] on input "number" at bounding box center [474, 312] width 164 height 29
type input "1"
click at [467, 358] on input "number" at bounding box center [474, 360] width 164 height 29
type input "1700"
click at [1037, 567] on button "Save & Close" at bounding box center [1057, 572] width 100 height 26
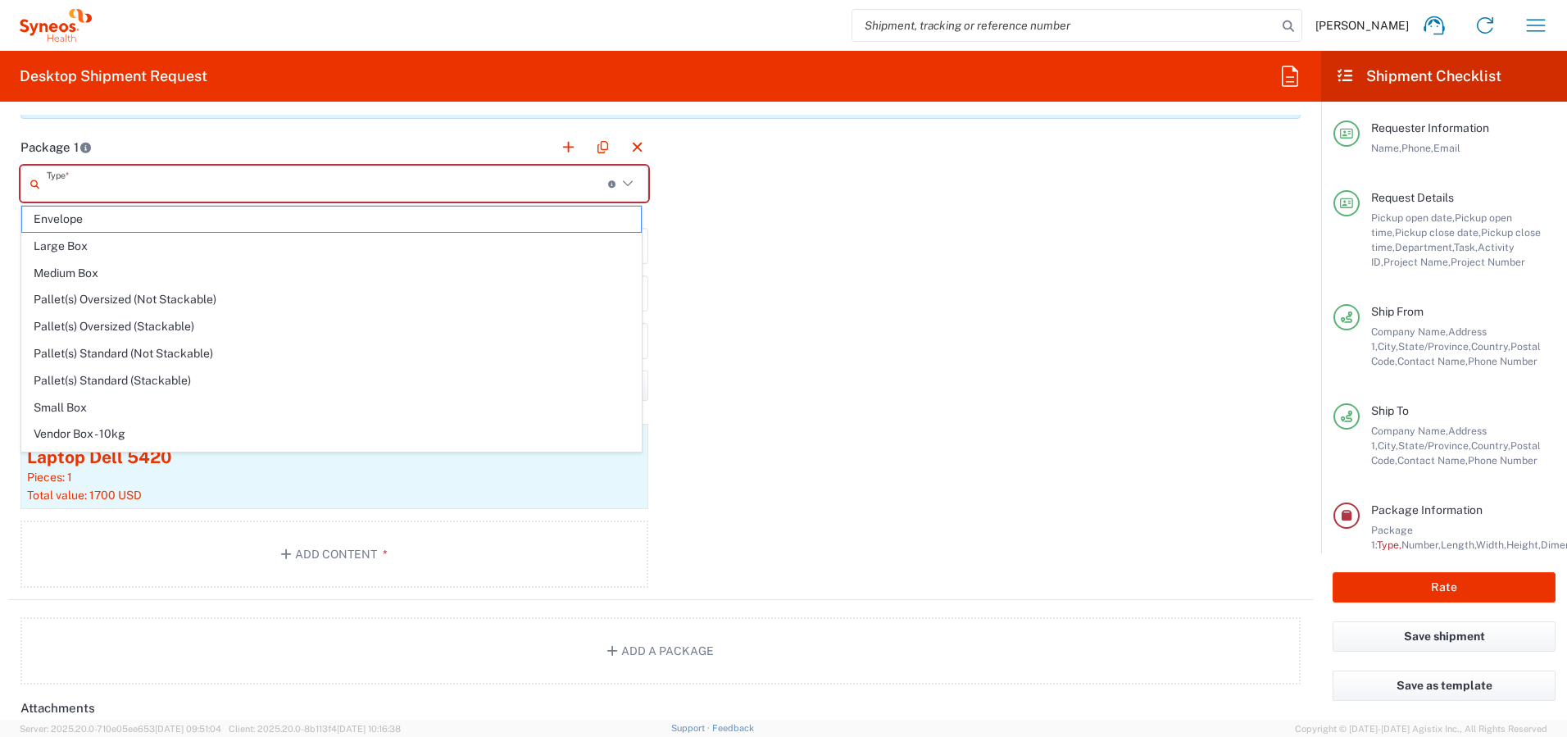
click at [238, 176] on input "text" at bounding box center [327, 184] width 561 height 29
click at [228, 265] on span "Medium Box" at bounding box center [331, 273] width 619 height 25
type input "Medium Box"
type input "13"
type input "11.5"
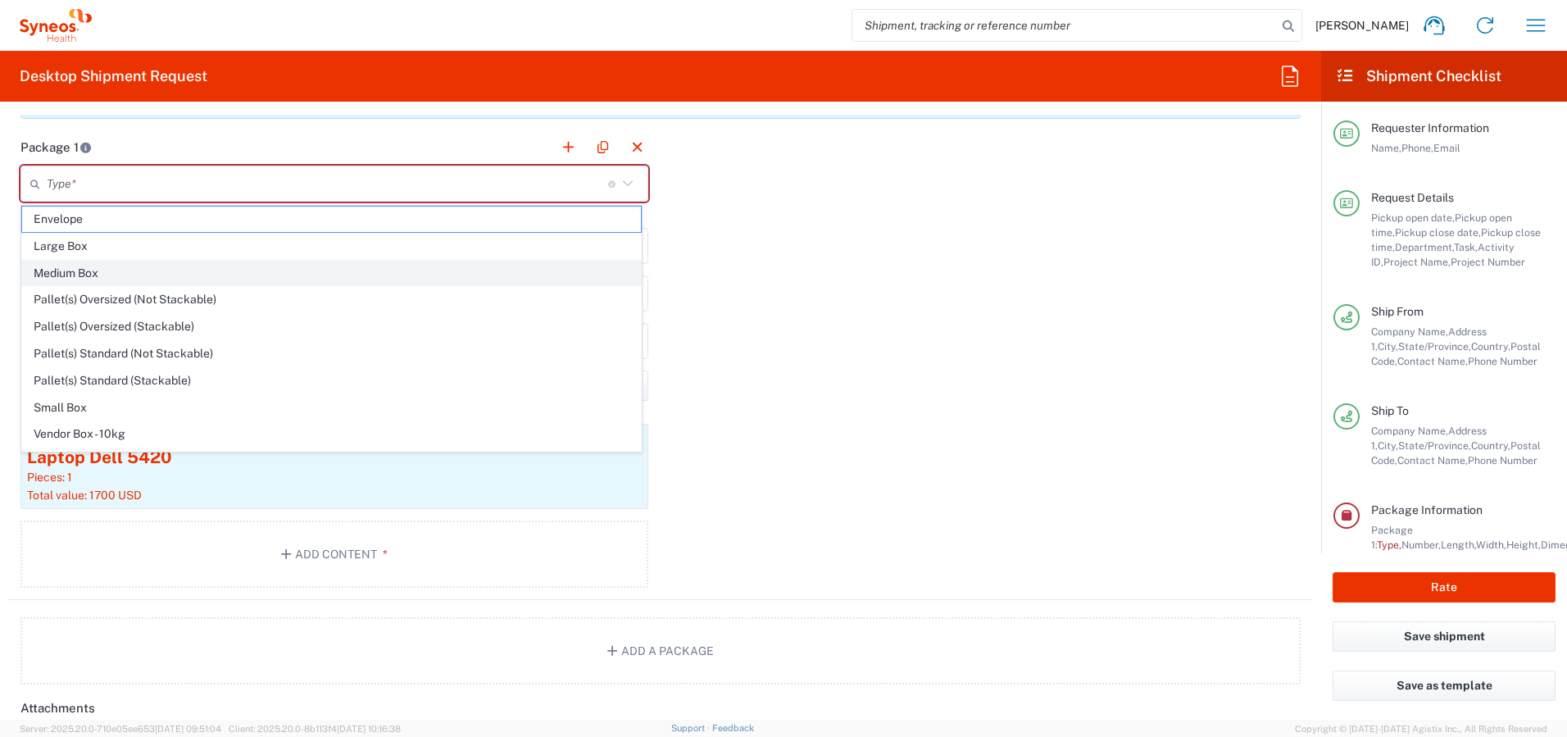
type input "2.5"
type input "in"
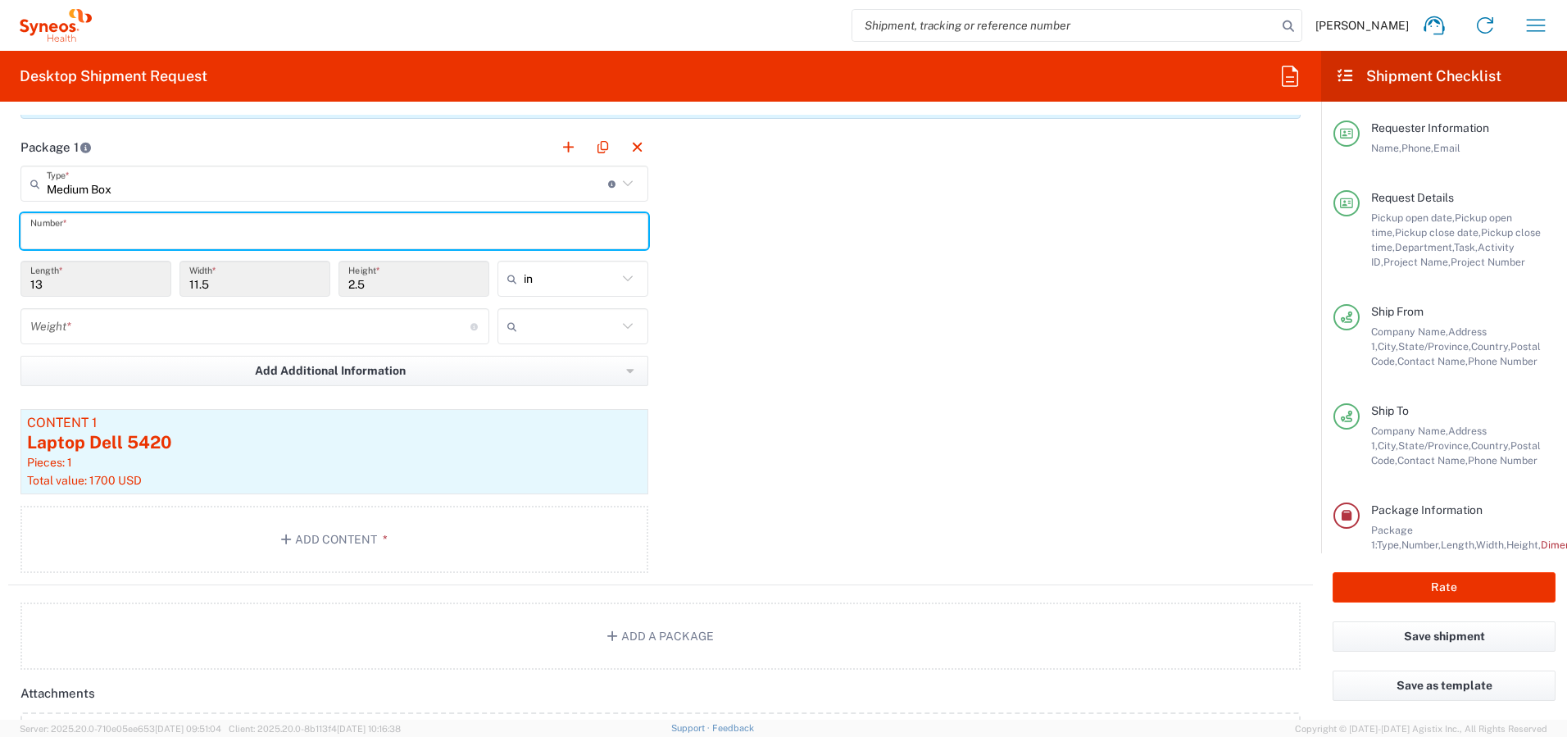
click at [181, 233] on input "text" at bounding box center [334, 231] width 608 height 29
type input "1"
click at [202, 315] on input "number" at bounding box center [250, 326] width 440 height 29
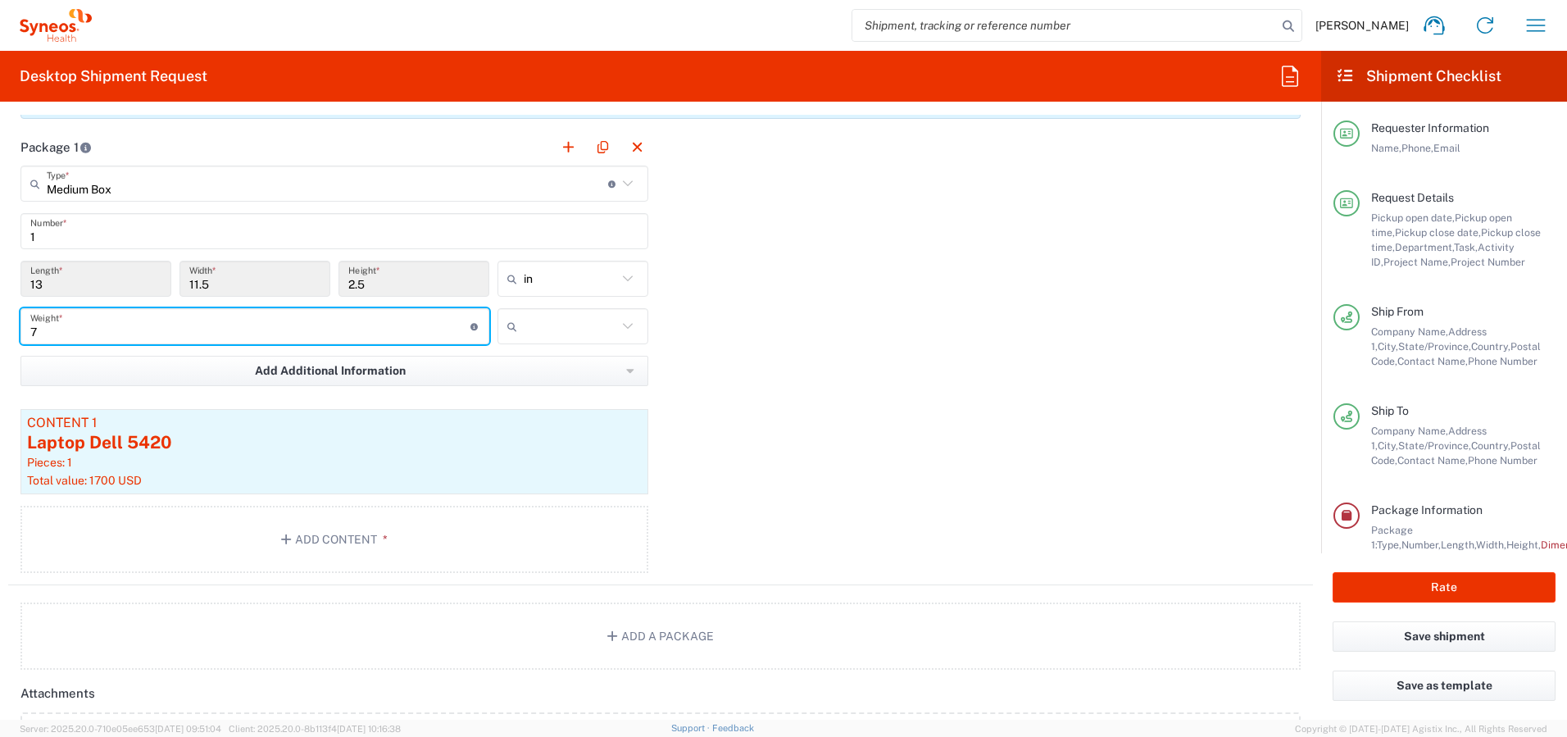
type input "7"
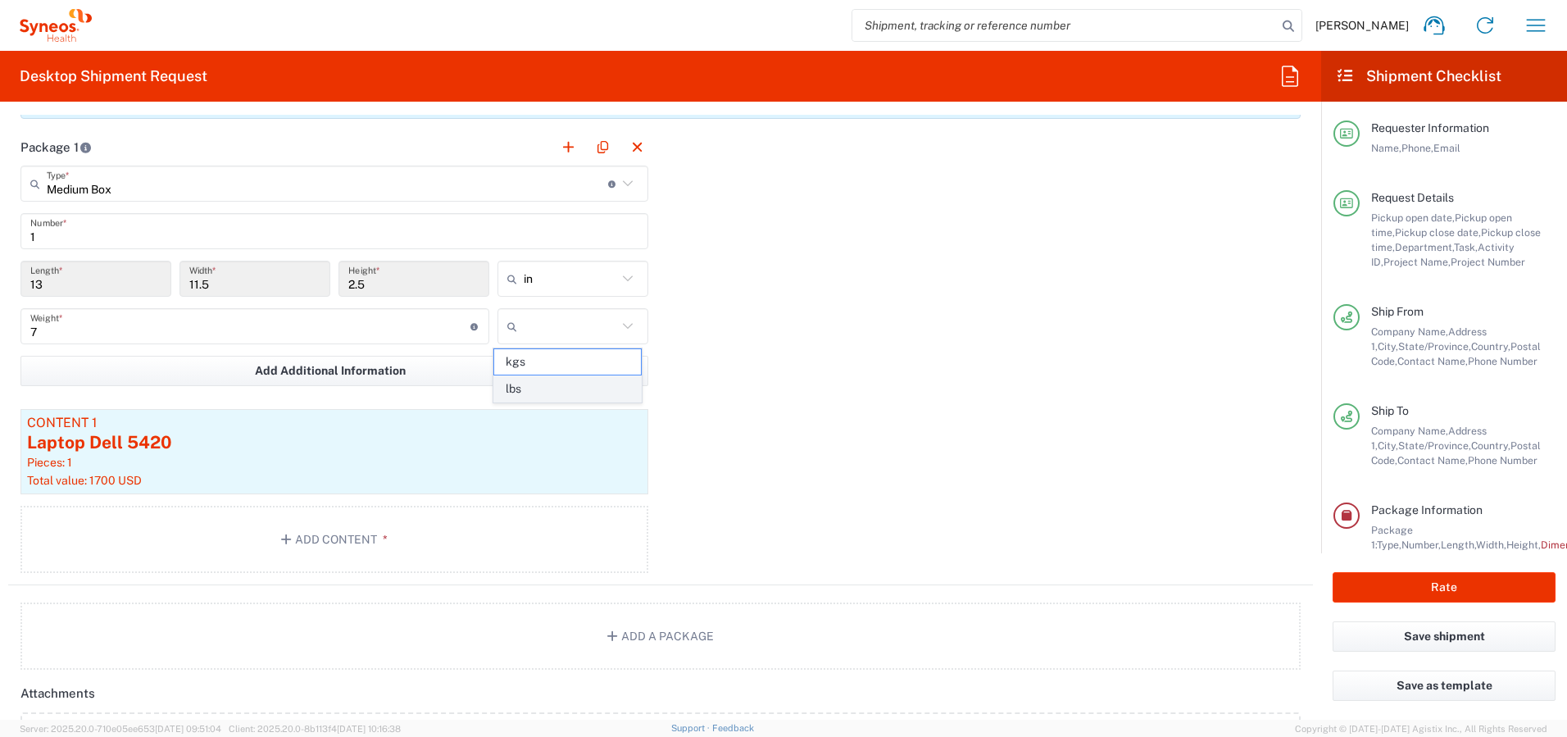
click at [575, 395] on span "lbs" at bounding box center [567, 388] width 146 height 25
type input "lbs"
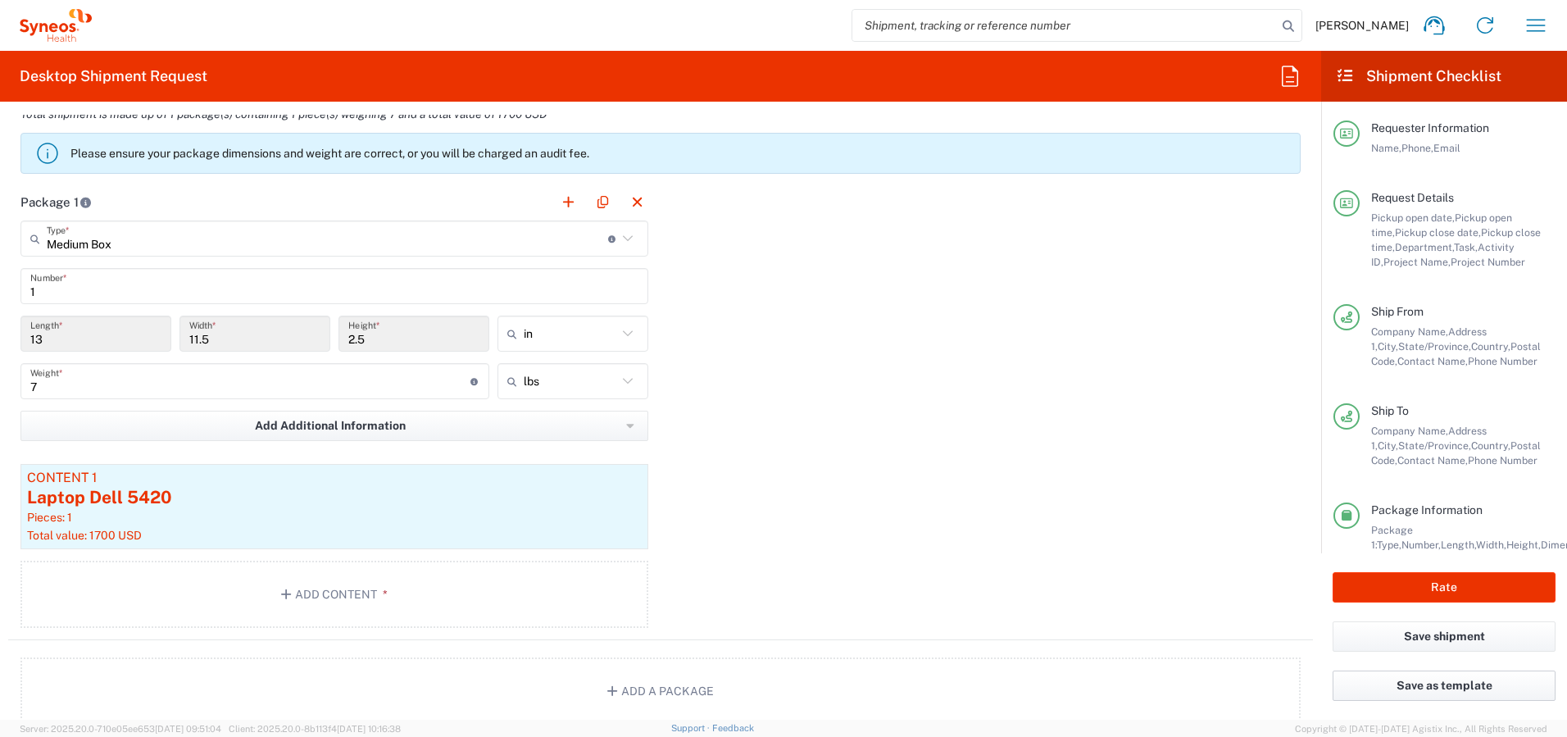
scroll to position [1595, 0]
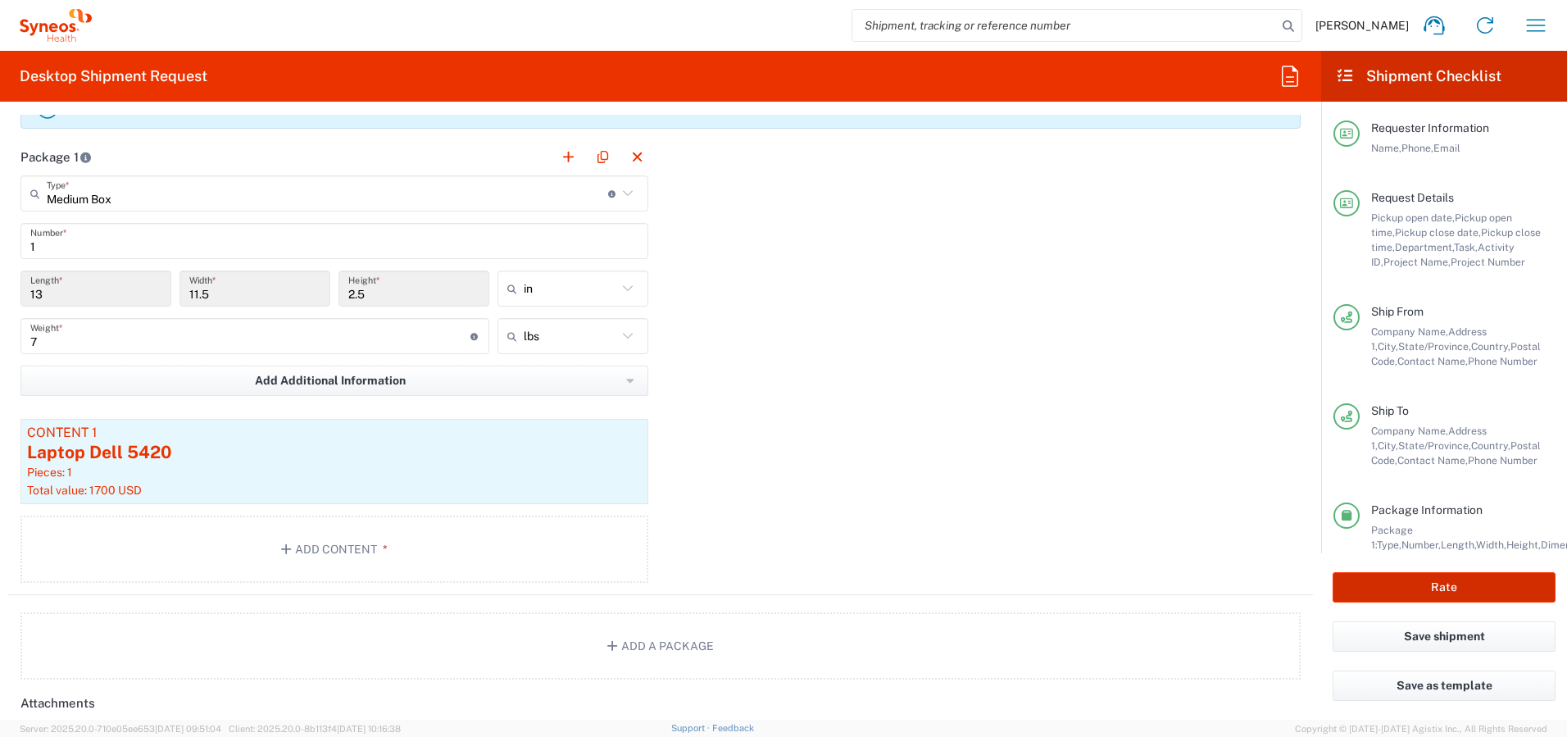
click at [1443, 584] on button "Rate" at bounding box center [1444, 587] width 223 height 30
type input "4510 DEPARTMENTAL EXPENSE"
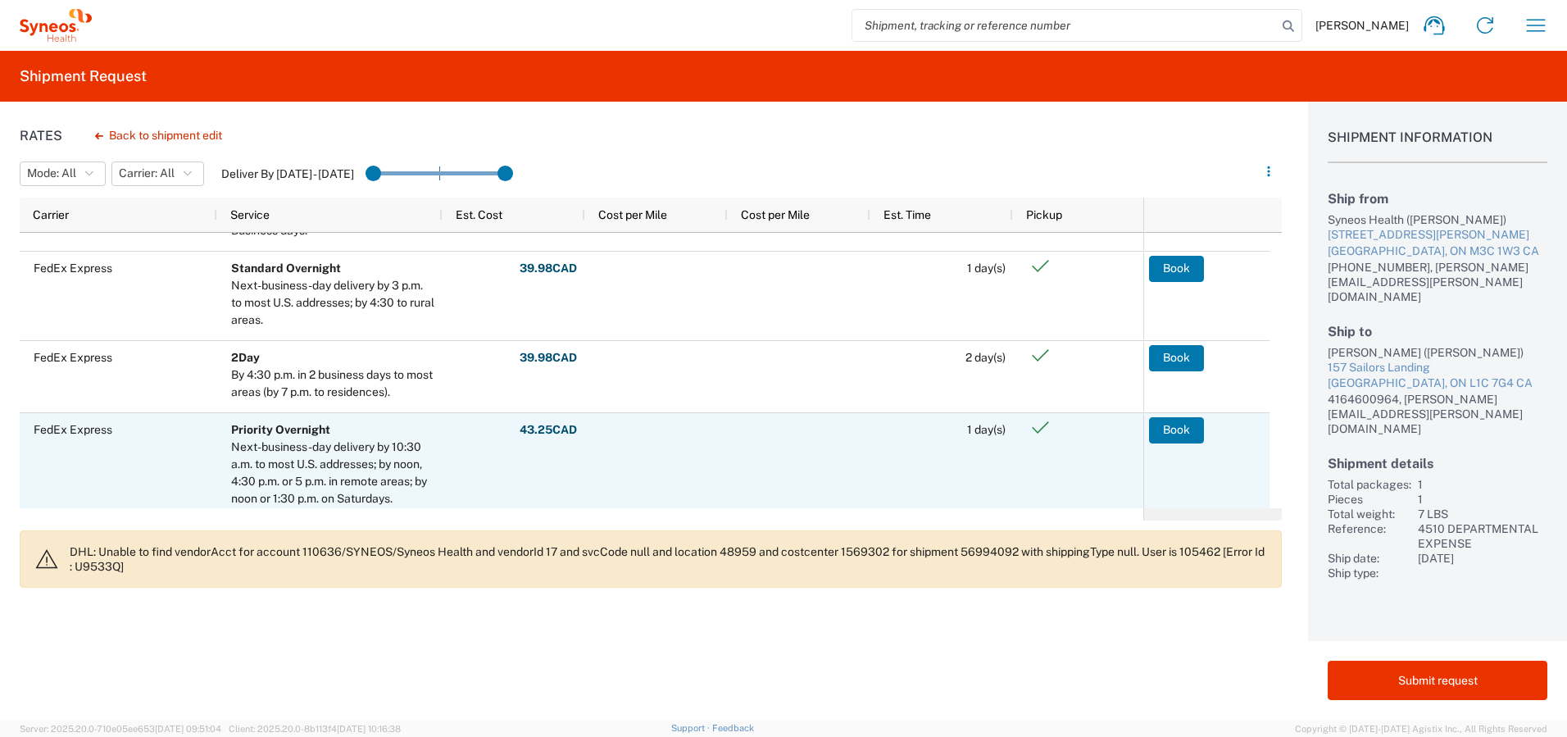
scroll to position [82, 0]
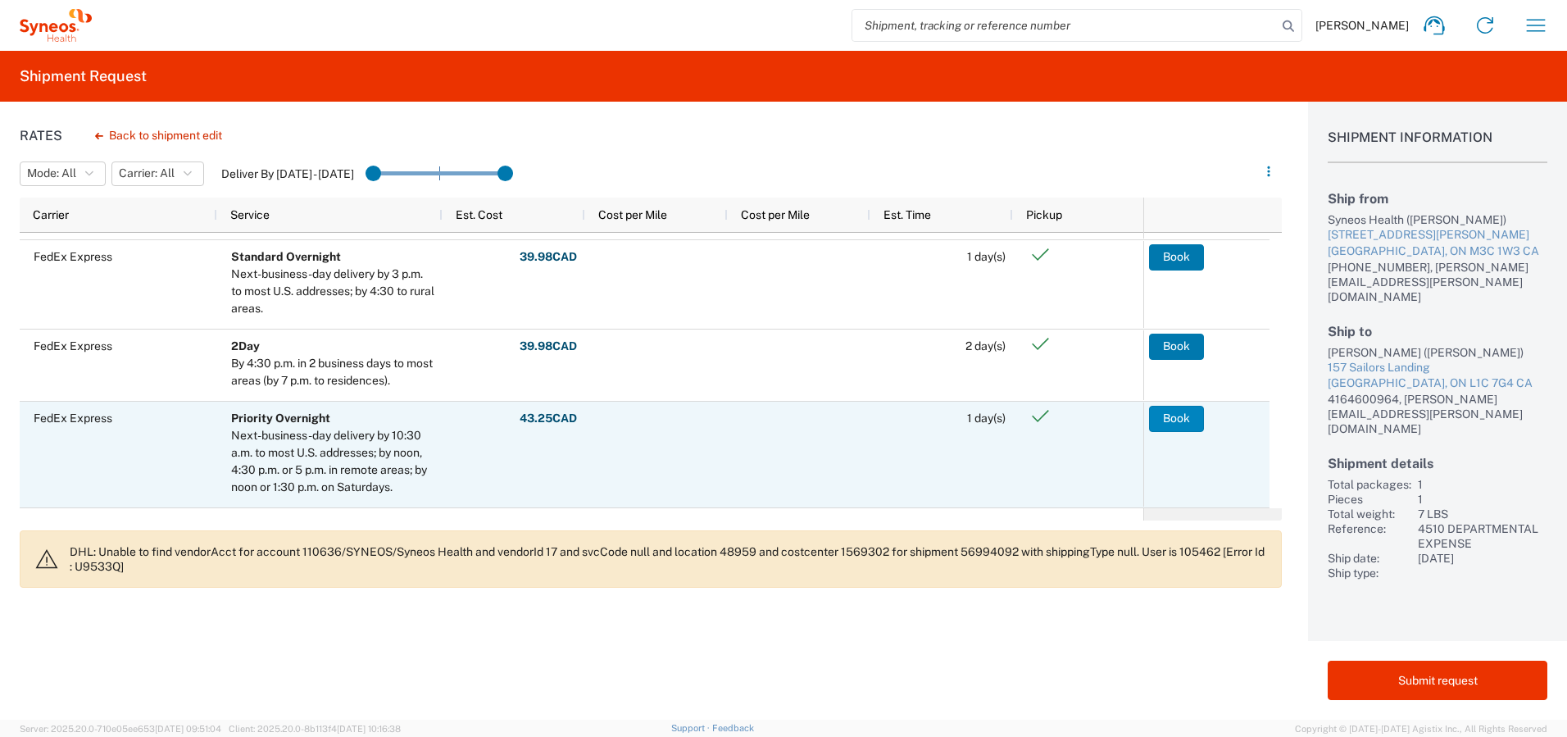
click at [1177, 415] on button "Book" at bounding box center [1176, 419] width 55 height 26
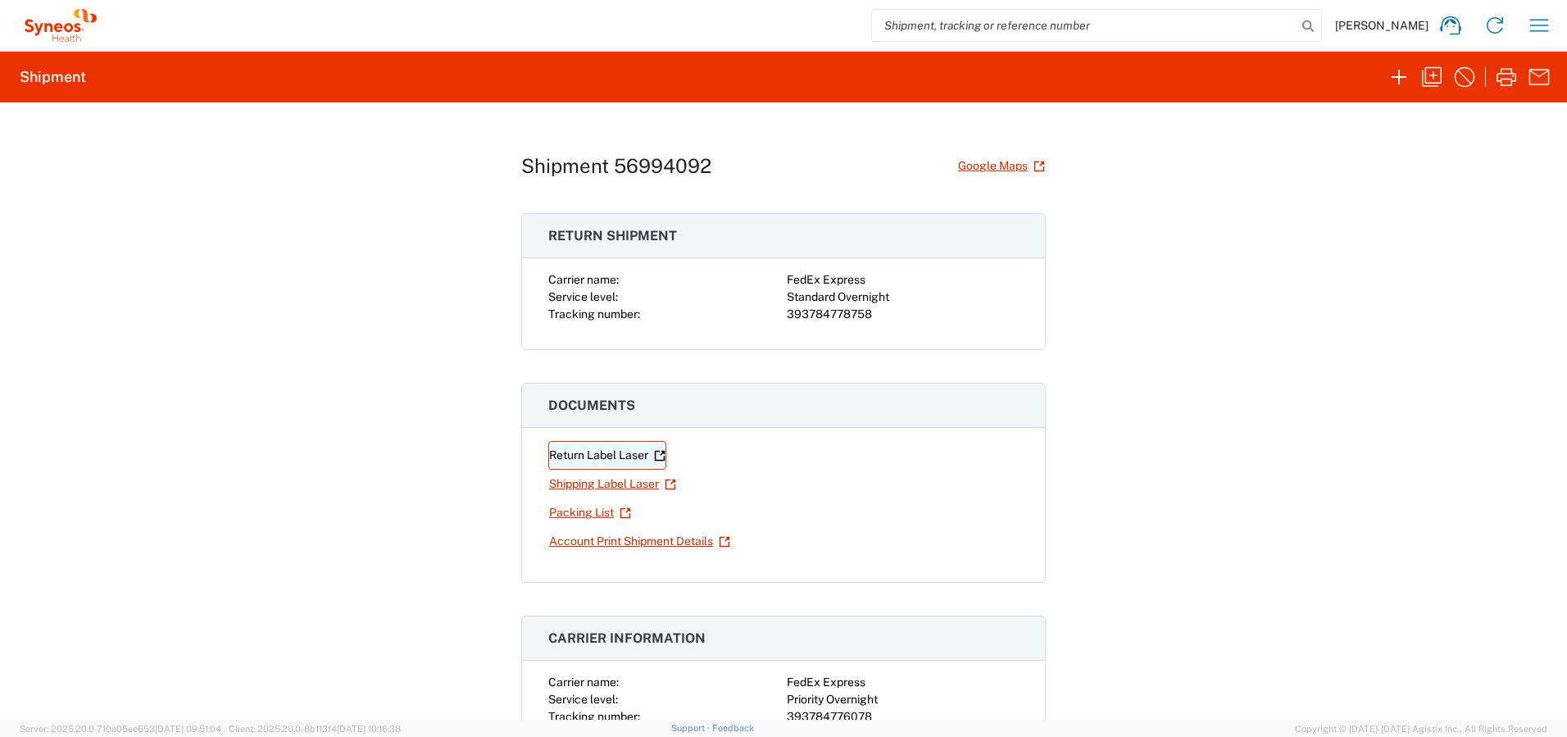
click at [596, 453] on link "Return Label Laser" at bounding box center [607, 455] width 118 height 29
click at [579, 482] on link "Shipping Label Laser" at bounding box center [612, 484] width 129 height 29
click at [1538, 24] on icon "button" at bounding box center [1539, 25] width 26 height 26
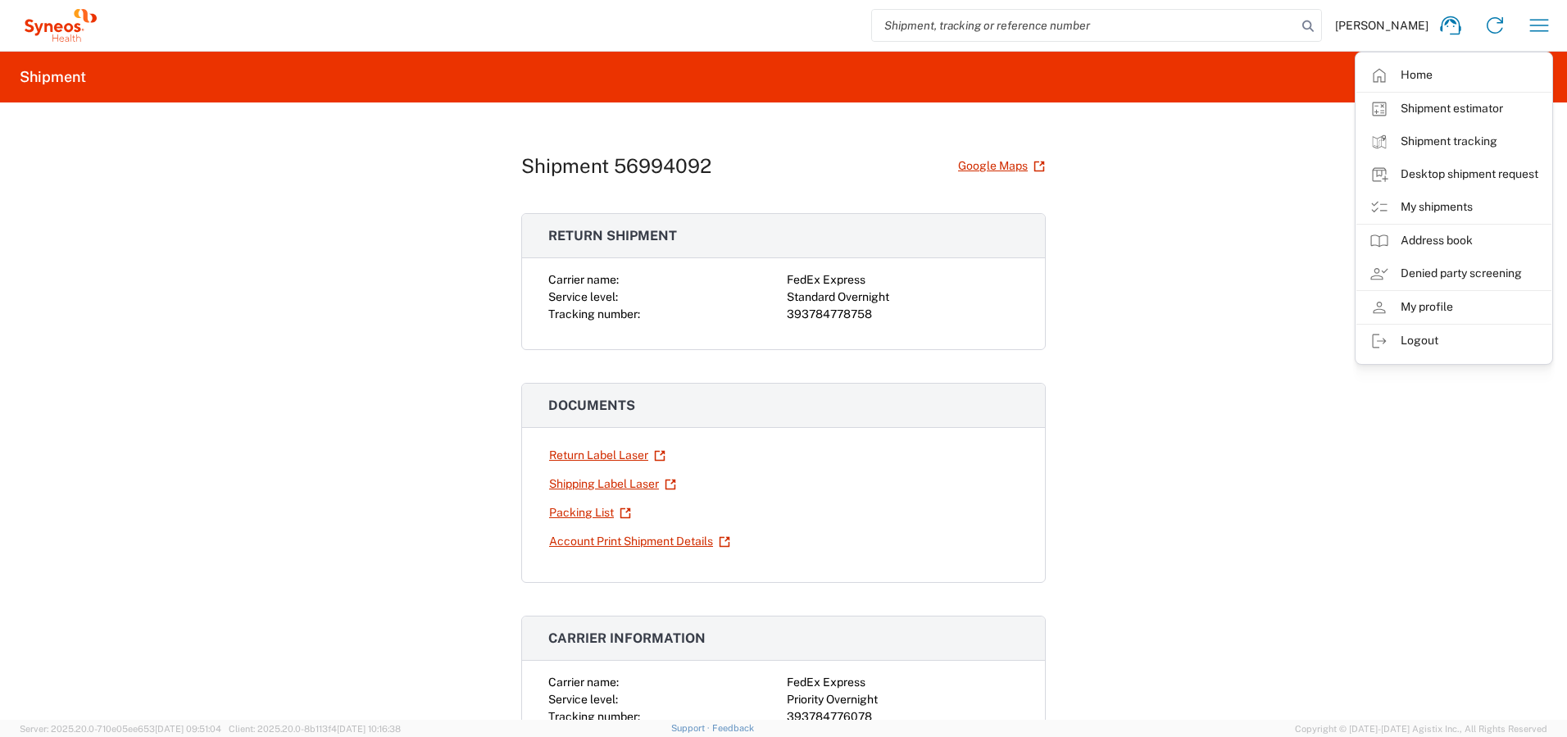
click at [1423, 205] on link "My shipments" at bounding box center [1454, 207] width 195 height 33
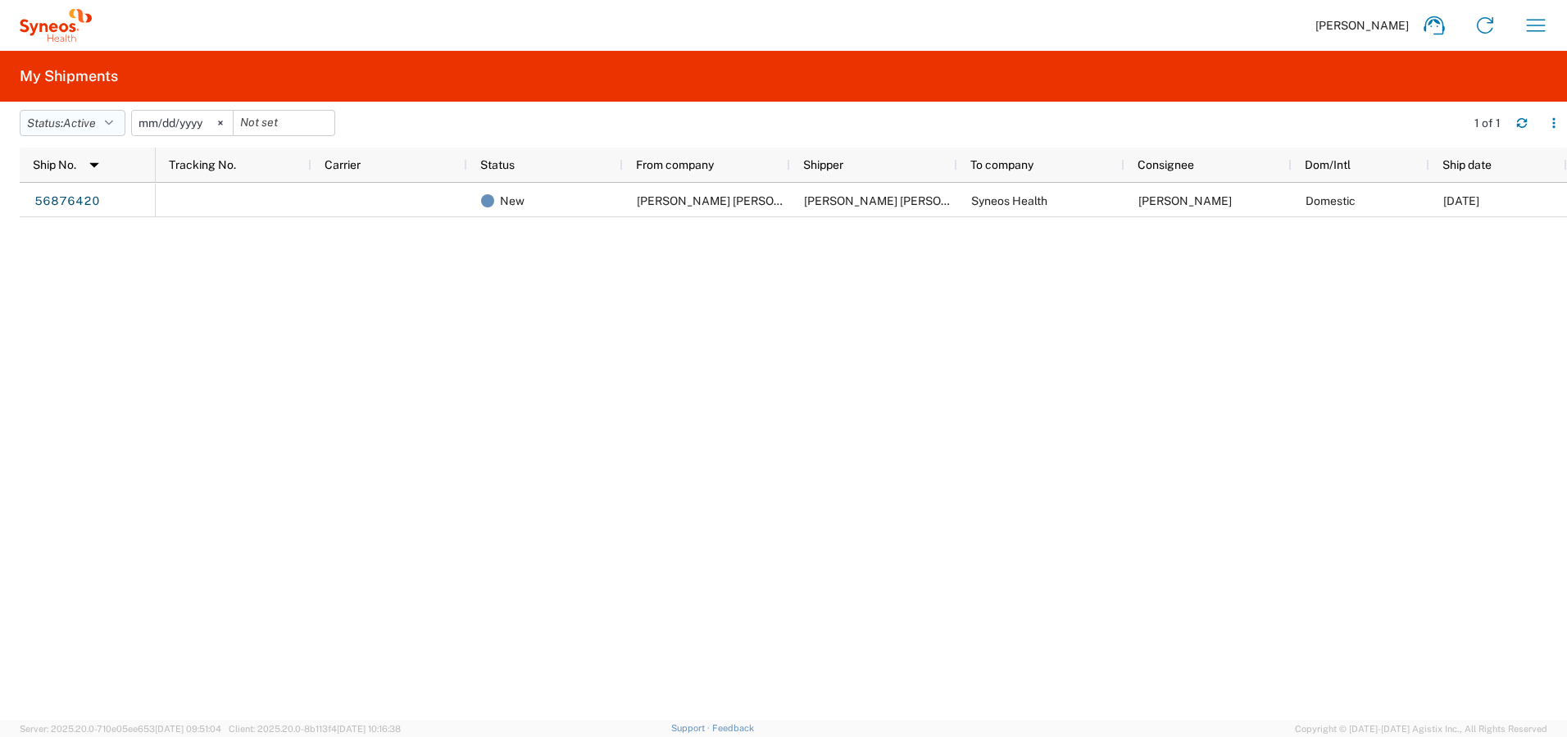
click at [93, 118] on span "Active" at bounding box center [79, 122] width 33 height 13
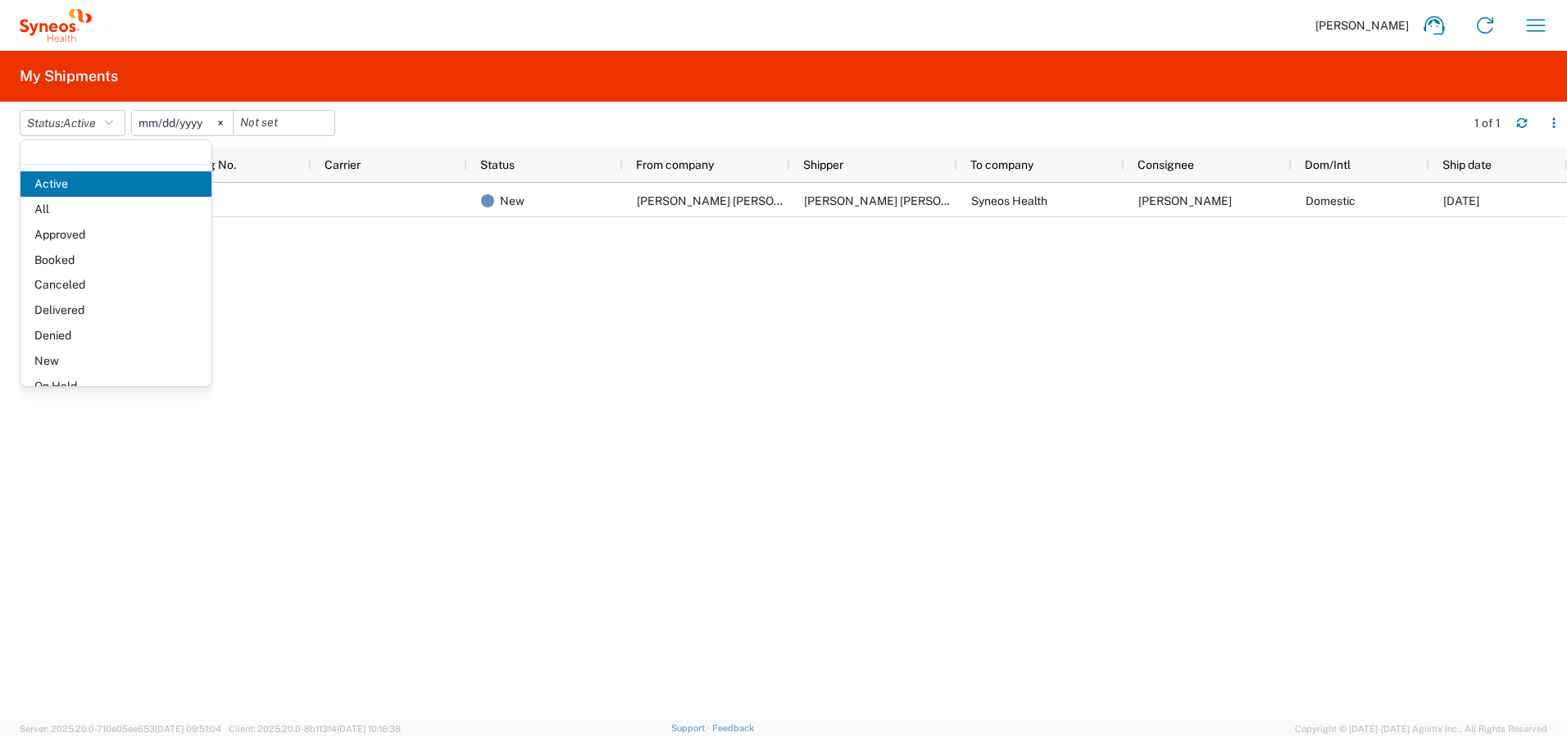
click at [92, 262] on span "Booked" at bounding box center [115, 260] width 191 height 25
